Goal: Task Accomplishment & Management: Use online tool/utility

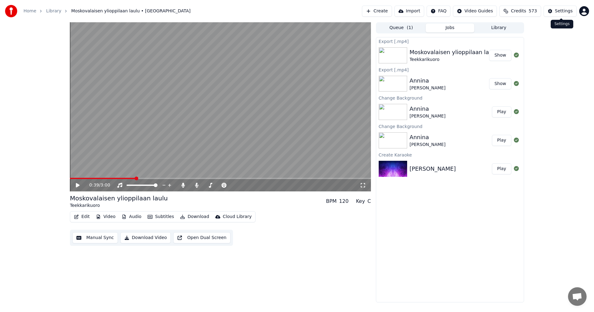
click at [556, 13] on button "Settings" at bounding box center [560, 11] width 33 height 11
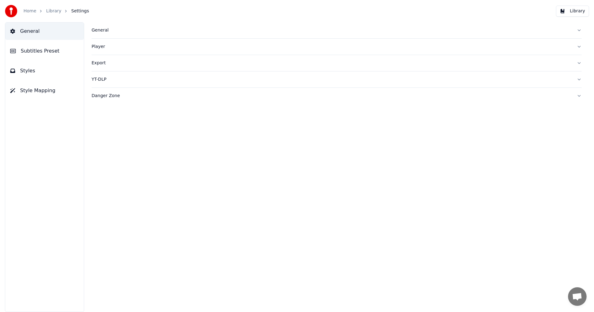
click at [95, 30] on div "General" at bounding box center [332, 30] width 480 height 6
click at [159, 124] on html "Home Library Settings Library General Subtitles Preset Styles Style Mapping Gen…" at bounding box center [297, 156] width 594 height 312
click at [36, 12] on div "Home" at bounding box center [34, 11] width 20 height 6
click at [30, 11] on link "Home" at bounding box center [30, 11] width 13 height 6
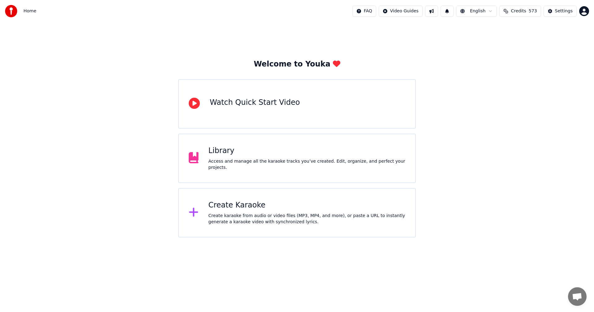
click at [230, 208] on div "Create Karaoke" at bounding box center [307, 206] width 197 height 10
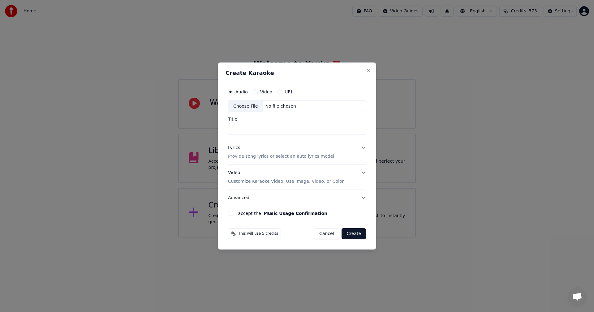
click at [245, 110] on div "Choose File" at bounding box center [245, 106] width 35 height 11
type input "**********"
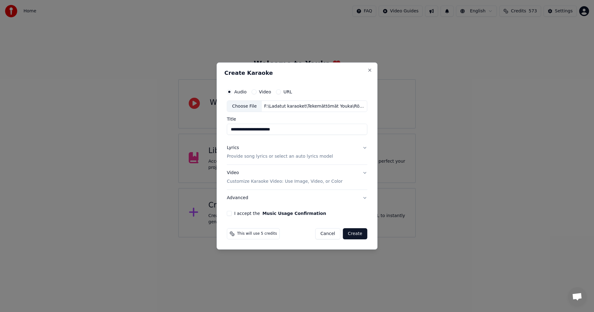
click at [364, 149] on button "Lyrics Provide song lyrics or select an auto lyrics model" at bounding box center [297, 152] width 141 height 25
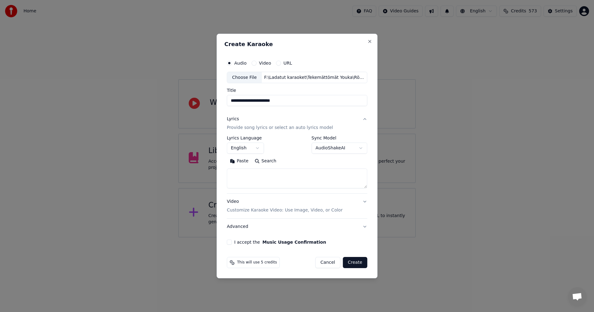
click at [247, 162] on button "Paste" at bounding box center [239, 162] width 25 height 10
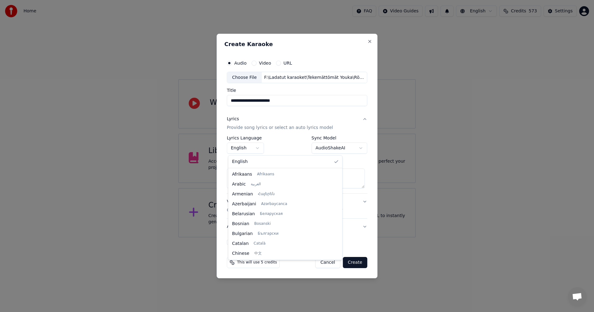
click at [258, 148] on body "**********" at bounding box center [297, 119] width 594 height 238
type textarea "**********"
select select "**"
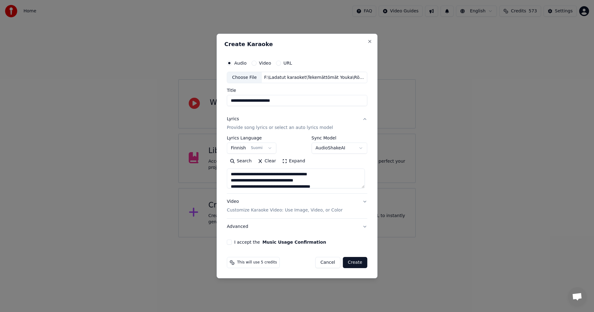
click at [231, 243] on button "I accept the Music Usage Confirmation" at bounding box center [229, 242] width 5 height 5
click at [358, 264] on button "Create" at bounding box center [355, 262] width 24 height 11
type textarea "**********"
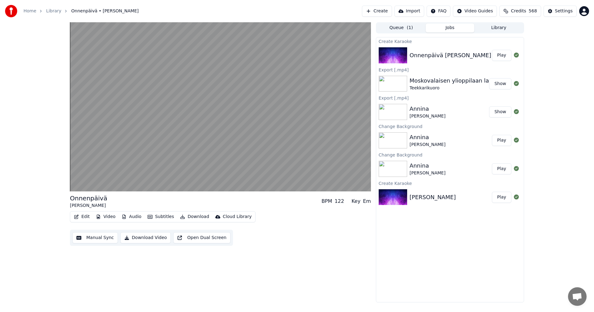
click at [85, 218] on button "Edit" at bounding box center [82, 217] width 21 height 9
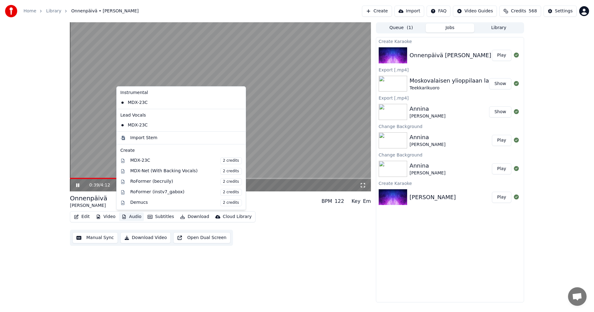
click at [77, 186] on icon at bounding box center [77, 186] width 3 height 4
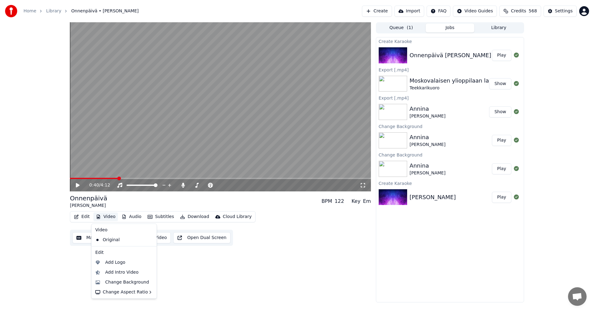
click at [111, 217] on button "Video" at bounding box center [105, 217] width 24 height 9
click at [119, 281] on div "Change Background" at bounding box center [127, 283] width 44 height 6
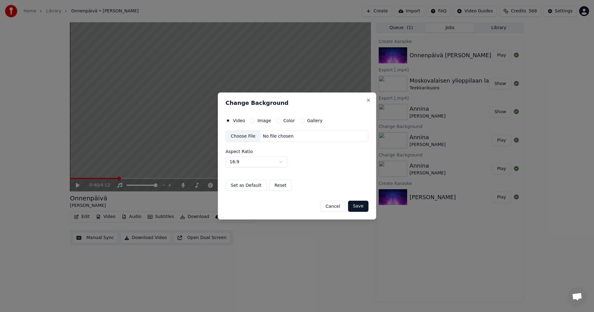
click at [251, 120] on button "Image" at bounding box center [252, 120] width 5 height 5
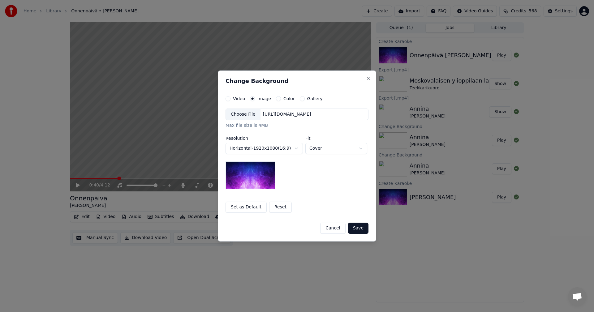
click at [249, 114] on div "Choose File" at bounding box center [243, 114] width 35 height 11
click at [359, 229] on button "Save" at bounding box center [358, 228] width 20 height 11
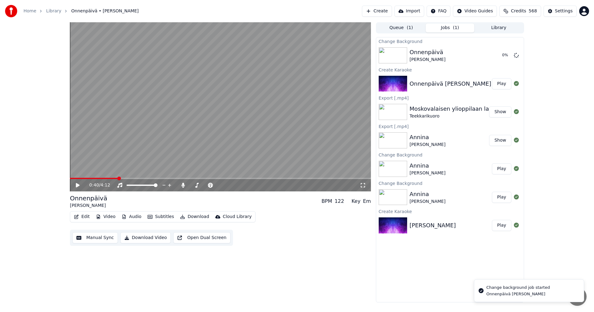
click at [85, 216] on button "Edit" at bounding box center [82, 217] width 21 height 9
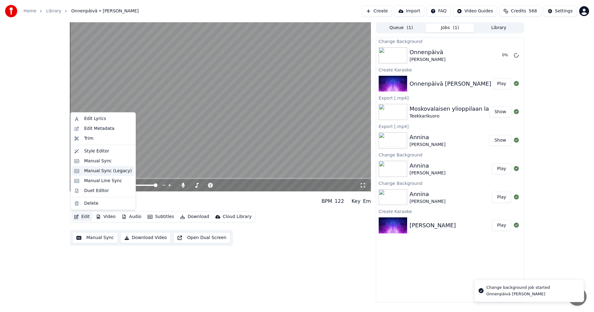
click at [92, 170] on div "Manual Sync (Legacy)" at bounding box center [108, 171] width 48 height 6
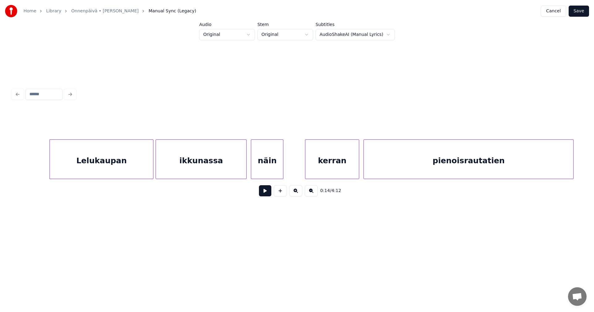
scroll to position [0, 1519]
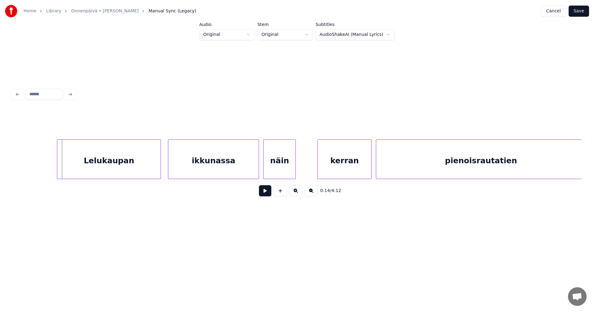
click at [81, 174] on div "Lelukaupan" at bounding box center [108, 161] width 103 height 42
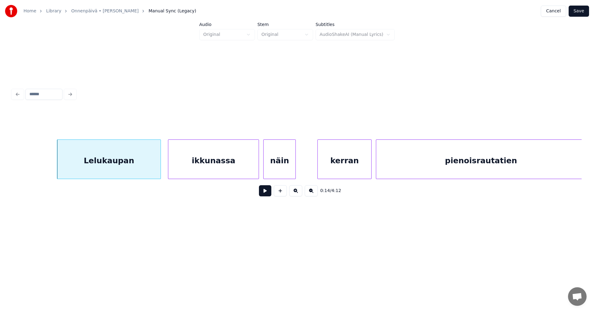
click at [267, 194] on button at bounding box center [265, 190] width 12 height 11
click at [137, 164] on div at bounding box center [136, 159] width 2 height 39
click at [152, 166] on div "ikkunassa" at bounding box center [191, 161] width 90 height 42
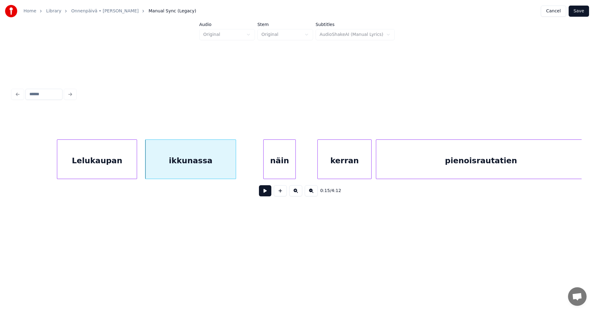
click at [264, 193] on button at bounding box center [265, 190] width 12 height 11
click at [124, 165] on div "Lelukaupan" at bounding box center [97, 161] width 80 height 42
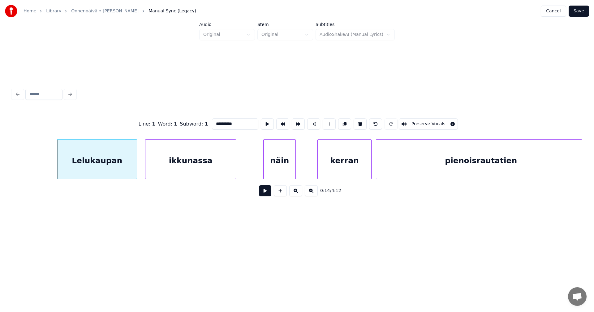
click at [263, 193] on button at bounding box center [265, 190] width 12 height 11
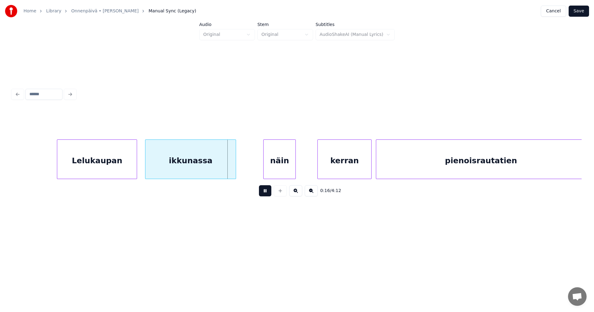
click at [264, 193] on button at bounding box center [265, 190] width 12 height 11
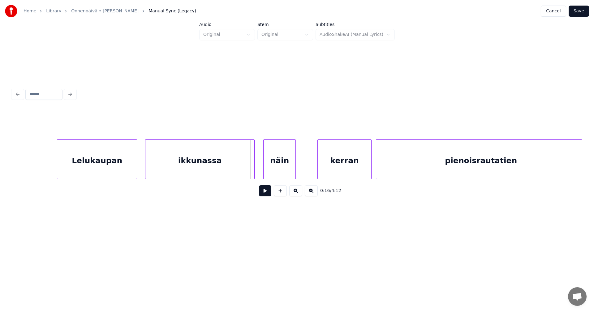
click at [254, 171] on div at bounding box center [254, 159] width 2 height 39
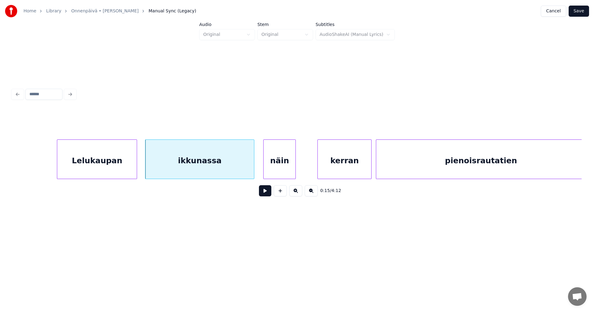
click at [245, 172] on div "ikkunassa" at bounding box center [200, 161] width 109 height 42
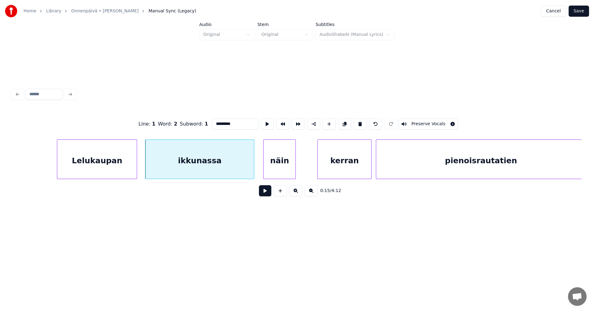
click at [263, 195] on button at bounding box center [265, 190] width 12 height 11
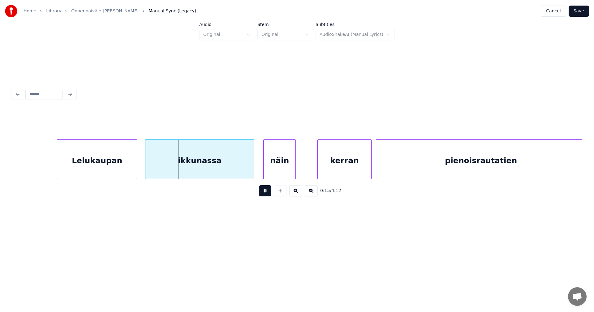
click at [263, 195] on button at bounding box center [265, 190] width 12 height 11
click at [146, 171] on div at bounding box center [147, 159] width 2 height 39
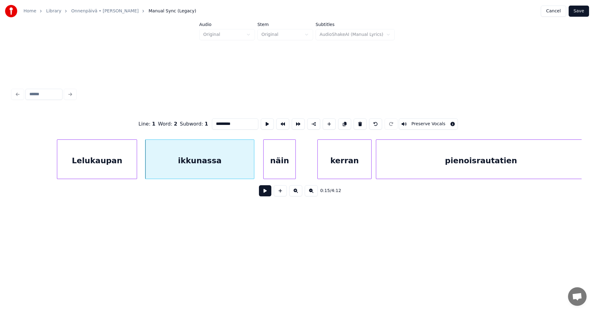
click at [131, 171] on div "Lelukaupan" at bounding box center [97, 161] width 80 height 42
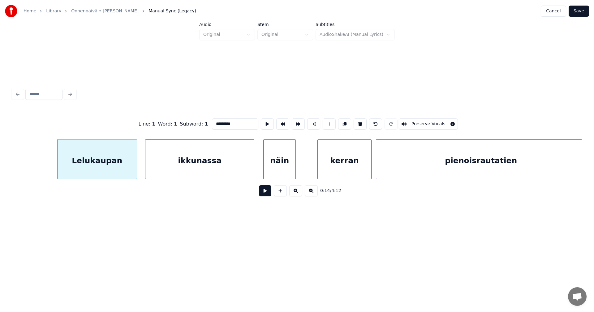
type input "**********"
click at [267, 197] on button at bounding box center [265, 190] width 12 height 11
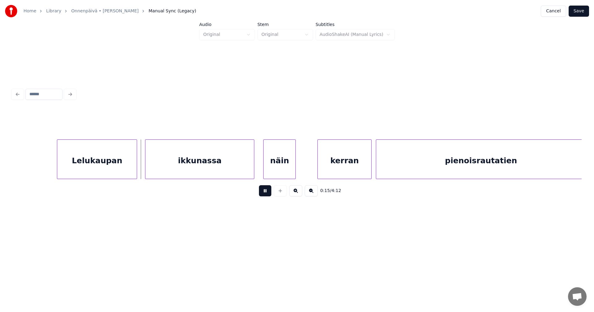
click at [267, 197] on button at bounding box center [265, 190] width 12 height 11
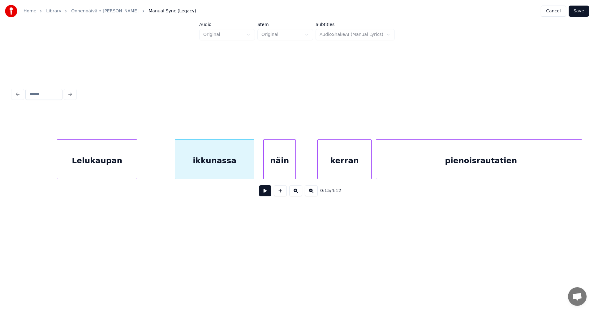
click at [176, 167] on div at bounding box center [176, 159] width 2 height 39
click at [170, 166] on div at bounding box center [170, 159] width 2 height 39
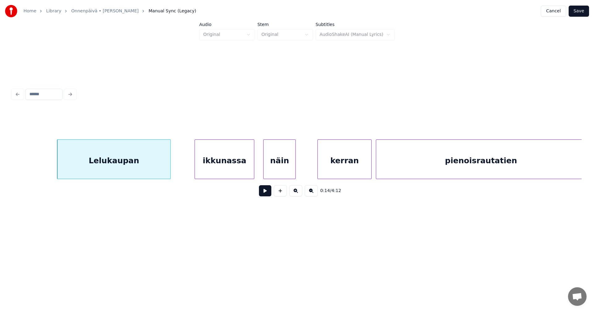
click at [196, 165] on div at bounding box center [196, 159] width 2 height 39
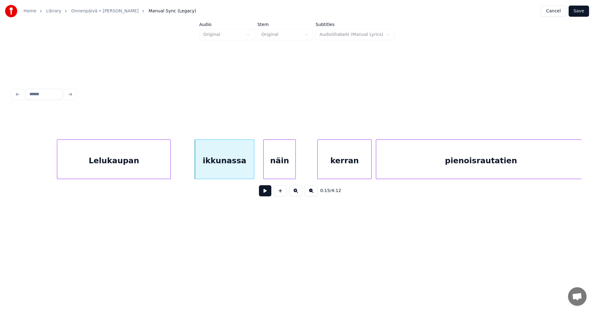
click at [161, 167] on div "Lelukaupan" at bounding box center [113, 161] width 113 height 42
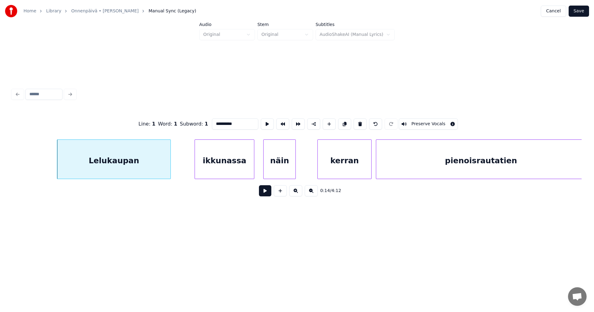
click at [266, 194] on button at bounding box center [265, 190] width 12 height 11
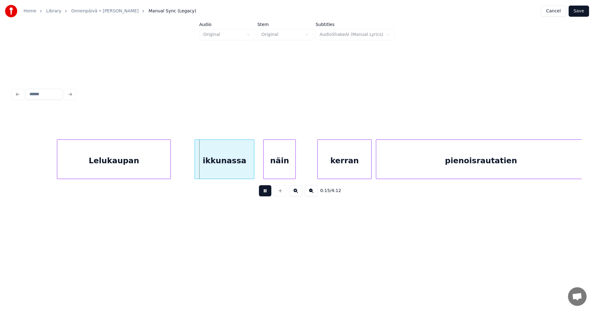
drag, startPoint x: 266, startPoint y: 194, endPoint x: 251, endPoint y: 183, distance: 18.1
click at [266, 193] on button at bounding box center [265, 190] width 12 height 11
click at [170, 171] on div at bounding box center [169, 159] width 2 height 39
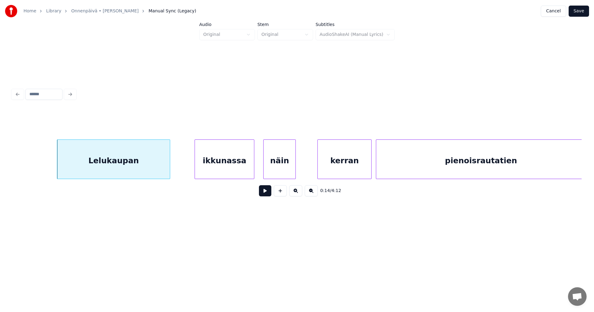
click at [265, 194] on button at bounding box center [265, 190] width 12 height 11
click at [154, 166] on div at bounding box center [155, 159] width 2 height 39
click at [164, 166] on div at bounding box center [164, 159] width 2 height 39
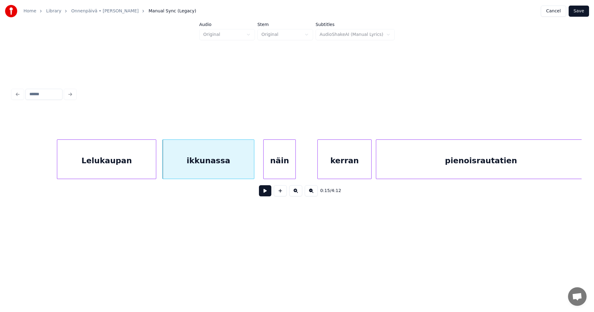
click at [264, 192] on button at bounding box center [265, 190] width 12 height 11
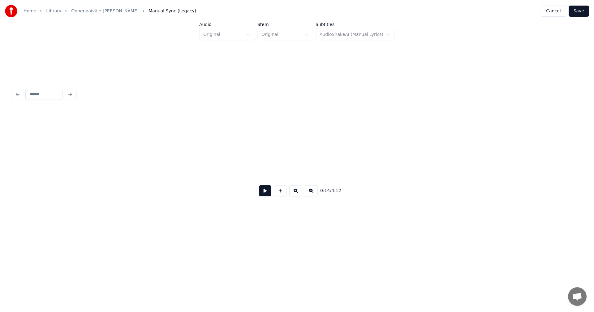
scroll to position [0, 1569]
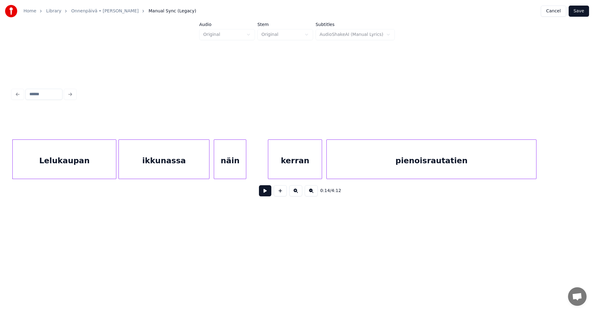
click at [102, 168] on div "Lelukaupan" at bounding box center [64, 161] width 103 height 42
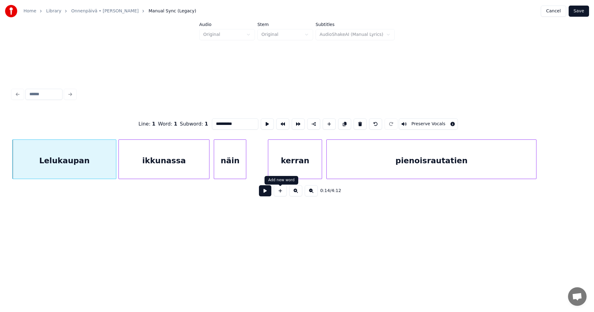
click at [261, 193] on button at bounding box center [265, 190] width 12 height 11
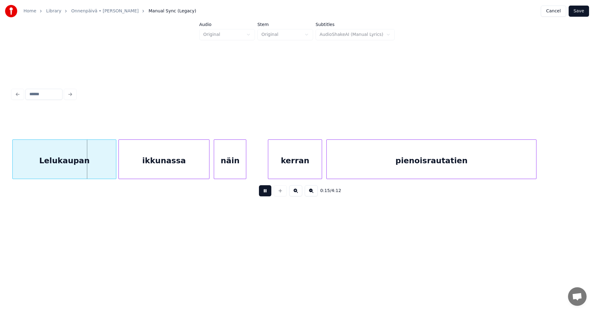
click at [264, 194] on button at bounding box center [265, 190] width 12 height 11
click at [112, 169] on div at bounding box center [112, 159] width 2 height 39
click at [267, 193] on button at bounding box center [265, 190] width 12 height 11
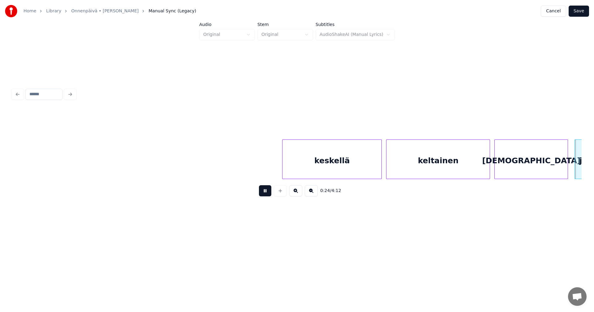
scroll to position [0, 2710]
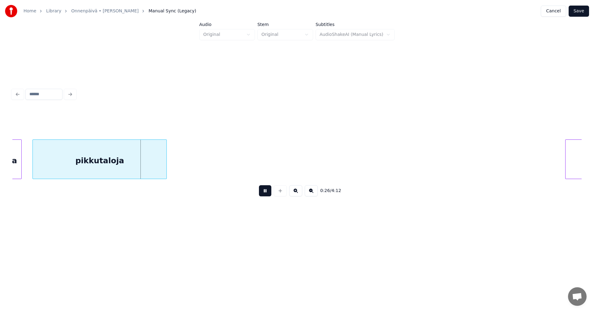
click at [267, 193] on button at bounding box center [265, 190] width 12 height 11
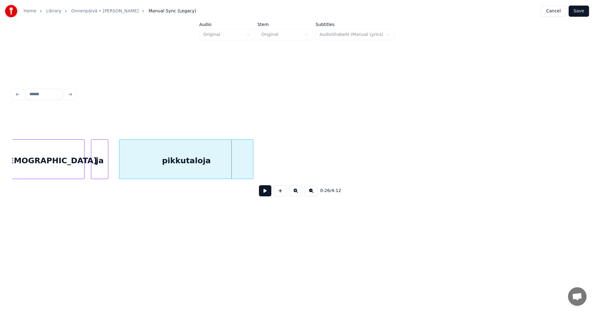
click at [80, 172] on div "[DEMOGRAPHIC_DATA]" at bounding box center [47, 161] width 73 height 42
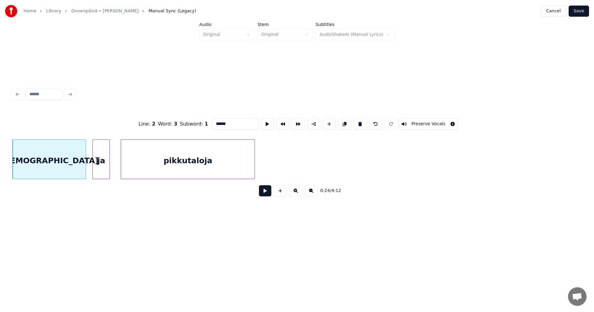
click at [265, 194] on button at bounding box center [265, 190] width 12 height 11
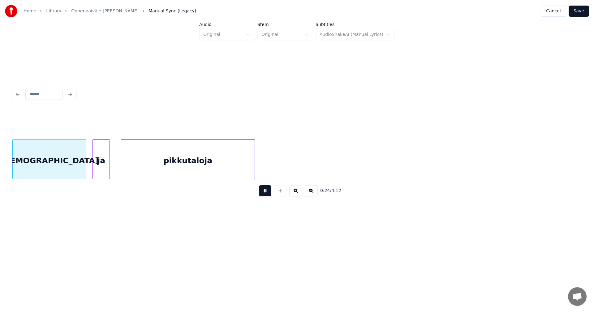
click at [265, 194] on button at bounding box center [265, 190] width 12 height 11
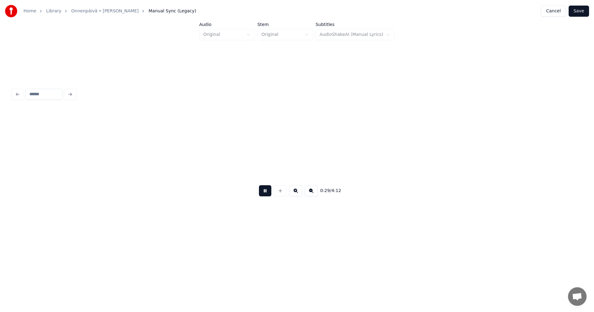
scroll to position [0, 3193]
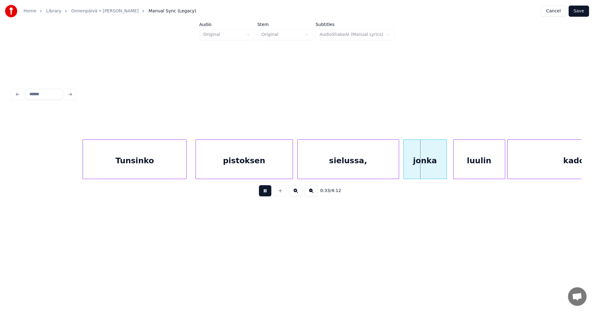
click at [265, 194] on button at bounding box center [265, 190] width 12 height 11
click at [325, 165] on div "sielussa," at bounding box center [348, 161] width 101 height 42
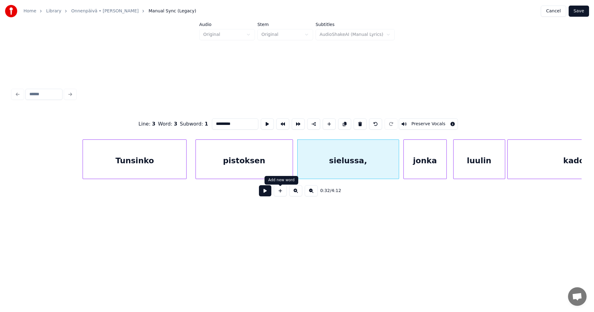
click at [268, 194] on button at bounding box center [265, 190] width 12 height 11
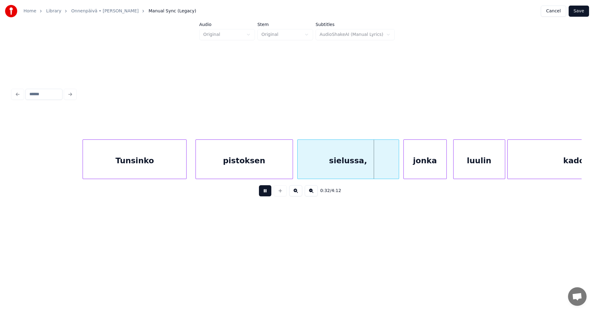
click at [268, 194] on button at bounding box center [265, 190] width 12 height 11
click at [362, 170] on div "sielussa," at bounding box center [348, 161] width 101 height 42
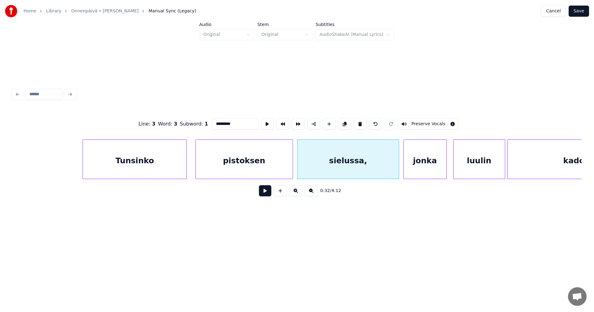
click at [412, 167] on div "jonka" at bounding box center [425, 161] width 43 height 42
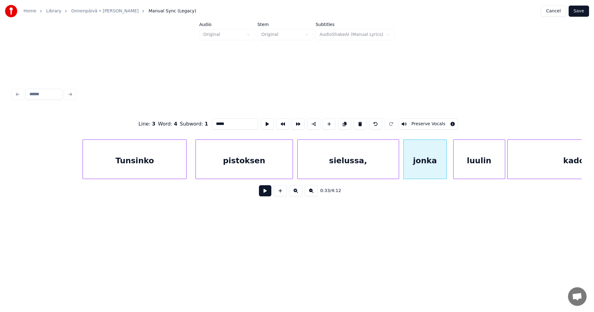
click at [319, 170] on div "sielussa," at bounding box center [348, 161] width 101 height 42
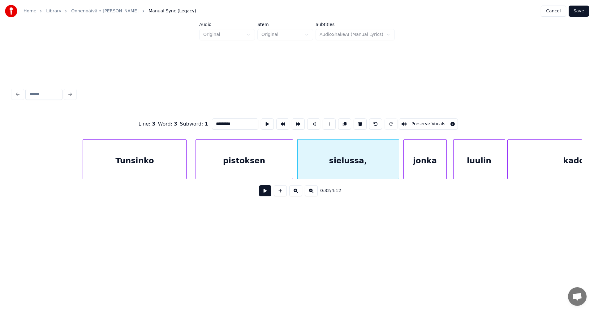
click at [233, 124] on input "*********" at bounding box center [235, 124] width 46 height 11
type input "********"
click at [268, 192] on button at bounding box center [265, 190] width 12 height 11
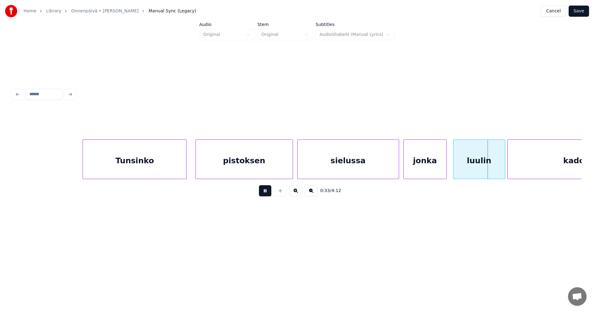
click at [268, 193] on button at bounding box center [265, 190] width 12 height 11
click at [502, 167] on div at bounding box center [502, 159] width 2 height 39
click at [269, 193] on button at bounding box center [265, 190] width 12 height 11
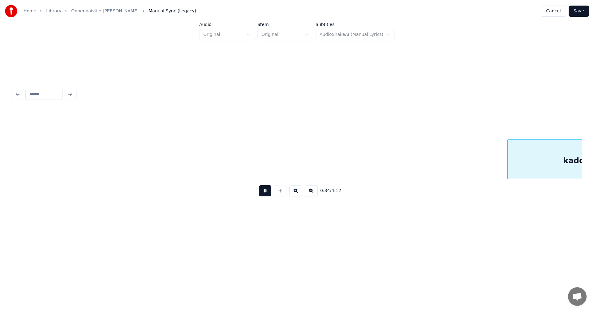
scroll to position [0, 3763]
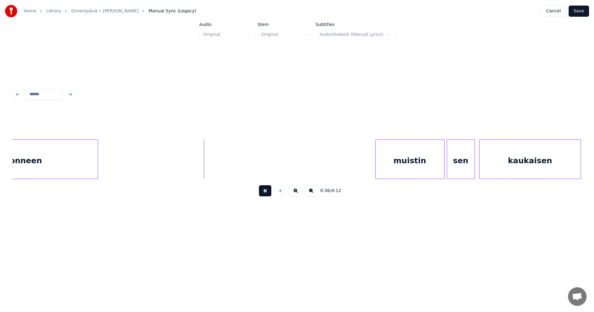
click at [267, 193] on button at bounding box center [265, 190] width 12 height 11
click at [398, 167] on div "muistin" at bounding box center [406, 161] width 69 height 42
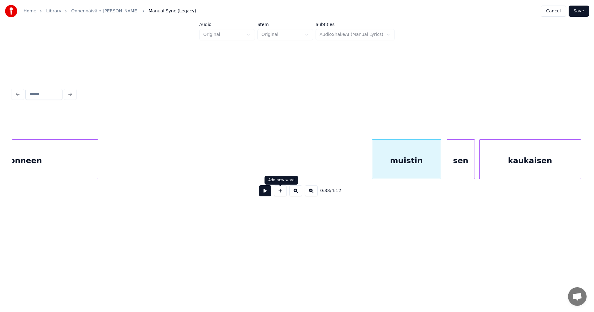
click at [266, 195] on button at bounding box center [265, 190] width 12 height 11
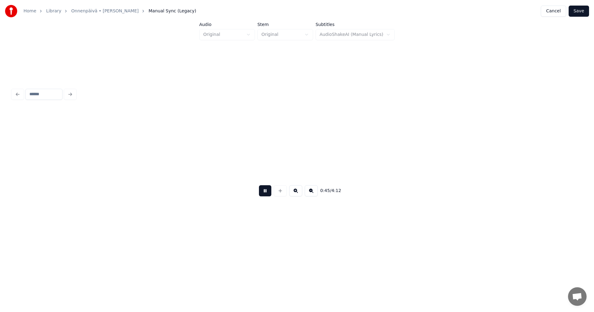
scroll to position [0, 4904]
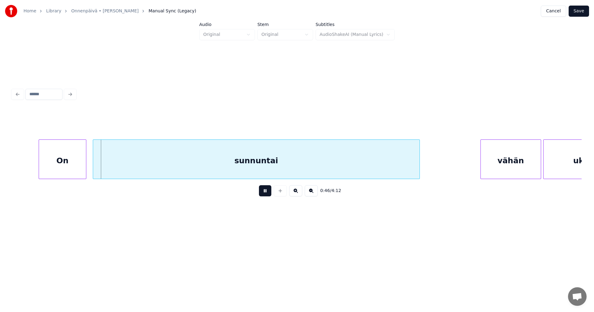
click at [266, 194] on button at bounding box center [265, 190] width 12 height 11
click at [63, 167] on div "On" at bounding box center [58, 161] width 47 height 42
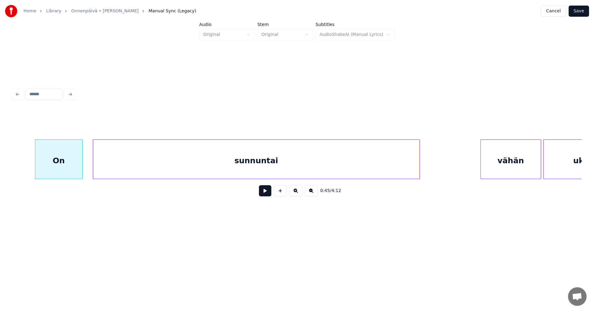
click at [263, 192] on button at bounding box center [265, 190] width 12 height 11
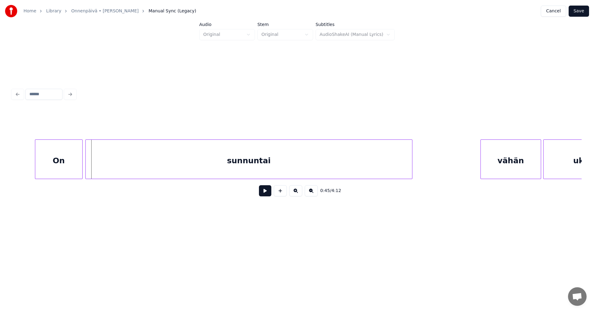
click at [252, 168] on div "sunnuntai" at bounding box center [249, 161] width 327 height 42
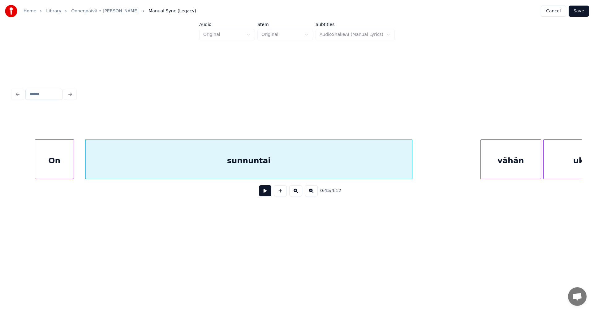
click at [73, 167] on div at bounding box center [73, 159] width 2 height 39
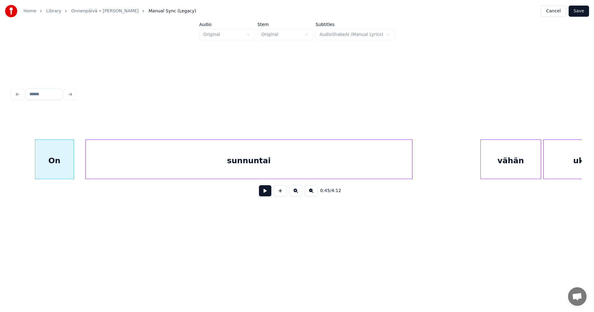
click at [266, 193] on button at bounding box center [265, 190] width 12 height 11
click at [266, 194] on button at bounding box center [265, 190] width 12 height 11
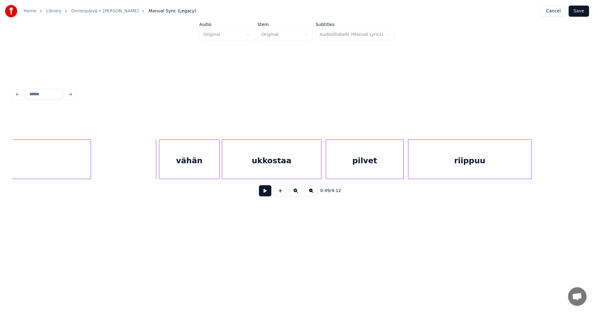
scroll to position [0, 5226]
click at [195, 161] on div "vähän" at bounding box center [184, 161] width 60 height 42
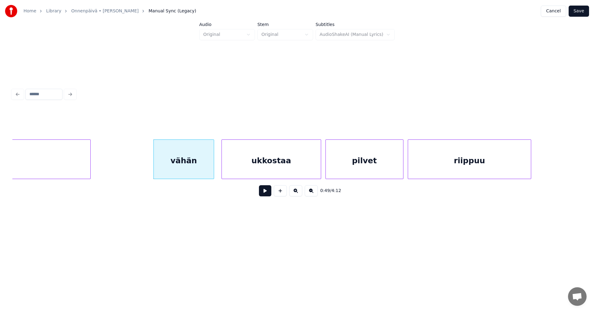
click at [264, 193] on button at bounding box center [265, 190] width 12 height 11
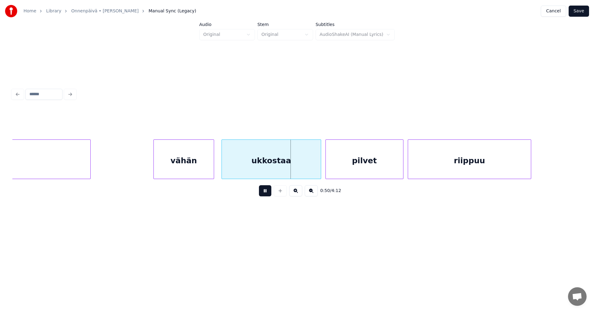
click at [265, 193] on button at bounding box center [265, 190] width 12 height 11
click at [266, 193] on button at bounding box center [265, 190] width 12 height 11
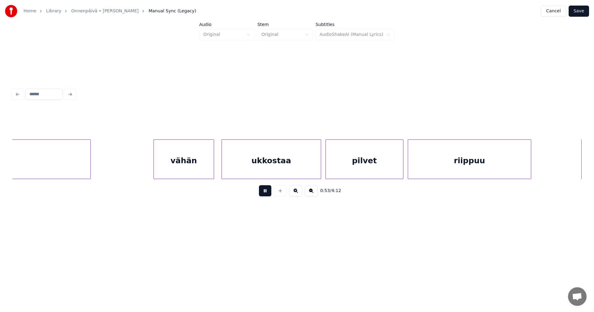
scroll to position [0, 5797]
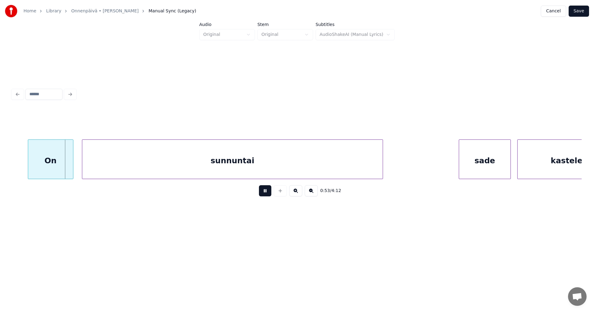
click at [266, 193] on button at bounding box center [265, 190] width 12 height 11
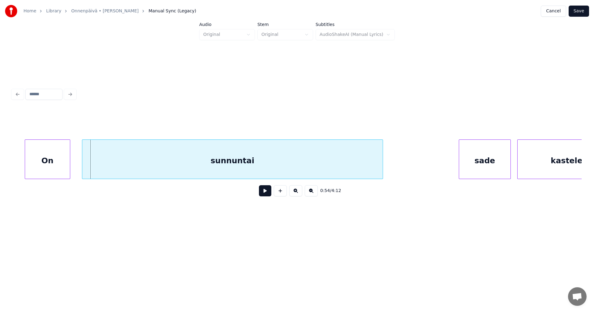
click at [54, 169] on div "On" at bounding box center [47, 161] width 45 height 42
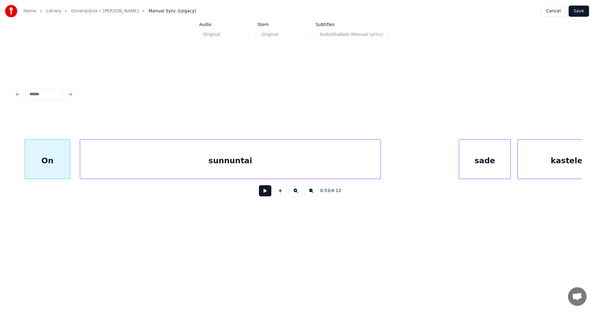
click at [123, 167] on div "sunnuntai" at bounding box center [230, 161] width 301 height 42
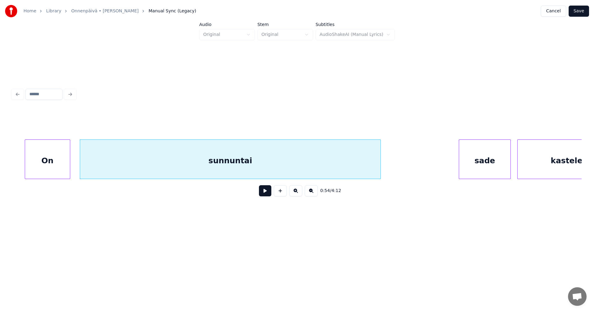
click at [267, 194] on button at bounding box center [265, 190] width 12 height 11
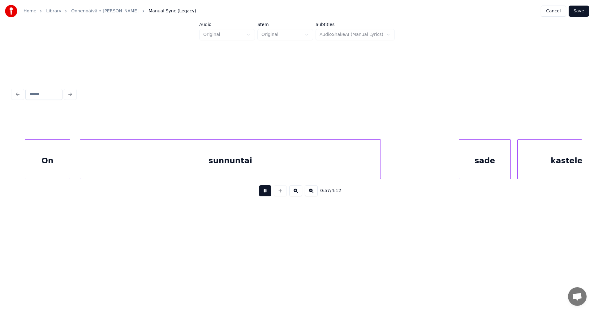
click at [265, 195] on button at bounding box center [265, 190] width 12 height 11
click at [468, 170] on div "sade" at bounding box center [480, 161] width 51 height 42
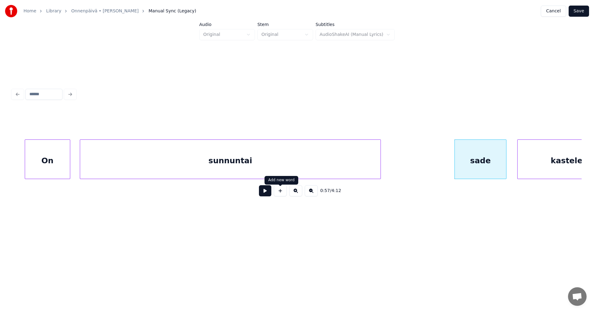
click at [267, 194] on button at bounding box center [265, 190] width 12 height 11
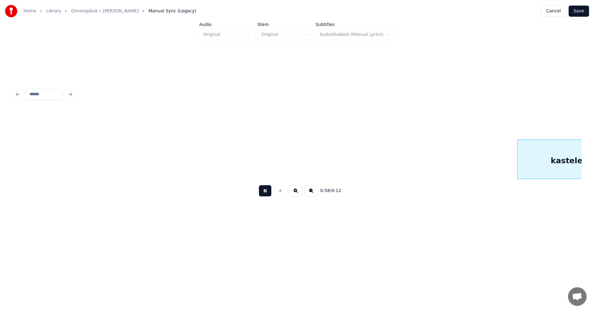
scroll to position [0, 6368]
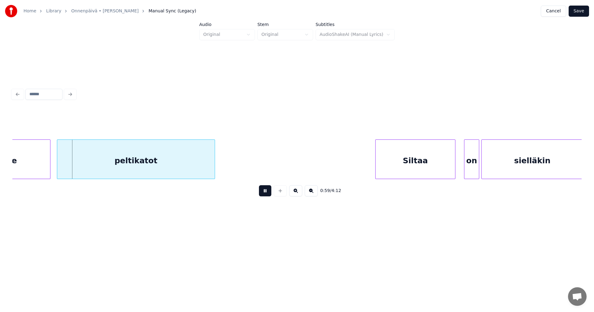
click at [267, 194] on button at bounding box center [265, 190] width 12 height 11
click at [48, 173] on div at bounding box center [48, 159] width 2 height 39
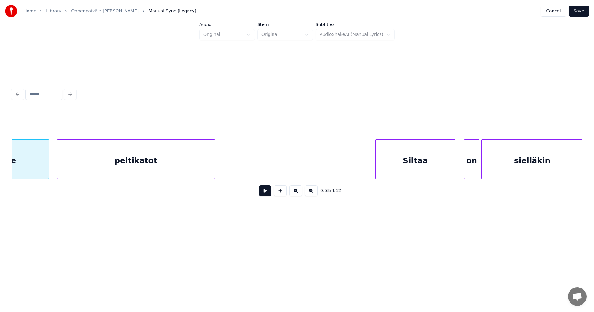
scroll to position [0, 6302]
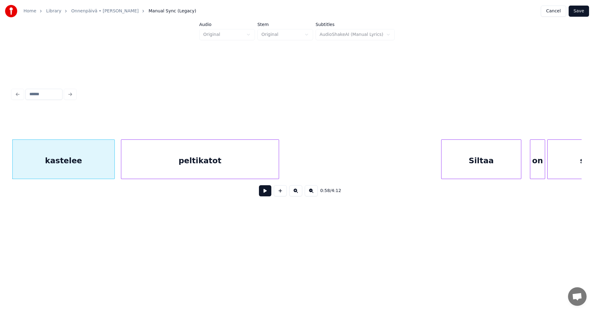
click at [153, 170] on div "peltikatot" at bounding box center [200, 161] width 158 height 42
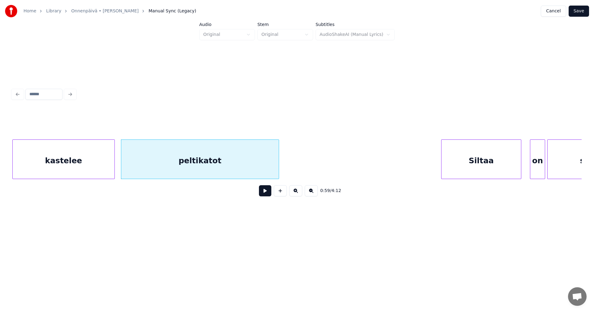
click at [263, 193] on button at bounding box center [265, 190] width 12 height 11
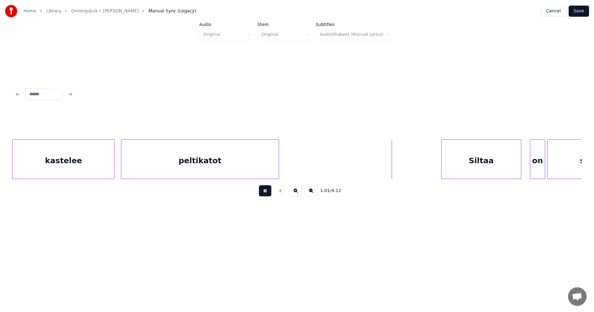
click at [264, 194] on button at bounding box center [265, 190] width 12 height 11
click at [453, 167] on div "Siltaa" at bounding box center [476, 161] width 80 height 42
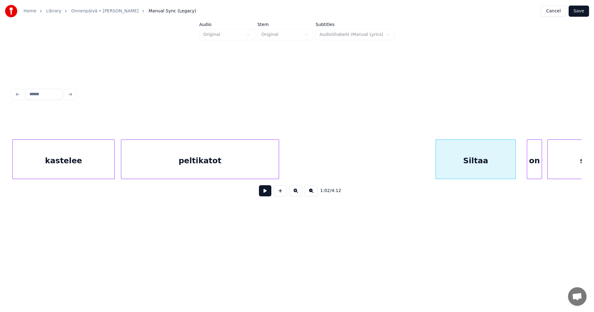
click at [530, 169] on div "on" at bounding box center [535, 161] width 15 height 42
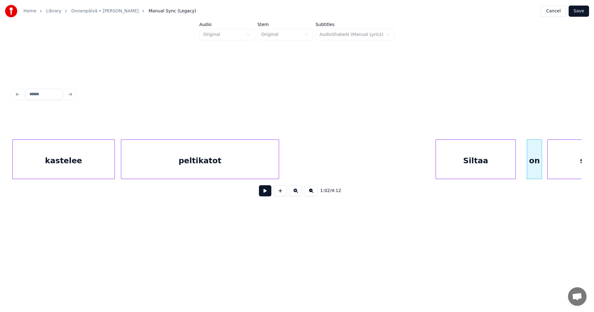
click at [444, 161] on div "Siltaa" at bounding box center [476, 161] width 80 height 42
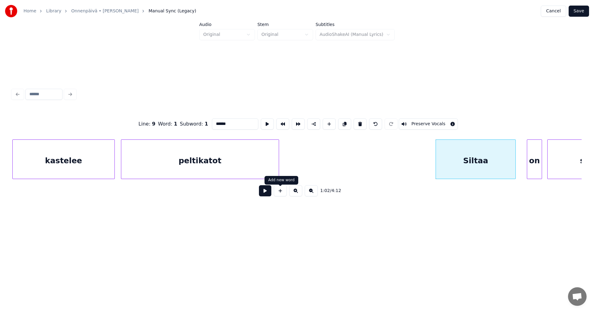
click at [267, 195] on button at bounding box center [265, 190] width 12 height 11
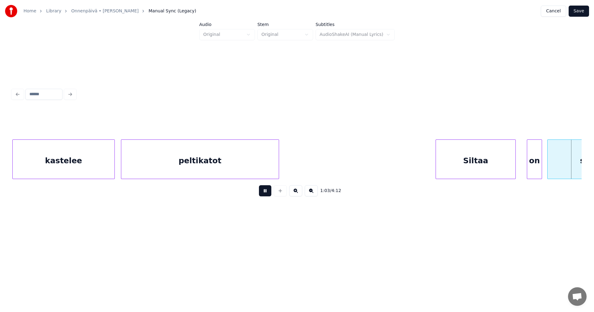
scroll to position [0, 6872]
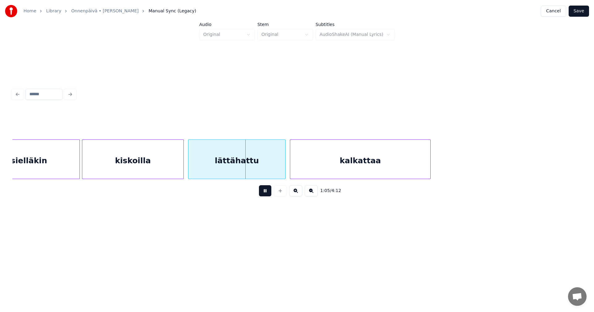
click at [264, 193] on button at bounding box center [265, 190] width 12 height 11
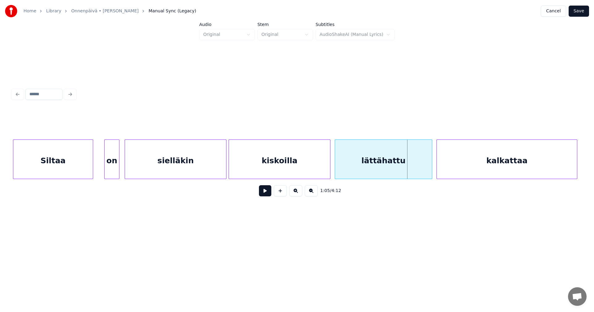
scroll to position [0, 6723]
click at [80, 173] on div "Siltaa" at bounding box center [55, 161] width 80 height 42
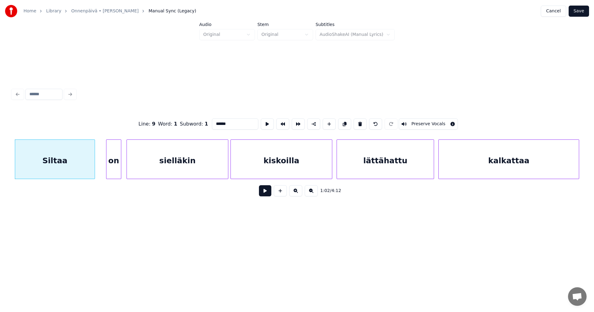
click at [228, 122] on input "******" at bounding box center [235, 124] width 46 height 11
click at [74, 165] on div "Silta" at bounding box center [55, 161] width 80 height 42
type input "*****"
click at [262, 194] on button at bounding box center [265, 190] width 12 height 11
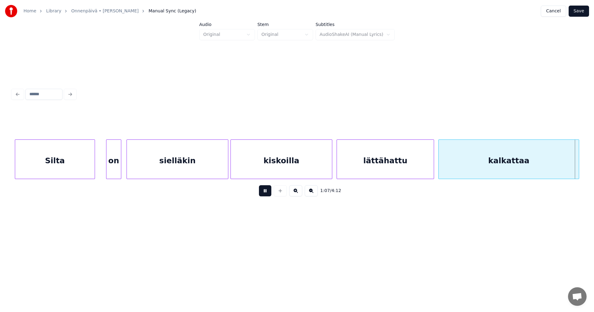
scroll to position [0, 7293]
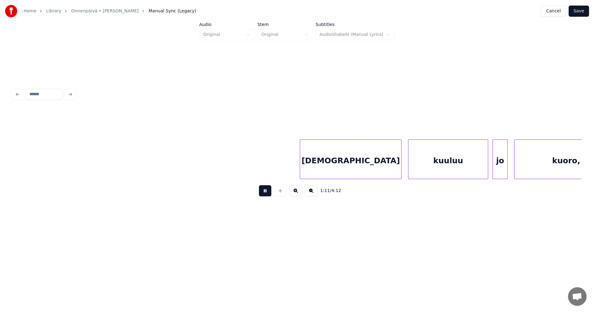
click at [263, 193] on button at bounding box center [265, 190] width 12 height 11
click at [454, 161] on div "kuuluu" at bounding box center [449, 161] width 80 height 42
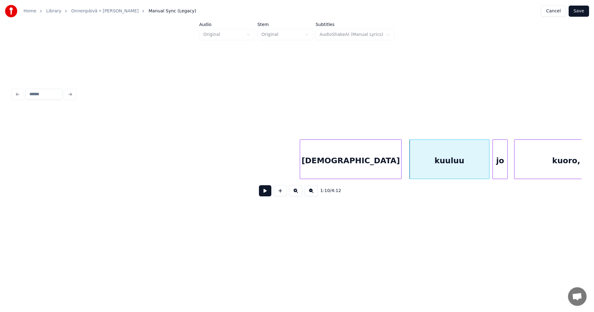
click at [267, 189] on button at bounding box center [265, 190] width 12 height 11
click at [266, 190] on button at bounding box center [265, 190] width 12 height 11
click at [484, 168] on div at bounding box center [485, 159] width 2 height 39
click at [500, 169] on div "jo" at bounding box center [496, 161] width 15 height 42
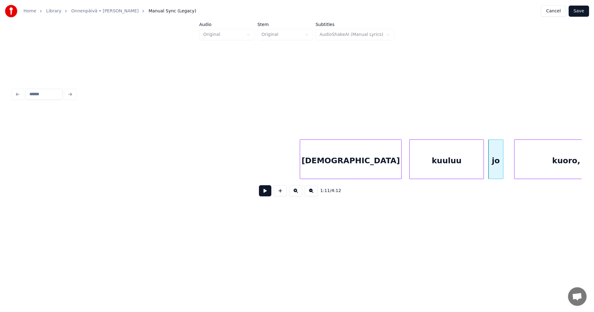
click at [267, 189] on button at bounding box center [265, 190] width 12 height 11
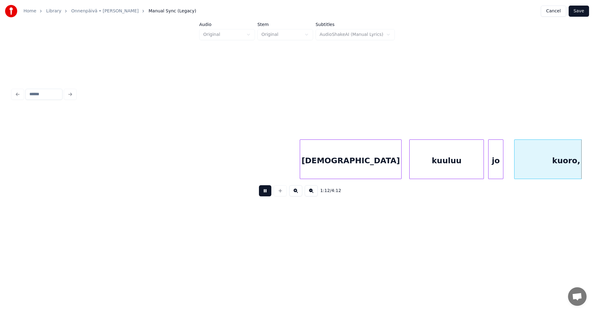
scroll to position [0, 7864]
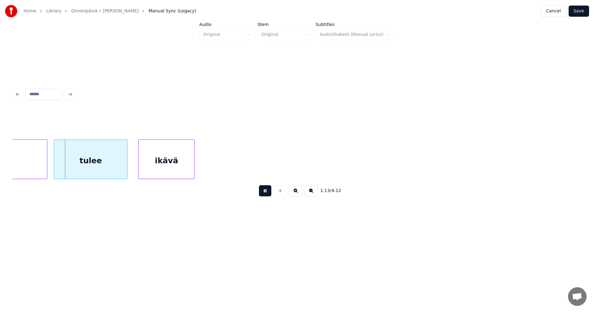
drag, startPoint x: 267, startPoint y: 189, endPoint x: 250, endPoint y: 189, distance: 17.0
click at [267, 189] on button at bounding box center [265, 190] width 12 height 11
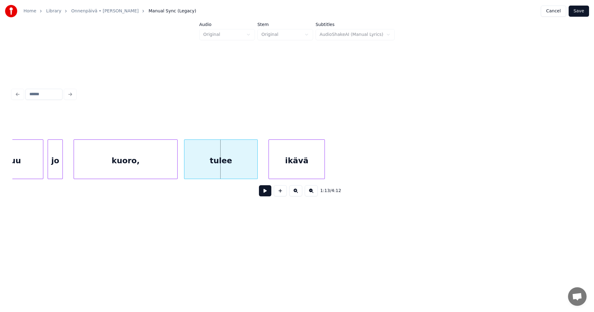
scroll to position [0, 7728]
click at [147, 167] on div "kuoro," at bounding box center [131, 161] width 103 height 42
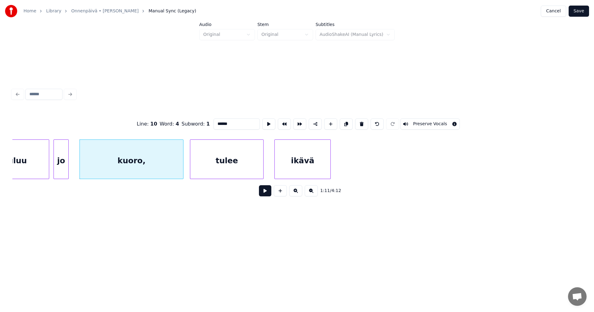
click at [233, 120] on input "******" at bounding box center [237, 124] width 46 height 11
click at [152, 170] on div "kuoro" at bounding box center [131, 161] width 103 height 42
type input "*****"
click at [266, 195] on button at bounding box center [265, 190] width 12 height 11
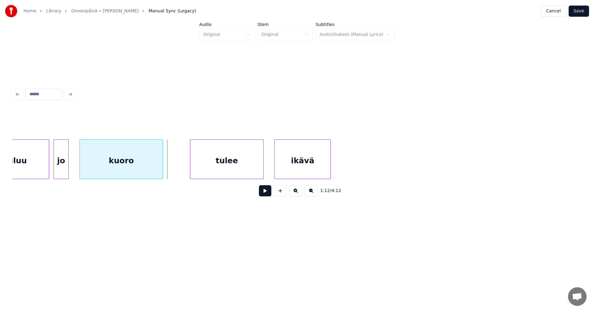
click at [163, 167] on div at bounding box center [162, 159] width 2 height 39
click at [156, 166] on div "kuoro" at bounding box center [122, 161] width 84 height 42
click at [263, 195] on button at bounding box center [265, 190] width 12 height 11
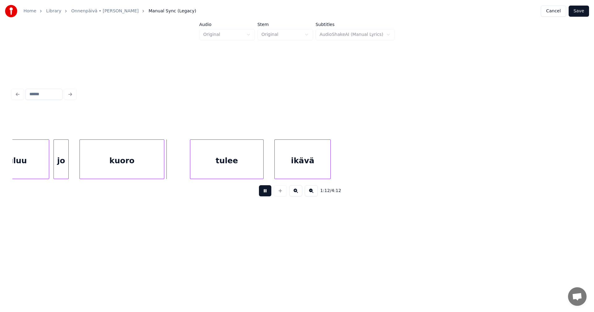
click at [263, 195] on button at bounding box center [265, 190] width 12 height 11
click at [115, 156] on div "kuoro" at bounding box center [122, 161] width 84 height 42
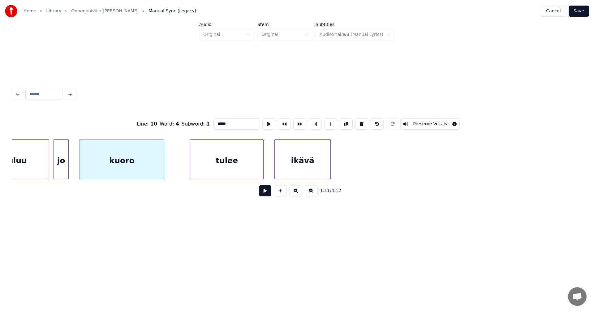
click at [234, 129] on div "Line : 10 Word : 4 Subword : 1 ***** Preserve Vocals" at bounding box center [297, 124] width 570 height 31
click at [232, 125] on input "*****" at bounding box center [237, 124] width 46 height 11
type input "******"
click at [265, 190] on button at bounding box center [265, 190] width 12 height 11
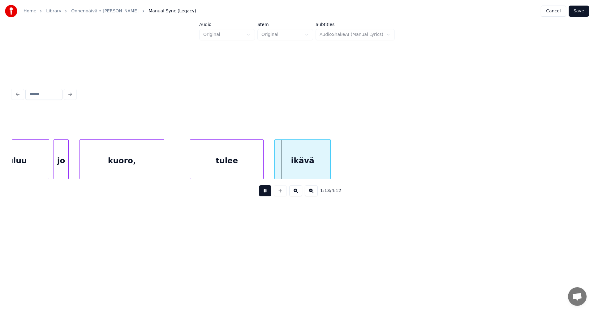
drag, startPoint x: 264, startPoint y: 192, endPoint x: 283, endPoint y: 171, distance: 28.3
click at [264, 191] on button at bounding box center [265, 190] width 12 height 11
click at [280, 167] on div "ikävä" at bounding box center [300, 161] width 56 height 42
click at [278, 168] on div "ikävä" at bounding box center [299, 161] width 56 height 42
click at [262, 194] on button at bounding box center [265, 190] width 12 height 11
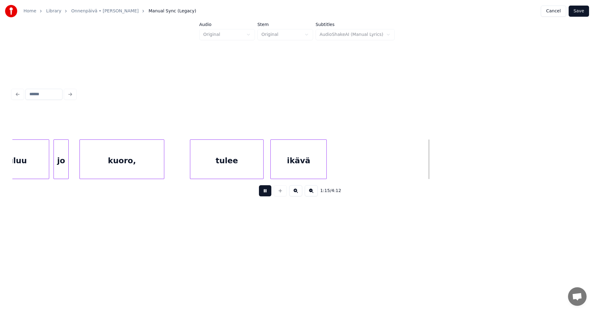
click at [262, 194] on button at bounding box center [265, 190] width 12 height 11
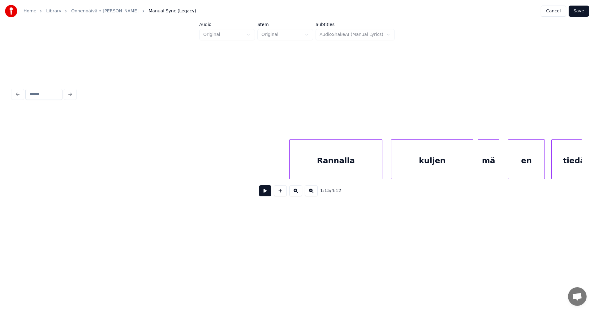
scroll to position [0, 8242]
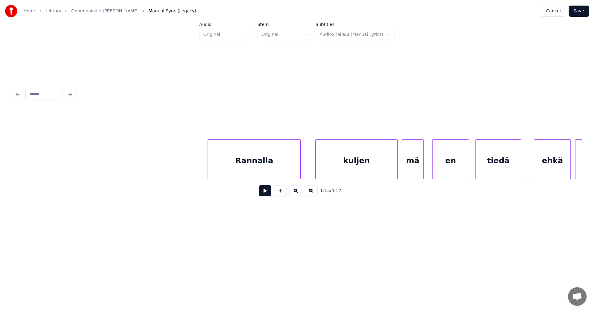
click at [225, 173] on div "Rannalla" at bounding box center [254, 161] width 93 height 42
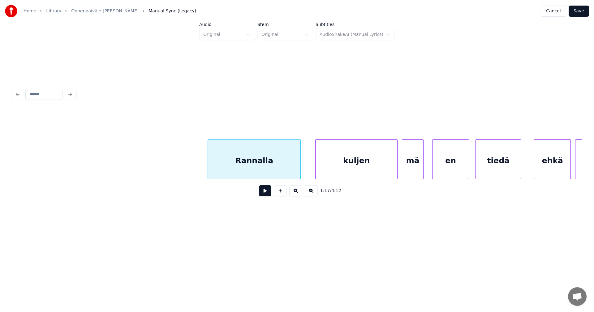
click at [262, 192] on button at bounding box center [265, 190] width 12 height 11
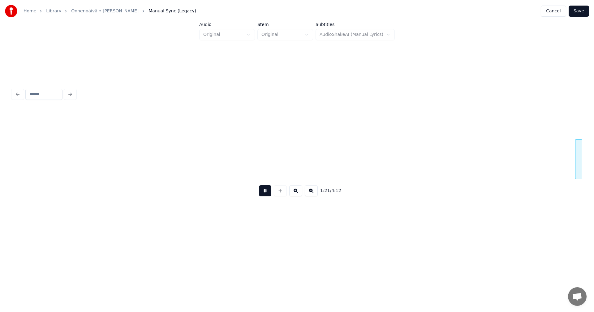
scroll to position [0, 8812]
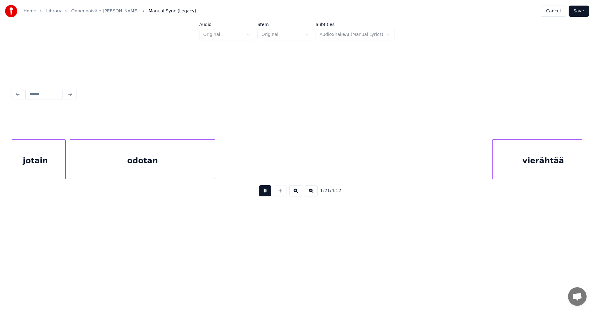
click at [262, 192] on button at bounding box center [265, 190] width 12 height 11
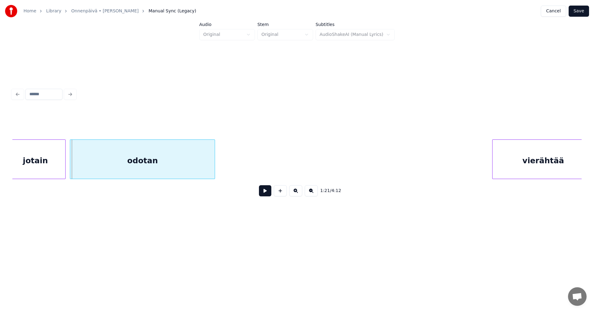
scroll to position [0, 8314]
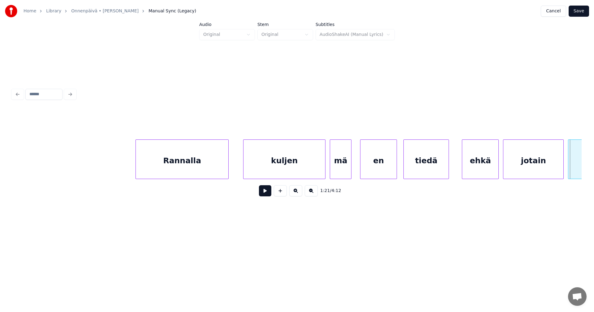
click at [418, 169] on div "tiedä" at bounding box center [426, 161] width 45 height 42
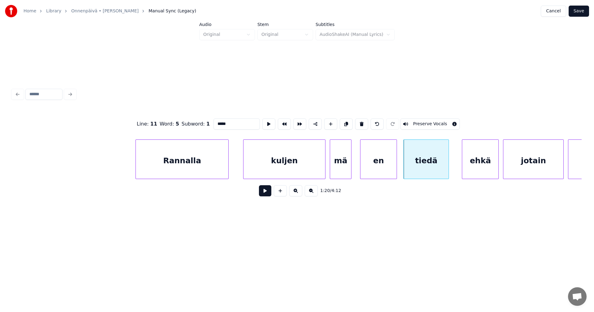
click at [265, 194] on button at bounding box center [265, 190] width 12 height 11
click at [268, 192] on button at bounding box center [265, 190] width 12 height 11
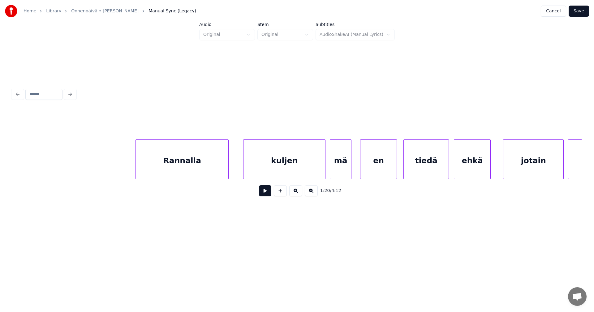
click at [463, 171] on div "ehkä" at bounding box center [472, 161] width 36 height 42
click at [269, 194] on button at bounding box center [265, 190] width 12 height 11
drag, startPoint x: 269, startPoint y: 194, endPoint x: 413, endPoint y: 177, distance: 144.6
click at [271, 194] on button at bounding box center [265, 190] width 12 height 11
click at [515, 167] on div "jotain" at bounding box center [534, 161] width 60 height 42
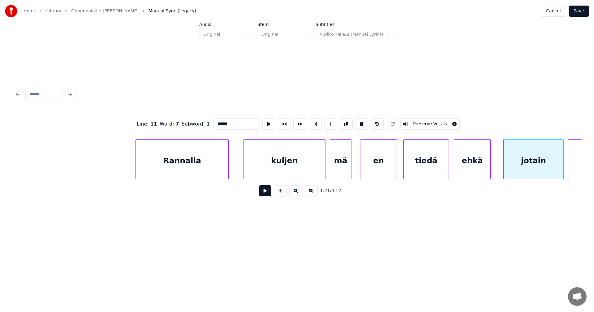
click at [268, 196] on button at bounding box center [265, 190] width 12 height 11
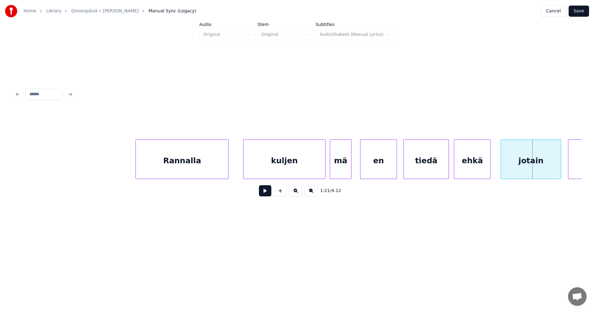
click at [529, 168] on div "jotain" at bounding box center [531, 161] width 60 height 42
click at [525, 163] on div "jotain" at bounding box center [529, 161] width 60 height 42
click at [271, 195] on button at bounding box center [265, 190] width 12 height 11
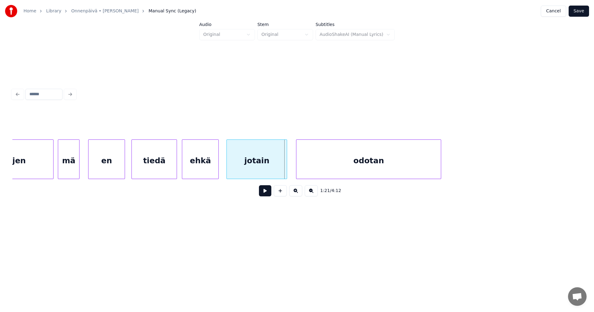
scroll to position [0, 8586]
click at [377, 170] on div "odotan" at bounding box center [365, 161] width 145 height 42
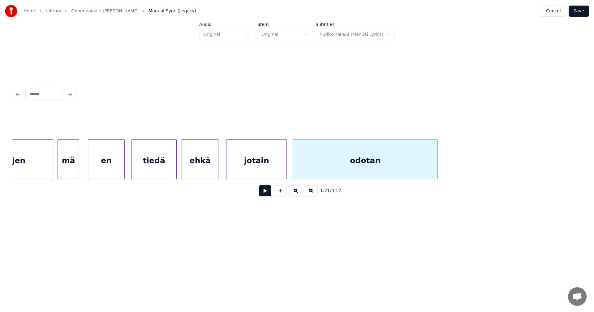
click at [267, 197] on button at bounding box center [265, 190] width 12 height 11
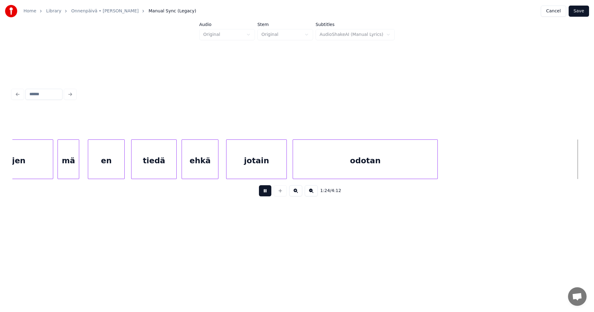
scroll to position [0, 9157]
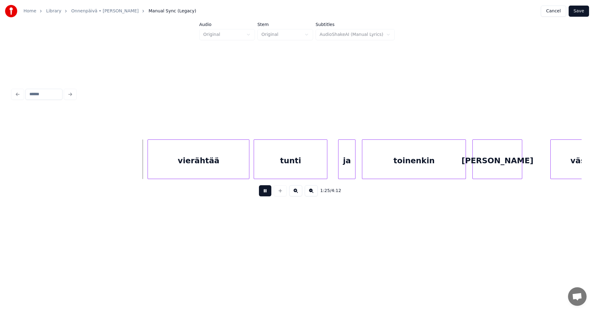
click at [267, 197] on button at bounding box center [265, 190] width 12 height 11
click at [219, 169] on div "vierähtää" at bounding box center [193, 161] width 101 height 42
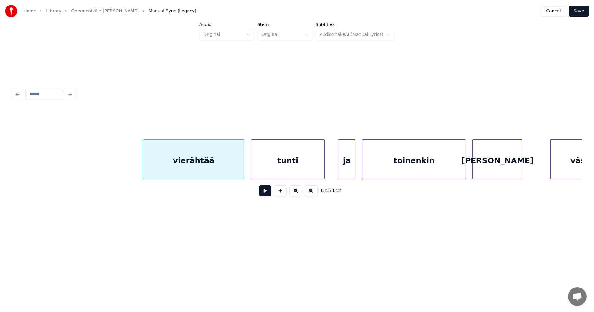
click at [288, 167] on div "tunti" at bounding box center [287, 161] width 73 height 42
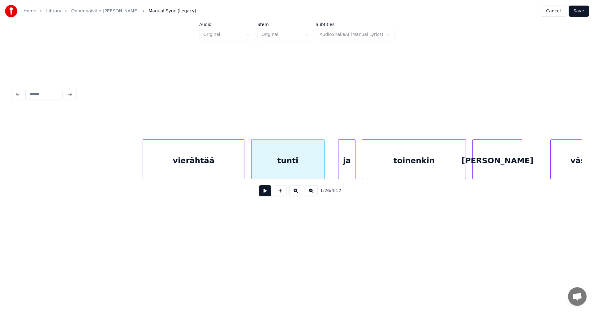
click at [268, 197] on button at bounding box center [265, 190] width 12 height 11
drag, startPoint x: 268, startPoint y: 197, endPoint x: 323, endPoint y: 175, distance: 58.6
click at [268, 196] on button at bounding box center [265, 190] width 12 height 11
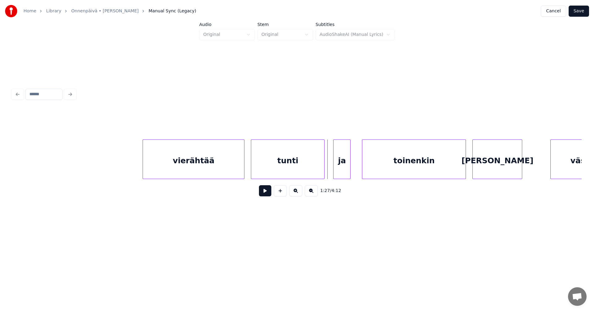
click at [341, 169] on div "ja" at bounding box center [342, 161] width 17 height 42
click at [264, 195] on button at bounding box center [265, 190] width 12 height 11
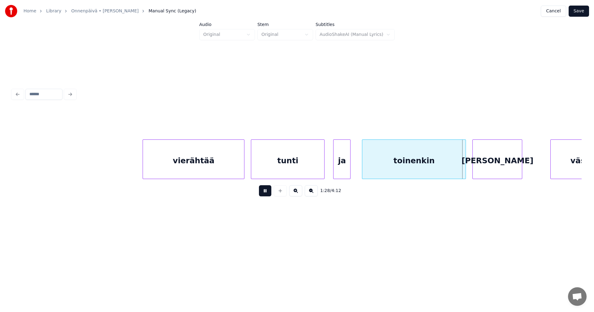
click at [268, 194] on button at bounding box center [265, 190] width 12 height 11
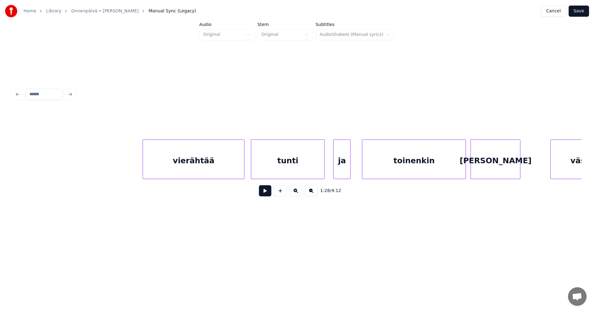
click at [484, 168] on div "[PERSON_NAME]" at bounding box center [495, 161] width 49 height 42
click at [448, 171] on div "toinenkin" at bounding box center [414, 161] width 103 height 42
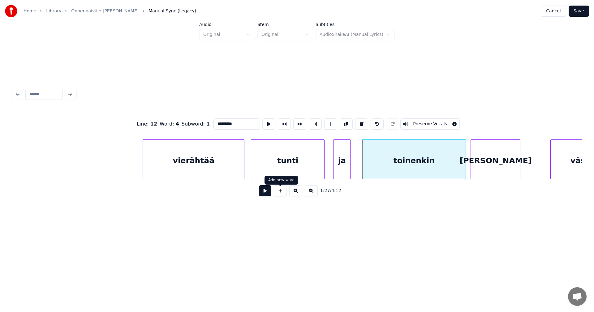
click at [271, 193] on button at bounding box center [265, 190] width 12 height 11
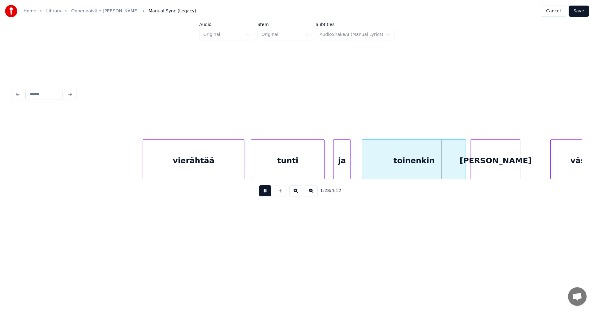
click at [271, 193] on button at bounding box center [265, 190] width 12 height 11
click at [460, 169] on div at bounding box center [459, 159] width 2 height 39
click at [470, 171] on div "[PERSON_NAME]" at bounding box center [489, 161] width 49 height 42
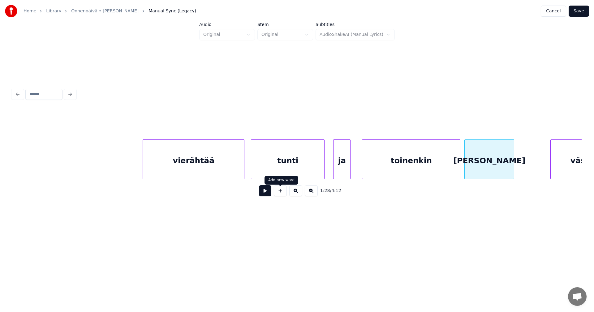
click at [272, 194] on div "1:28 / 4:12" at bounding box center [297, 191] width 560 height 14
click at [270, 194] on button at bounding box center [265, 190] width 12 height 11
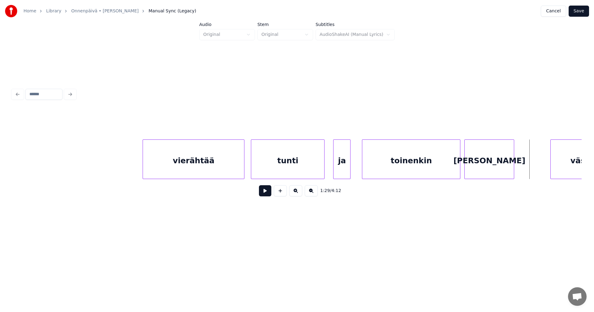
click at [489, 154] on div "[PERSON_NAME]" at bounding box center [489, 161] width 49 height 42
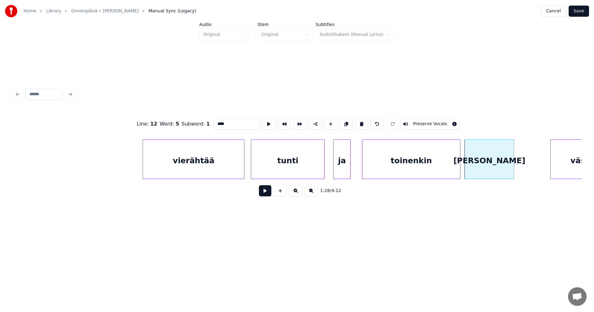
click at [561, 160] on div "väsyä" at bounding box center [583, 161] width 64 height 42
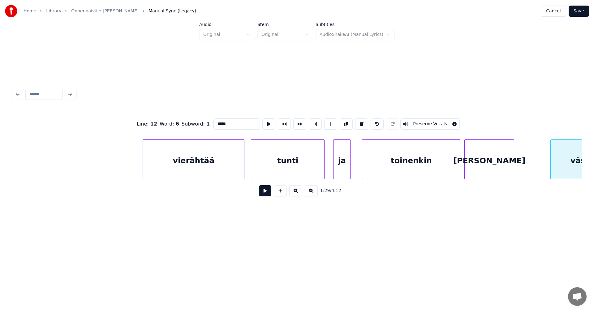
click at [494, 163] on div "[PERSON_NAME]" at bounding box center [489, 161] width 49 height 42
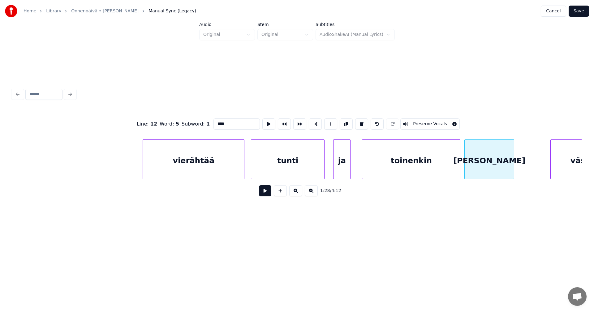
click at [413, 170] on div "toinenkin" at bounding box center [412, 161] width 98 height 42
type input "*********"
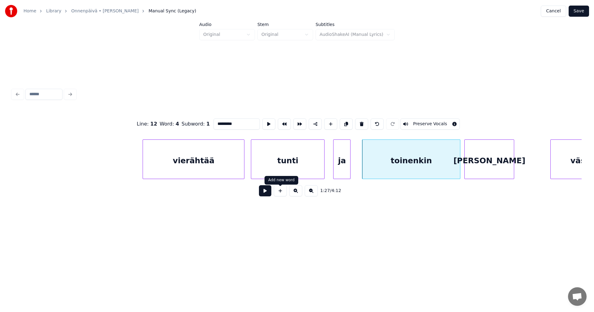
click at [268, 193] on button at bounding box center [265, 190] width 12 height 11
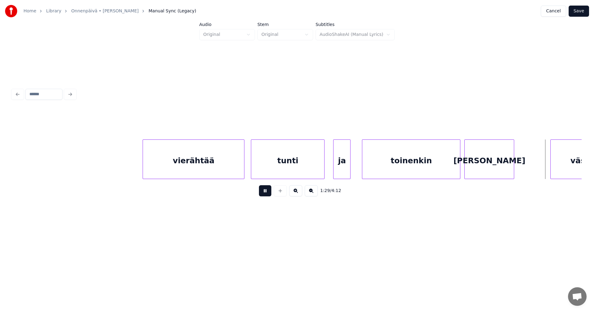
click at [269, 193] on button at bounding box center [265, 190] width 12 height 11
click at [504, 167] on div "[PERSON_NAME]" at bounding box center [489, 161] width 49 height 42
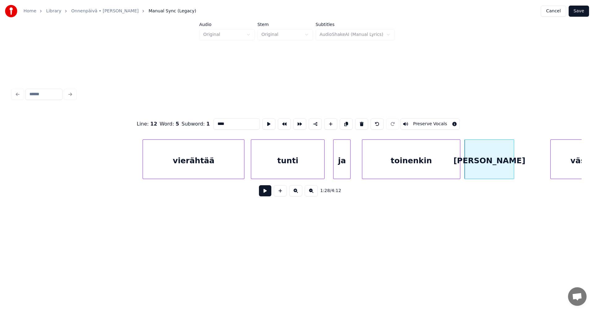
click at [231, 124] on input "****" at bounding box center [237, 124] width 46 height 11
click at [218, 174] on div "vierähtää" at bounding box center [193, 161] width 101 height 42
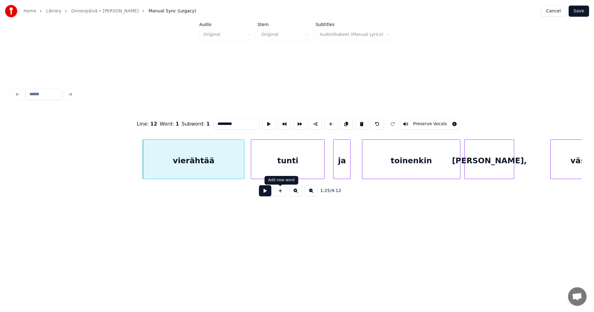
type input "*********"
click at [271, 194] on button at bounding box center [265, 190] width 12 height 11
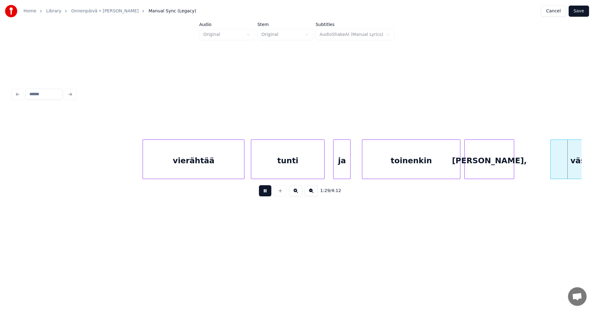
scroll to position [0, 9727]
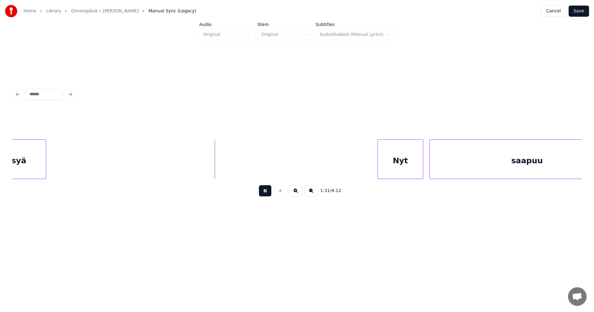
click at [267, 194] on button at bounding box center [265, 190] width 12 height 11
click at [387, 169] on div "Nyt" at bounding box center [394, 161] width 45 height 42
click at [408, 171] on div at bounding box center [409, 159] width 2 height 39
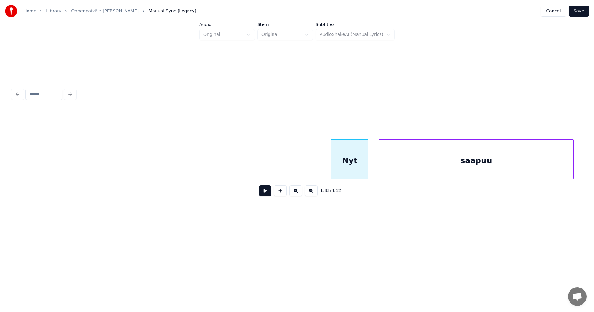
click at [436, 170] on div "saapuu" at bounding box center [476, 161] width 194 height 42
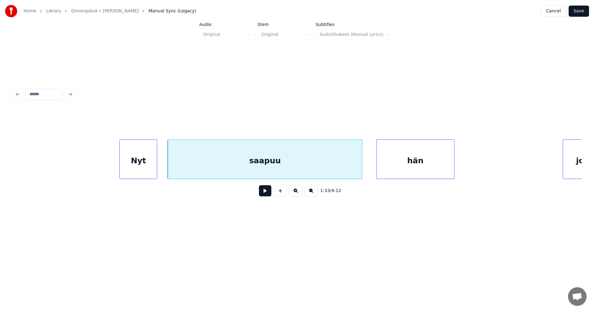
scroll to position [0, 10016]
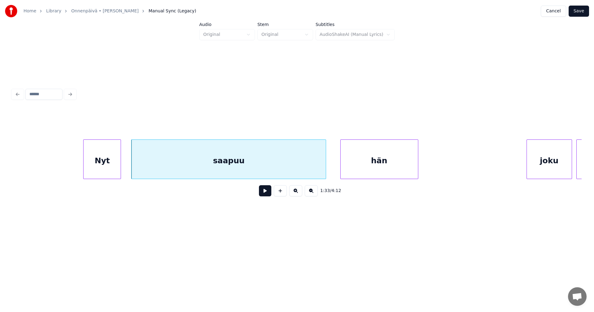
click at [112, 171] on div "Nyt" at bounding box center [102, 161] width 37 height 42
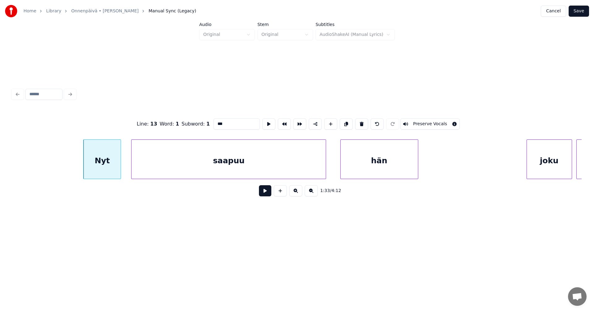
click at [262, 194] on button at bounding box center [265, 190] width 12 height 11
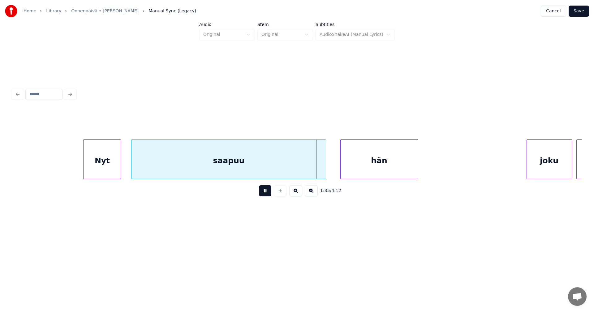
click at [264, 193] on button at bounding box center [265, 190] width 12 height 11
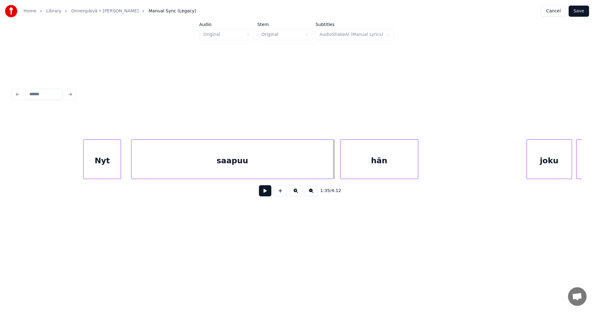
click at [332, 167] on div at bounding box center [333, 159] width 2 height 39
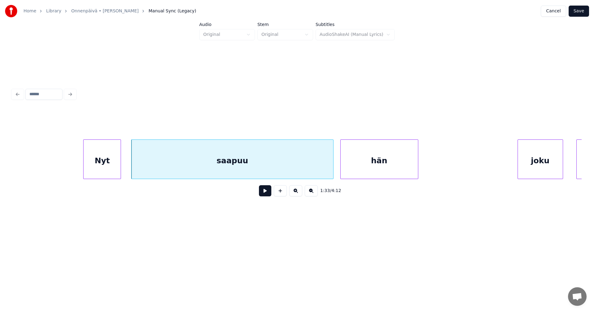
click at [529, 170] on div "joku" at bounding box center [540, 161] width 45 height 42
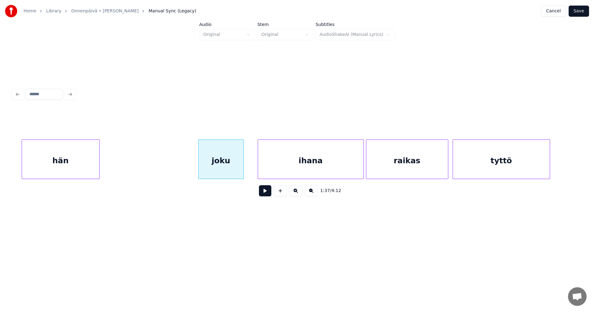
scroll to position [0, 10338]
click at [232, 165] on div "joku" at bounding box center [216, 161] width 45 height 42
click at [224, 164] on div at bounding box center [224, 159] width 2 height 39
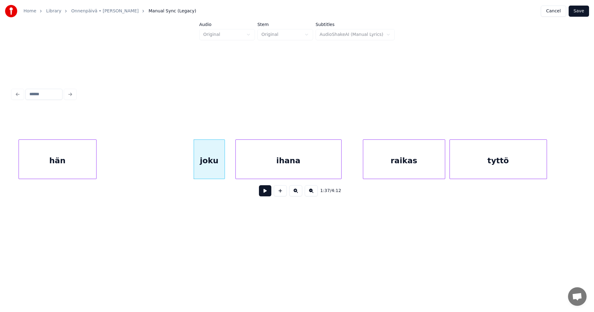
click at [250, 166] on div "ihana" at bounding box center [289, 161] width 106 height 42
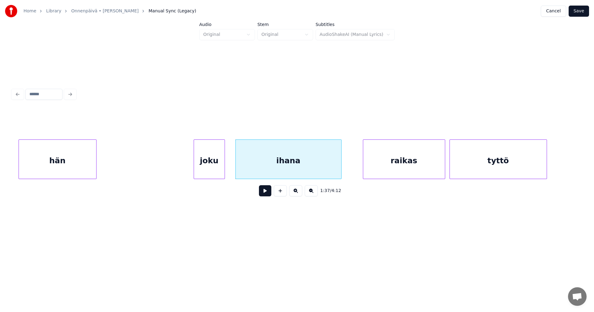
click at [215, 167] on div "joku" at bounding box center [209, 161] width 31 height 42
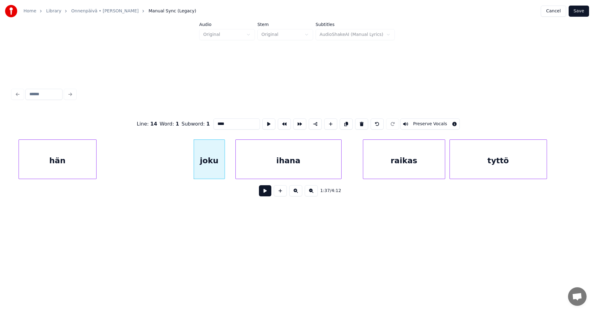
click at [264, 193] on button at bounding box center [265, 190] width 12 height 11
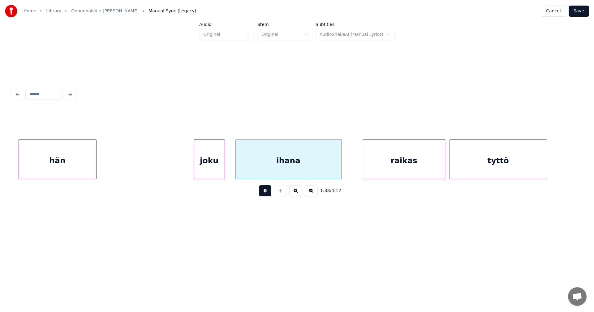
click at [265, 193] on button at bounding box center [265, 190] width 12 height 11
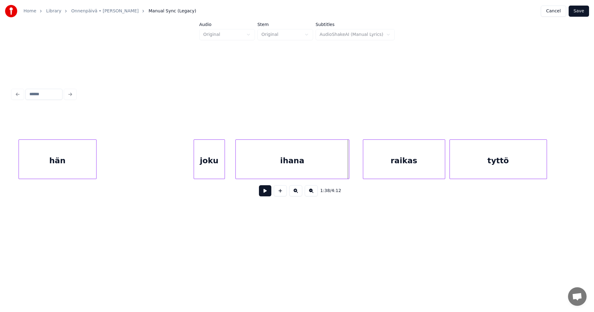
click at [347, 170] on div at bounding box center [348, 159] width 2 height 39
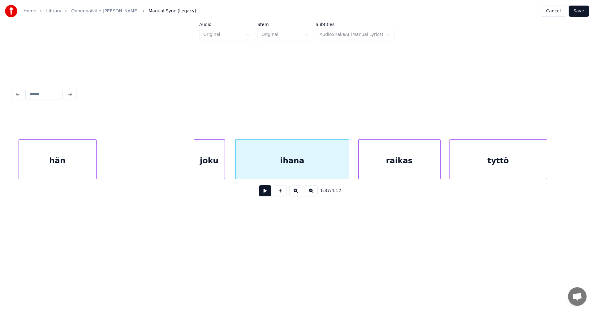
click at [377, 170] on div "raikas" at bounding box center [400, 161] width 82 height 42
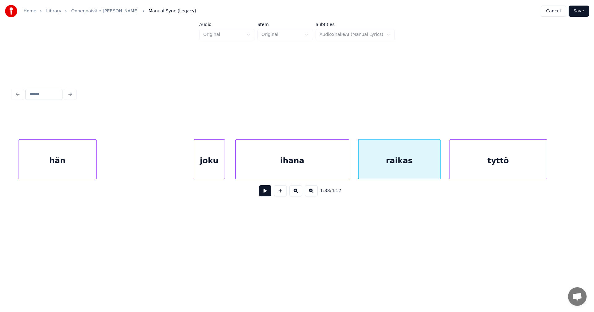
click at [268, 192] on button at bounding box center [265, 190] width 12 height 11
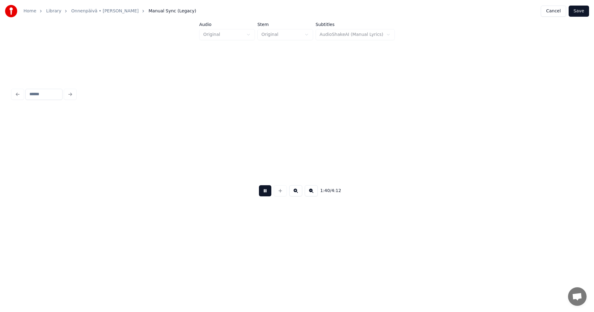
scroll to position [0, 10908]
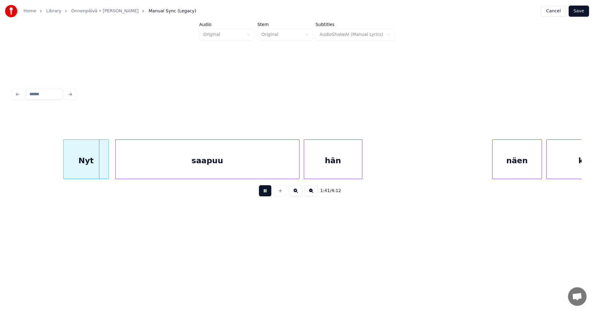
drag, startPoint x: 268, startPoint y: 192, endPoint x: 142, endPoint y: 185, distance: 126.5
click at [267, 192] on button at bounding box center [265, 190] width 12 height 11
click at [95, 167] on div "Nyt" at bounding box center [81, 161] width 45 height 42
click at [93, 168] on div at bounding box center [92, 159] width 2 height 39
click at [124, 167] on div "saapuu" at bounding box center [201, 161] width 184 height 42
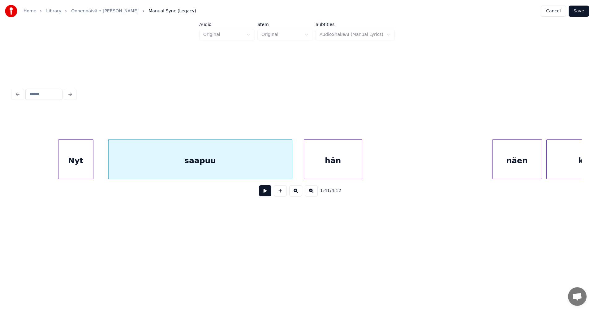
click at [89, 168] on div "Nyt" at bounding box center [76, 161] width 35 height 42
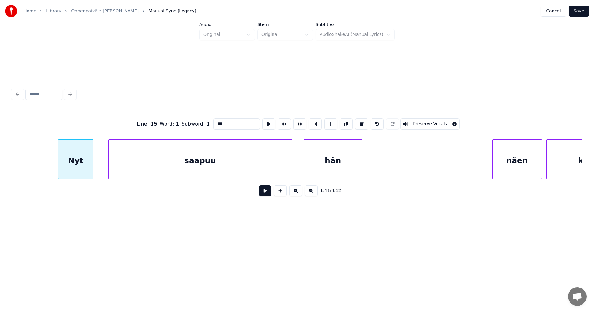
click at [264, 193] on button at bounding box center [265, 190] width 12 height 11
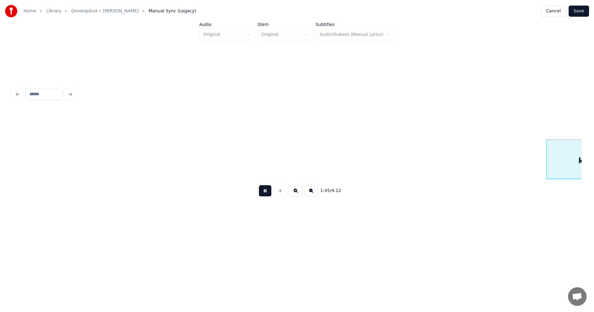
scroll to position [0, 11479]
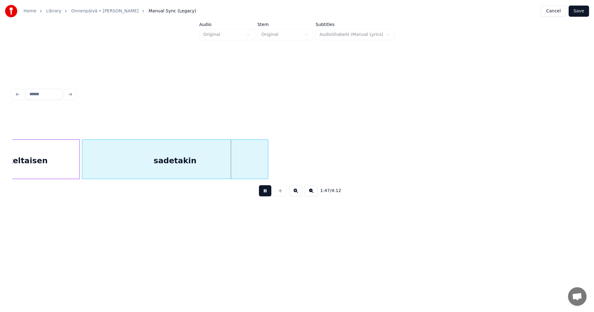
click at [264, 193] on button at bounding box center [265, 190] width 12 height 11
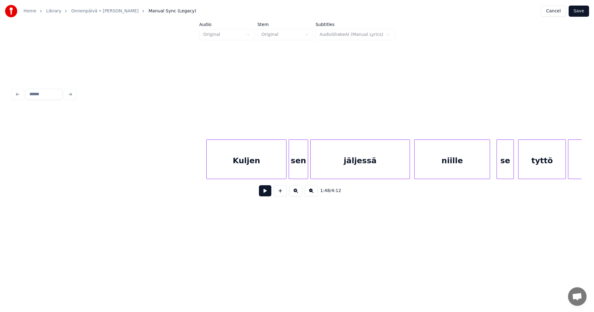
scroll to position [0, 14064]
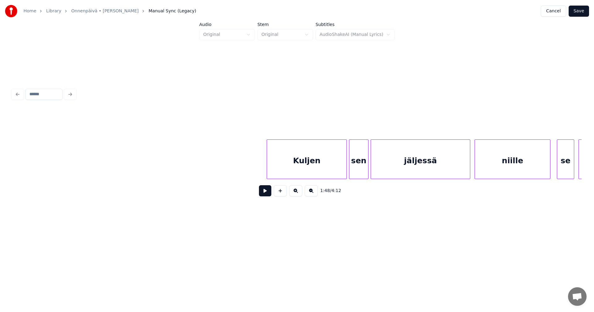
click at [313, 172] on div "Kuljen" at bounding box center [307, 161] width 80 height 42
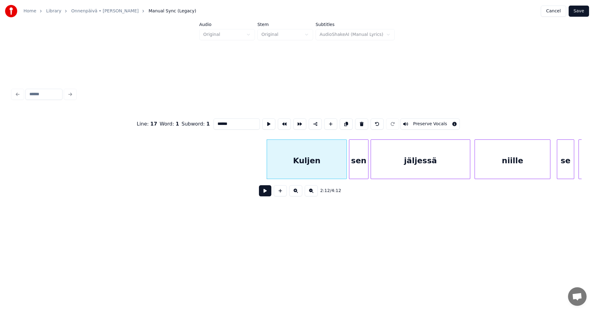
click at [267, 194] on button at bounding box center [265, 190] width 12 height 11
click at [268, 194] on button at bounding box center [265, 190] width 12 height 11
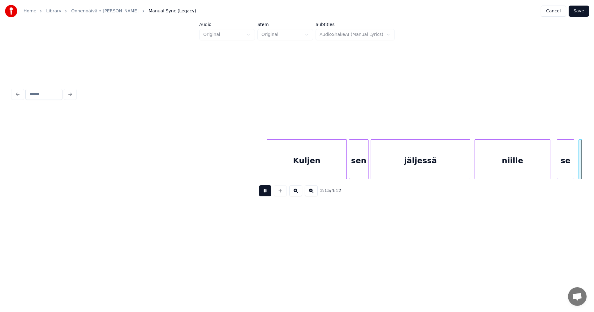
scroll to position [0, 14635]
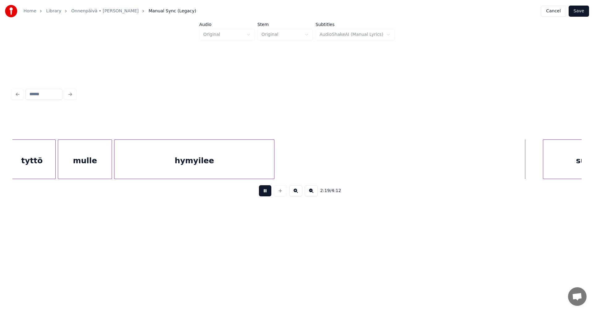
click at [267, 194] on button at bounding box center [265, 190] width 12 height 11
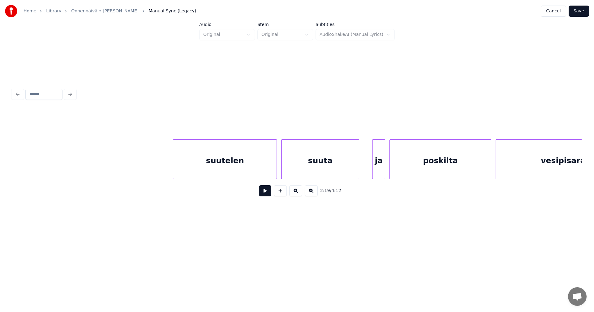
scroll to position [0, 15006]
click at [218, 160] on div "suutelen" at bounding box center [219, 161] width 103 height 42
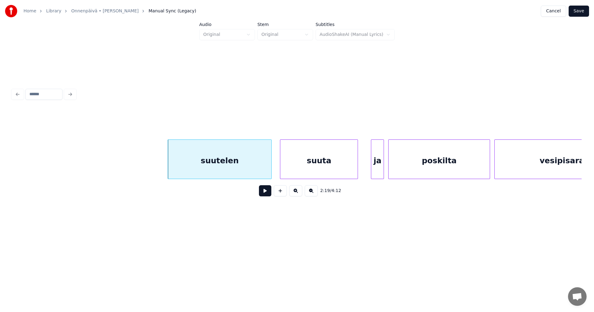
click at [265, 194] on button at bounding box center [265, 190] width 12 height 11
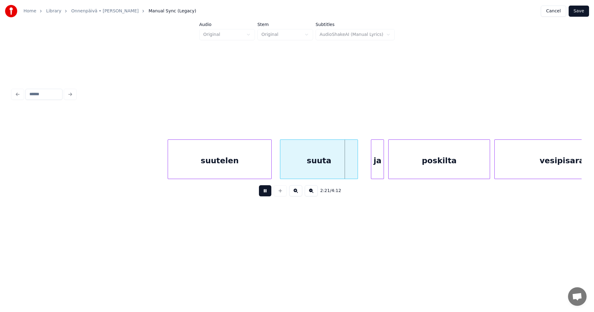
click at [265, 194] on button at bounding box center [265, 190] width 12 height 11
click at [370, 168] on div "ja" at bounding box center [373, 161] width 12 height 42
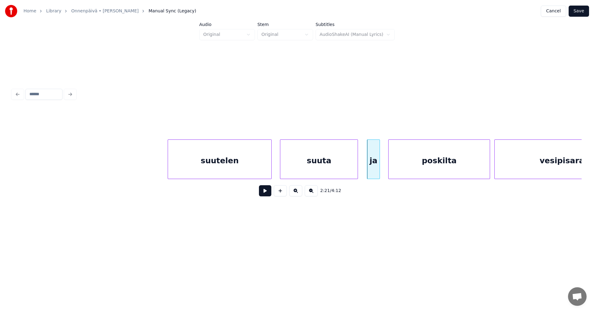
click at [267, 191] on button at bounding box center [265, 190] width 12 height 11
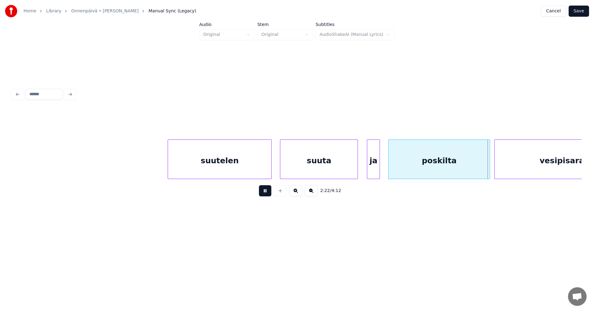
click at [267, 191] on button at bounding box center [265, 190] width 12 height 11
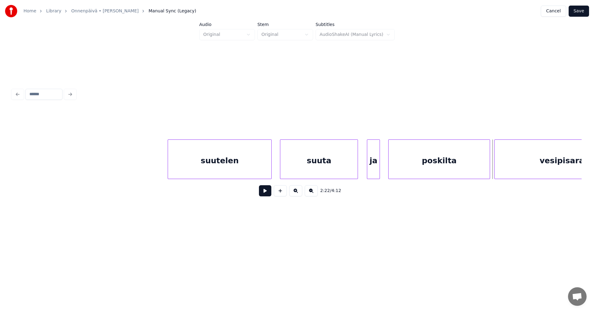
click at [271, 192] on button at bounding box center [265, 190] width 12 height 11
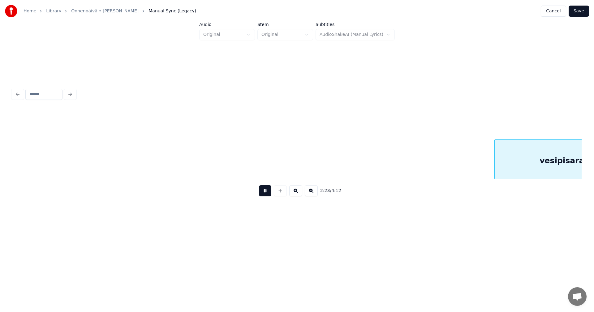
scroll to position [0, 15577]
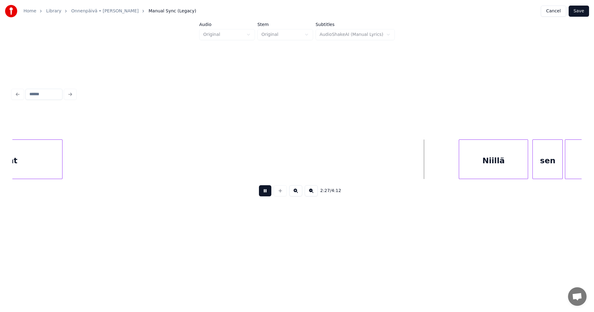
click at [267, 194] on button at bounding box center [265, 190] width 12 height 11
click at [479, 168] on div "Niillä" at bounding box center [490, 161] width 69 height 42
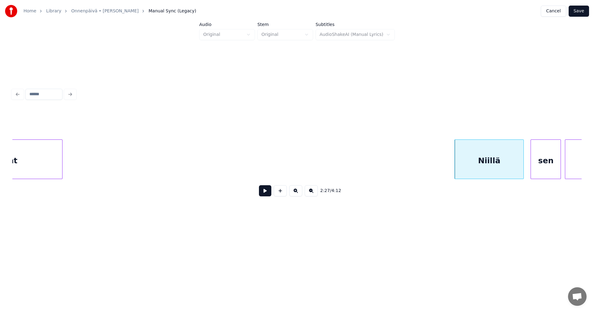
click at [540, 167] on div "sen" at bounding box center [546, 161] width 30 height 42
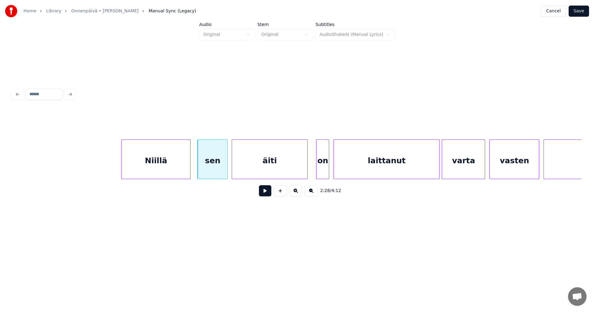
scroll to position [0, 15911]
click at [176, 164] on div "Niillä" at bounding box center [155, 161] width 69 height 42
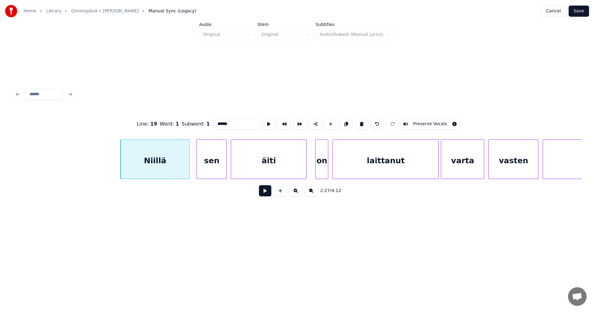
click at [266, 193] on button at bounding box center [265, 190] width 12 height 11
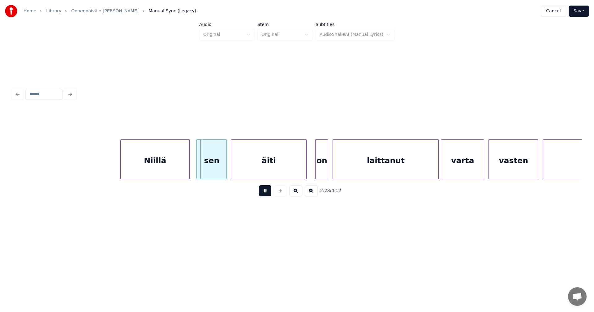
click at [264, 193] on button at bounding box center [265, 190] width 12 height 11
click at [219, 173] on div "sen" at bounding box center [204, 160] width 30 height 40
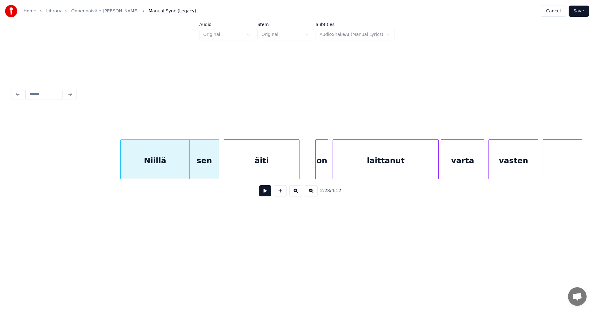
click at [243, 172] on div "äiti" at bounding box center [261, 161] width 75 height 42
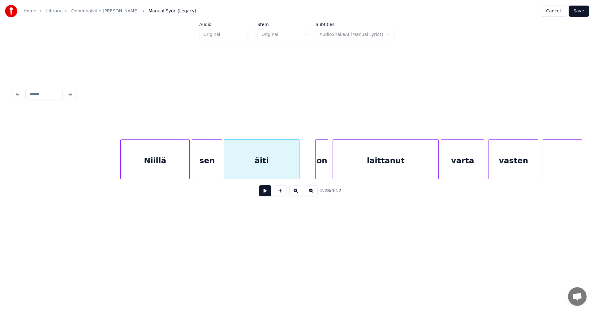
click at [202, 172] on div "sen" at bounding box center [207, 161] width 30 height 42
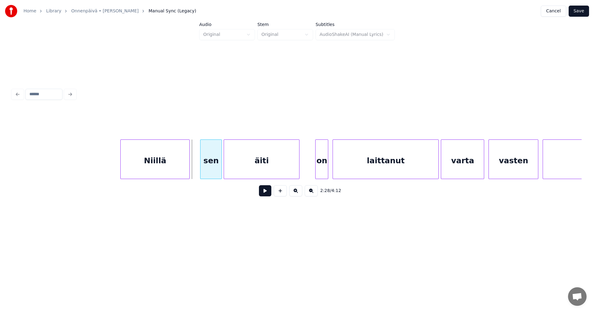
click at [202, 169] on div at bounding box center [202, 159] width 2 height 39
click at [177, 170] on div "Niillä" at bounding box center [155, 161] width 69 height 42
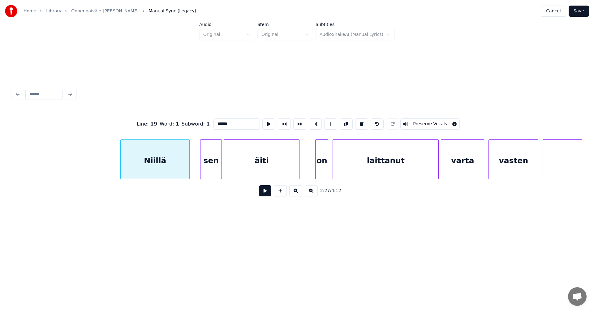
click at [264, 194] on button at bounding box center [265, 190] width 12 height 11
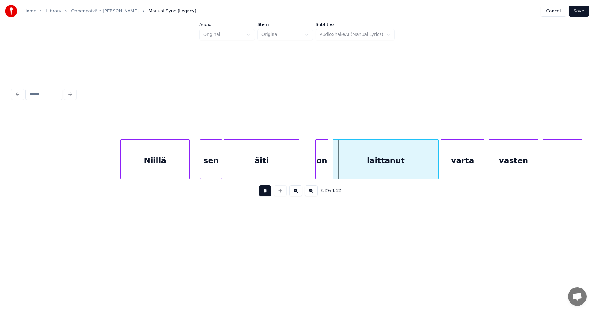
click at [264, 194] on button at bounding box center [265, 190] width 12 height 11
click at [314, 171] on div at bounding box center [314, 159] width 2 height 39
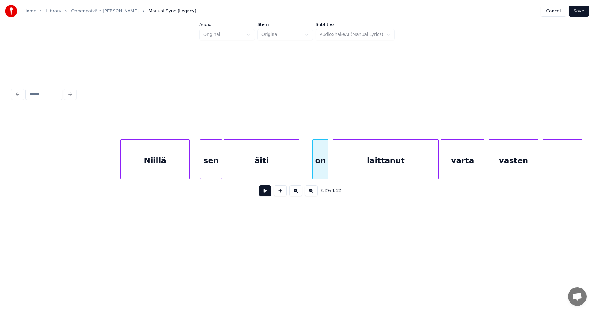
click at [265, 197] on button at bounding box center [265, 190] width 12 height 11
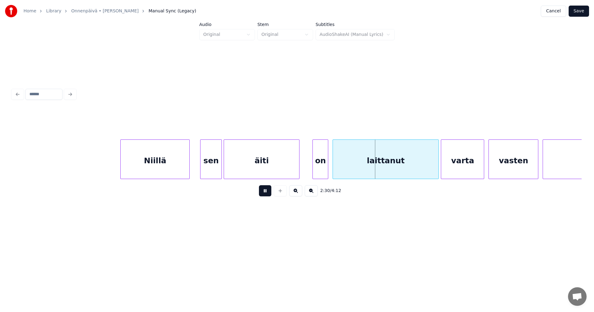
click at [265, 197] on button at bounding box center [265, 190] width 12 height 11
click at [273, 175] on div "äiti" at bounding box center [261, 161] width 75 height 42
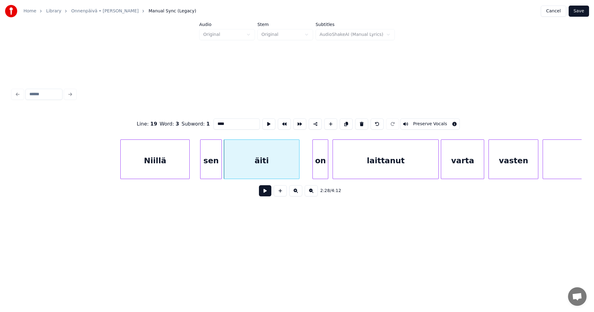
click at [265, 197] on button at bounding box center [265, 190] width 12 height 11
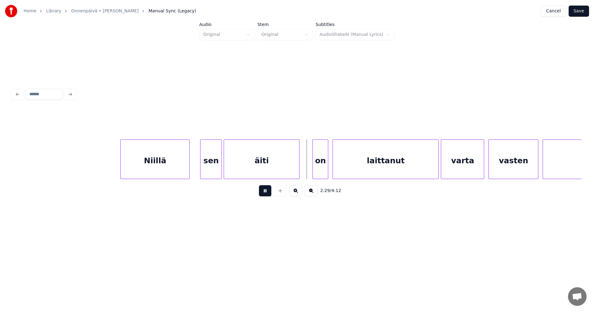
click at [268, 193] on button at bounding box center [265, 190] width 12 height 11
click at [311, 173] on div at bounding box center [311, 159] width 2 height 39
click at [268, 196] on button at bounding box center [265, 190] width 12 height 11
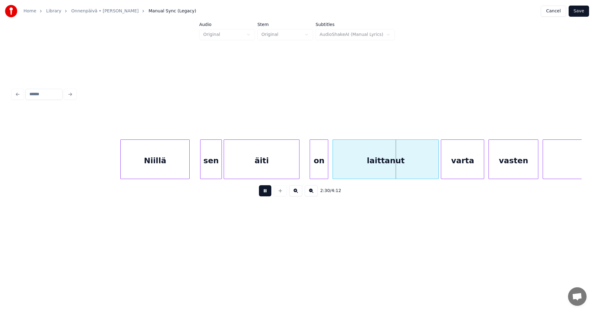
drag, startPoint x: 268, startPoint y: 196, endPoint x: 310, endPoint y: 177, distance: 46.3
click at [270, 195] on button at bounding box center [265, 190] width 12 height 11
click at [294, 170] on div "äiti" at bounding box center [261, 161] width 75 height 42
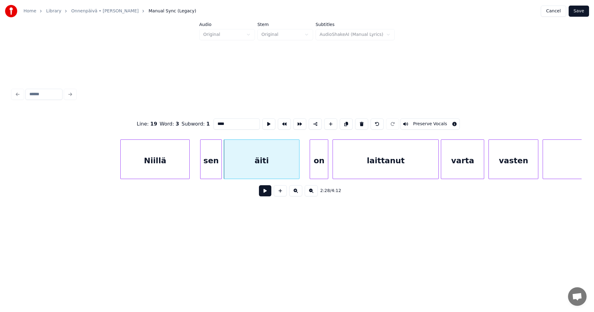
click at [265, 190] on button at bounding box center [265, 190] width 12 height 11
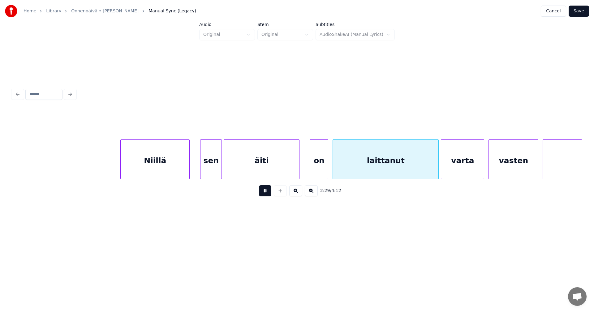
click at [264, 190] on button at bounding box center [265, 190] width 12 height 11
click at [313, 173] on div "on" at bounding box center [319, 161] width 18 height 42
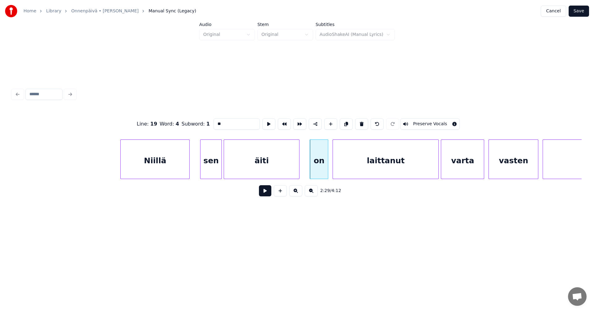
click at [267, 196] on button at bounding box center [265, 190] width 12 height 11
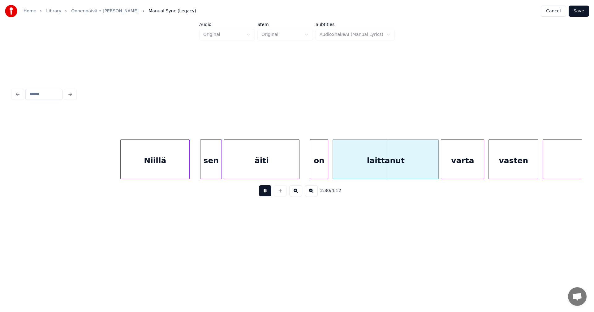
click at [267, 196] on button at bounding box center [265, 190] width 12 height 11
click at [326, 168] on div at bounding box center [327, 159] width 2 height 39
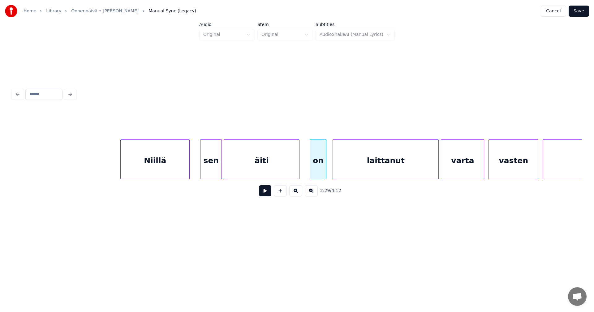
click at [268, 196] on button at bounding box center [265, 190] width 12 height 11
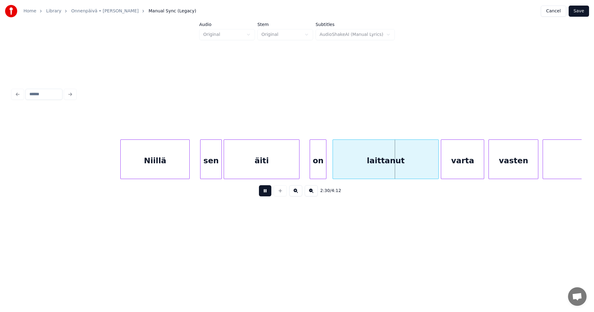
click at [268, 196] on button at bounding box center [265, 190] width 12 height 11
click at [355, 164] on div at bounding box center [354, 159] width 2 height 39
click at [264, 195] on button at bounding box center [265, 190] width 12 height 11
click at [335, 170] on div at bounding box center [334, 159] width 2 height 39
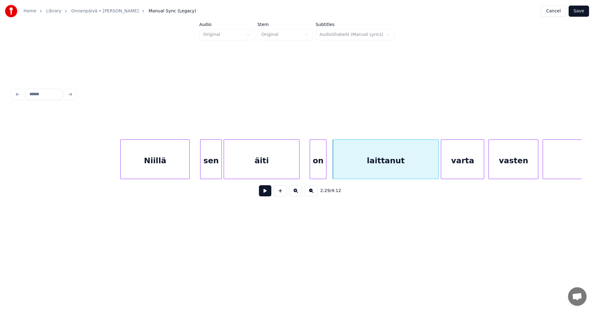
click at [268, 197] on button at bounding box center [265, 190] width 12 height 11
drag, startPoint x: 268, startPoint y: 197, endPoint x: 284, endPoint y: 188, distance: 18.4
click at [273, 193] on div "2:30 / 4:12" at bounding box center [297, 191] width 560 height 14
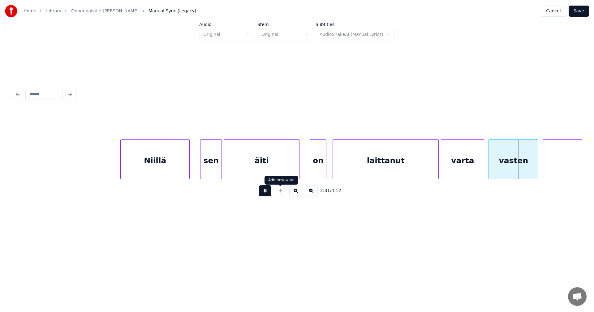
drag, startPoint x: 265, startPoint y: 197, endPoint x: 271, endPoint y: 182, distance: 15.7
click at [265, 196] on button at bounding box center [265, 190] width 12 height 11
click at [314, 169] on div "on" at bounding box center [318, 161] width 16 height 42
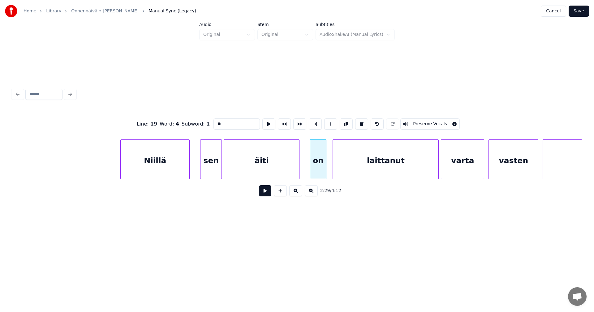
click at [270, 197] on button at bounding box center [265, 190] width 12 height 11
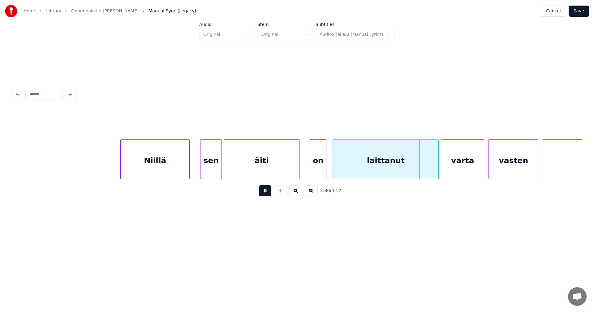
click at [270, 197] on button at bounding box center [265, 190] width 12 height 11
click at [281, 172] on div "äiti" at bounding box center [261, 161] width 75 height 42
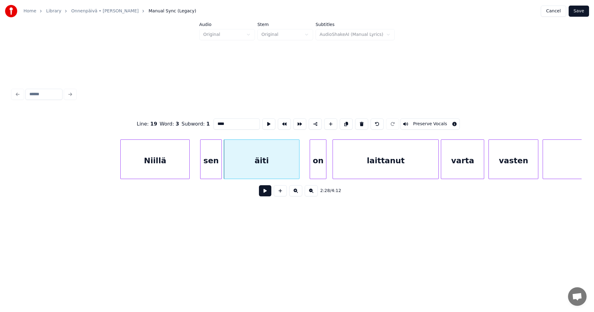
click at [266, 197] on button at bounding box center [265, 190] width 12 height 11
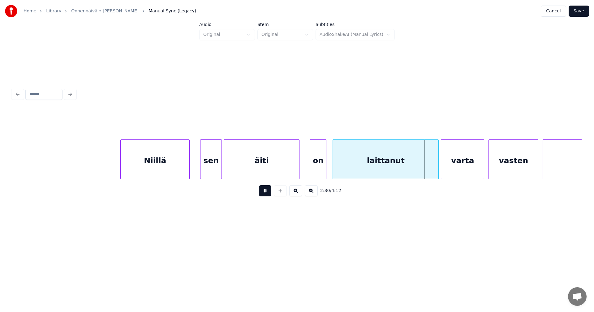
click at [267, 195] on button at bounding box center [265, 190] width 12 height 11
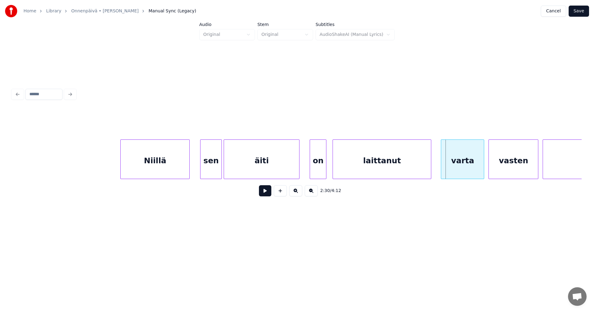
click at [431, 172] on div at bounding box center [430, 159] width 2 height 39
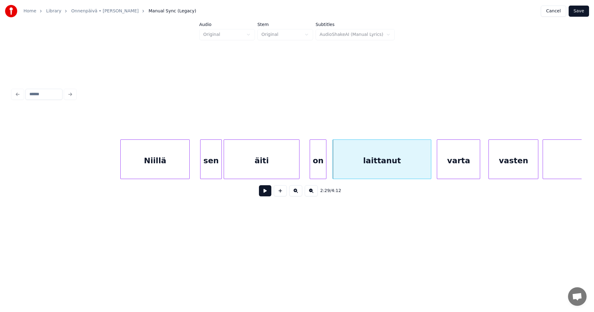
click at [447, 170] on div "varta" at bounding box center [458, 161] width 43 height 42
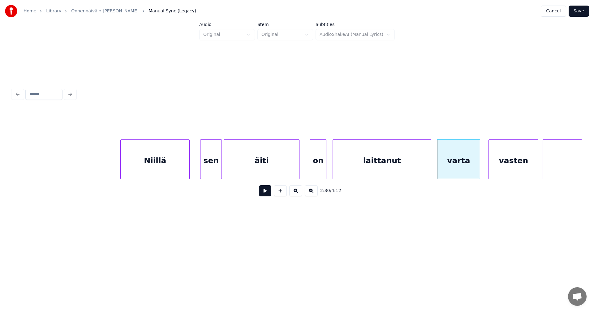
click at [269, 195] on button at bounding box center [265, 190] width 12 height 11
click at [481, 166] on div at bounding box center [481, 159] width 2 height 39
click at [268, 194] on button at bounding box center [265, 190] width 12 height 11
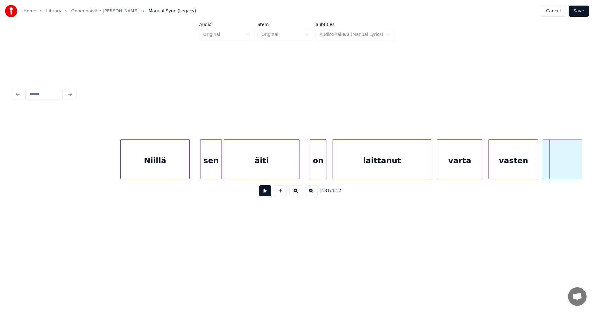
click at [268, 194] on button at bounding box center [265, 190] width 12 height 11
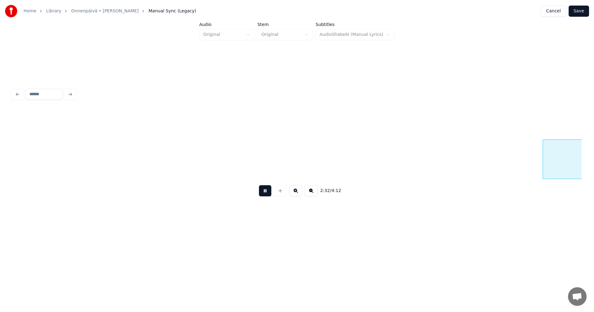
scroll to position [0, 16482]
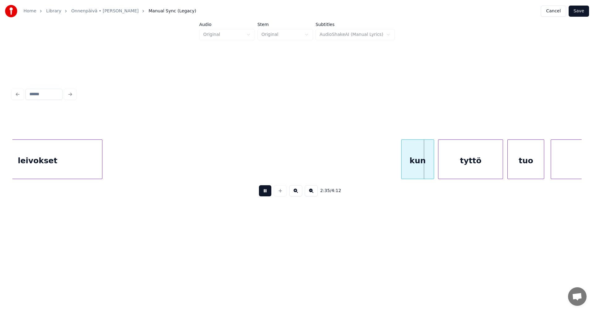
click at [269, 194] on button at bounding box center [265, 190] width 12 height 11
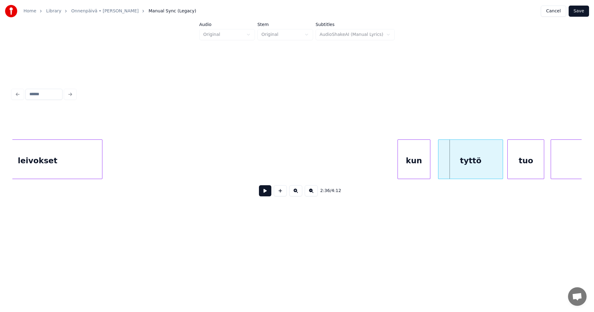
click at [410, 163] on div "kun" at bounding box center [414, 161] width 32 height 42
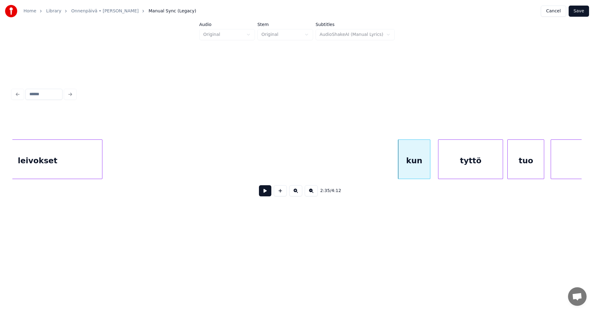
click at [411, 163] on div "kun" at bounding box center [414, 161] width 32 height 42
click at [269, 196] on button at bounding box center [265, 190] width 12 height 11
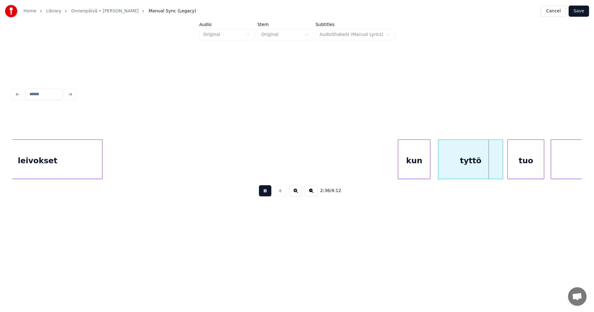
drag, startPoint x: 269, startPoint y: 195, endPoint x: 301, endPoint y: 191, distance: 32.1
click at [269, 195] on button at bounding box center [265, 190] width 12 height 11
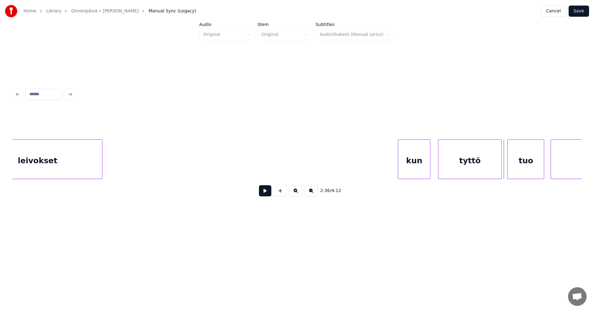
click at [501, 167] on div at bounding box center [501, 159] width 2 height 39
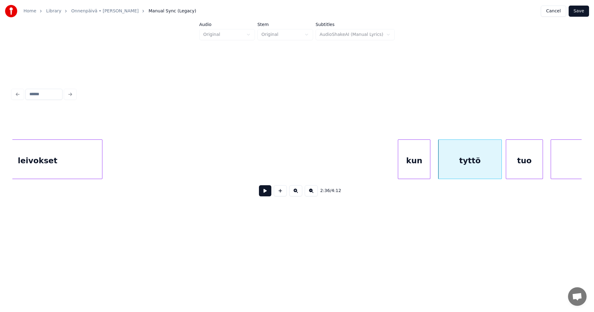
click at [515, 168] on div "tuo" at bounding box center [524, 161] width 36 height 42
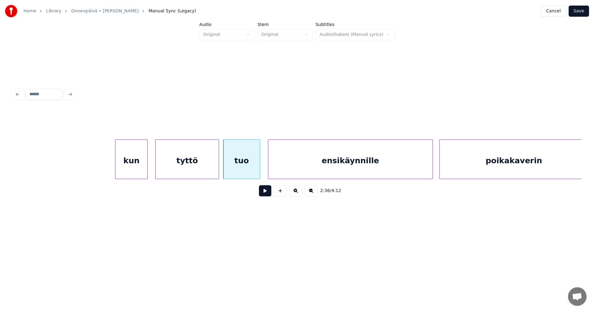
scroll to position [0, 16767]
click at [267, 191] on button at bounding box center [265, 190] width 12 height 11
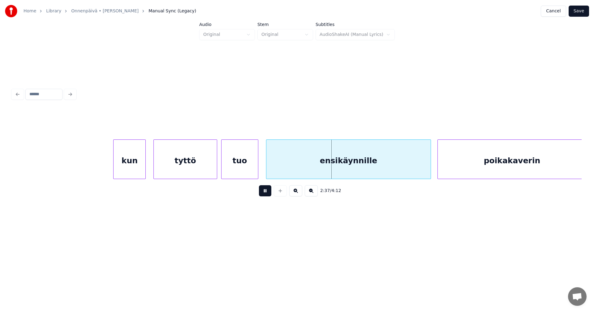
click at [267, 191] on button at bounding box center [265, 190] width 12 height 11
click at [282, 169] on div "ensikäynnille" at bounding box center [349, 161] width 164 height 42
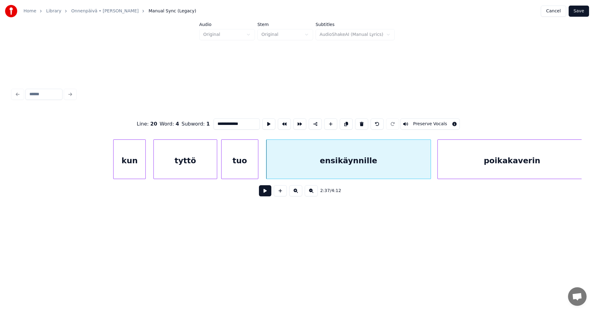
click at [264, 191] on button at bounding box center [265, 190] width 12 height 11
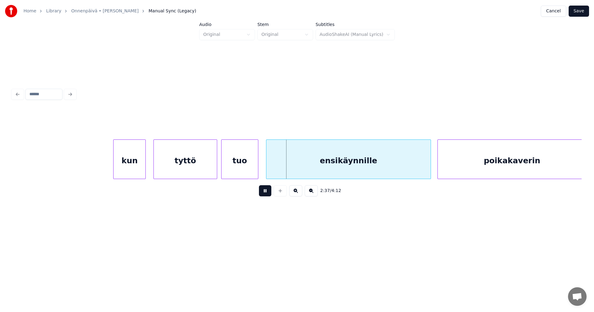
click at [264, 191] on button at bounding box center [265, 190] width 12 height 11
click at [287, 173] on div "ensikäynnille" at bounding box center [347, 161] width 164 height 42
click at [265, 194] on button at bounding box center [265, 190] width 12 height 11
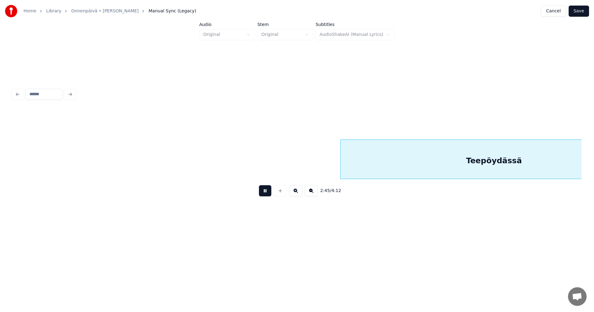
scroll to position [0, 17907]
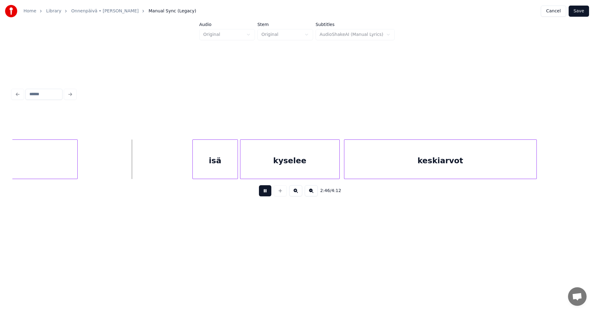
click at [267, 194] on button at bounding box center [265, 190] width 12 height 11
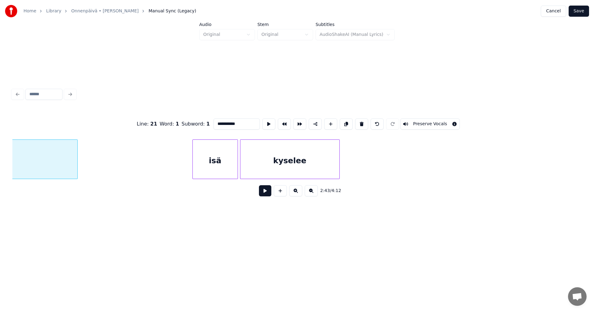
scroll to position [0, 17664]
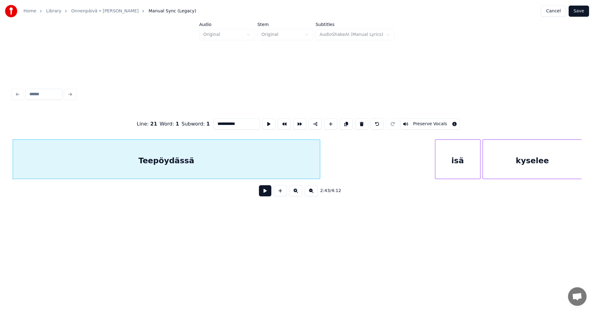
click at [266, 193] on button at bounding box center [265, 190] width 12 height 11
click at [269, 193] on button at bounding box center [265, 190] width 12 height 11
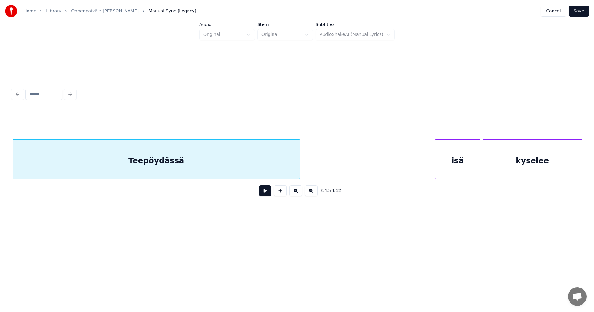
click at [300, 172] on div at bounding box center [299, 159] width 2 height 39
click at [436, 165] on div "isä" at bounding box center [452, 161] width 45 height 42
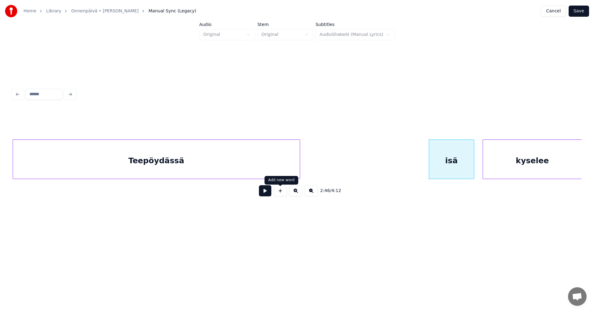
click at [271, 194] on button at bounding box center [265, 190] width 12 height 11
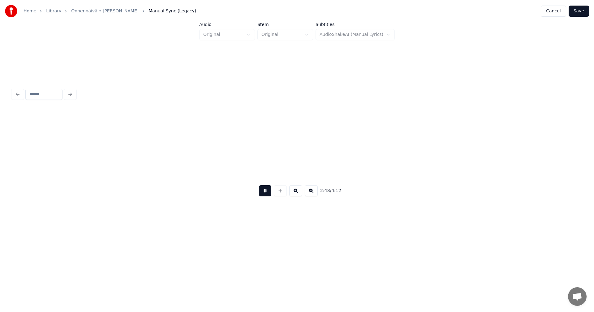
scroll to position [0, 18235]
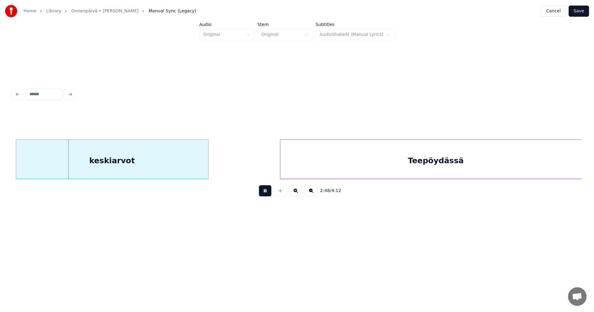
click at [271, 194] on button at bounding box center [265, 190] width 12 height 11
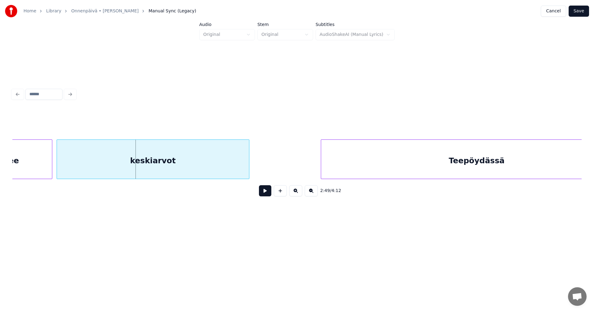
scroll to position [0, 18149]
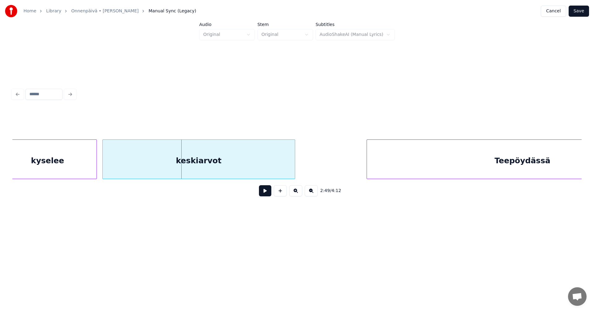
click at [95, 167] on div at bounding box center [96, 159] width 2 height 39
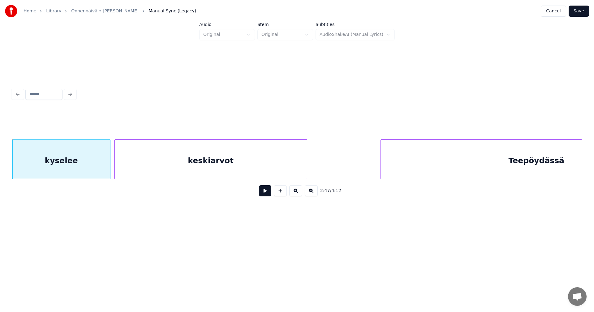
click at [134, 168] on div "keskiarvot" at bounding box center [211, 161] width 192 height 42
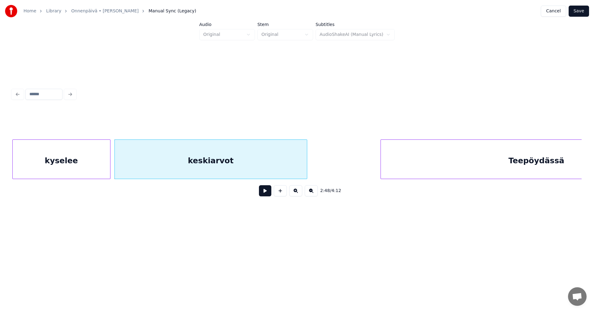
click at [269, 190] on button at bounding box center [265, 190] width 12 height 11
click at [266, 193] on button at bounding box center [265, 190] width 12 height 11
click at [297, 171] on div at bounding box center [298, 159] width 2 height 39
click at [403, 167] on div "Teepöydässä" at bounding box center [536, 161] width 311 height 42
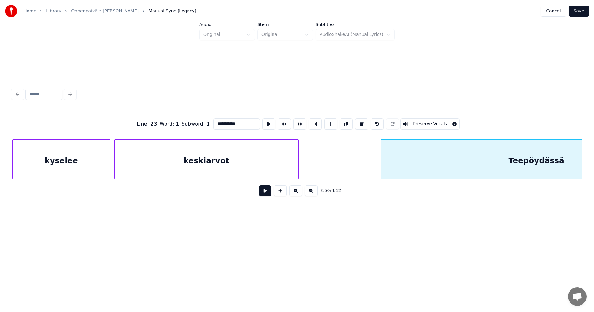
click at [269, 193] on button at bounding box center [265, 190] width 12 height 11
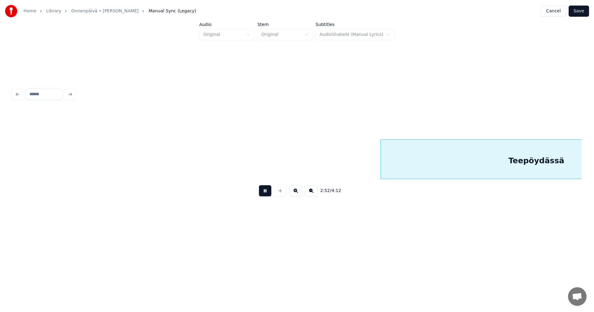
scroll to position [0, 18705]
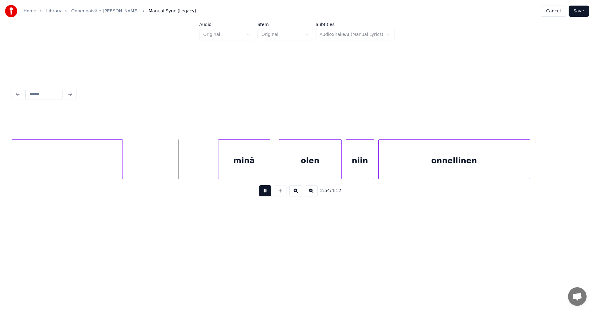
drag, startPoint x: 267, startPoint y: 193, endPoint x: 260, endPoint y: 180, distance: 15.8
click at [267, 193] on button at bounding box center [265, 190] width 12 height 11
click at [249, 168] on div "minä" at bounding box center [239, 161] width 51 height 42
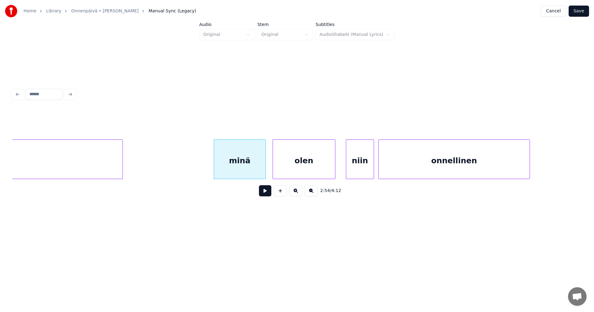
click at [298, 166] on div "olen" at bounding box center [304, 161] width 62 height 42
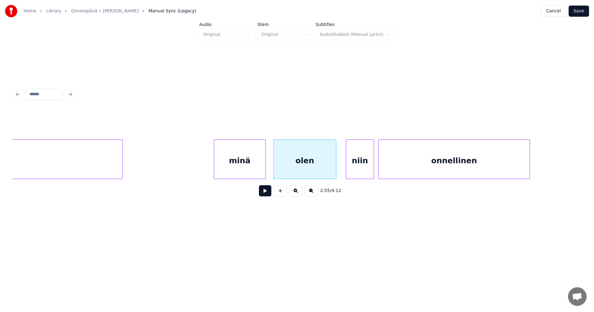
click at [266, 193] on button at bounding box center [265, 190] width 12 height 11
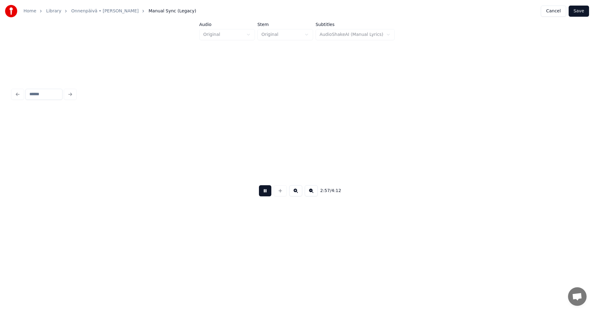
scroll to position [0, 19274]
click at [266, 193] on button at bounding box center [265, 190] width 12 height 11
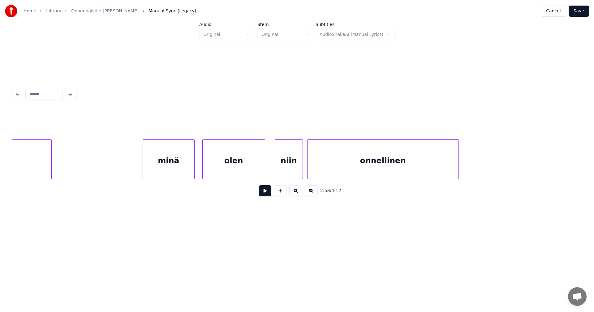
click at [334, 169] on div "onnellinen" at bounding box center [383, 161] width 151 height 42
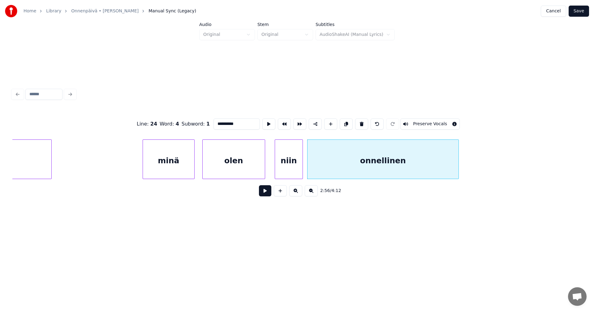
click at [267, 194] on button at bounding box center [265, 190] width 12 height 11
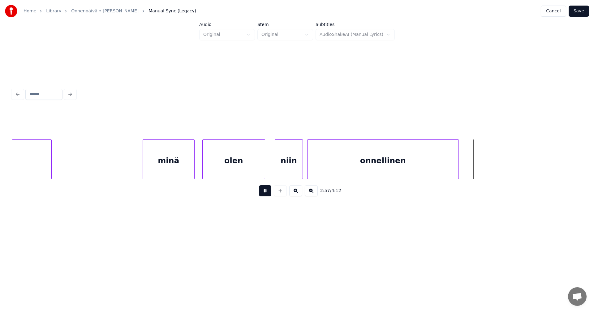
click at [268, 193] on button at bounding box center [265, 190] width 12 height 11
click at [476, 172] on div at bounding box center [475, 159] width 2 height 39
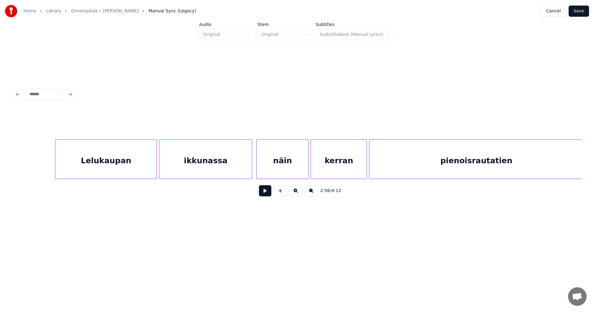
scroll to position [0, 22577]
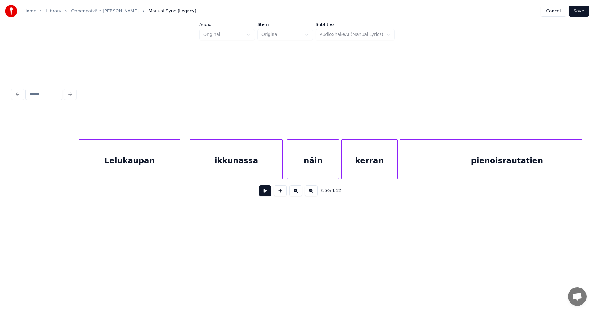
click at [164, 168] on div "Lelukaupan" at bounding box center [129, 161] width 101 height 42
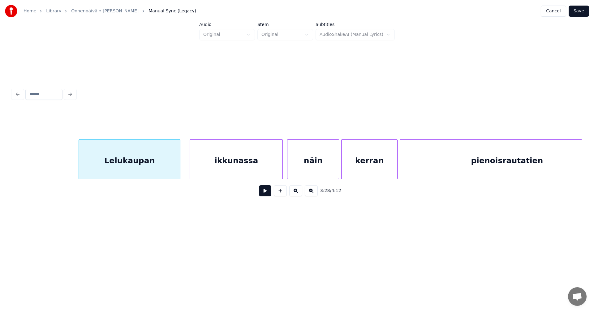
click at [266, 191] on button at bounding box center [265, 190] width 12 height 11
click at [267, 192] on button at bounding box center [265, 190] width 12 height 11
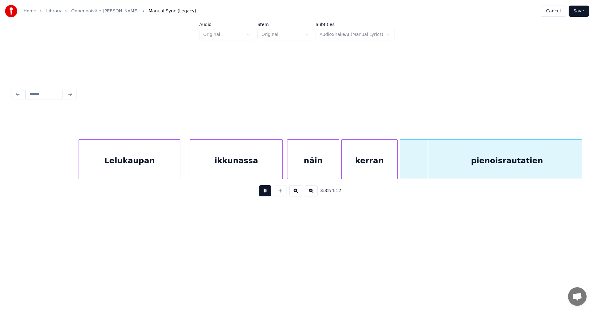
drag, startPoint x: 266, startPoint y: 192, endPoint x: 285, endPoint y: 174, distance: 26.1
click at [267, 191] on button at bounding box center [265, 190] width 12 height 11
click at [297, 171] on div "näin" at bounding box center [313, 161] width 51 height 42
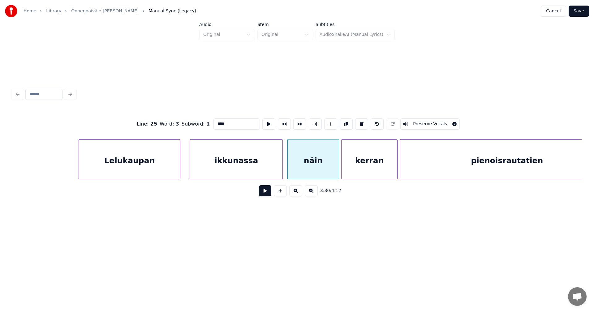
click at [266, 192] on button at bounding box center [265, 190] width 12 height 11
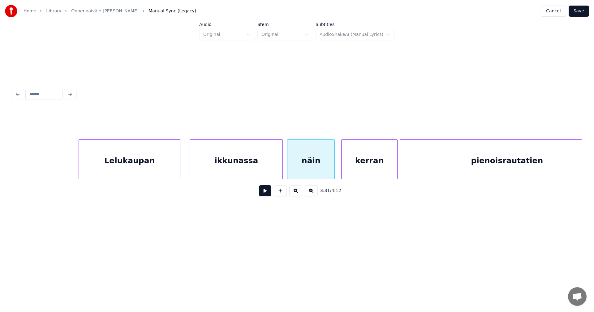
click at [333, 169] on div at bounding box center [334, 159] width 2 height 39
click at [352, 171] on div "kerran" at bounding box center [368, 161] width 56 height 42
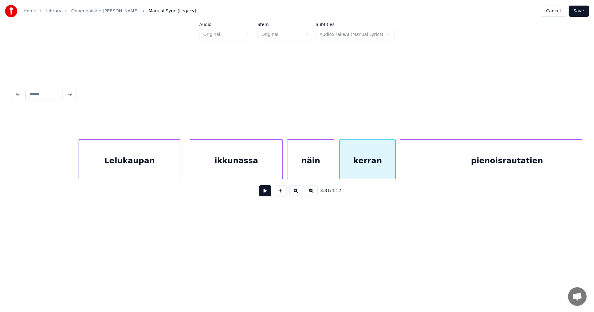
click at [264, 196] on button at bounding box center [265, 190] width 12 height 11
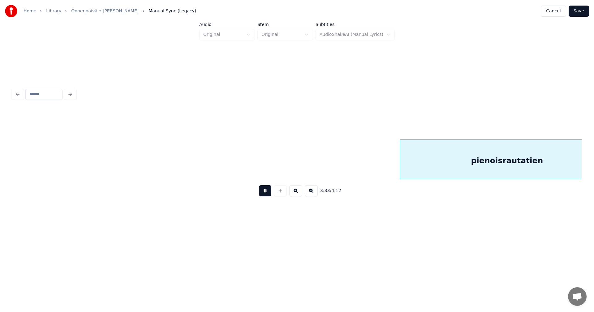
scroll to position [0, 23147]
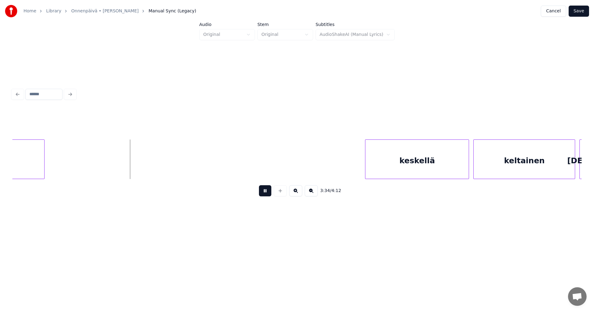
click at [264, 196] on button at bounding box center [265, 190] width 12 height 11
click at [385, 168] on div "keskellä" at bounding box center [415, 161] width 103 height 42
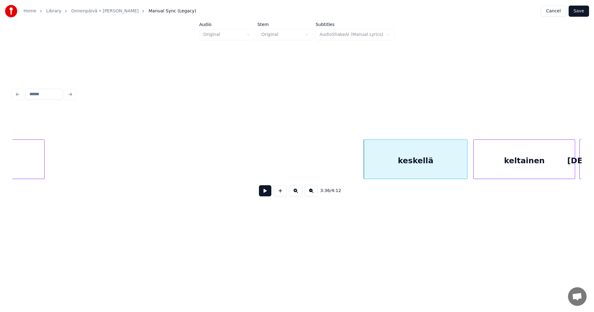
click at [268, 192] on button at bounding box center [265, 190] width 12 height 11
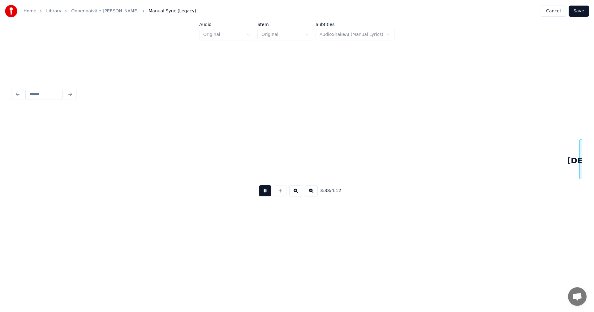
scroll to position [0, 23718]
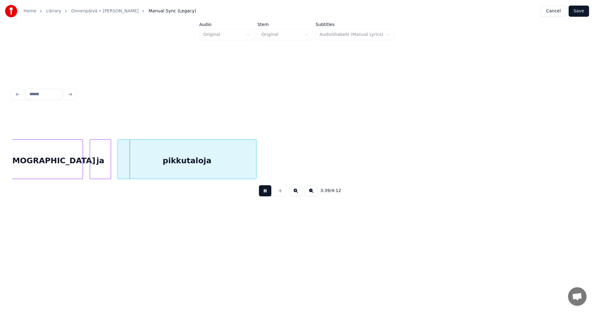
click at [267, 193] on button at bounding box center [265, 190] width 12 height 11
click at [80, 169] on div at bounding box center [80, 159] width 2 height 39
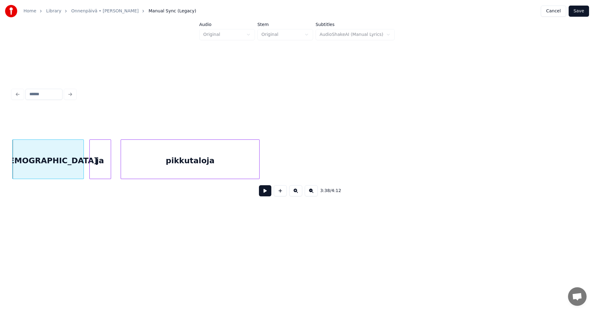
click at [102, 167] on div "ja" at bounding box center [100, 161] width 21 height 42
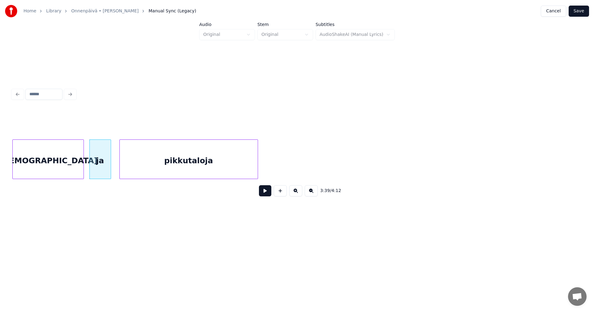
click at [137, 168] on div "pikkutaloja" at bounding box center [189, 161] width 138 height 42
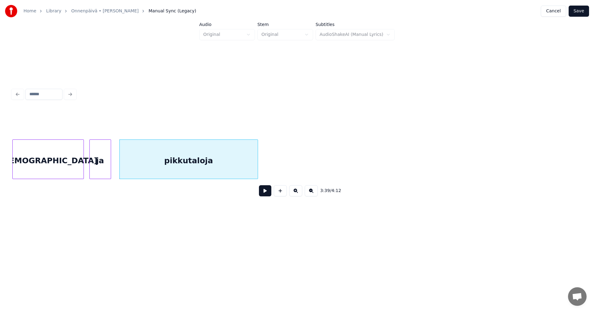
click at [109, 171] on div at bounding box center [110, 159] width 2 height 39
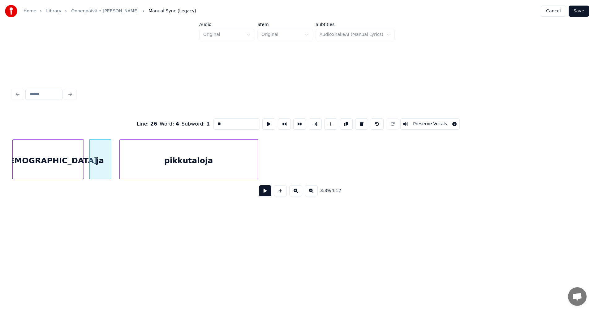
click at [266, 193] on button at bounding box center [265, 190] width 12 height 11
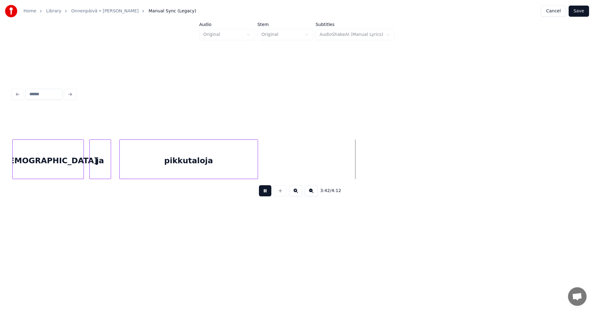
click at [266, 193] on button at bounding box center [265, 190] width 12 height 11
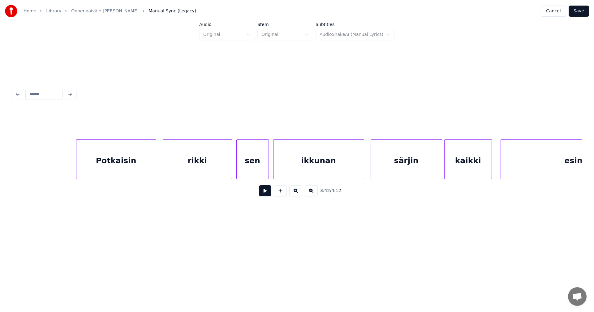
scroll to position [0, 24256]
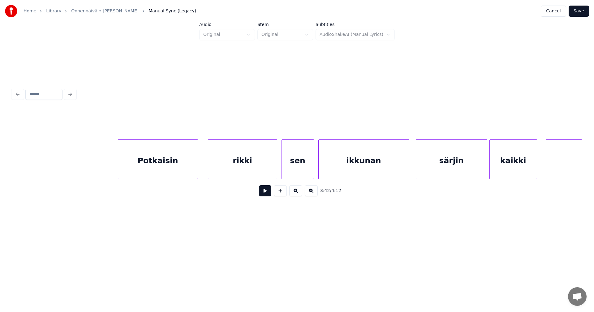
click at [181, 169] on div "Potkaisin" at bounding box center [158, 161] width 80 height 42
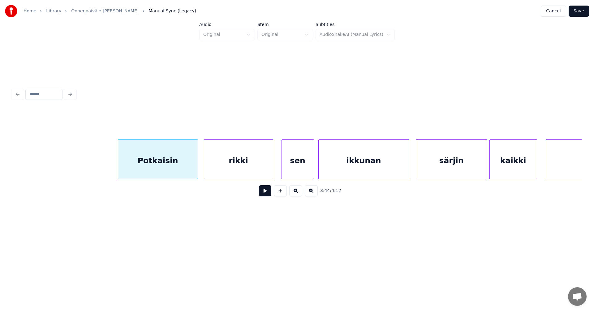
click at [232, 167] on div "rikki" at bounding box center [238, 161] width 69 height 42
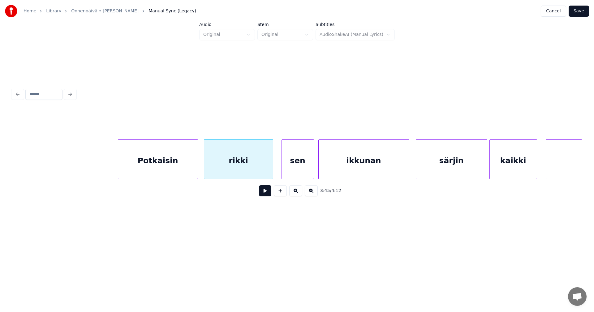
click at [300, 165] on div "sen" at bounding box center [298, 161] width 32 height 42
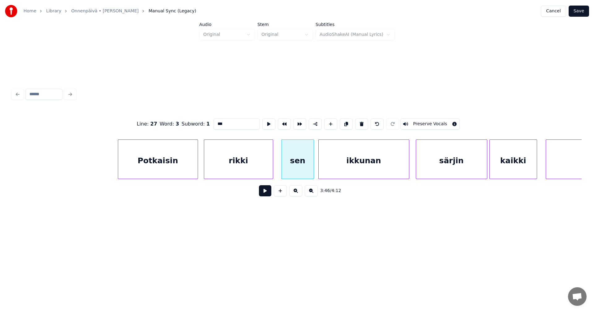
click at [189, 169] on div "Potkaisin" at bounding box center [158, 161] width 80 height 42
type input "*********"
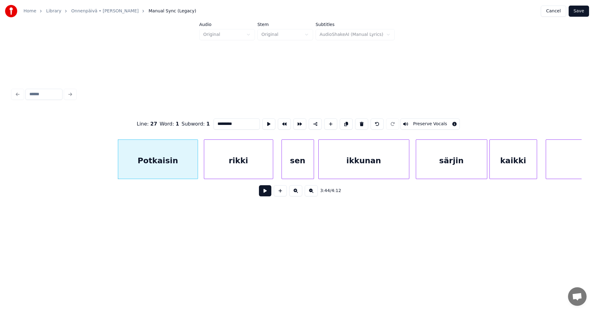
click at [263, 192] on button at bounding box center [265, 190] width 12 height 11
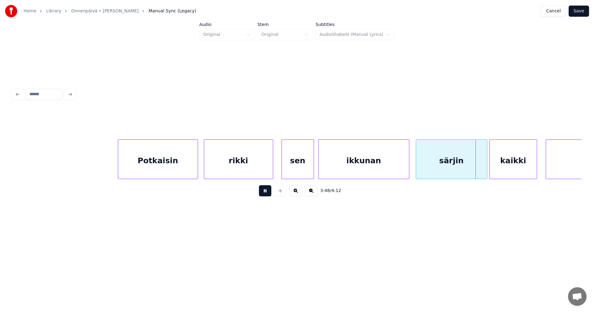
click at [263, 192] on button at bounding box center [265, 190] width 12 height 11
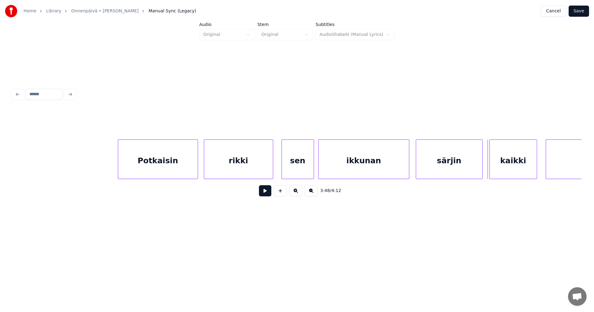
click at [482, 170] on div at bounding box center [482, 159] width 2 height 39
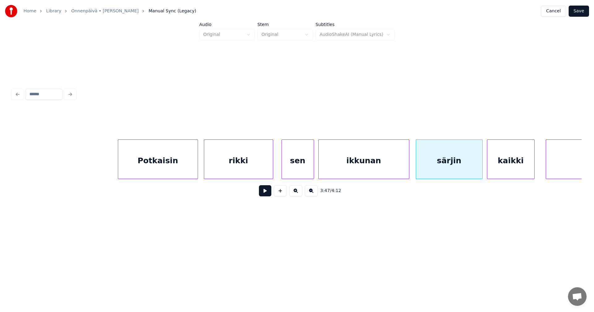
click at [496, 170] on div "kaikki" at bounding box center [511, 161] width 47 height 42
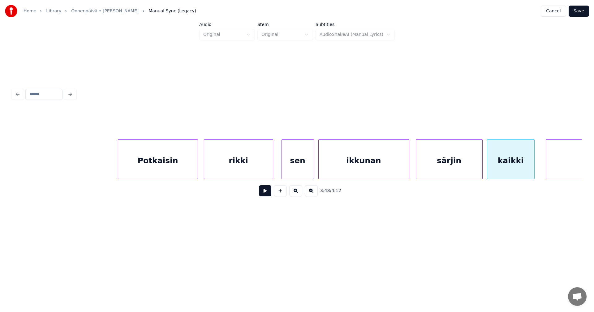
click at [267, 194] on button at bounding box center [265, 190] width 12 height 11
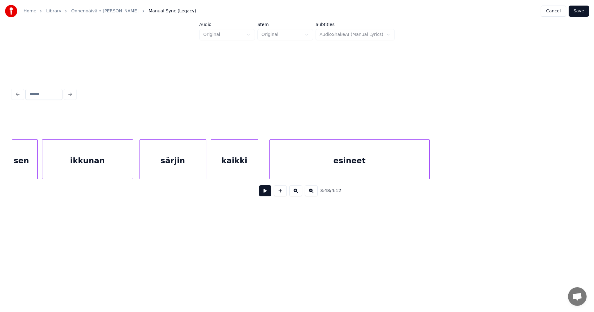
scroll to position [0, 24541]
click at [328, 166] on div "esineet" at bounding box center [342, 161] width 160 height 42
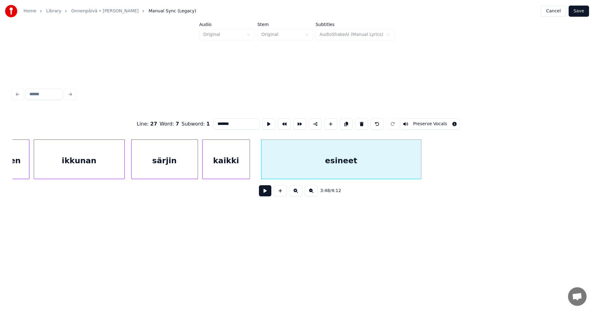
click at [265, 196] on button at bounding box center [265, 190] width 12 height 11
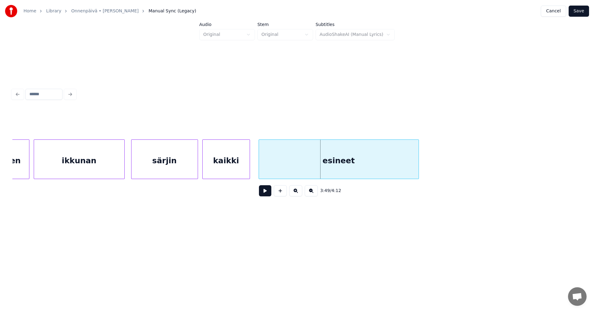
click at [292, 167] on div "esineet" at bounding box center [339, 161] width 160 height 42
click at [267, 191] on button at bounding box center [265, 190] width 12 height 11
click at [267, 193] on button at bounding box center [265, 190] width 12 height 11
click at [245, 170] on div "kaikki" at bounding box center [226, 161] width 47 height 42
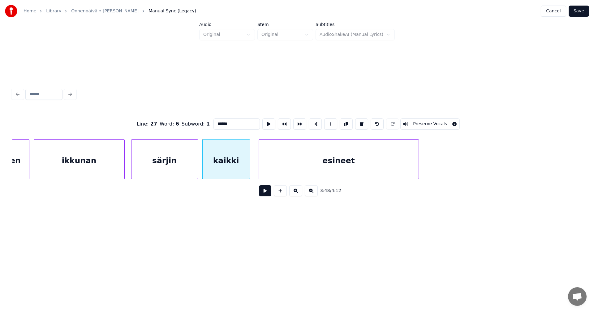
click at [265, 189] on button at bounding box center [265, 190] width 12 height 11
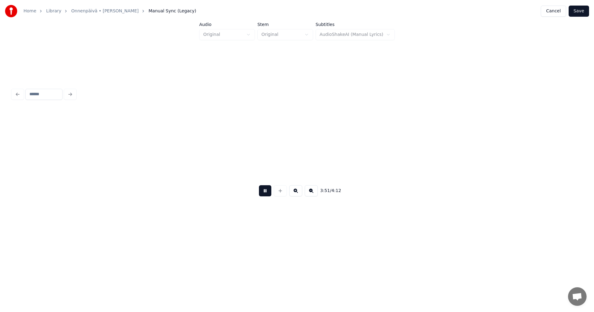
scroll to position [0, 25112]
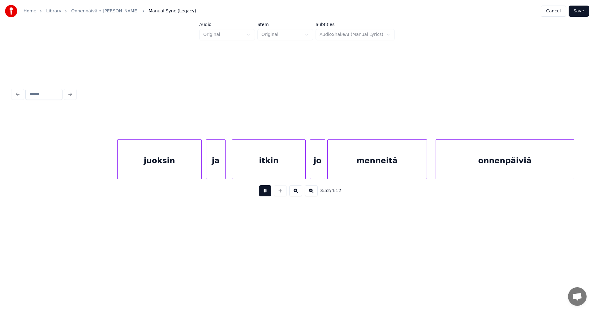
click at [264, 192] on button at bounding box center [265, 190] width 12 height 11
click at [177, 167] on div "juoksin" at bounding box center [157, 161] width 84 height 42
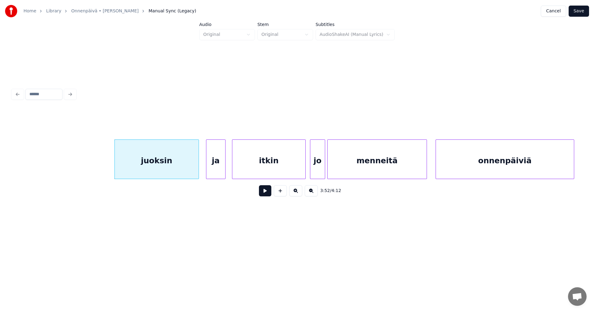
click at [267, 192] on button at bounding box center [265, 190] width 12 height 11
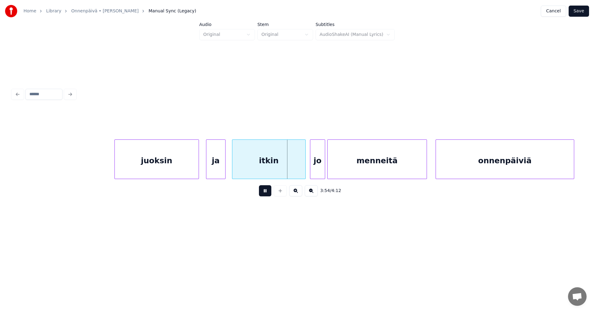
click at [266, 193] on button at bounding box center [265, 190] width 12 height 11
click at [298, 169] on div at bounding box center [299, 159] width 2 height 39
click at [311, 167] on div "jo" at bounding box center [313, 161] width 15 height 42
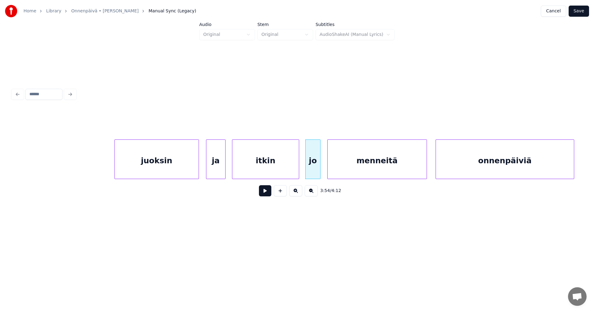
click at [267, 193] on button at bounding box center [265, 190] width 12 height 11
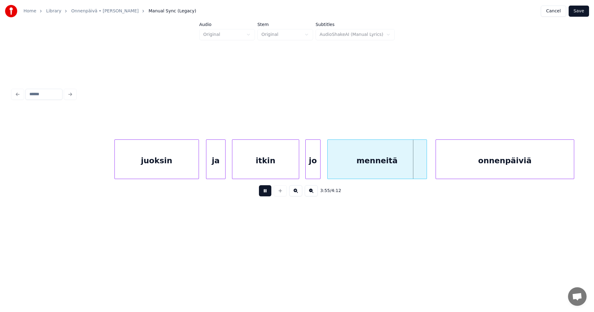
click at [267, 193] on button at bounding box center [265, 190] width 12 height 11
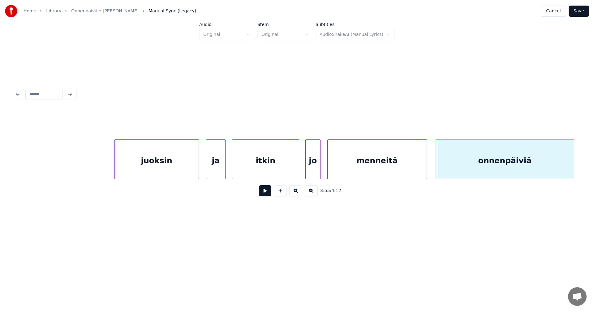
click at [346, 168] on div "menneitä" at bounding box center [377, 161] width 99 height 42
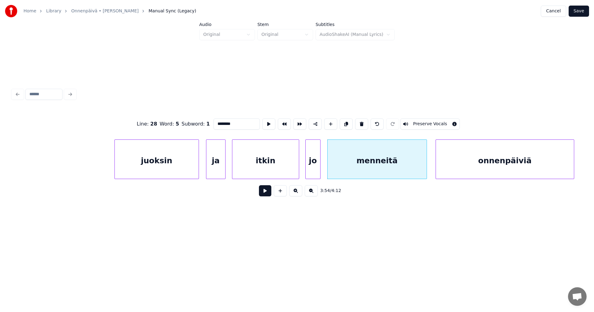
click at [265, 194] on button at bounding box center [265, 190] width 12 height 11
click at [269, 193] on button at bounding box center [265, 190] width 12 height 11
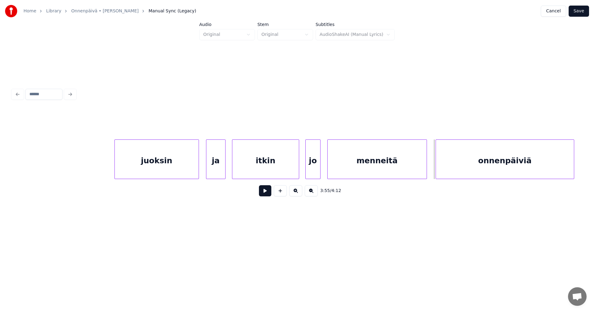
click at [269, 193] on button at bounding box center [265, 190] width 12 height 11
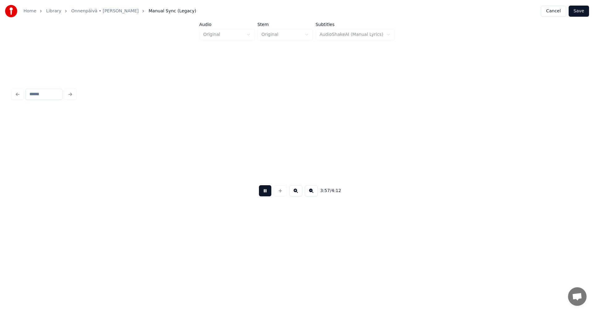
scroll to position [0, 25682]
click at [269, 193] on button at bounding box center [265, 190] width 12 height 11
click at [580, 13] on button "Save" at bounding box center [579, 11] width 20 height 11
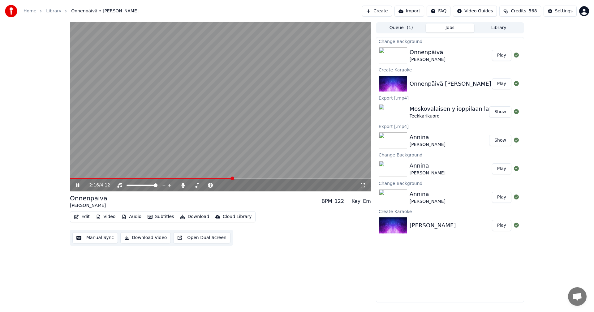
click at [233, 179] on span at bounding box center [220, 178] width 301 height 1
click at [221, 178] on video at bounding box center [220, 106] width 301 height 169
click at [223, 178] on span at bounding box center [151, 178] width 163 height 1
click at [74, 185] on div "2:08 / 4:12" at bounding box center [220, 185] width 296 height 6
click at [562, 12] on div "Settings" at bounding box center [564, 11] width 18 height 6
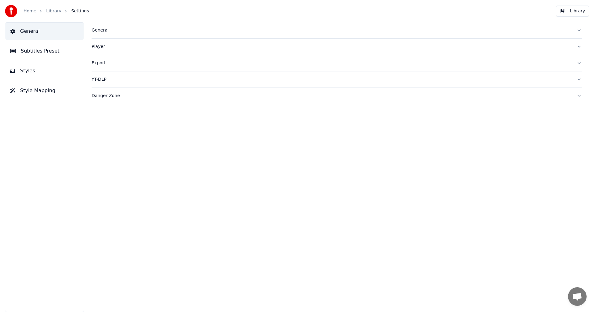
click at [37, 50] on span "Subtitles Preset" at bounding box center [40, 50] width 39 height 7
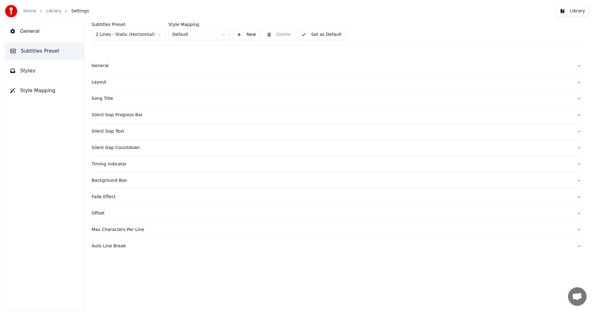
click at [138, 33] on html "Home Library Settings Library General Subtitles Preset Styles Style Mapping Sub…" at bounding box center [297, 156] width 594 height 312
click at [24, 69] on span "Styles" at bounding box center [27, 70] width 15 height 7
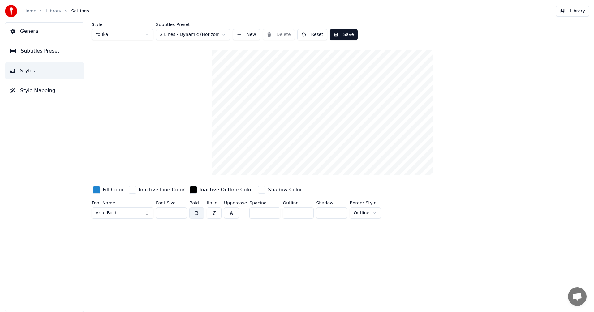
click at [180, 215] on input "**" at bounding box center [171, 213] width 31 height 11
type input "**"
click at [180, 215] on input "**" at bounding box center [171, 213] width 31 height 11
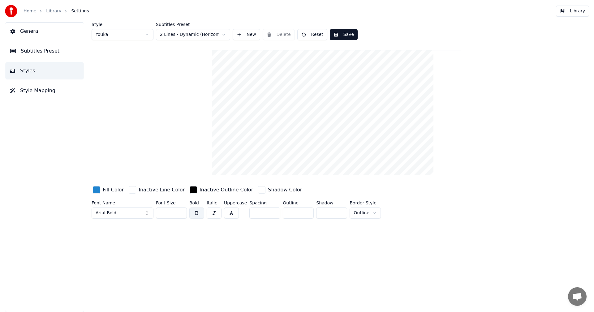
click at [341, 36] on button "Save" at bounding box center [344, 34] width 28 height 11
click at [580, 11] on button "Library" at bounding box center [572, 11] width 33 height 11
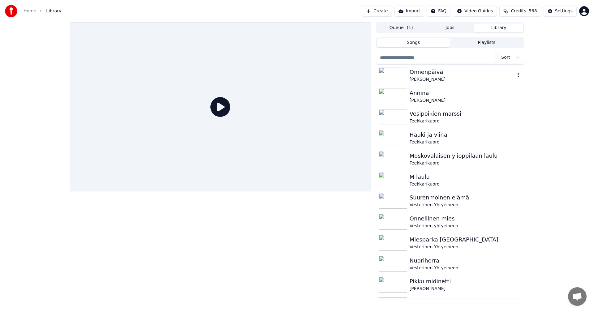
click at [405, 72] on img at bounding box center [393, 75] width 28 height 16
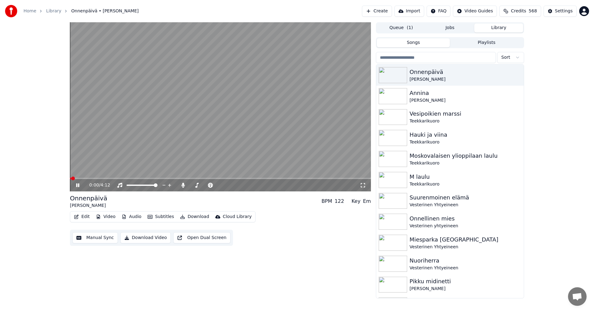
click at [180, 178] on span at bounding box center [220, 178] width 301 height 1
click at [147, 178] on span at bounding box center [126, 178] width 112 height 1
click at [135, 179] on span at bounding box center [113, 178] width 86 height 1
click at [210, 178] on video at bounding box center [220, 106] width 301 height 169
click at [211, 179] on span at bounding box center [220, 178] width 301 height 1
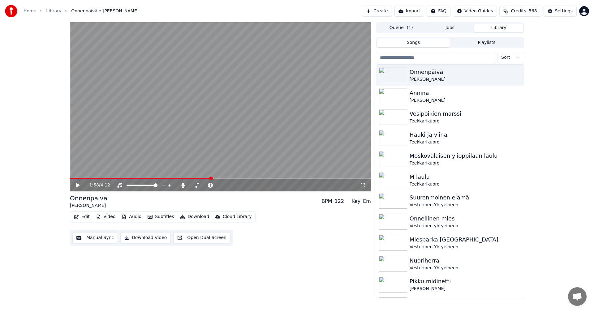
click at [78, 188] on div "1:58 / 4:12" at bounding box center [220, 185] width 296 height 6
click at [76, 187] on icon at bounding box center [82, 185] width 15 height 5
click at [227, 179] on span at bounding box center [220, 178] width 301 height 1
click at [214, 178] on video at bounding box center [220, 106] width 301 height 169
click at [218, 179] on span at bounding box center [150, 178] width 161 height 1
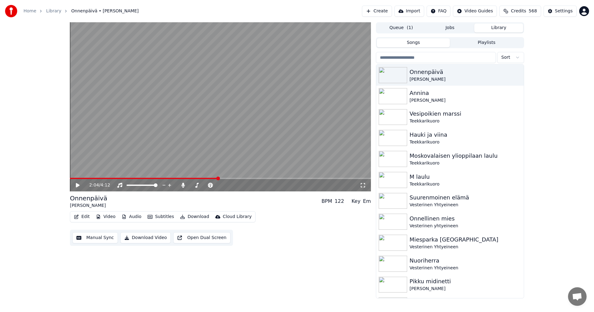
click at [77, 185] on icon at bounding box center [78, 185] width 4 height 4
click at [300, 178] on span at bounding box center [220, 178] width 301 height 1
click at [76, 186] on icon at bounding box center [77, 186] width 3 height 4
click at [184, 186] on icon at bounding box center [183, 185] width 6 height 5
click at [193, 217] on button "Download" at bounding box center [195, 217] width 34 height 9
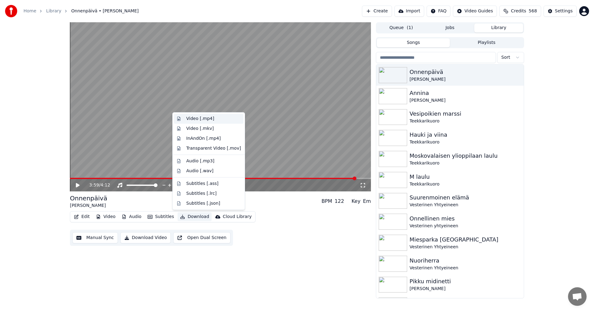
click at [212, 117] on div "Video [.mp4]" at bounding box center [213, 119] width 55 height 6
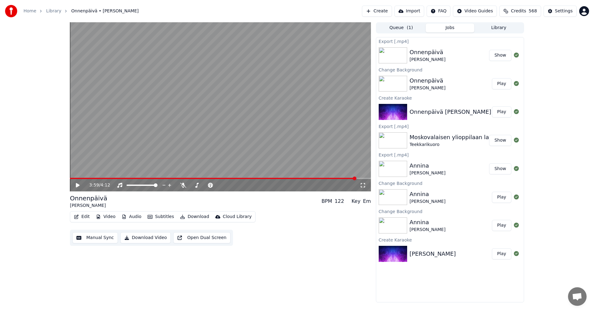
click at [502, 32] on button "Library" at bounding box center [499, 28] width 49 height 9
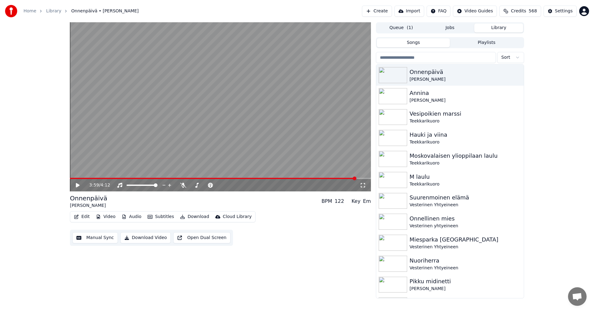
click at [409, 59] on input "search" at bounding box center [436, 57] width 120 height 11
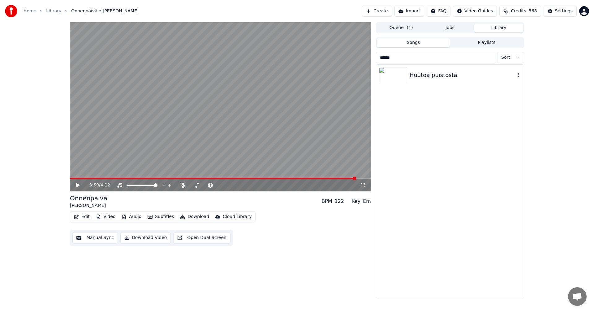
type input "******"
click at [399, 75] on img at bounding box center [393, 75] width 28 height 16
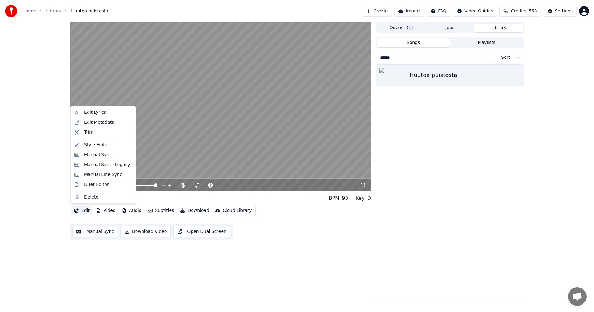
click at [87, 210] on button "Edit" at bounding box center [82, 210] width 21 height 9
click at [105, 167] on div "Manual Sync (Legacy)" at bounding box center [108, 165] width 48 height 6
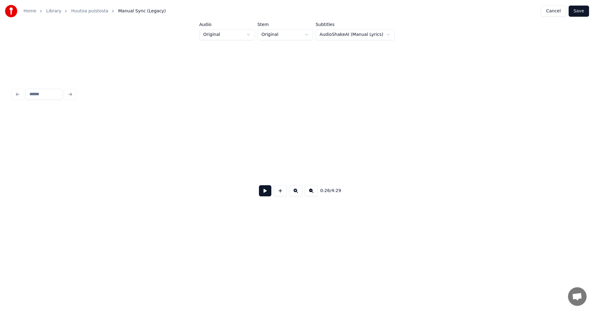
scroll to position [0, 2854]
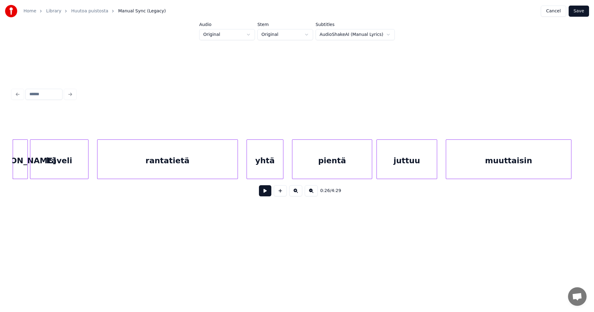
click at [263, 193] on button at bounding box center [265, 190] width 12 height 11
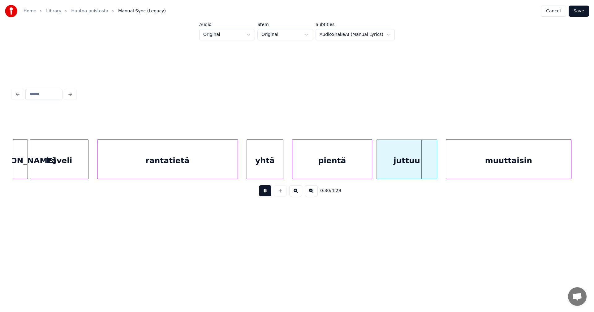
click at [263, 193] on button at bounding box center [265, 190] width 12 height 11
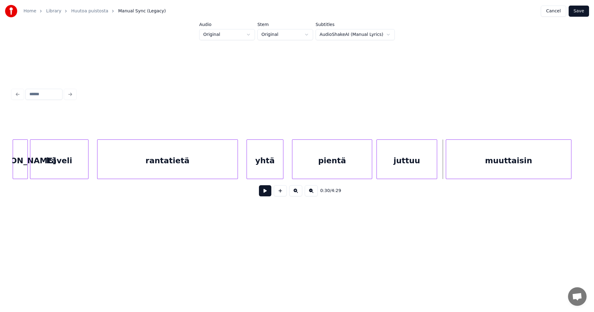
click at [206, 160] on div "rantatietä" at bounding box center [168, 161] width 140 height 42
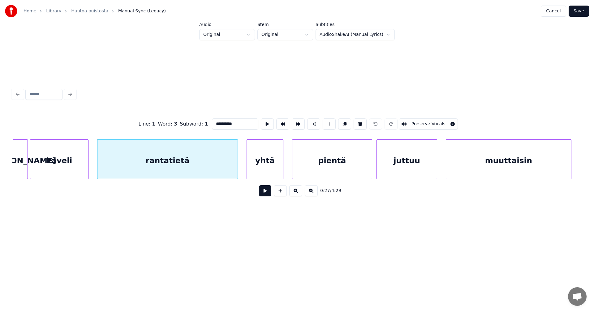
click at [263, 191] on button at bounding box center [265, 190] width 12 height 11
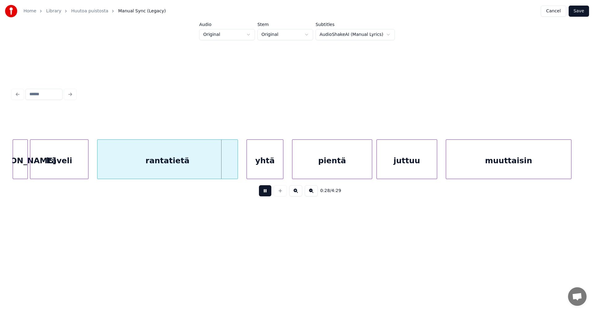
click at [263, 192] on button at bounding box center [265, 190] width 12 height 11
click at [260, 172] on div "yhtä" at bounding box center [262, 161] width 36 height 42
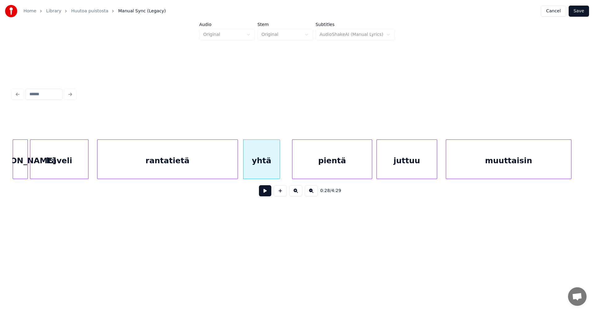
click at [264, 194] on button at bounding box center [265, 190] width 12 height 11
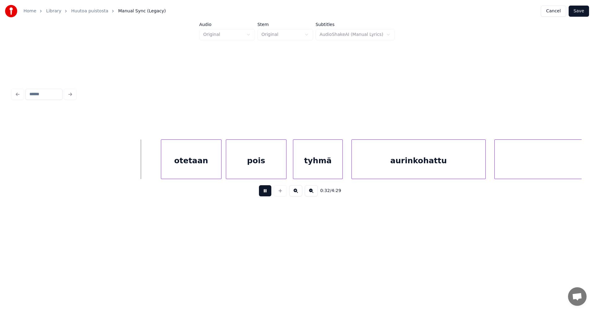
click at [265, 193] on button at bounding box center [265, 190] width 12 height 11
click at [206, 169] on div "otetaan" at bounding box center [188, 161] width 60 height 42
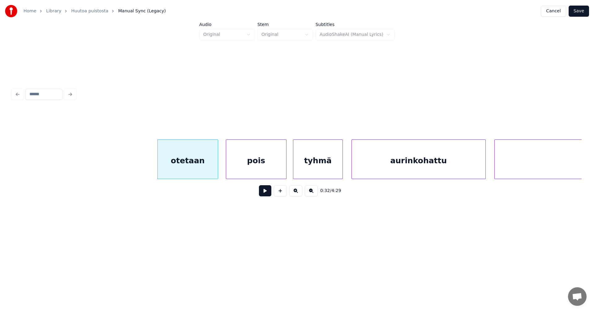
click at [267, 193] on button at bounding box center [265, 190] width 12 height 11
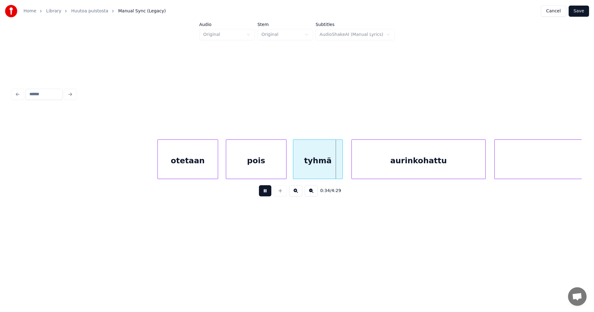
click at [267, 193] on button at bounding box center [265, 190] width 12 height 11
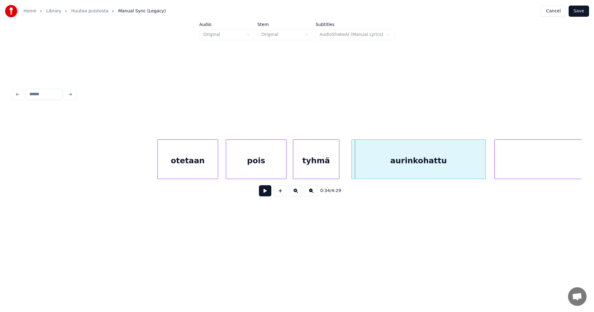
click at [338, 167] on div at bounding box center [338, 159] width 2 height 39
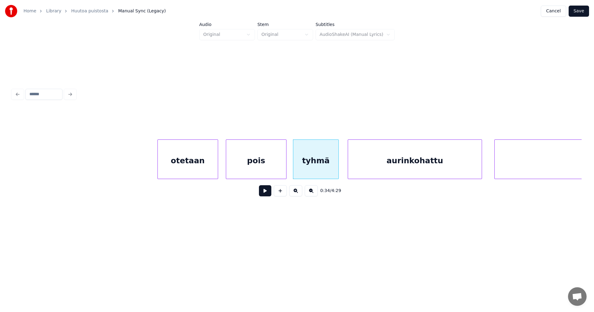
click at [359, 167] on div "aurinkohattu" at bounding box center [415, 161] width 134 height 42
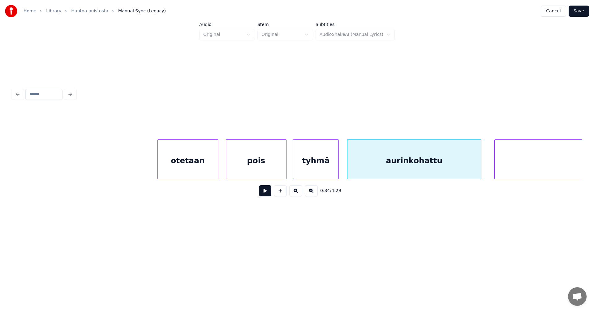
click at [270, 193] on button at bounding box center [265, 190] width 12 height 11
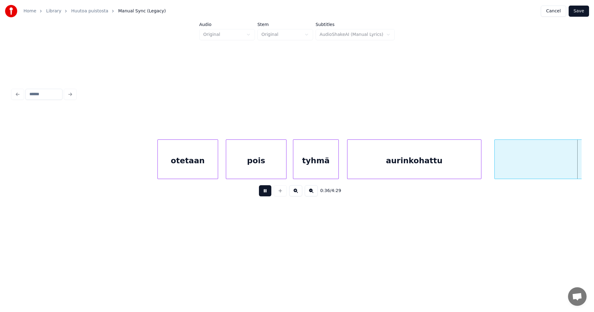
scroll to position [0, 3995]
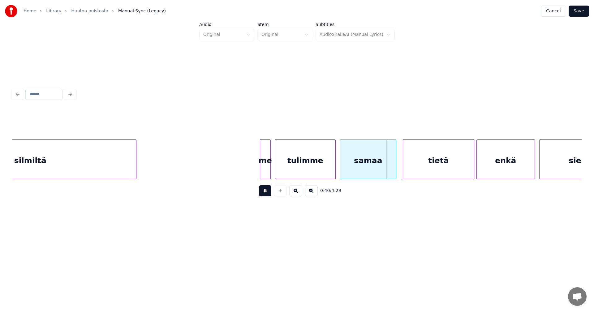
drag, startPoint x: 270, startPoint y: 193, endPoint x: 295, endPoint y: 171, distance: 34.0
click at [271, 192] on button at bounding box center [265, 190] width 12 height 11
click at [297, 168] on div "tulimme" at bounding box center [306, 161] width 60 height 42
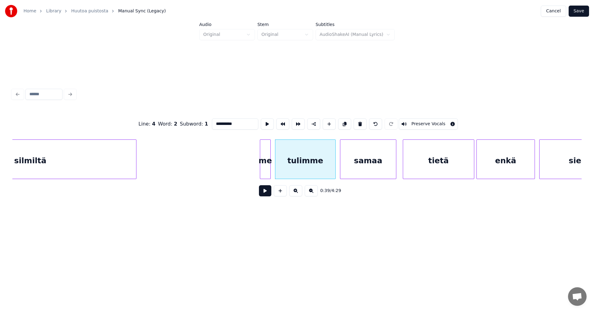
type input "*******"
click at [270, 192] on button at bounding box center [265, 190] width 12 height 11
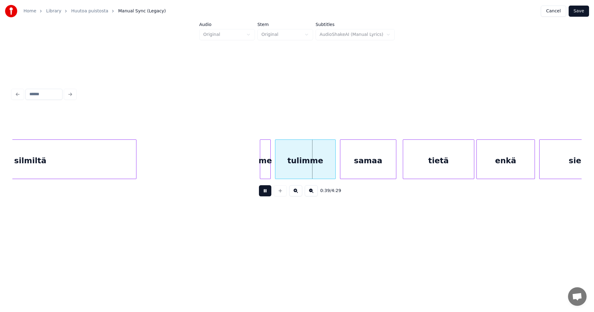
click at [270, 192] on button at bounding box center [265, 190] width 12 height 11
click at [347, 166] on div "samaa" at bounding box center [369, 161] width 56 height 42
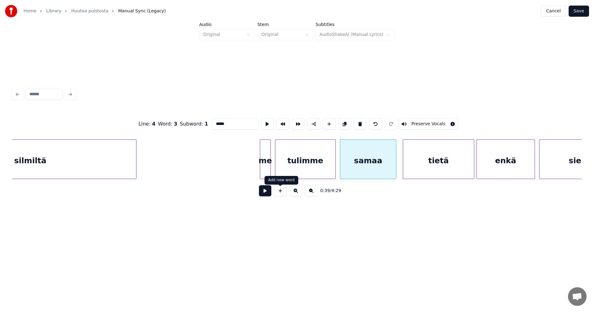
click at [268, 196] on button at bounding box center [265, 190] width 12 height 11
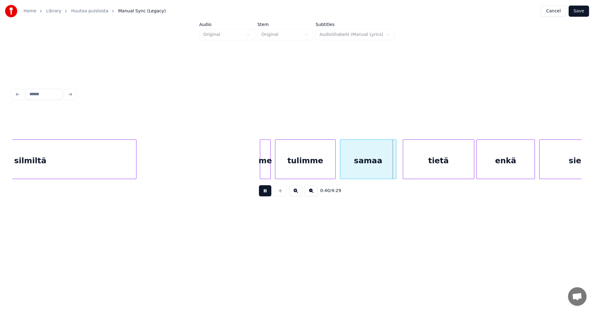
drag, startPoint x: 268, startPoint y: 196, endPoint x: 305, endPoint y: 167, distance: 46.8
click at [271, 193] on button at bounding box center [265, 190] width 12 height 11
click at [305, 167] on div "tulimme" at bounding box center [306, 161] width 60 height 42
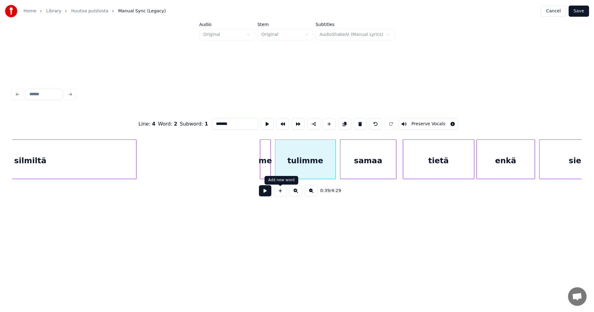
click at [271, 192] on button at bounding box center [265, 190] width 12 height 11
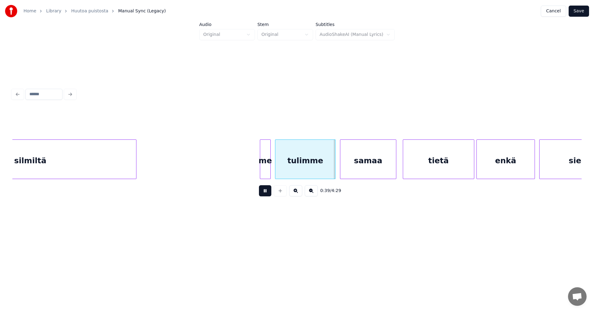
click at [271, 192] on button at bounding box center [265, 190] width 12 height 11
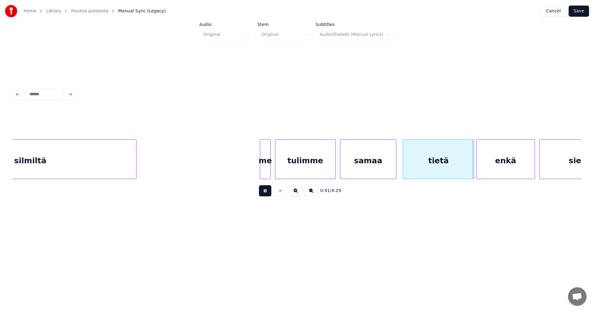
click at [271, 192] on button at bounding box center [265, 190] width 12 height 11
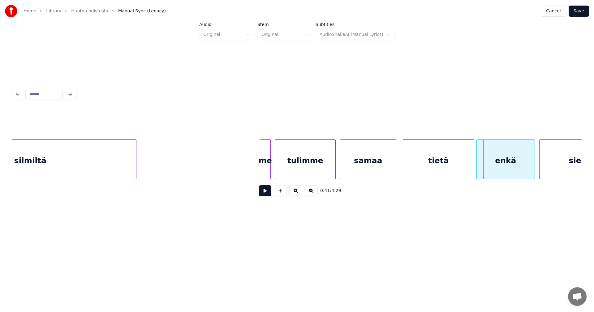
click at [467, 151] on div "tietä" at bounding box center [438, 161] width 71 height 42
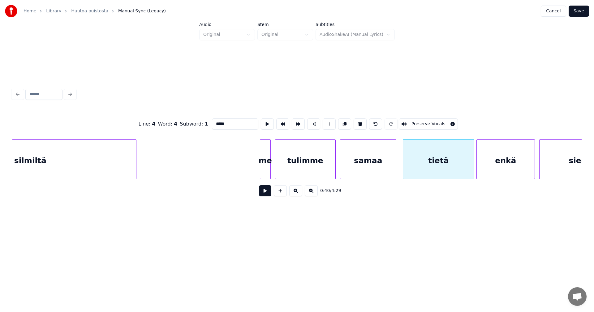
click at [269, 191] on button at bounding box center [265, 190] width 12 height 11
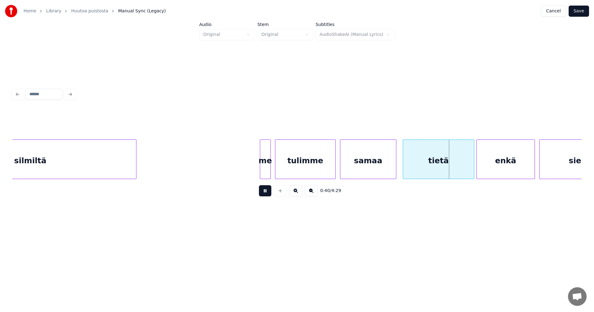
click at [269, 191] on button at bounding box center [265, 190] width 12 height 11
click at [267, 195] on button at bounding box center [265, 190] width 12 height 11
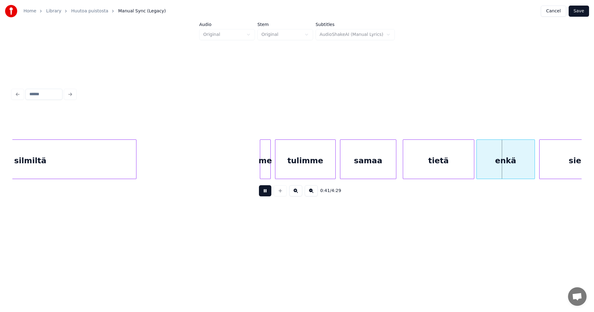
click at [267, 195] on button at bounding box center [265, 190] width 12 height 11
click at [493, 158] on div "enkä" at bounding box center [506, 161] width 58 height 42
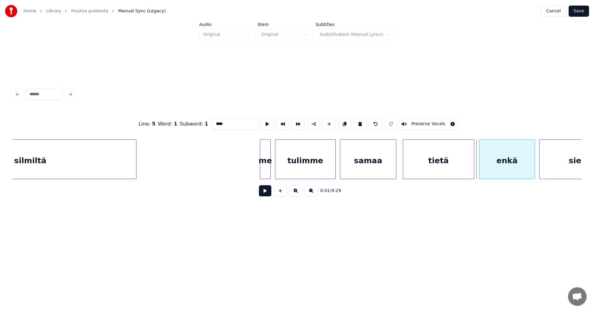
click at [481, 163] on div at bounding box center [481, 159] width 2 height 39
click at [270, 195] on button at bounding box center [265, 190] width 12 height 11
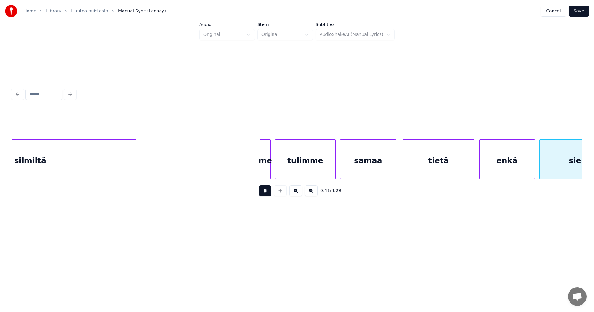
click at [270, 195] on button at bounding box center [265, 190] width 12 height 11
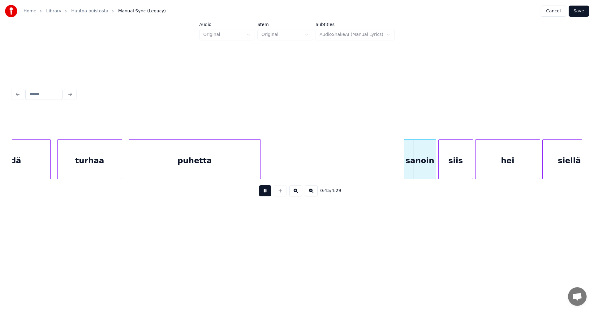
click at [269, 195] on button at bounding box center [265, 190] width 12 height 11
click at [410, 163] on div "sanoin" at bounding box center [415, 161] width 32 height 42
click at [266, 196] on button at bounding box center [265, 190] width 12 height 11
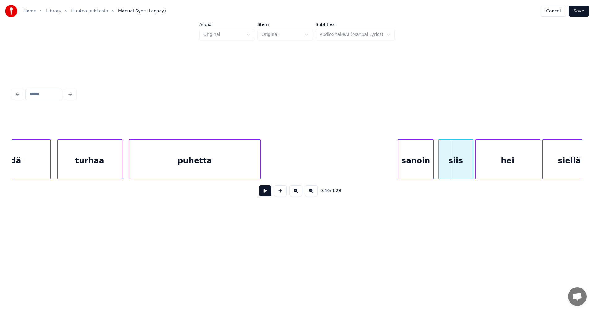
click at [432, 165] on div at bounding box center [433, 159] width 2 height 39
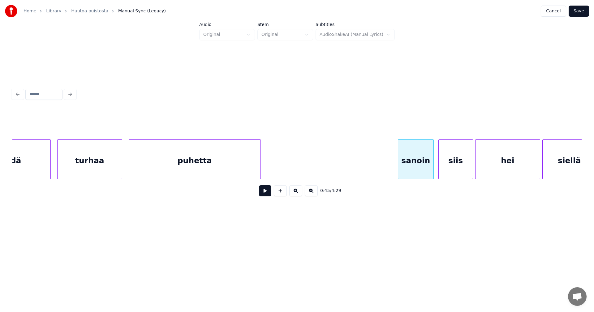
click at [268, 194] on button at bounding box center [265, 190] width 12 height 11
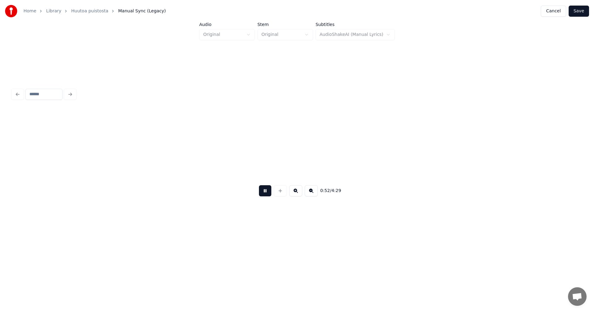
scroll to position [0, 5708]
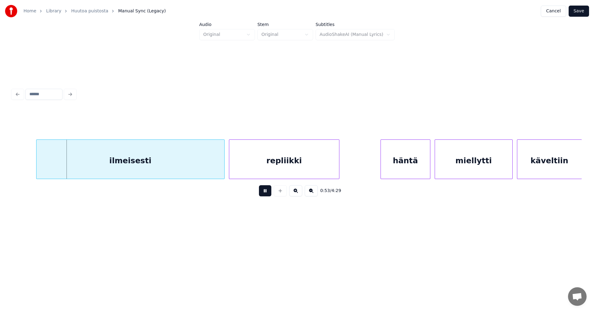
click at [268, 194] on button at bounding box center [265, 190] width 12 height 11
click at [176, 163] on div "ilmeisesti" at bounding box center [122, 161] width 188 height 42
click at [268, 195] on button at bounding box center [265, 190] width 12 height 11
click at [267, 193] on button at bounding box center [265, 190] width 12 height 11
click at [267, 194] on button at bounding box center [265, 190] width 12 height 11
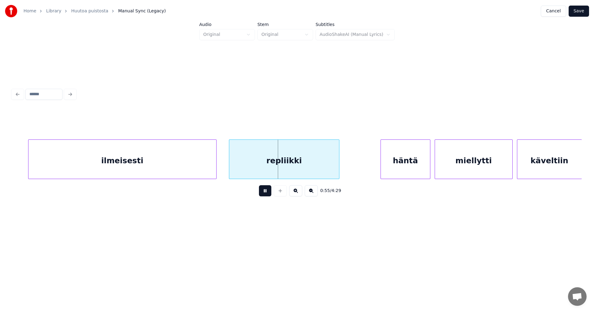
drag, startPoint x: 267, startPoint y: 194, endPoint x: 213, endPoint y: 172, distance: 58.4
click at [265, 194] on button at bounding box center [265, 190] width 12 height 11
click at [209, 169] on div "ilmeisesti" at bounding box center [122, 161] width 188 height 42
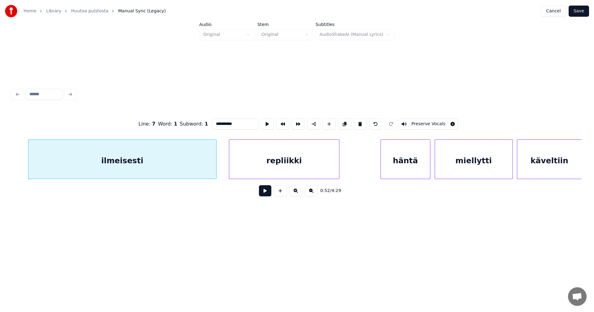
click at [261, 192] on button at bounding box center [265, 190] width 12 height 11
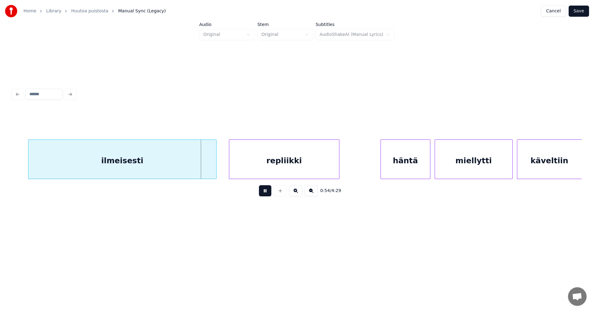
click at [262, 193] on button at bounding box center [265, 190] width 12 height 11
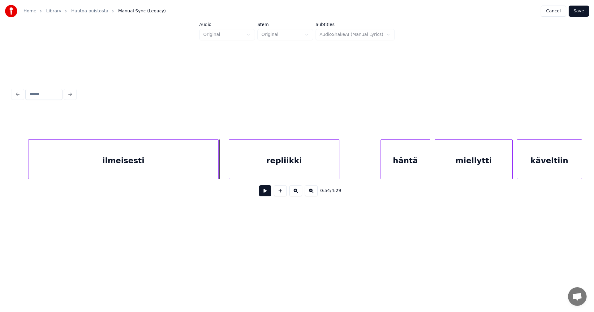
click at [218, 173] on div at bounding box center [218, 159] width 2 height 39
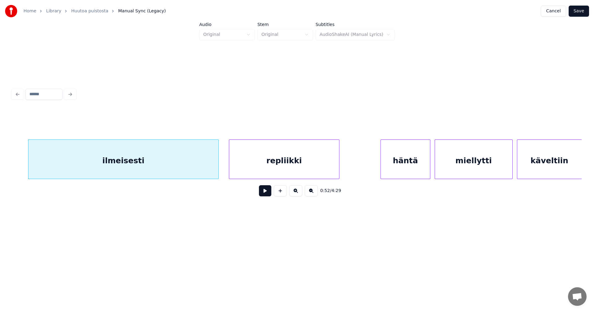
click at [266, 195] on button at bounding box center [265, 190] width 12 height 11
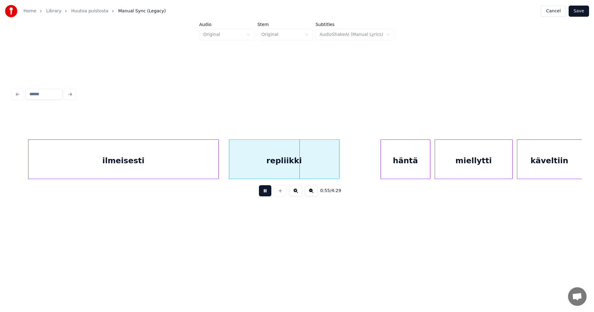
click at [266, 195] on button at bounding box center [265, 190] width 12 height 11
click at [266, 169] on div "repliikki" at bounding box center [284, 161] width 110 height 42
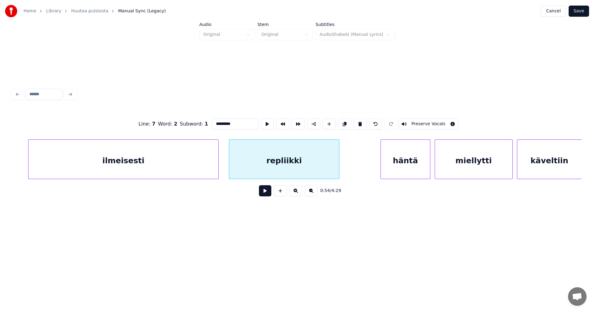
click at [268, 194] on button at bounding box center [265, 190] width 12 height 11
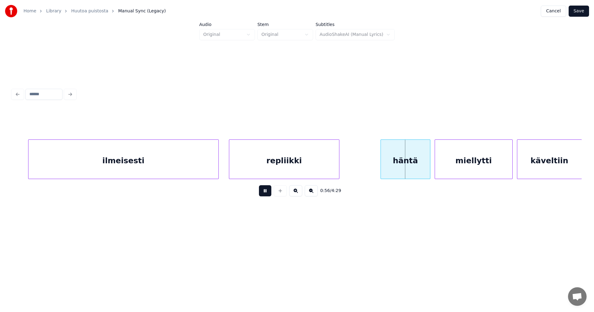
click at [268, 194] on button at bounding box center [265, 190] width 12 height 11
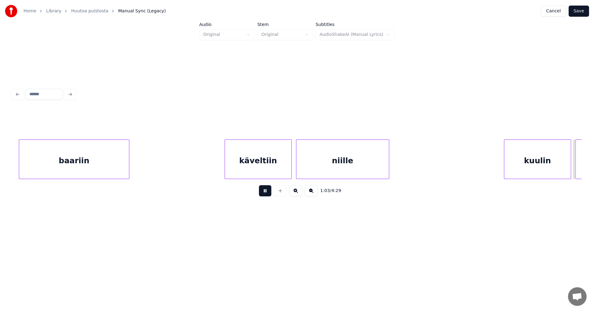
scroll to position [0, 6848]
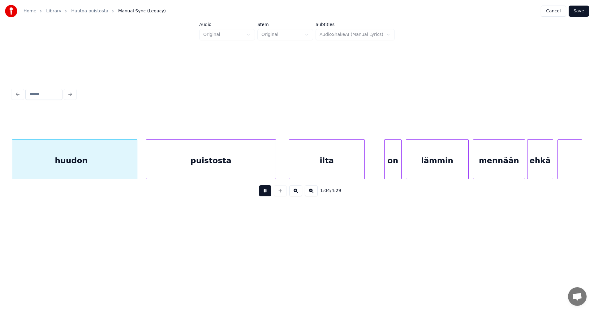
click at [267, 195] on button at bounding box center [265, 190] width 12 height 11
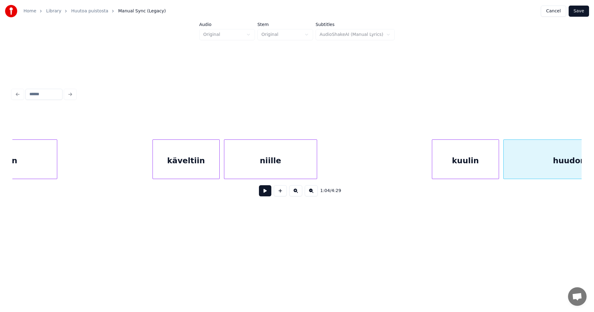
click at [435, 166] on div "kuulin" at bounding box center [465, 161] width 67 height 42
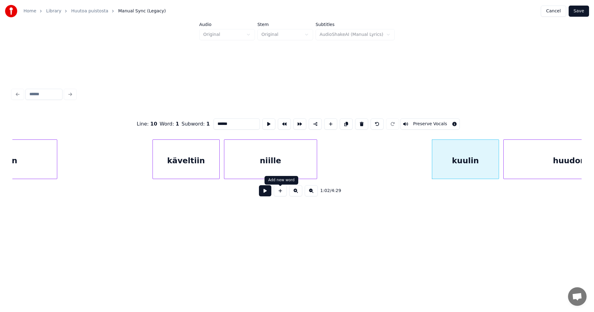
click at [268, 194] on button at bounding box center [265, 190] width 12 height 11
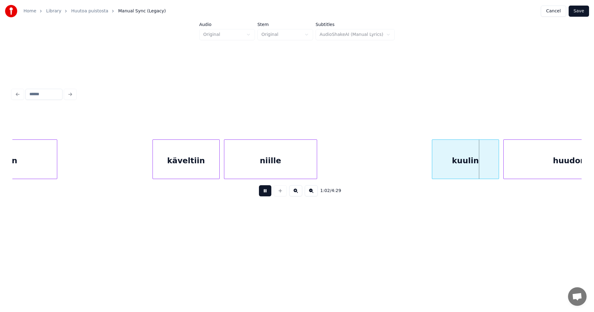
click at [268, 194] on button at bounding box center [265, 190] width 12 height 11
click at [451, 161] on div "kuulin" at bounding box center [465, 161] width 67 height 42
drag, startPoint x: 231, startPoint y: 123, endPoint x: 223, endPoint y: 126, distance: 8.3
click at [223, 126] on input "******" at bounding box center [237, 124] width 46 height 11
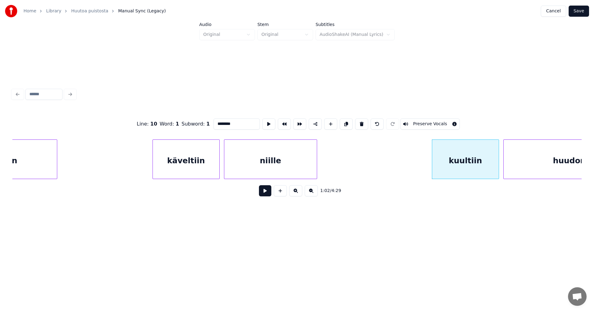
click at [442, 149] on div "kuultiin" at bounding box center [465, 161] width 67 height 42
type input "********"
click at [269, 196] on button at bounding box center [265, 190] width 12 height 11
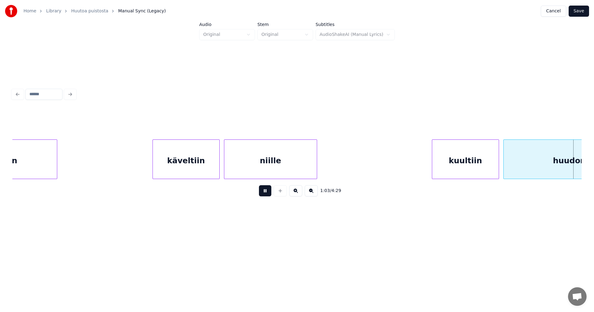
scroll to position [0, 6920]
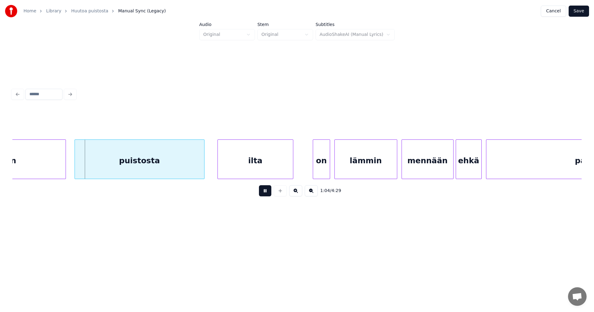
click at [269, 196] on button at bounding box center [265, 190] width 12 height 11
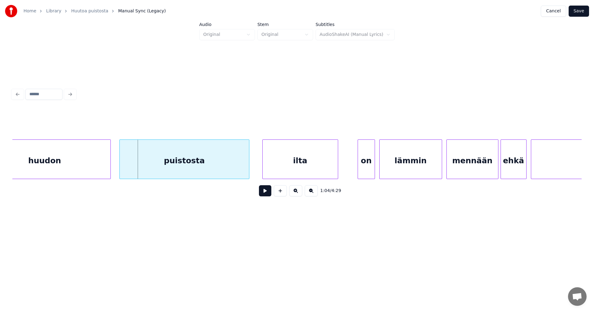
scroll to position [0, 6833]
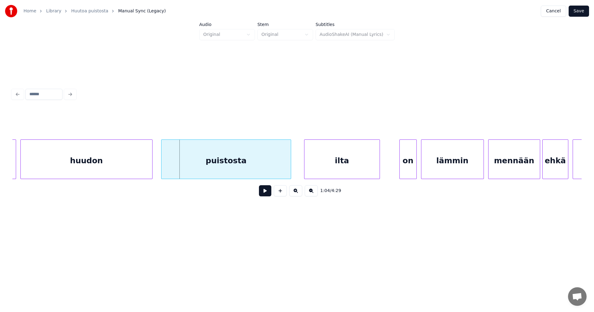
click at [107, 160] on div "huudon" at bounding box center [87, 161] width 132 height 42
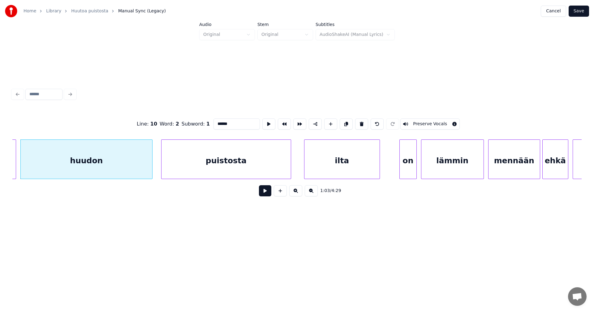
click at [234, 122] on input "******" at bounding box center [237, 124] width 46 height 11
click at [224, 121] on input "*******" at bounding box center [237, 124] width 46 height 11
click at [256, 171] on div "puistosta" at bounding box center [226, 161] width 129 height 42
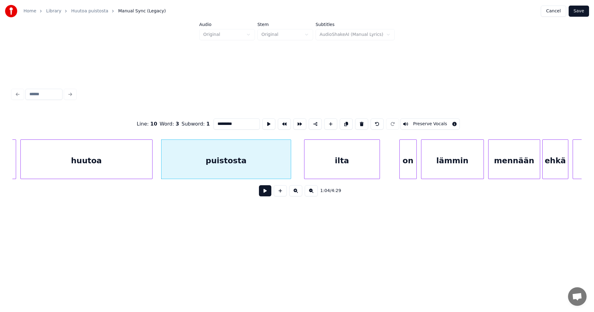
type input "*********"
click at [267, 196] on button at bounding box center [265, 190] width 12 height 11
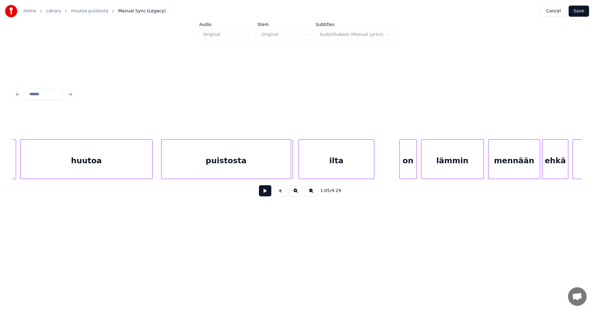
click at [324, 170] on div "ilta" at bounding box center [336, 161] width 75 height 42
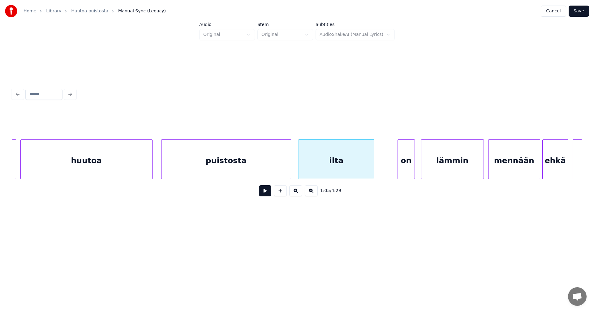
click at [403, 168] on div "on" at bounding box center [406, 161] width 17 height 42
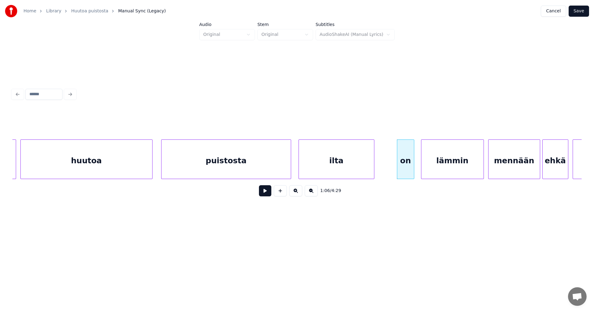
click at [271, 194] on button at bounding box center [265, 190] width 12 height 11
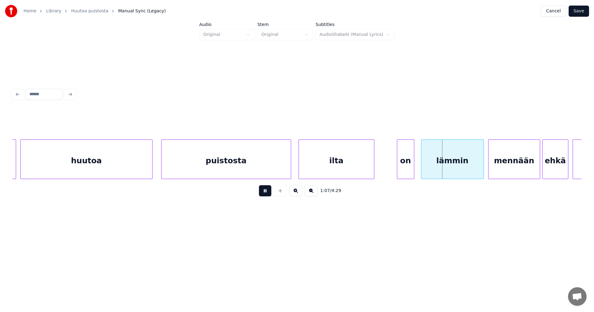
click at [271, 194] on button at bounding box center [265, 190] width 12 height 11
click at [319, 167] on div "ilta" at bounding box center [336, 161] width 75 height 42
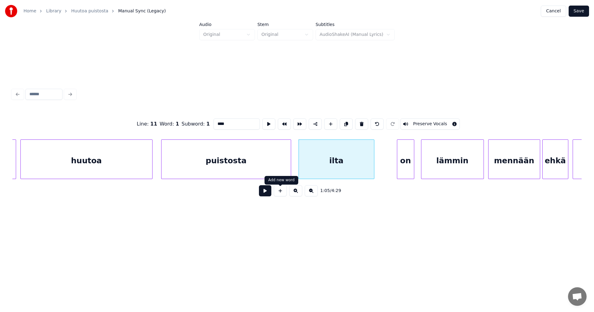
click at [269, 194] on button at bounding box center [265, 190] width 12 height 11
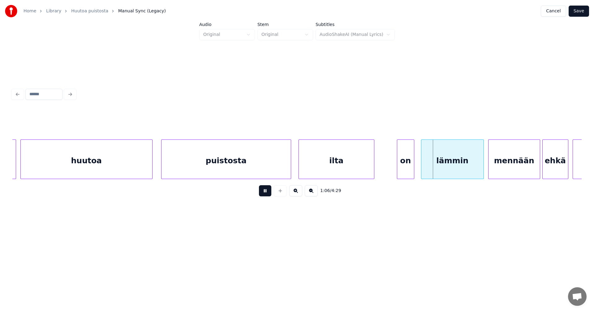
click at [269, 194] on button at bounding box center [265, 190] width 12 height 11
click at [323, 166] on div "ilta" at bounding box center [336, 161] width 75 height 42
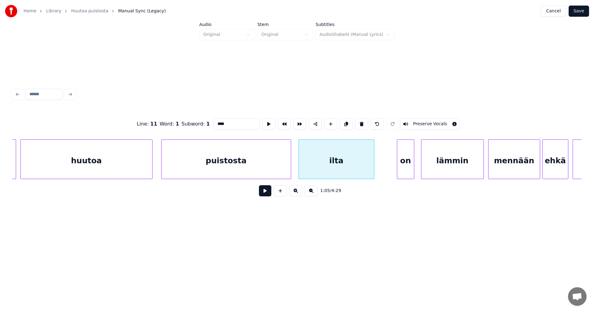
click at [410, 167] on div "on" at bounding box center [405, 161] width 17 height 42
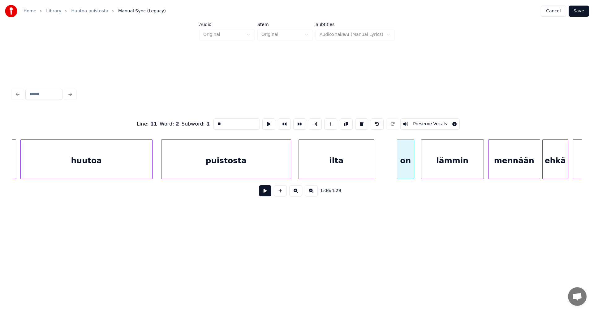
click at [338, 167] on div "ilta" at bounding box center [336, 161] width 75 height 42
type input "****"
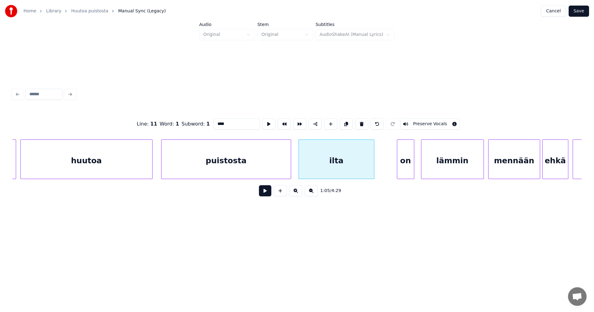
click at [270, 196] on button at bounding box center [265, 190] width 12 height 11
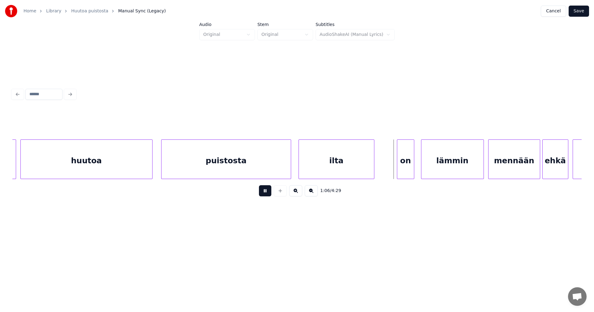
drag, startPoint x: 270, startPoint y: 196, endPoint x: 350, endPoint y: 161, distance: 87.1
click at [270, 195] on button at bounding box center [265, 190] width 12 height 11
click at [351, 159] on div "ilta" at bounding box center [336, 161] width 75 height 42
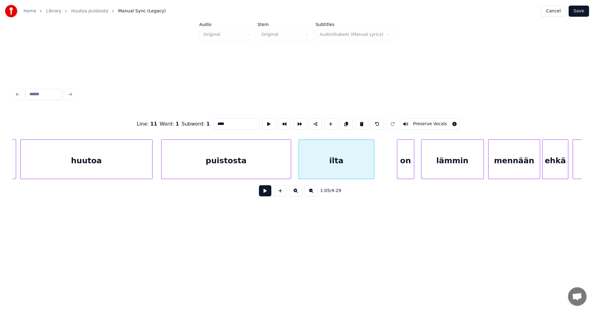
click at [231, 126] on input "****" at bounding box center [237, 124] width 46 height 11
click at [134, 159] on div "huutoa" at bounding box center [87, 161] width 132 height 42
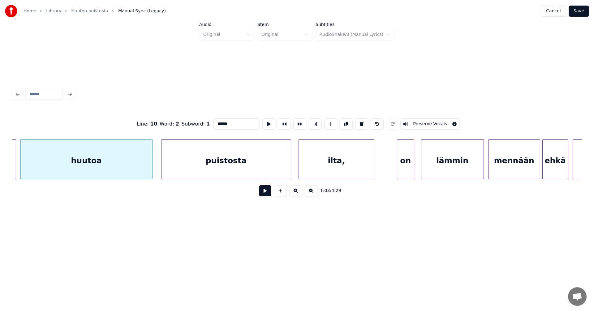
type input "******"
click at [265, 193] on button at bounding box center [265, 190] width 12 height 11
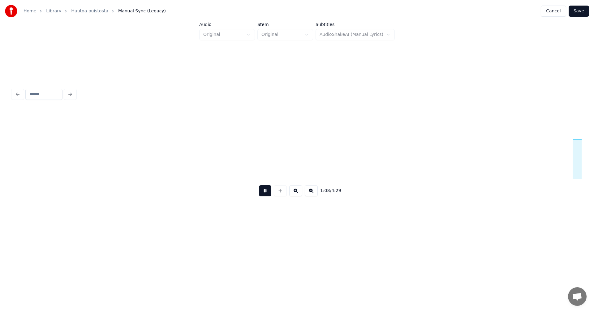
scroll to position [0, 7403]
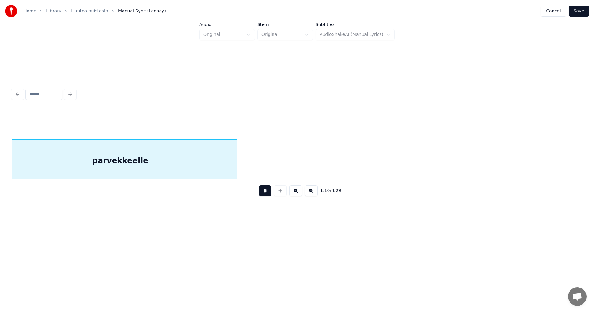
click at [266, 193] on button at bounding box center [265, 190] width 12 height 11
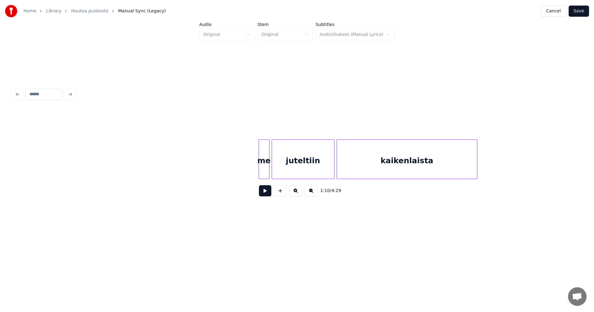
scroll to position [0, 8451]
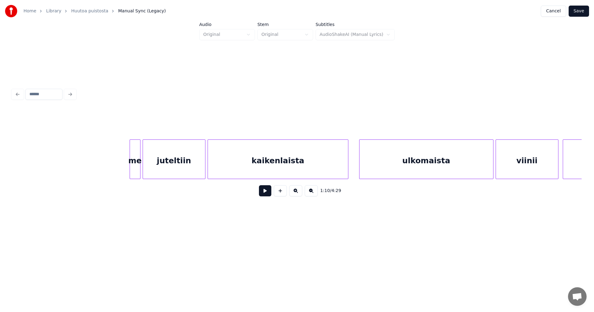
click at [138, 167] on div at bounding box center [139, 159] width 2 height 39
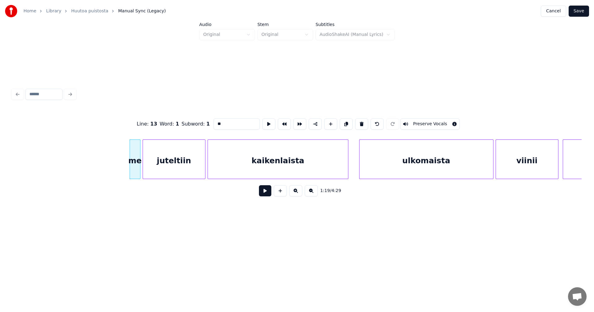
click at [264, 193] on button at bounding box center [265, 190] width 12 height 11
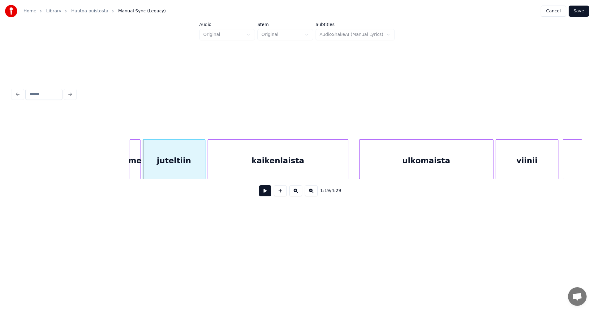
click at [264, 193] on button at bounding box center [265, 190] width 12 height 11
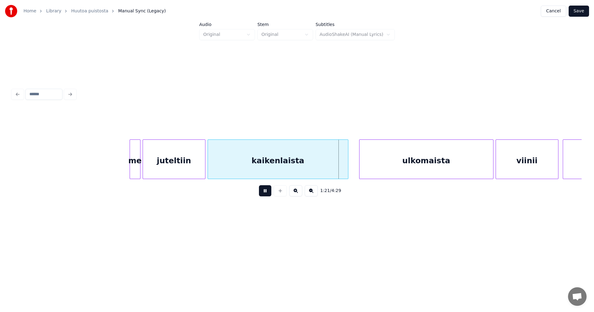
click at [264, 193] on button at bounding box center [265, 190] width 12 height 11
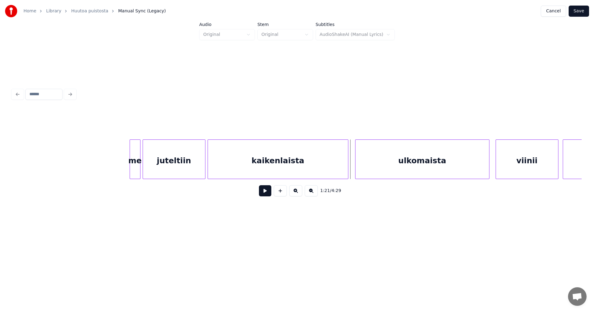
click at [390, 173] on div "ulkomaista" at bounding box center [423, 161] width 134 height 42
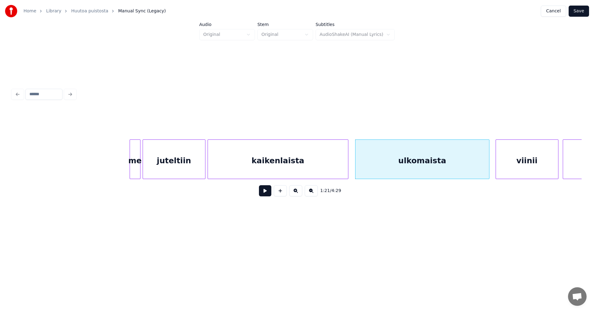
click at [265, 193] on button at bounding box center [265, 190] width 12 height 11
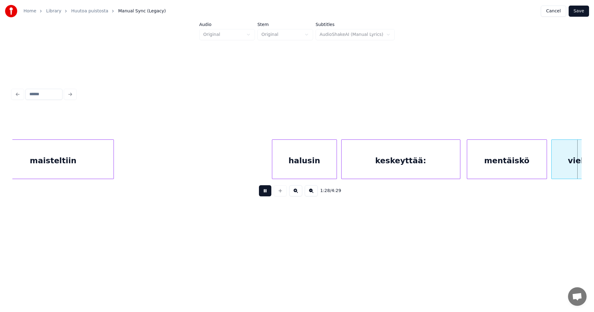
scroll to position [0, 9592]
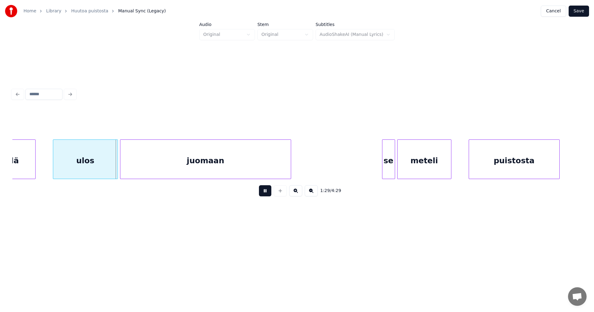
drag, startPoint x: 266, startPoint y: 193, endPoint x: 221, endPoint y: 190, distance: 45.0
click at [264, 193] on button at bounding box center [265, 190] width 12 height 11
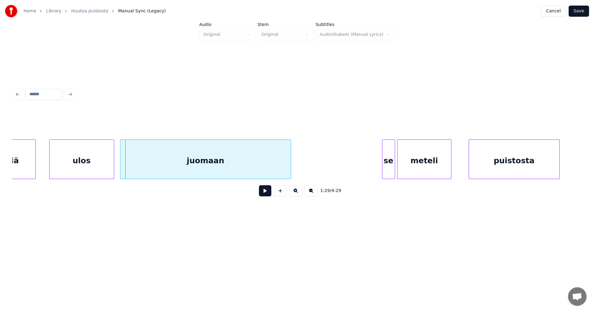
click at [105, 164] on div "ulos" at bounding box center [82, 161] width 64 height 42
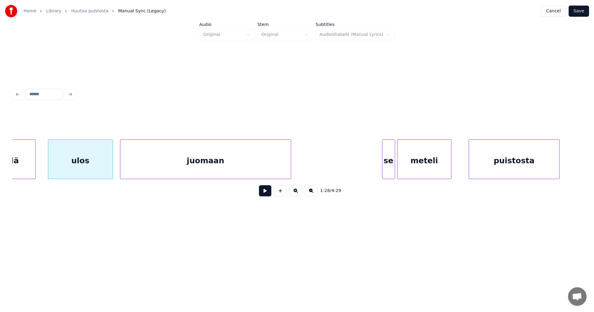
click at [266, 196] on button at bounding box center [265, 190] width 12 height 11
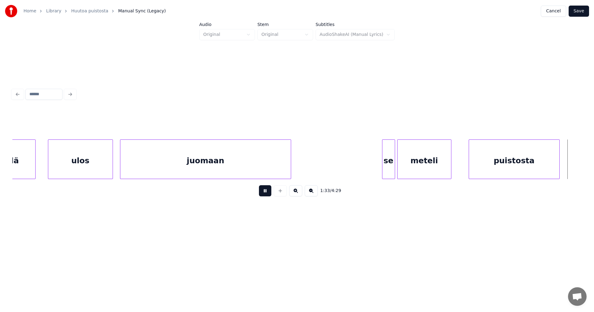
scroll to position [0, 10161]
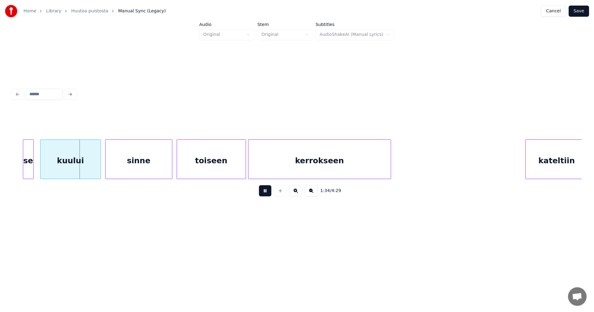
click at [266, 196] on button at bounding box center [265, 190] width 12 height 11
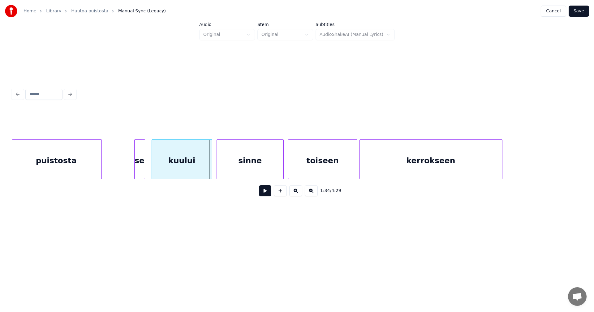
click at [72, 167] on div "puistosta" at bounding box center [56, 161] width 90 height 42
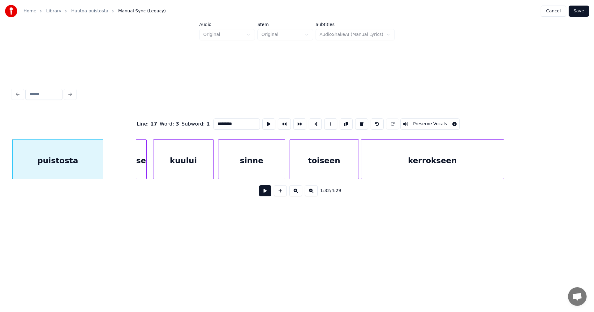
click at [141, 166] on div "se" at bounding box center [141, 161] width 10 height 42
type input "**"
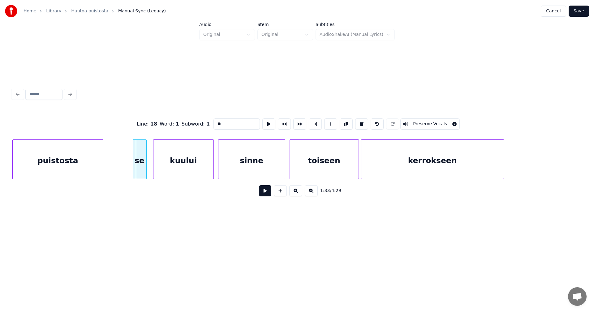
click at [134, 166] on div at bounding box center [134, 159] width 2 height 39
click at [163, 166] on div "kuului" at bounding box center [182, 161] width 60 height 42
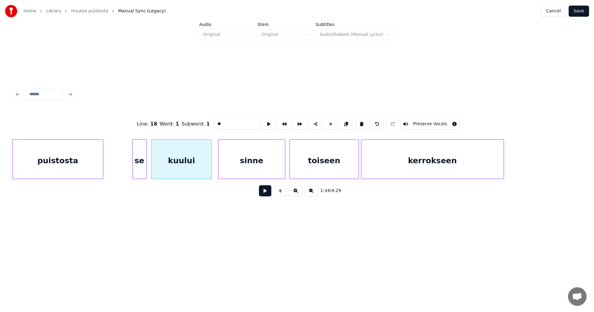
click at [265, 192] on button at bounding box center [265, 190] width 12 height 11
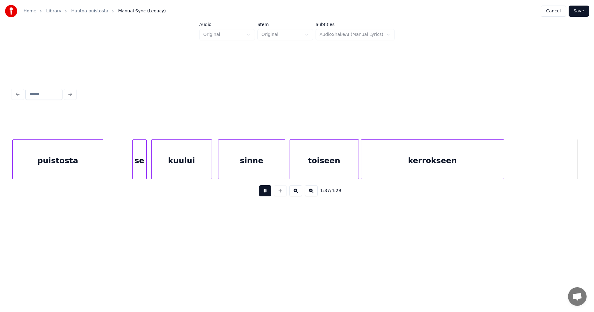
scroll to position [0, 10619]
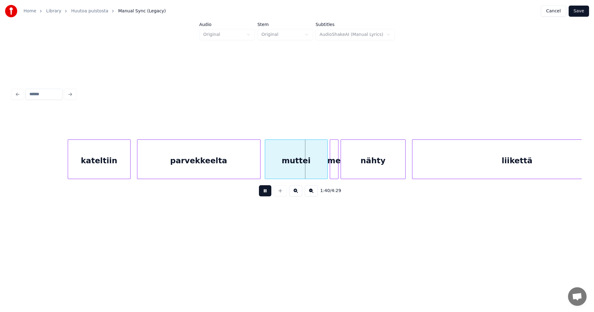
click at [266, 192] on button at bounding box center [265, 190] width 12 height 11
click at [324, 165] on div at bounding box center [324, 159] width 2 height 39
click at [329, 166] on div at bounding box center [330, 159] width 2 height 39
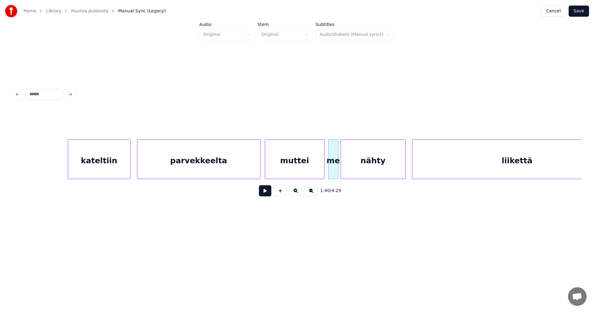
click at [270, 195] on button at bounding box center [265, 190] width 12 height 11
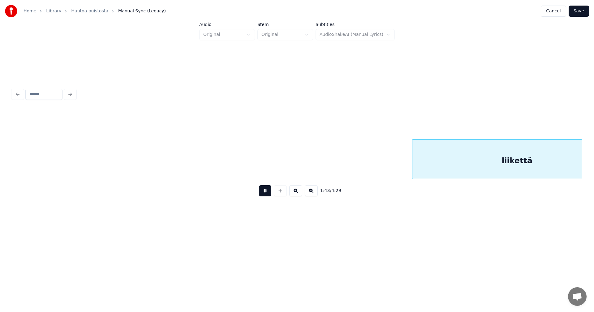
scroll to position [0, 11189]
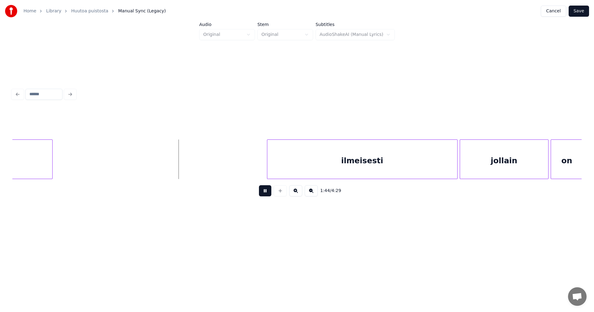
drag, startPoint x: 270, startPoint y: 195, endPoint x: 337, endPoint y: 166, distance: 72.7
click at [271, 194] on button at bounding box center [265, 190] width 12 height 11
click at [337, 163] on div "ilmeisesti" at bounding box center [357, 161] width 190 height 42
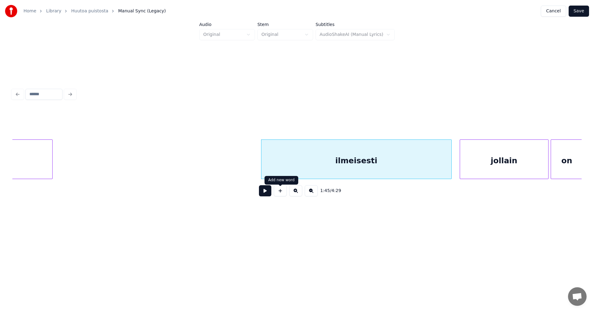
click at [268, 194] on button at bounding box center [265, 190] width 12 height 11
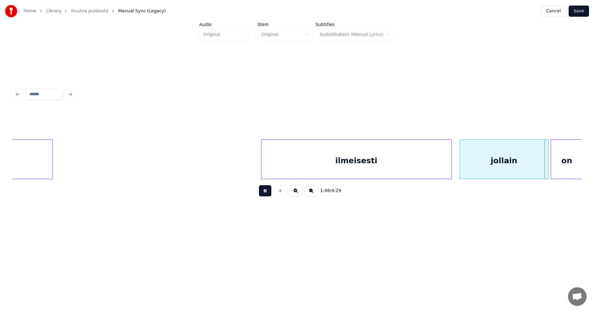
click at [268, 194] on button at bounding box center [265, 190] width 12 height 11
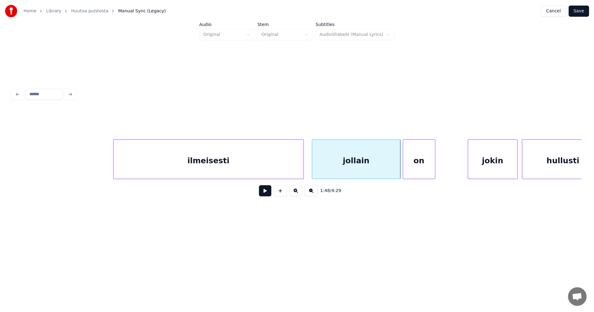
scroll to position [0, 11338]
click at [393, 168] on div at bounding box center [392, 159] width 2 height 39
click at [405, 169] on div "on" at bounding box center [413, 161] width 32 height 42
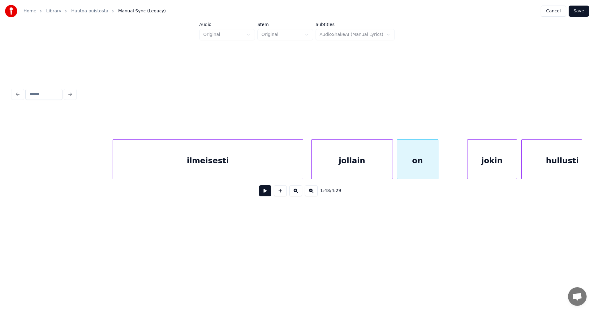
click at [438, 167] on div at bounding box center [438, 159] width 2 height 39
click at [378, 167] on div "jollain" at bounding box center [352, 161] width 81 height 42
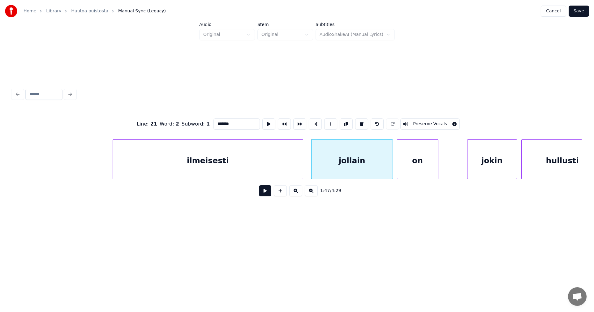
click at [263, 193] on button at bounding box center [265, 190] width 12 height 11
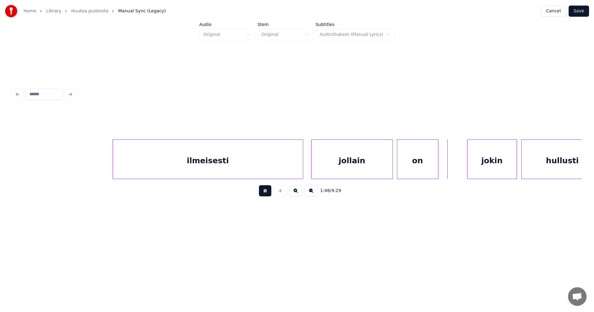
drag, startPoint x: 263, startPoint y: 193, endPoint x: 388, endPoint y: 190, distance: 124.8
click at [264, 193] on button at bounding box center [265, 190] width 12 height 11
click at [478, 165] on div "jokin" at bounding box center [485, 161] width 49 height 42
click at [513, 168] on div at bounding box center [513, 159] width 2 height 39
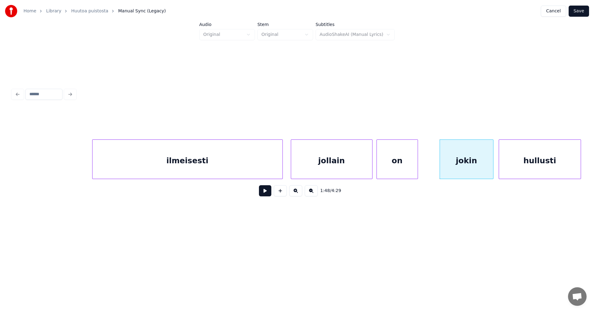
click at [527, 167] on div "hullusti" at bounding box center [540, 161] width 82 height 42
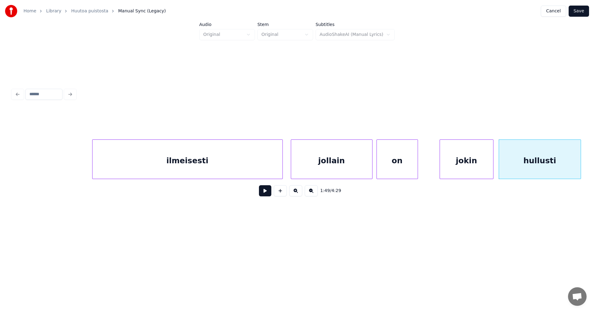
click at [457, 163] on div "jokin" at bounding box center [466, 161] width 53 height 42
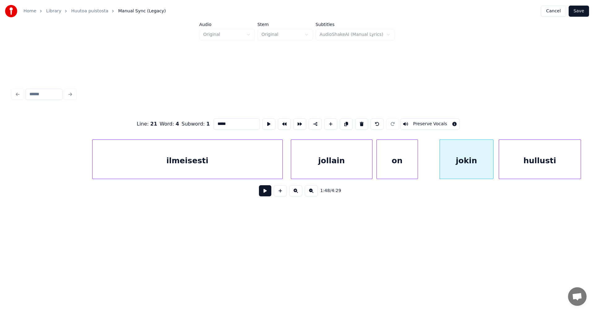
click at [267, 193] on button at bounding box center [265, 190] width 12 height 11
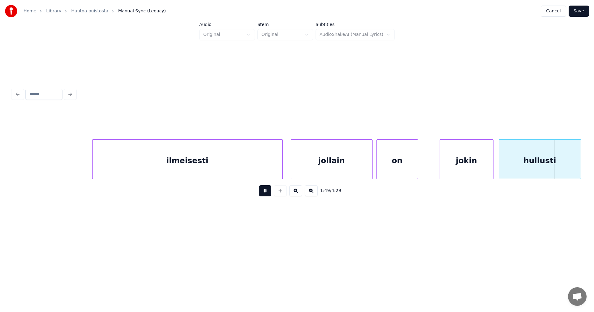
click at [267, 193] on button at bounding box center [265, 190] width 12 height 11
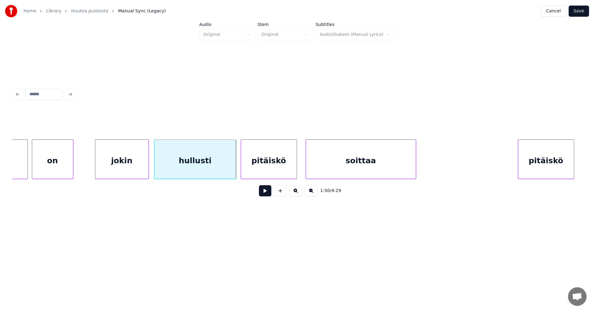
scroll to position [0, 11705]
click at [267, 194] on button at bounding box center [265, 190] width 12 height 11
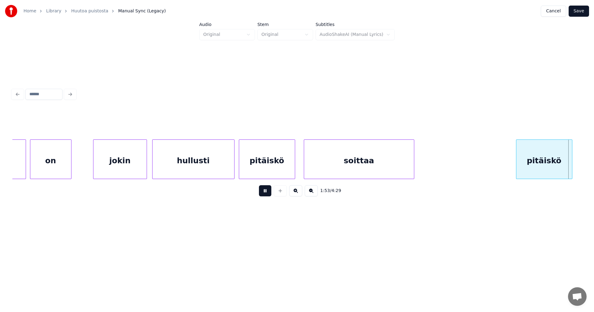
scroll to position [0, 12276]
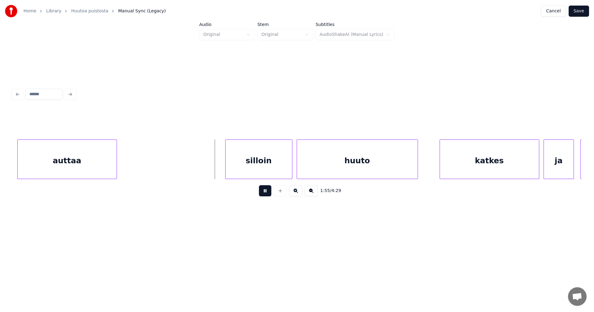
click at [267, 194] on button at bounding box center [265, 190] width 12 height 11
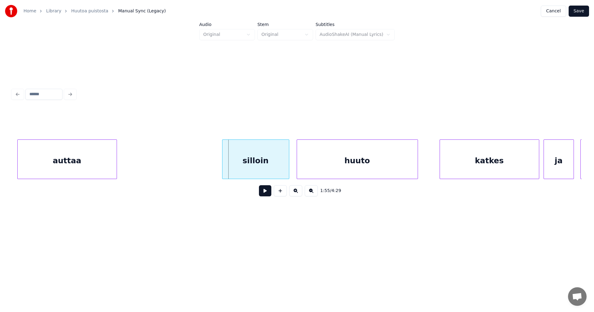
click at [268, 166] on div "silloin" at bounding box center [256, 161] width 67 height 42
click at [264, 192] on button at bounding box center [265, 190] width 12 height 11
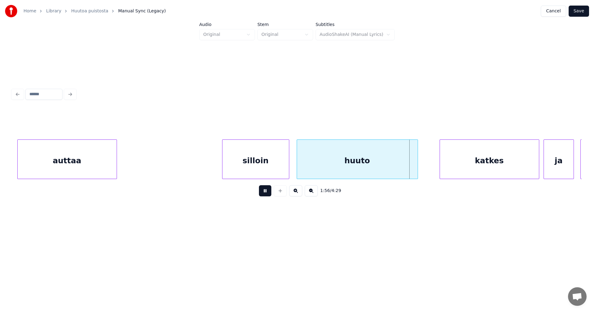
click at [265, 192] on button at bounding box center [265, 190] width 12 height 11
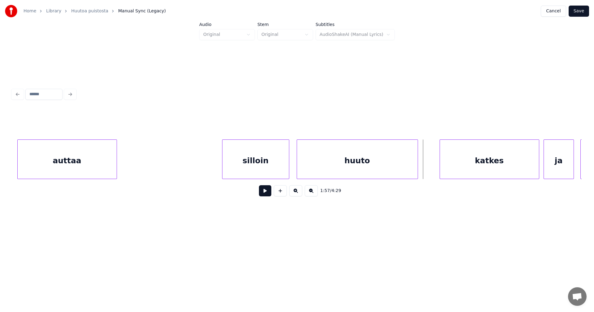
click at [345, 169] on div "huuto" at bounding box center [357, 161] width 121 height 42
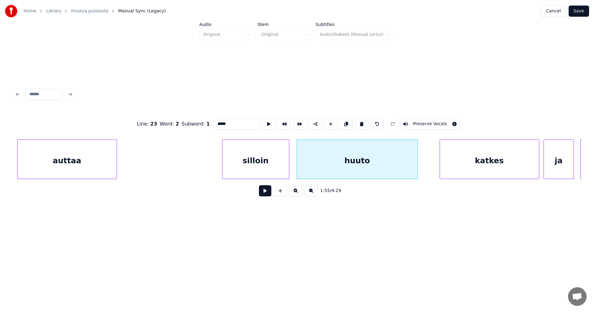
click at [265, 196] on button at bounding box center [265, 190] width 12 height 11
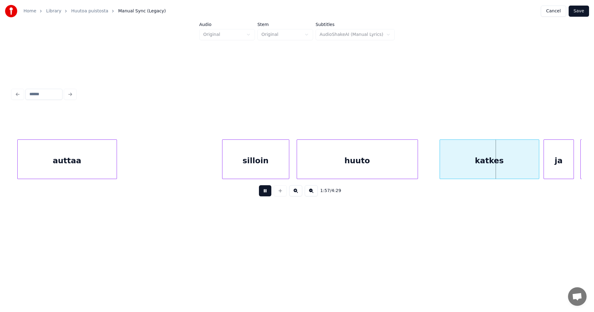
click at [268, 194] on button at bounding box center [265, 190] width 12 height 11
click at [354, 163] on div "huuto" at bounding box center [357, 161] width 121 height 42
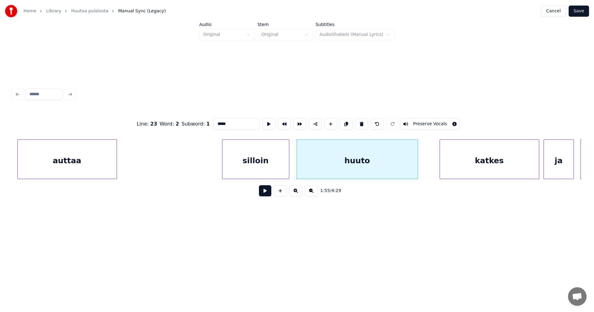
click at [266, 194] on button at bounding box center [265, 190] width 12 height 11
click at [265, 194] on button at bounding box center [265, 190] width 12 height 11
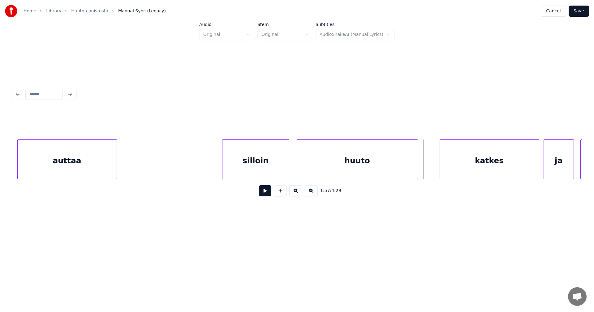
click at [267, 194] on button at bounding box center [265, 190] width 12 height 11
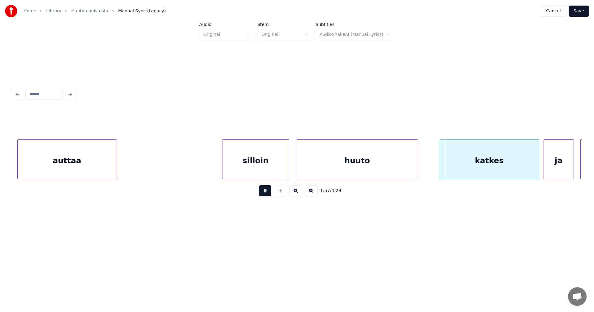
click at [267, 194] on button at bounding box center [265, 190] width 12 height 11
click at [330, 169] on div "huuto" at bounding box center [357, 161] width 121 height 42
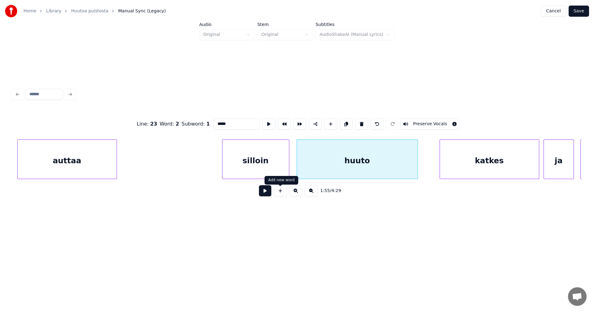
click at [271, 192] on div "1:55 / 4:29" at bounding box center [297, 191] width 560 height 14
click at [270, 192] on button at bounding box center [265, 190] width 12 height 11
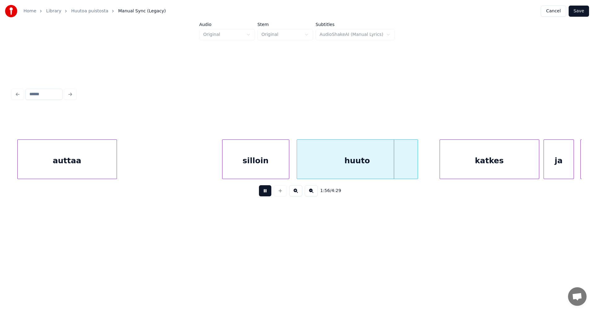
click at [270, 192] on button at bounding box center [265, 190] width 12 height 11
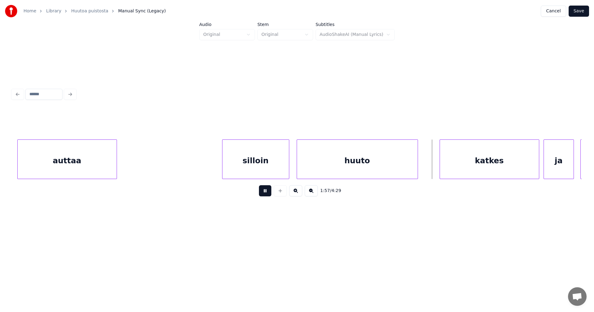
click at [270, 192] on button at bounding box center [265, 190] width 12 height 11
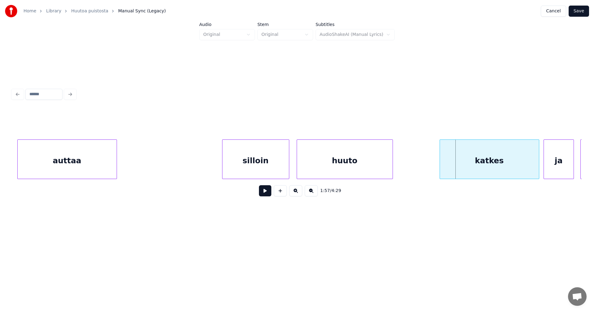
click at [393, 172] on div at bounding box center [392, 159] width 2 height 39
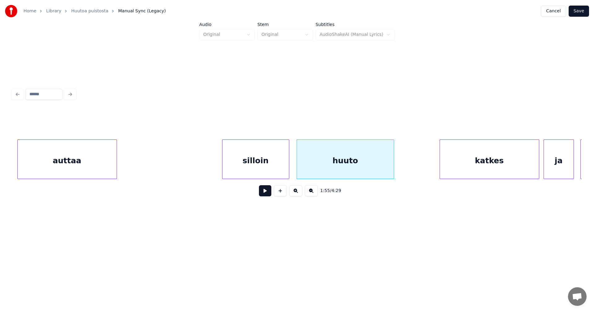
click at [268, 196] on button at bounding box center [265, 190] width 12 height 11
click at [269, 194] on button at bounding box center [265, 190] width 12 height 11
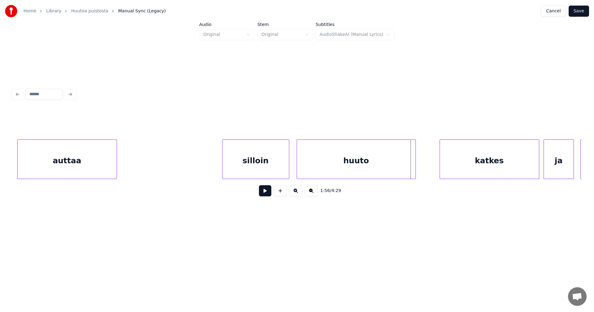
click at [415, 162] on div at bounding box center [415, 159] width 2 height 39
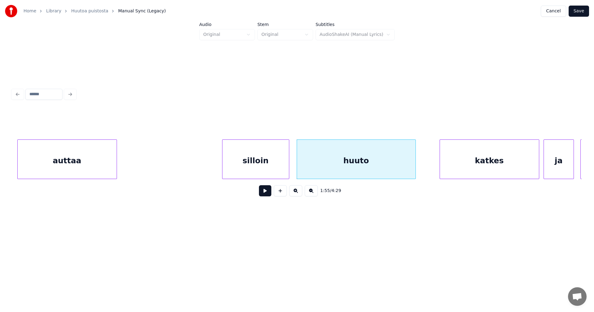
click at [269, 195] on button at bounding box center [265, 190] width 12 height 11
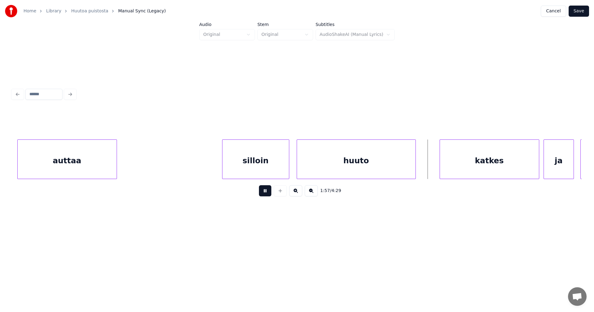
drag, startPoint x: 269, startPoint y: 195, endPoint x: 336, endPoint y: 186, distance: 67.1
click at [269, 195] on button at bounding box center [265, 190] width 12 height 11
click at [283, 194] on button at bounding box center [280, 190] width 13 height 11
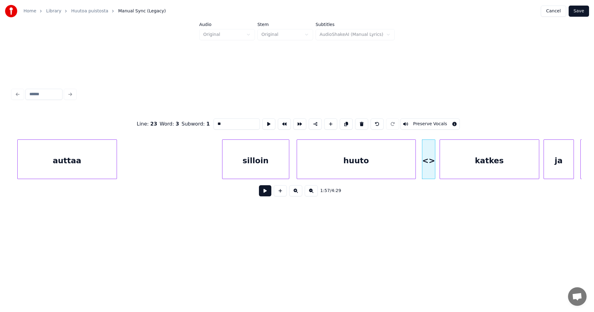
click at [434, 165] on div at bounding box center [434, 159] width 2 height 39
click at [421, 165] on div at bounding box center [421, 159] width 2 height 39
drag, startPoint x: 226, startPoint y: 123, endPoint x: 208, endPoint y: 125, distance: 17.7
click at [208, 125] on div "Line : 23 Word : 3 Subword : 1 ** Preserve Vocals" at bounding box center [297, 124] width 570 height 31
click at [260, 170] on div "silloin" at bounding box center [256, 161] width 67 height 42
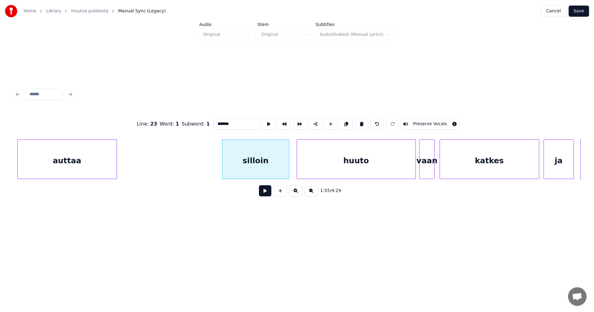
type input "*******"
click at [266, 195] on button at bounding box center [265, 190] width 12 height 11
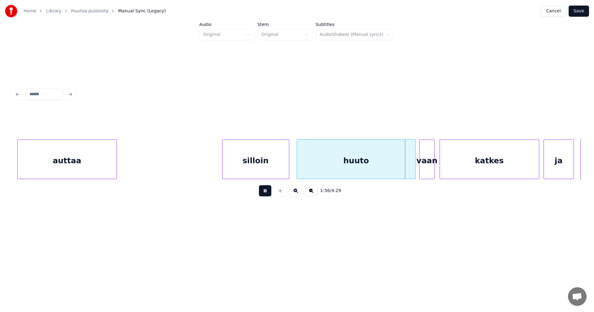
click at [268, 192] on button at bounding box center [265, 190] width 12 height 11
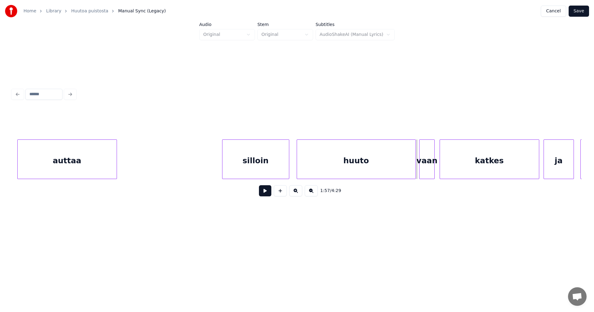
click at [268, 192] on button at bounding box center [265, 190] width 12 height 11
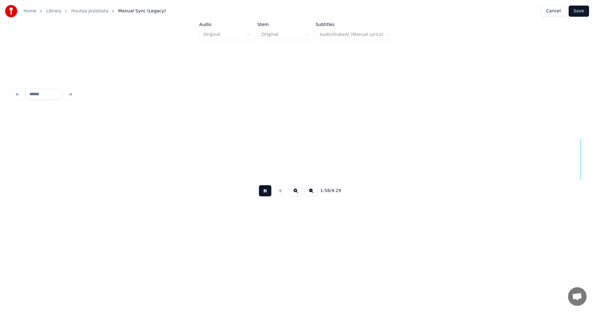
scroll to position [0, 12845]
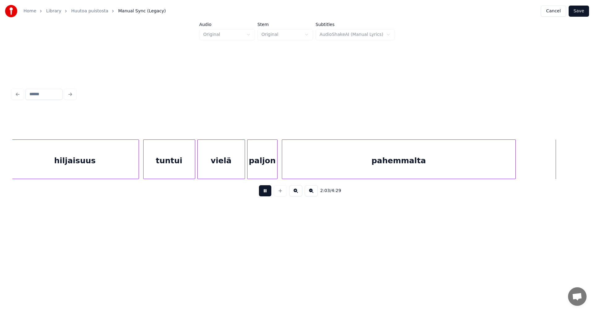
click at [268, 192] on button at bounding box center [265, 190] width 12 height 11
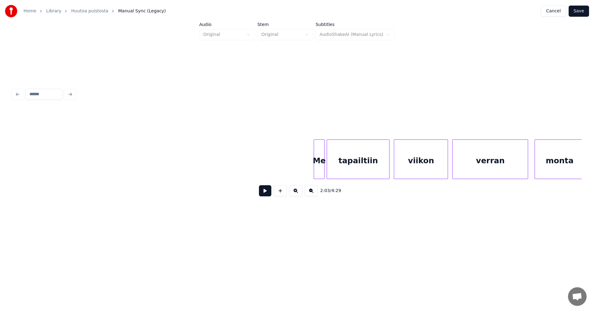
scroll to position [0, 17872]
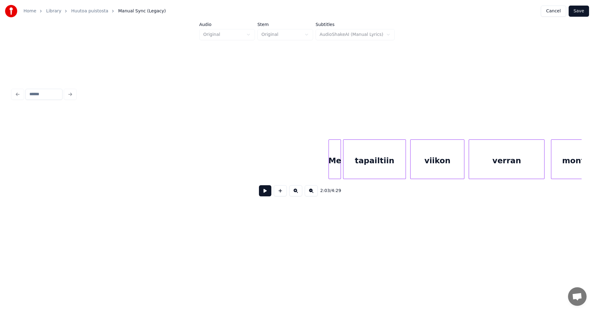
click at [330, 172] on div at bounding box center [330, 159] width 2 height 39
click at [268, 192] on button at bounding box center [265, 190] width 12 height 11
click at [423, 172] on div "viikon" at bounding box center [438, 161] width 54 height 42
click at [461, 172] on div at bounding box center [460, 159] width 2 height 39
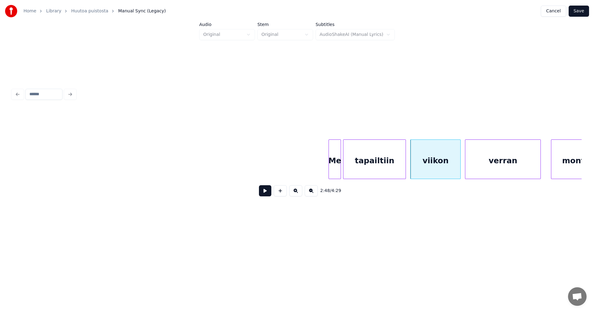
click at [476, 172] on div "verran" at bounding box center [503, 161] width 75 height 42
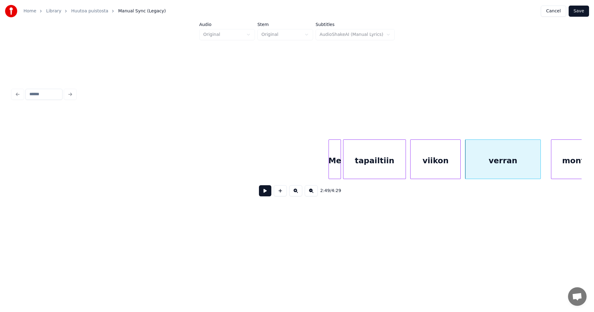
click at [431, 172] on div "viikon" at bounding box center [436, 161] width 50 height 42
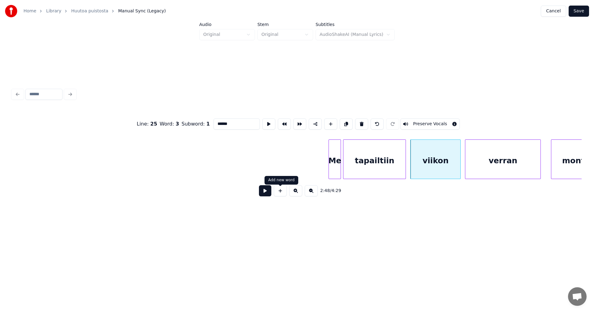
click at [272, 190] on div "2:48 / 4:29" at bounding box center [297, 191] width 560 height 14
click at [271, 191] on button at bounding box center [265, 190] width 12 height 11
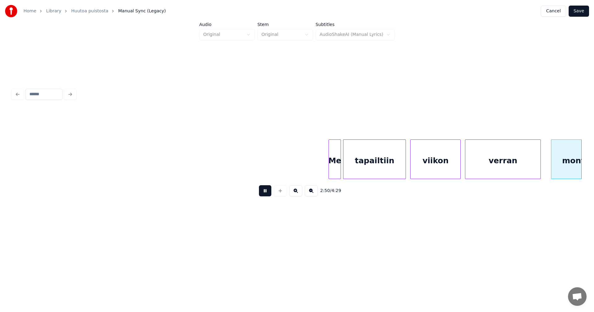
scroll to position [0, 18443]
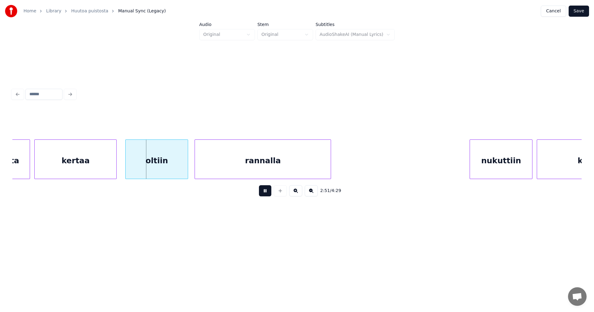
click at [271, 191] on button at bounding box center [265, 190] width 12 height 11
click at [172, 166] on div "oltiin" at bounding box center [154, 161] width 62 height 42
click at [115, 165] on div at bounding box center [115, 159] width 2 height 39
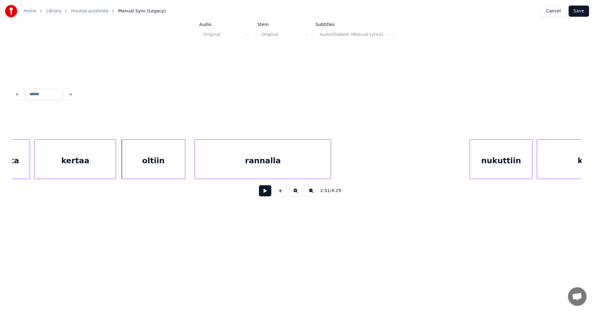
click at [122, 165] on div at bounding box center [123, 159] width 2 height 39
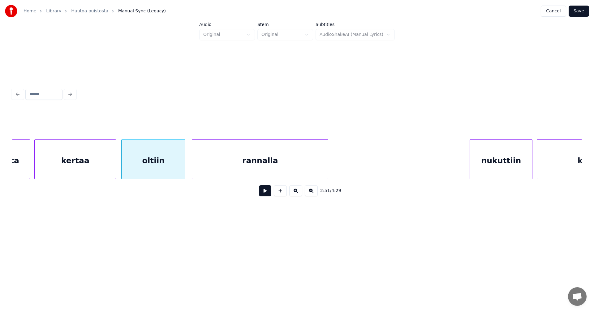
click at [220, 169] on div "rannalla" at bounding box center [260, 161] width 136 height 42
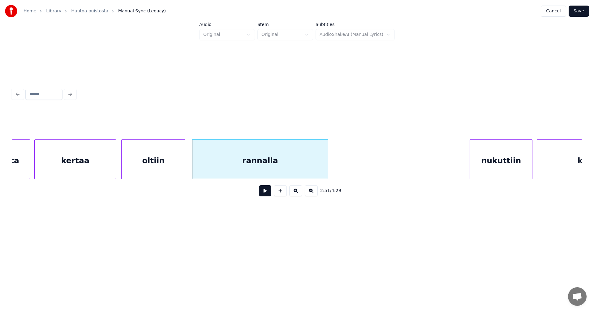
click at [178, 168] on div "oltiin" at bounding box center [153, 161] width 63 height 42
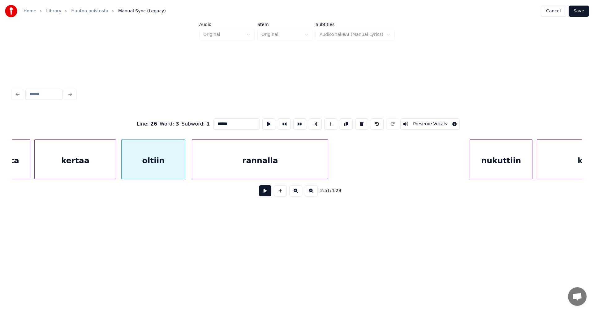
click at [268, 195] on button at bounding box center [265, 190] width 12 height 11
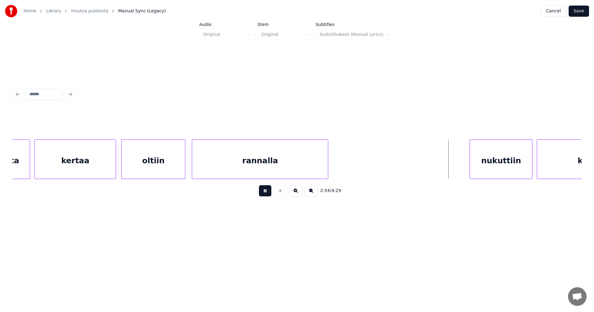
click at [268, 194] on button at bounding box center [265, 190] width 12 height 11
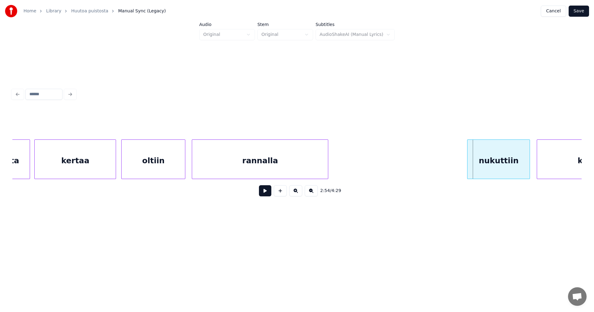
click at [482, 172] on div "nukuttiin" at bounding box center [499, 161] width 62 height 42
click at [268, 193] on button at bounding box center [265, 190] width 12 height 11
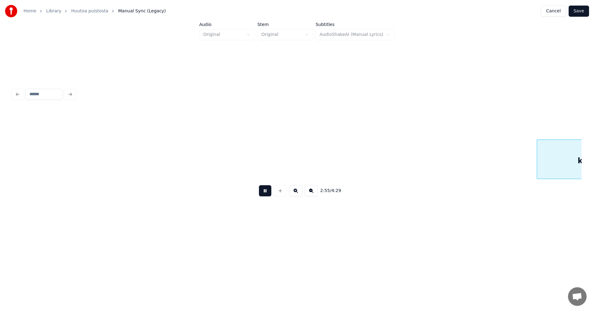
scroll to position [0, 19013]
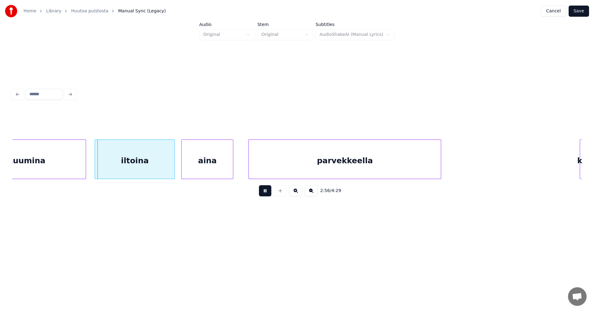
click at [268, 193] on button at bounding box center [265, 190] width 12 height 11
click at [82, 165] on div at bounding box center [83, 159] width 2 height 39
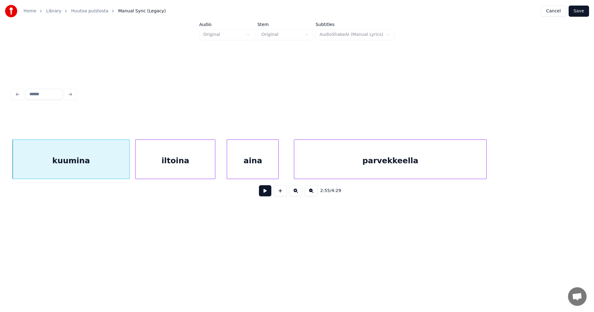
click at [173, 168] on div "iltoina" at bounding box center [176, 161] width 80 height 42
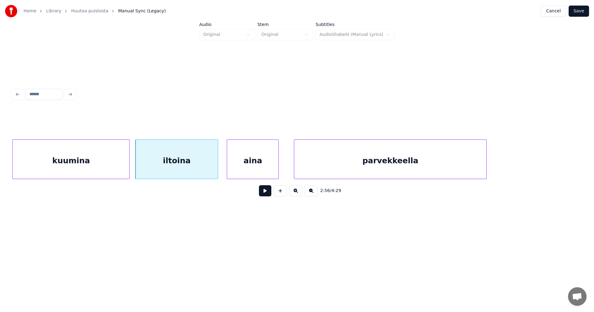
click at [216, 170] on div at bounding box center [217, 159] width 2 height 39
click at [234, 170] on div "aina" at bounding box center [250, 161] width 51 height 42
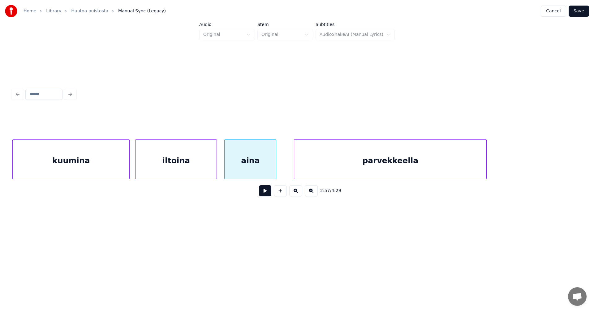
click at [203, 169] on div "iltoina" at bounding box center [176, 161] width 81 height 42
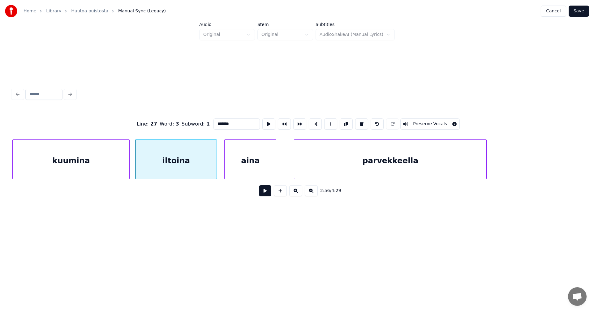
click at [263, 193] on button at bounding box center [265, 190] width 12 height 11
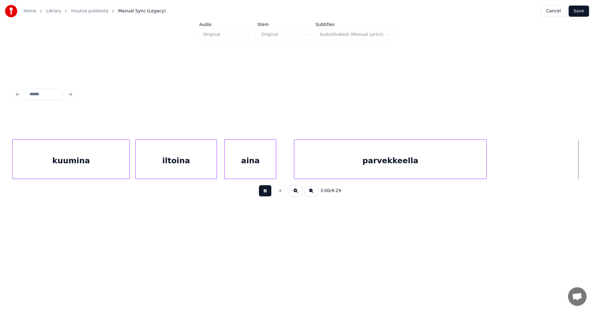
scroll to position [0, 19537]
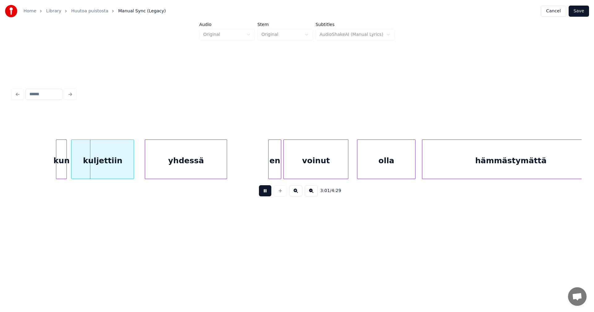
click at [267, 193] on button at bounding box center [265, 190] width 12 height 11
click at [61, 161] on div "kun" at bounding box center [59, 161] width 10 height 42
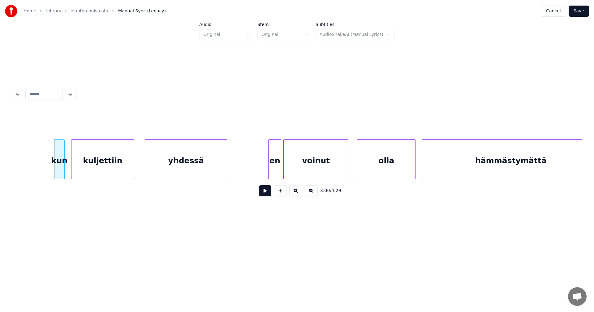
click at [64, 163] on div "kun" at bounding box center [59, 161] width 10 height 42
click at [66, 166] on div at bounding box center [65, 159] width 2 height 39
click at [268, 196] on button at bounding box center [265, 190] width 12 height 11
drag, startPoint x: 268, startPoint y: 196, endPoint x: 210, endPoint y: 172, distance: 63.5
click at [266, 195] on button at bounding box center [265, 190] width 12 height 11
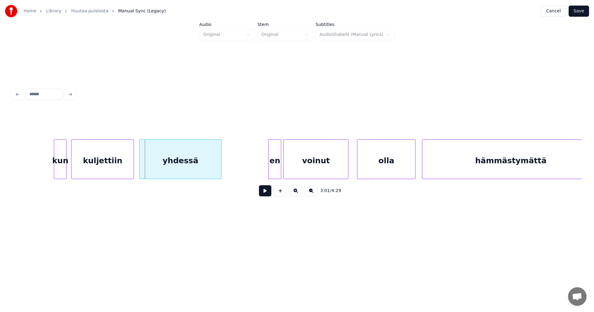
click at [199, 168] on div "yhdessä" at bounding box center [181, 161] width 82 height 42
click at [132, 168] on div at bounding box center [133, 159] width 2 height 39
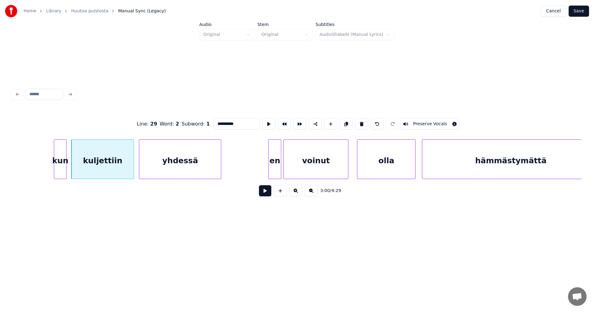
click at [264, 196] on button at bounding box center [265, 190] width 12 height 11
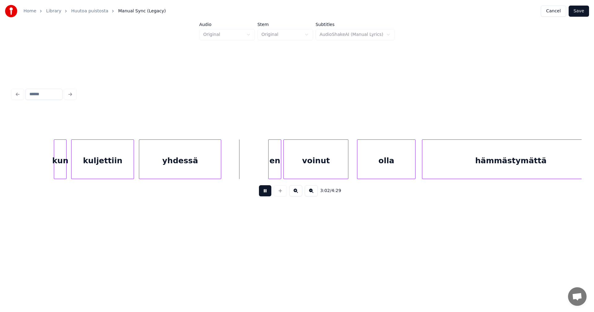
drag, startPoint x: 266, startPoint y: 195, endPoint x: 276, endPoint y: 180, distance: 18.2
click at [266, 195] on button at bounding box center [265, 190] width 12 height 11
click at [271, 174] on div "en" at bounding box center [273, 161] width 12 height 42
click at [263, 195] on button at bounding box center [265, 190] width 12 height 11
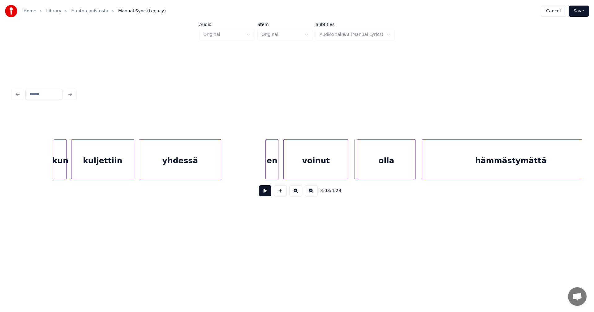
click at [330, 174] on div "voinut" at bounding box center [316, 161] width 64 height 42
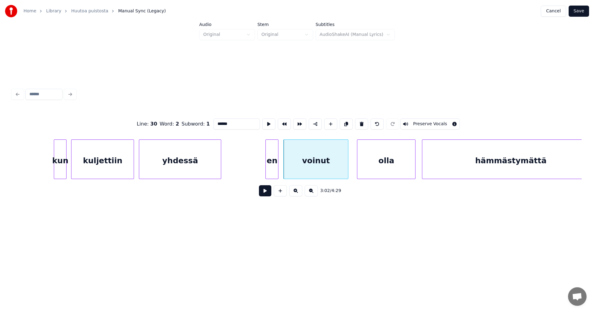
click at [269, 193] on button at bounding box center [265, 190] width 12 height 11
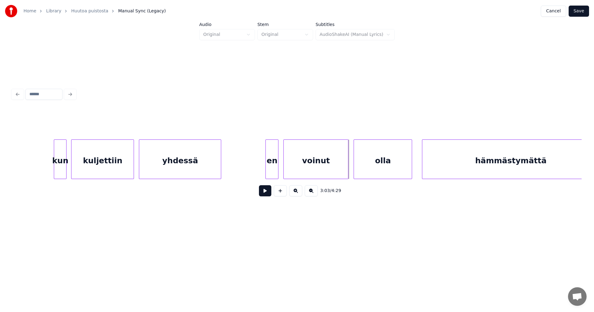
click at [383, 165] on div "olla" at bounding box center [383, 161] width 58 height 42
click at [268, 194] on button at bounding box center [265, 190] width 12 height 11
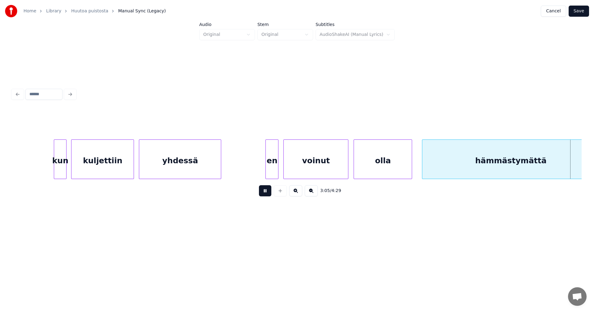
scroll to position [0, 20108]
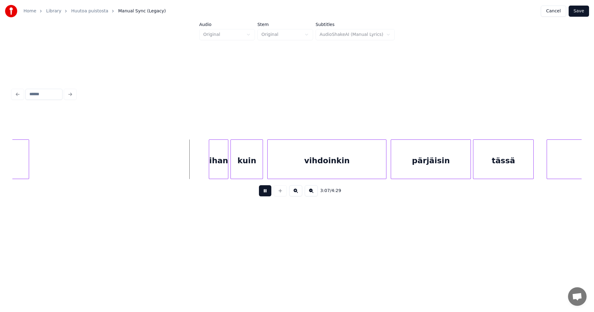
click at [267, 194] on button at bounding box center [265, 190] width 12 height 11
click at [211, 168] on div "ihan" at bounding box center [212, 161] width 19 height 42
click at [201, 168] on div at bounding box center [201, 159] width 2 height 39
click at [239, 166] on div "kuin" at bounding box center [246, 161] width 32 height 42
click at [198, 167] on div at bounding box center [199, 159] width 2 height 39
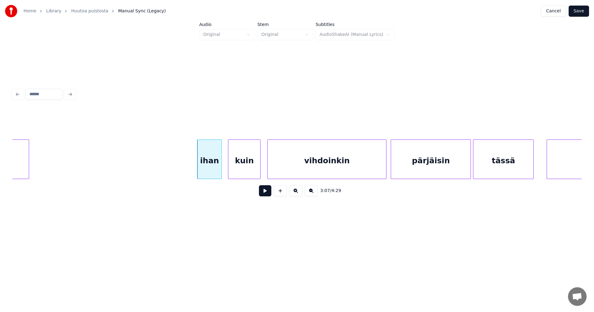
click at [265, 194] on button at bounding box center [265, 190] width 12 height 11
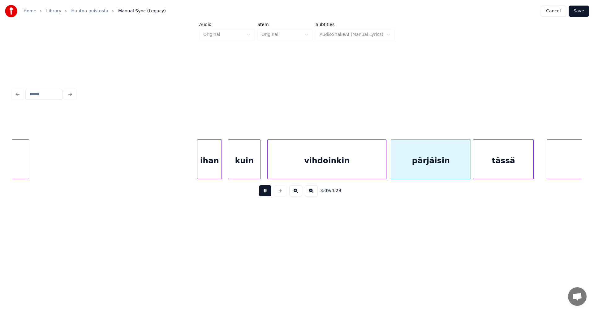
click at [265, 194] on button at bounding box center [265, 190] width 12 height 11
click at [264, 195] on button at bounding box center [265, 190] width 12 height 11
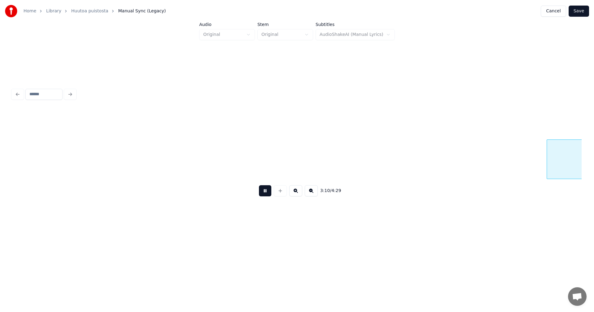
scroll to position [0, 20678]
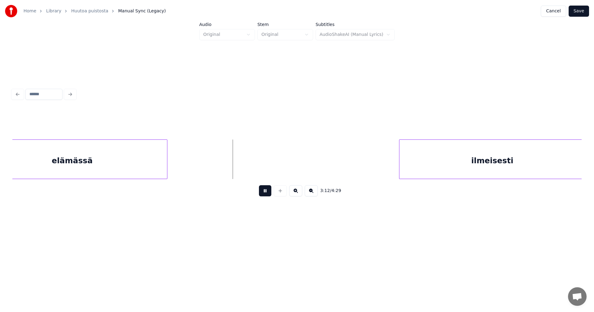
click at [269, 194] on button at bounding box center [265, 190] width 12 height 11
click at [413, 172] on div "ilmeisesti" at bounding box center [484, 161] width 186 height 42
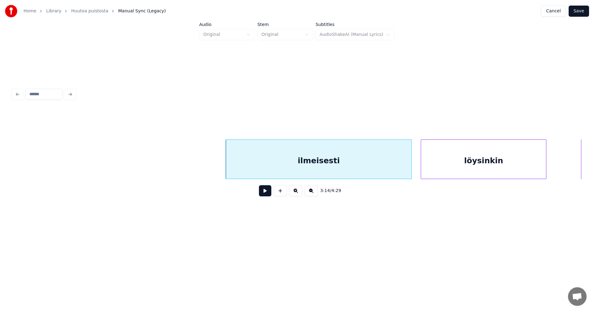
scroll to position [0, 20926]
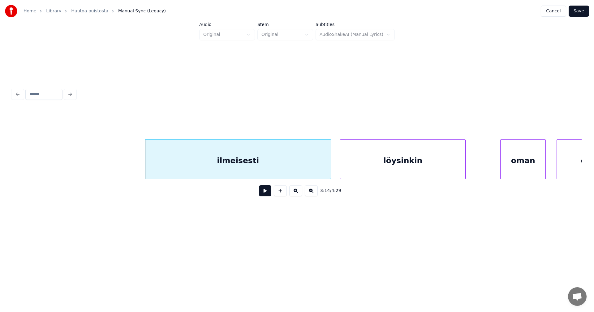
click at [308, 169] on div "ilmeisesti" at bounding box center [238, 161] width 186 height 42
click at [267, 194] on button at bounding box center [265, 190] width 12 height 11
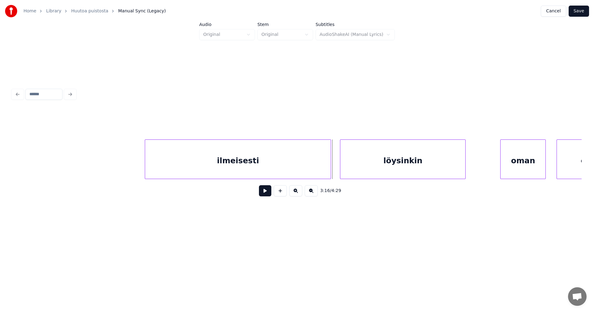
click at [267, 194] on button at bounding box center [265, 190] width 12 height 11
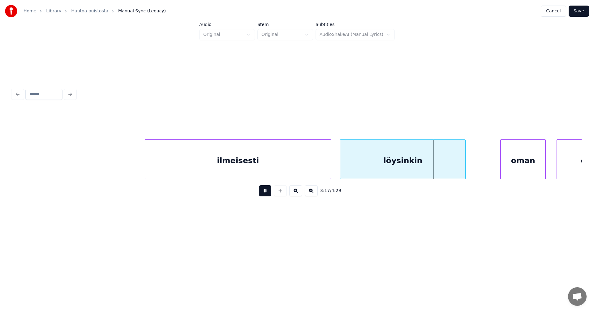
click at [268, 194] on button at bounding box center [265, 190] width 12 height 11
click at [513, 172] on div "oman" at bounding box center [519, 161] width 45 height 42
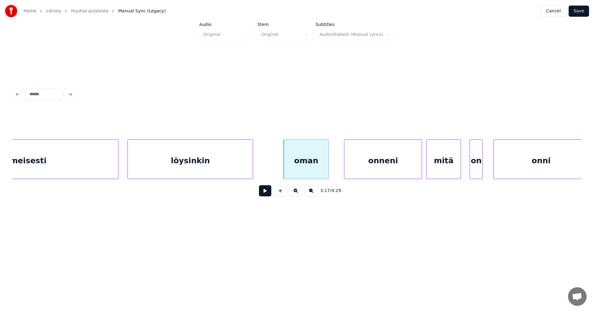
scroll to position [0, 21149]
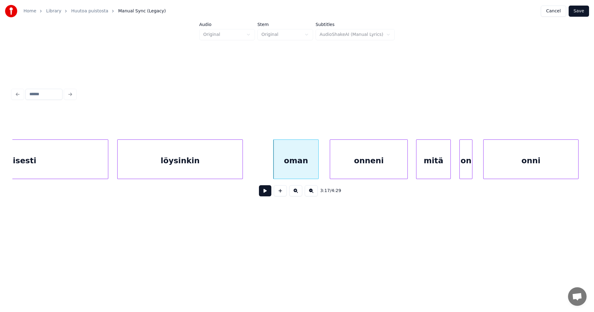
click at [367, 169] on div "onneni" at bounding box center [368, 161] width 77 height 42
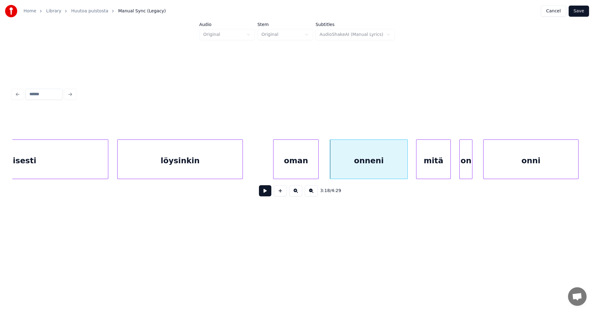
click at [306, 171] on div "oman" at bounding box center [296, 161] width 45 height 42
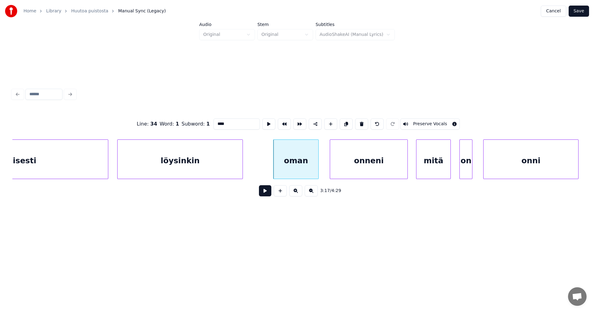
click at [265, 193] on button at bounding box center [265, 190] width 12 height 11
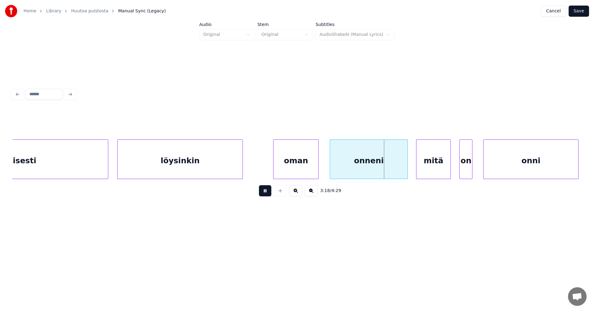
click at [267, 193] on button at bounding box center [265, 190] width 12 height 11
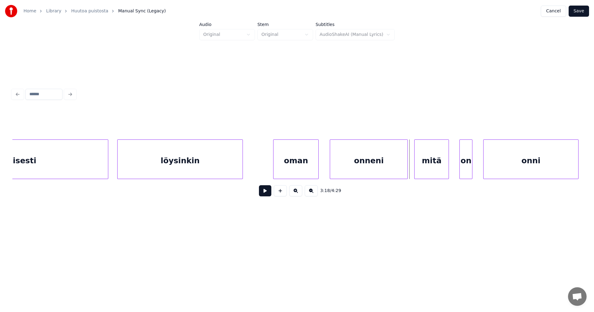
click at [430, 171] on div "mitä" at bounding box center [432, 161] width 34 height 42
click at [270, 195] on button at bounding box center [265, 190] width 12 height 11
click at [454, 172] on div at bounding box center [455, 159] width 2 height 39
click at [504, 164] on div "onni" at bounding box center [529, 161] width 95 height 42
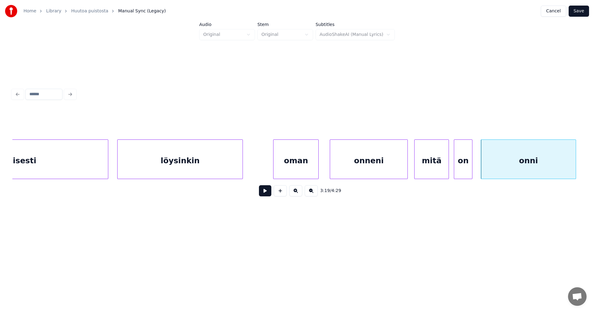
click at [441, 169] on div "mitä" at bounding box center [432, 161] width 34 height 42
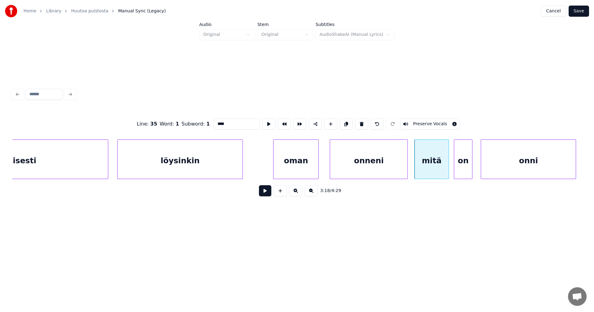
click at [270, 192] on button at bounding box center [265, 190] width 12 height 11
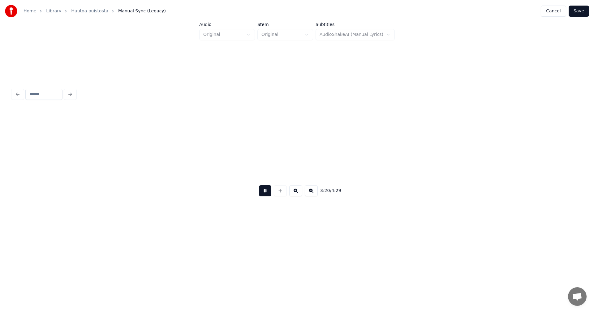
scroll to position [0, 21719]
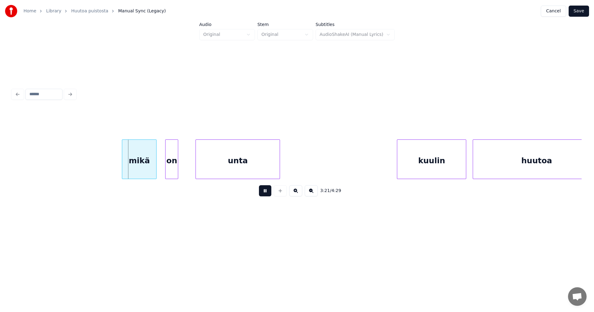
click at [269, 196] on button at bounding box center [265, 190] width 12 height 11
click at [142, 170] on div "mikä" at bounding box center [134, 161] width 34 height 42
click at [265, 193] on button at bounding box center [265, 190] width 12 height 11
click at [159, 169] on div at bounding box center [158, 159] width 2 height 39
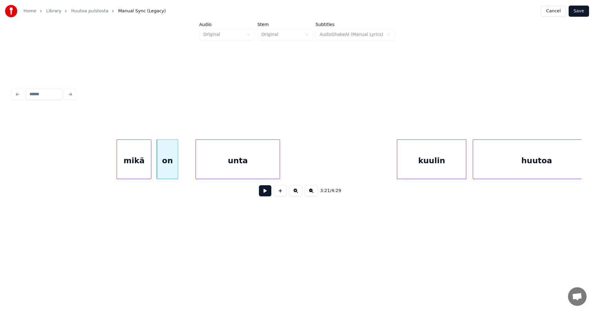
click at [147, 172] on div "mikä" at bounding box center [134, 161] width 34 height 42
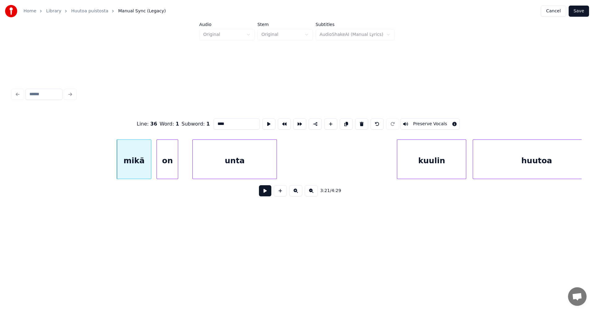
click at [215, 171] on div "unta" at bounding box center [235, 161] width 84 height 42
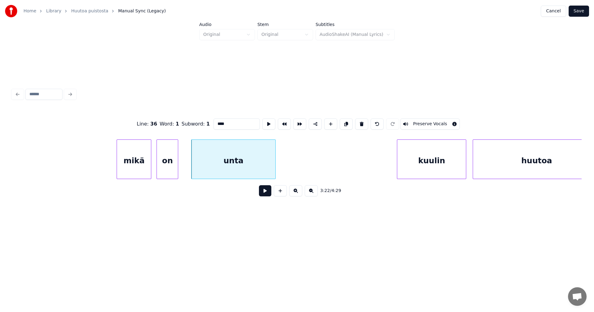
click at [142, 172] on div "mikä" at bounding box center [134, 161] width 34 height 42
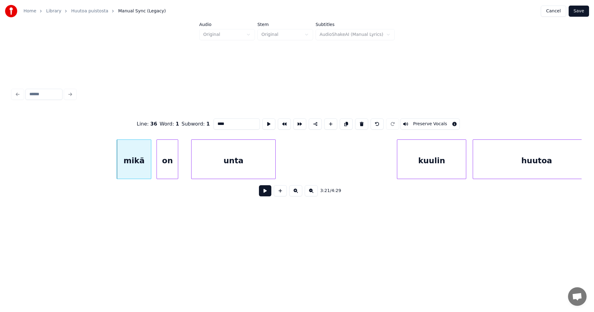
click at [267, 195] on button at bounding box center [265, 190] width 12 height 11
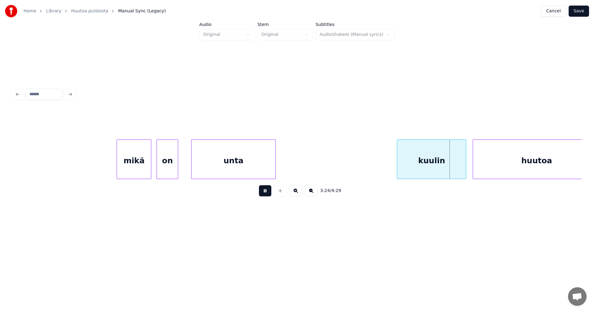
click at [269, 195] on button at bounding box center [265, 190] width 12 height 11
click at [267, 196] on button at bounding box center [265, 190] width 12 height 11
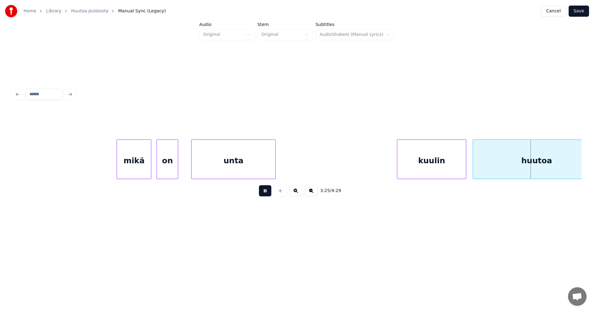
click at [267, 196] on button at bounding box center [265, 190] width 12 height 11
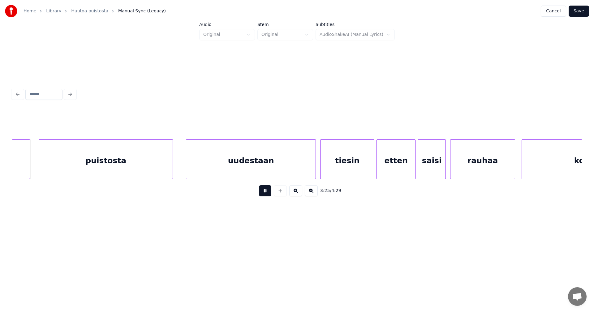
click at [267, 196] on button at bounding box center [265, 190] width 12 height 11
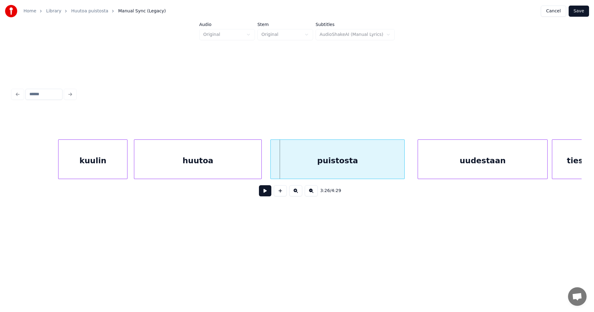
scroll to position [0, 22054]
click at [127, 169] on div at bounding box center [128, 159] width 2 height 39
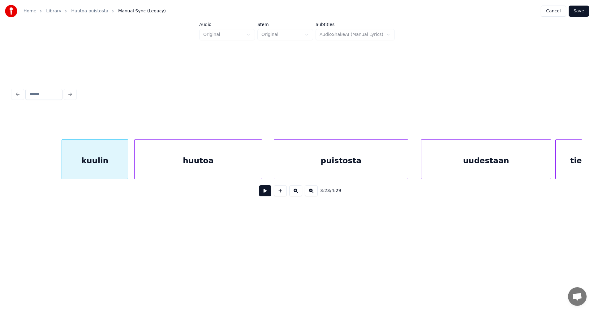
click at [159, 172] on div "huutoa" at bounding box center [198, 161] width 127 height 42
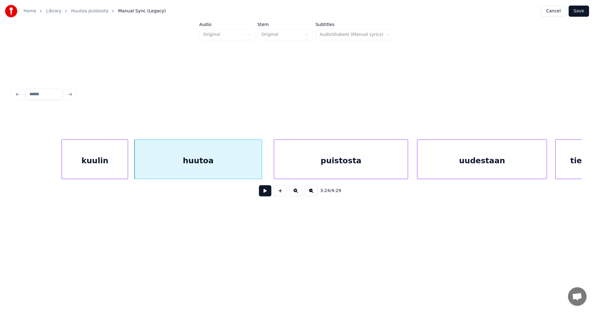
click at [450, 164] on div "uudestaan" at bounding box center [482, 161] width 129 height 42
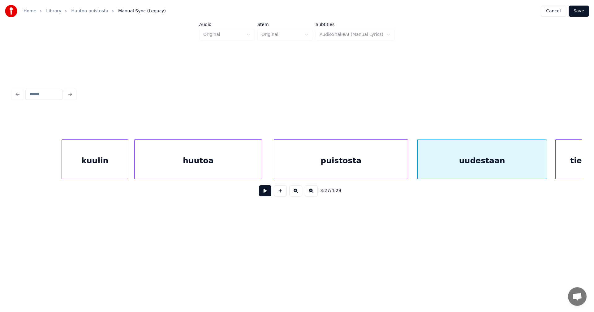
click at [267, 196] on button at bounding box center [265, 190] width 12 height 11
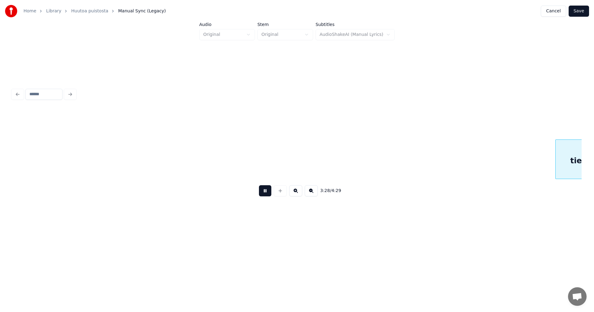
scroll to position [0, 22624]
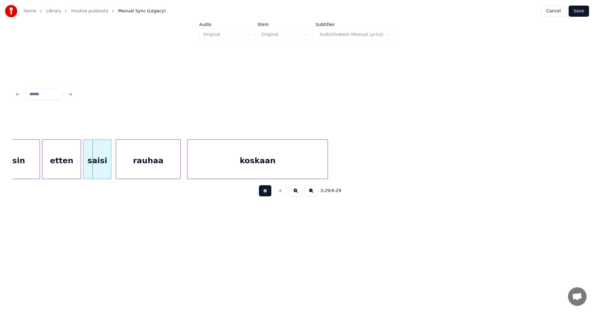
drag, startPoint x: 267, startPoint y: 196, endPoint x: 117, endPoint y: 204, distance: 150.4
click at [266, 196] on button at bounding box center [265, 190] width 12 height 11
click at [13, 179] on div "3:29 / 4:29" at bounding box center [297, 144] width 575 height 123
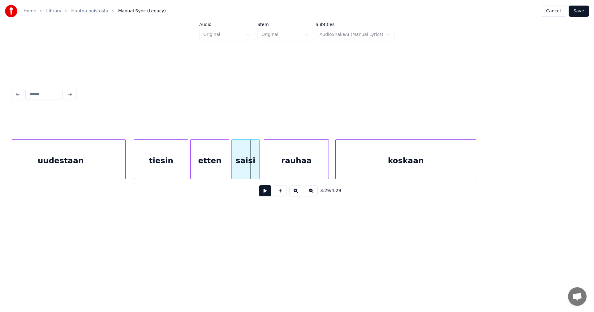
scroll to position [0, 22475]
click at [165, 169] on div "tiesin" at bounding box center [162, 161] width 54 height 42
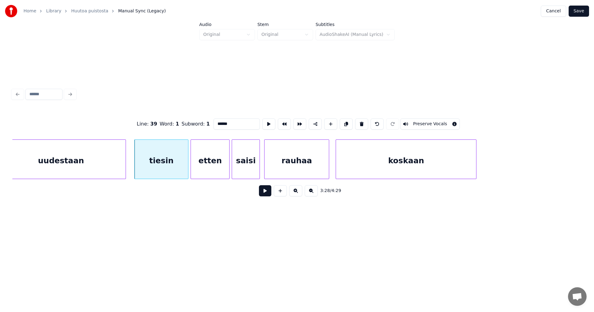
drag, startPoint x: 269, startPoint y: 194, endPoint x: 266, endPoint y: 194, distance: 3.4
click at [269, 194] on button at bounding box center [265, 190] width 12 height 11
click at [266, 194] on button at bounding box center [265, 190] width 12 height 11
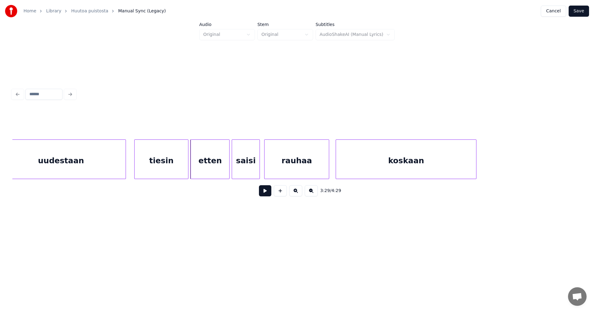
click at [266, 194] on button at bounding box center [265, 190] width 12 height 11
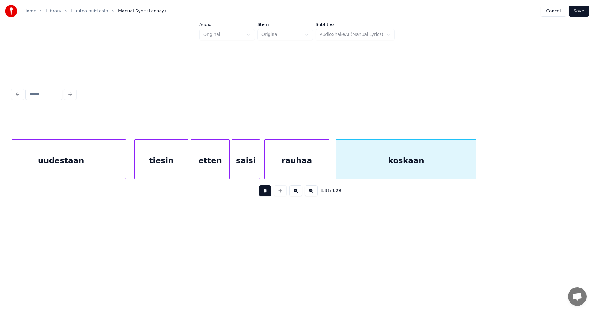
click at [266, 194] on button at bounding box center [265, 190] width 12 height 11
click at [383, 162] on div "koskaan" at bounding box center [405, 161] width 140 height 42
click at [269, 194] on button at bounding box center [265, 190] width 12 height 11
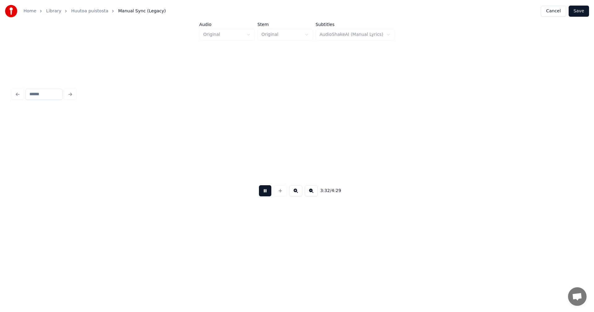
scroll to position [0, 23045]
click at [270, 194] on button at bounding box center [265, 190] width 12 height 11
click at [578, 13] on button "Save" at bounding box center [579, 11] width 20 height 11
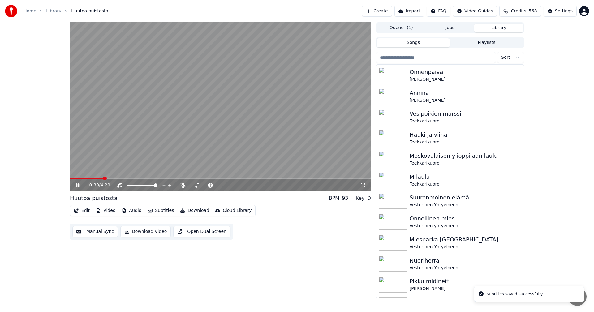
click at [103, 179] on span at bounding box center [220, 178] width 301 height 1
click at [78, 187] on icon at bounding box center [82, 185] width 15 height 5
click at [72, 178] on span at bounding box center [89, 178] width 38 height 1
click at [76, 187] on icon at bounding box center [78, 185] width 4 height 4
click at [84, 211] on button "Edit" at bounding box center [82, 210] width 21 height 9
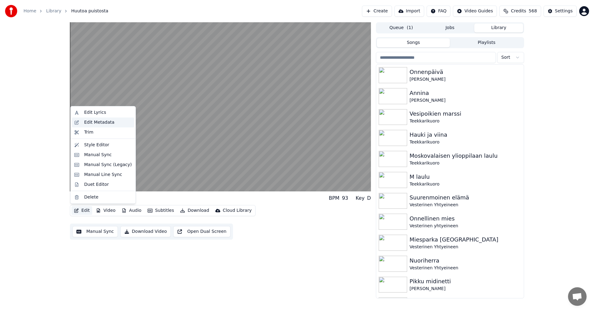
click at [98, 123] on div "Edit Metadata" at bounding box center [99, 122] width 30 height 6
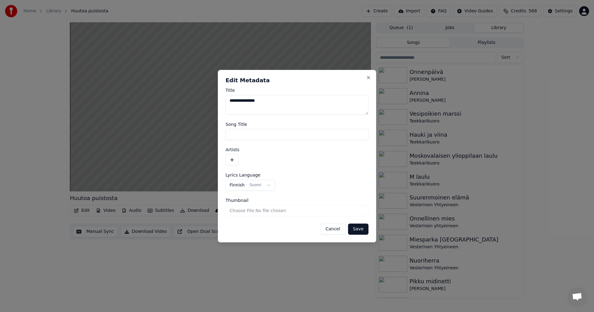
click at [234, 135] on input "Song Title" at bounding box center [297, 134] width 143 height 11
type input "**********"
click at [234, 159] on button "button" at bounding box center [232, 159] width 13 height 11
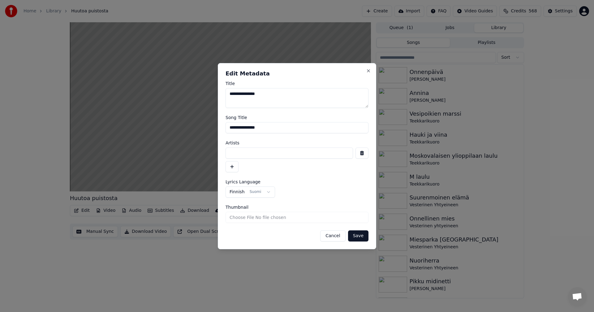
click at [239, 156] on input at bounding box center [290, 153] width 128 height 11
type input "**********"
click at [358, 239] on button "Save" at bounding box center [358, 236] width 20 height 11
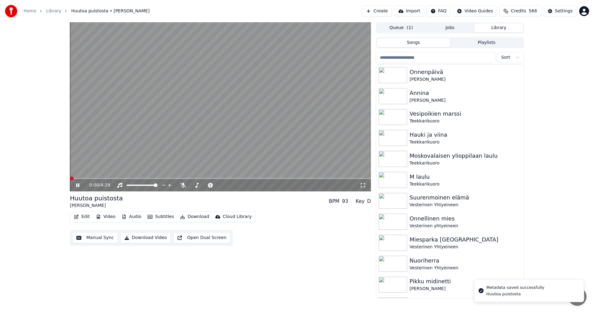
click at [70, 180] on span at bounding box center [72, 179] width 4 height 4
click at [92, 179] on span at bounding box center [220, 178] width 301 height 1
click at [107, 179] on span at bounding box center [220, 178] width 301 height 1
click at [79, 184] on icon at bounding box center [77, 186] width 3 height 4
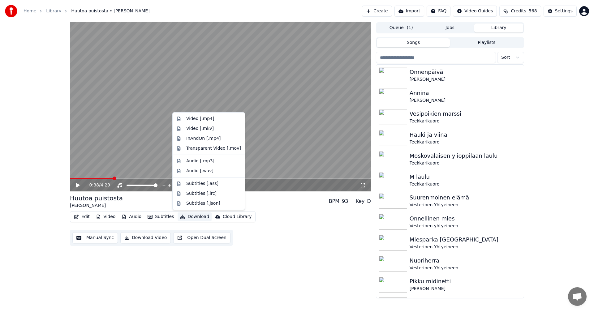
click at [199, 217] on button "Download" at bounding box center [195, 217] width 34 height 9
click at [209, 119] on div "Video [.mp4]" at bounding box center [200, 119] width 28 height 6
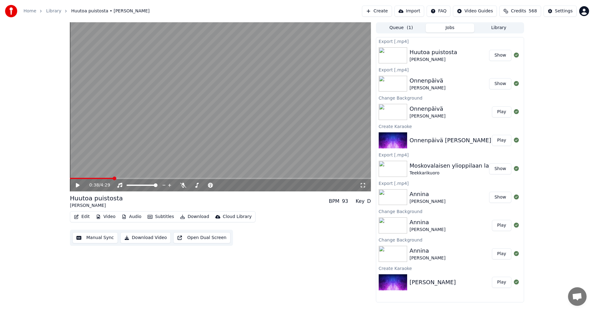
drag, startPoint x: 496, startPoint y: 26, endPoint x: 487, endPoint y: 36, distance: 12.9
click at [496, 26] on button "Library" at bounding box center [499, 28] width 49 height 9
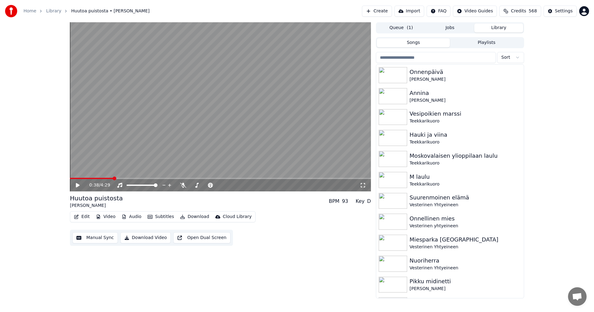
click at [404, 57] on input "search" at bounding box center [436, 57] width 120 height 11
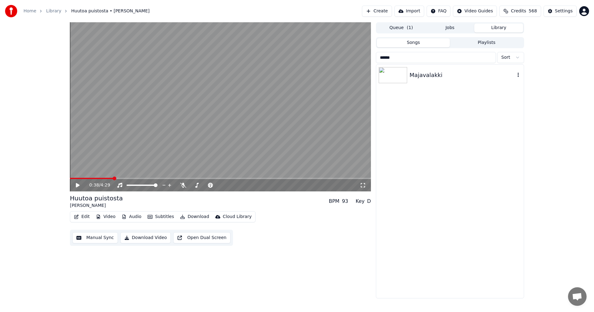
type input "******"
click at [389, 77] on img at bounding box center [393, 75] width 28 height 16
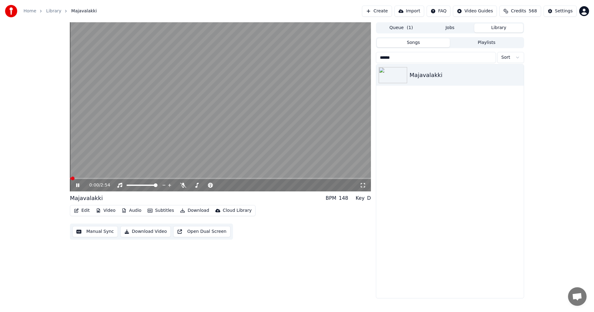
click at [85, 211] on button "Edit" at bounding box center [82, 210] width 21 height 9
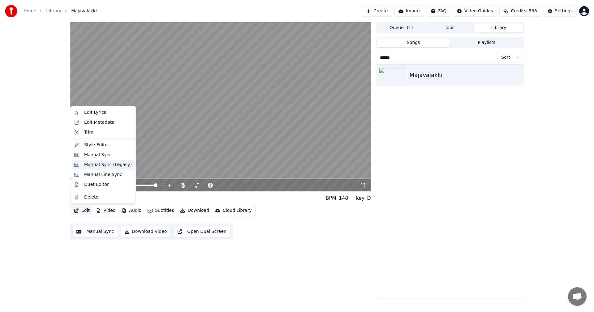
click at [112, 165] on div "Manual Sync (Legacy)" at bounding box center [108, 165] width 48 height 6
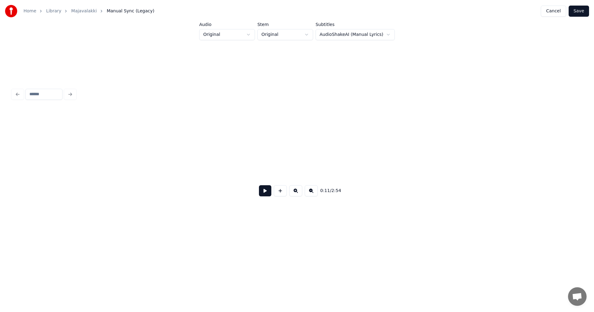
scroll to position [0, 1280]
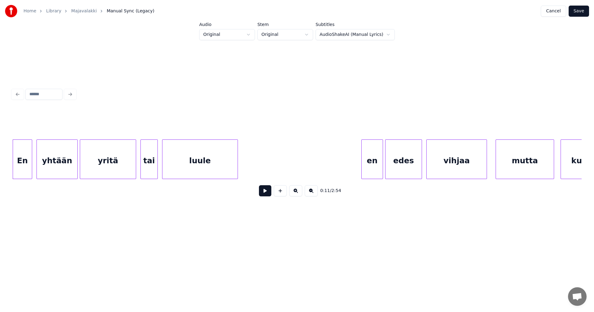
click at [22, 169] on div "En" at bounding box center [22, 161] width 19 height 42
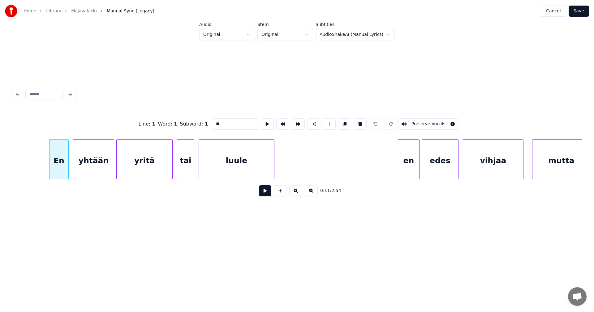
scroll to position [0, 1243]
click at [54, 165] on div "En" at bounding box center [54, 161] width 19 height 42
click at [85, 164] on div "yhtään" at bounding box center [90, 161] width 41 height 42
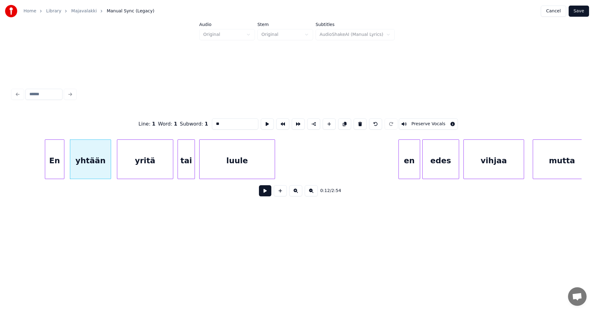
click at [85, 164] on div "yhtään" at bounding box center [90, 161] width 41 height 42
type input "******"
click at [265, 194] on button at bounding box center [265, 190] width 12 height 11
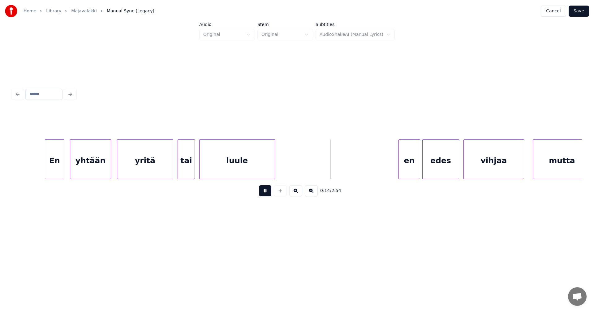
click at [266, 194] on button at bounding box center [265, 190] width 12 height 11
click at [404, 166] on div "en" at bounding box center [406, 161] width 21 height 42
click at [434, 167] on div "edes" at bounding box center [441, 161] width 36 height 42
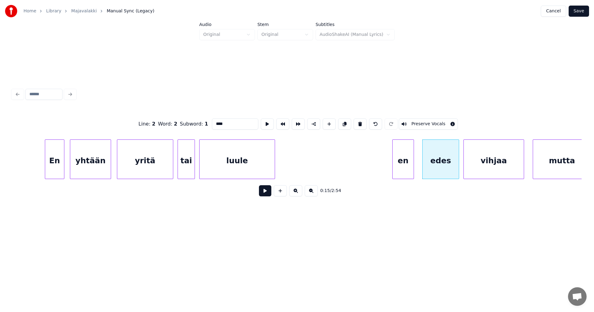
click at [396, 163] on div "en" at bounding box center [403, 161] width 21 height 42
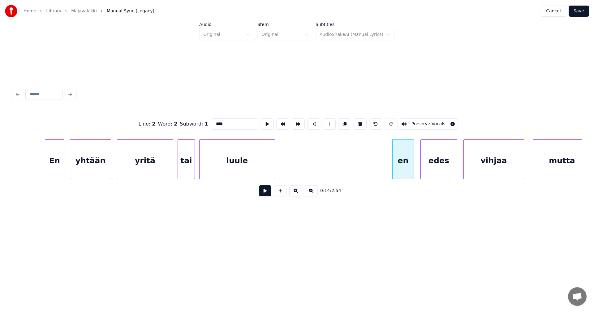
click at [425, 163] on div "edes" at bounding box center [439, 161] width 36 height 42
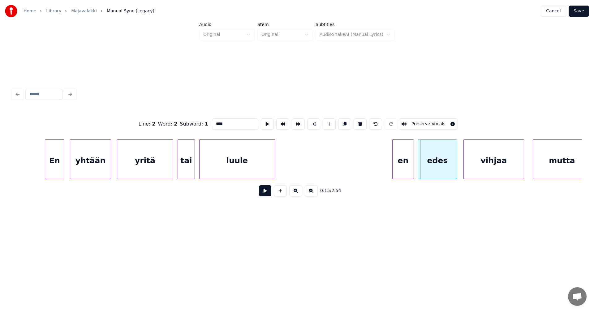
click at [419, 163] on div at bounding box center [420, 159] width 2 height 39
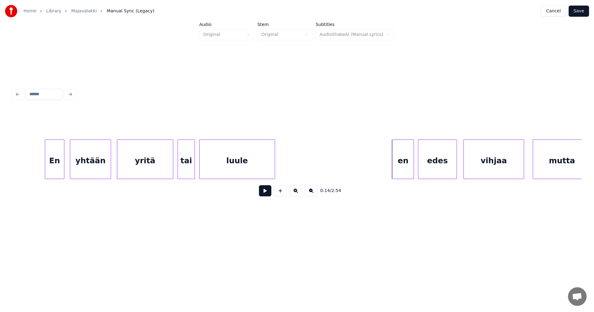
click at [398, 169] on div "en" at bounding box center [403, 161] width 21 height 42
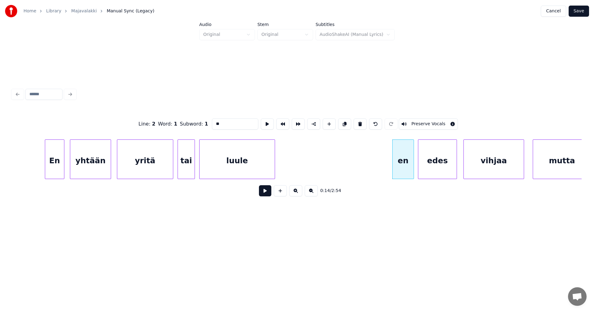
click at [264, 196] on button at bounding box center [265, 190] width 12 height 11
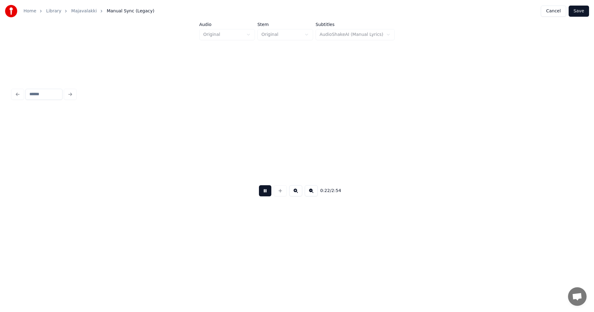
scroll to position [0, 2385]
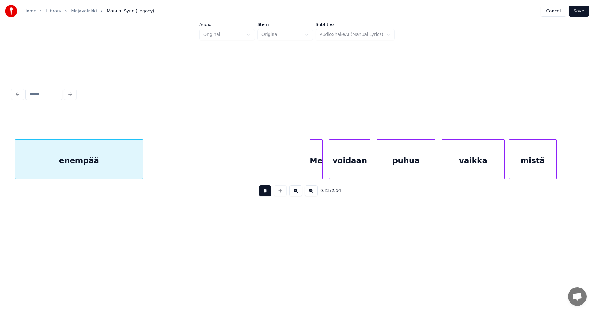
click at [264, 196] on button at bounding box center [265, 190] width 12 height 11
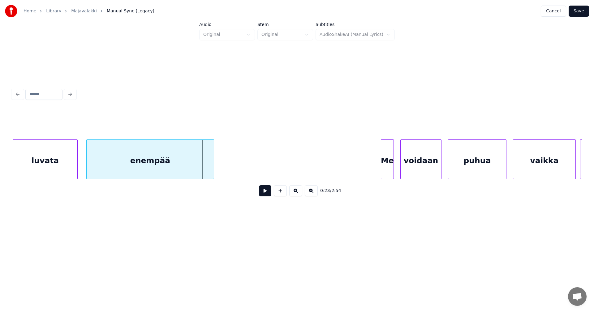
scroll to position [0, 2311]
click at [145, 166] on div "enempää" at bounding box center [150, 161] width 127 height 42
click at [389, 161] on div "Me" at bounding box center [390, 161] width 12 height 42
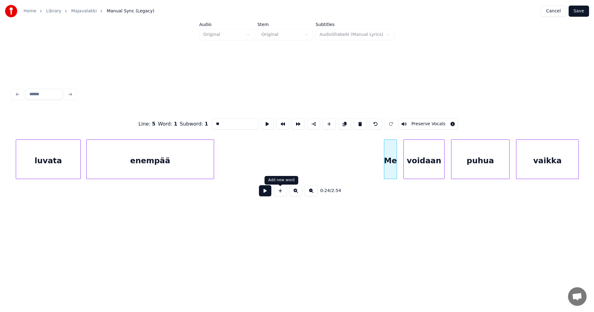
click at [267, 191] on button at bounding box center [265, 190] width 12 height 11
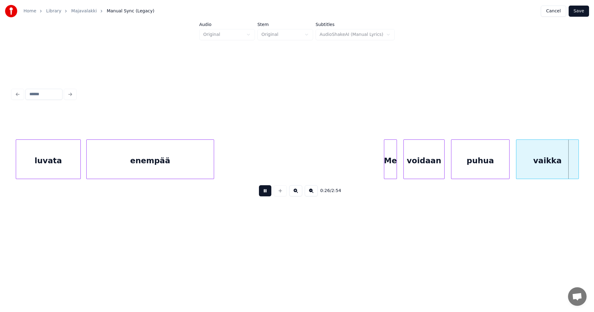
scroll to position [0, 2881]
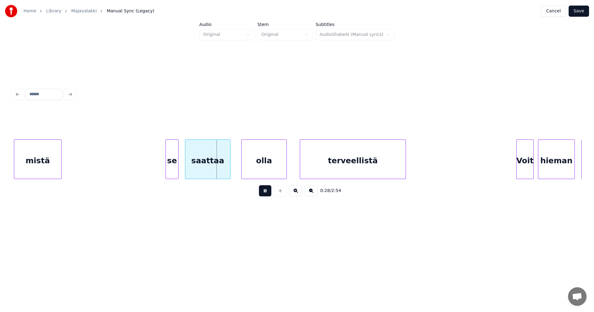
click at [268, 190] on button at bounding box center [265, 190] width 12 height 11
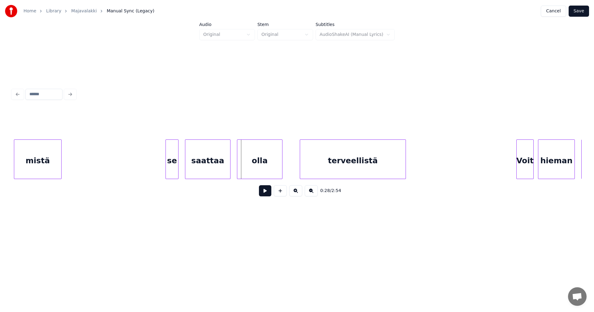
click at [267, 164] on div "olla" at bounding box center [259, 161] width 45 height 42
click at [269, 189] on button at bounding box center [265, 190] width 12 height 11
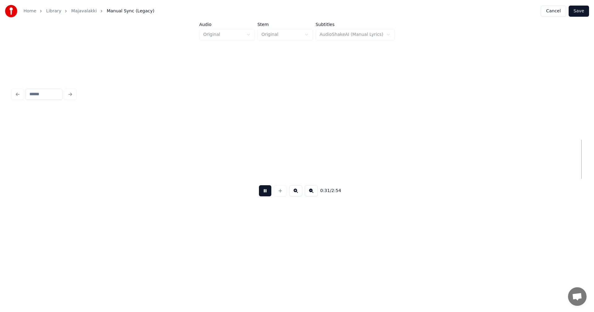
scroll to position [0, 3452]
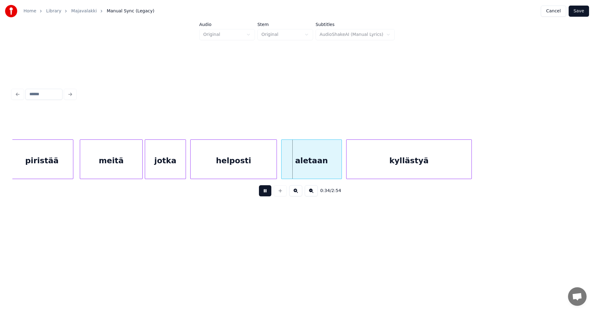
click at [268, 191] on button at bounding box center [265, 190] width 12 height 11
click at [247, 170] on div "helposti" at bounding box center [234, 161] width 86 height 42
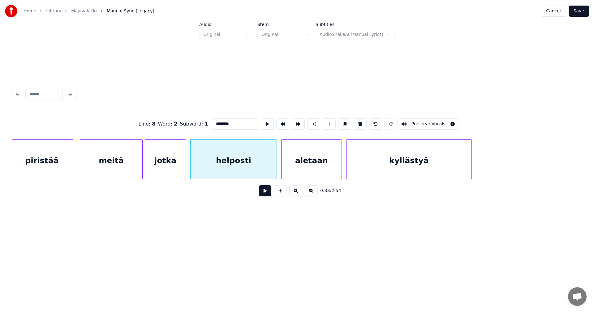
click at [267, 195] on button at bounding box center [265, 190] width 12 height 11
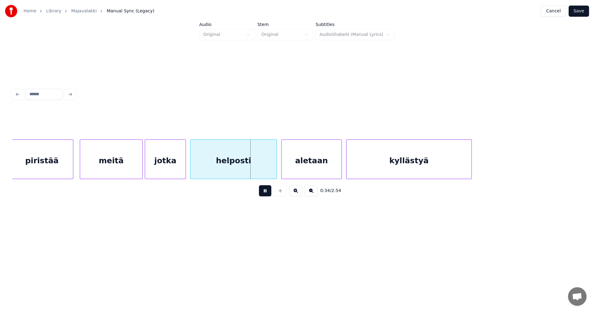
click at [266, 192] on button at bounding box center [265, 190] width 12 height 11
click at [267, 192] on button at bounding box center [265, 190] width 12 height 11
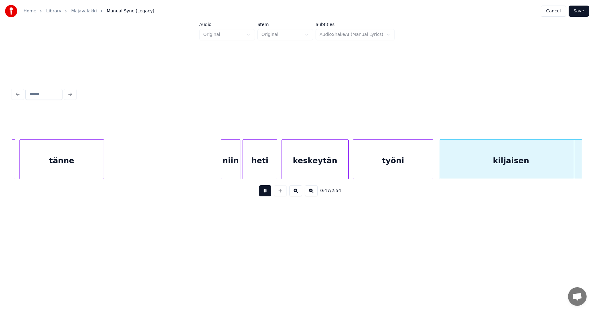
scroll to position [0, 5162]
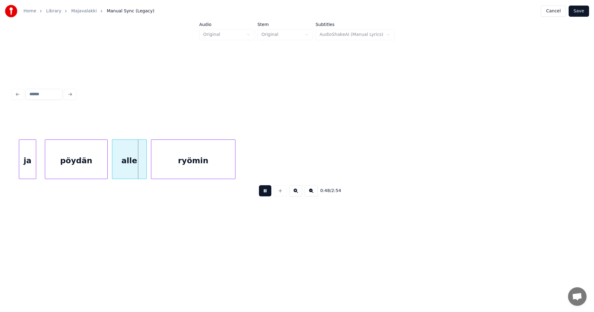
click at [267, 192] on button at bounding box center [265, 190] width 12 height 11
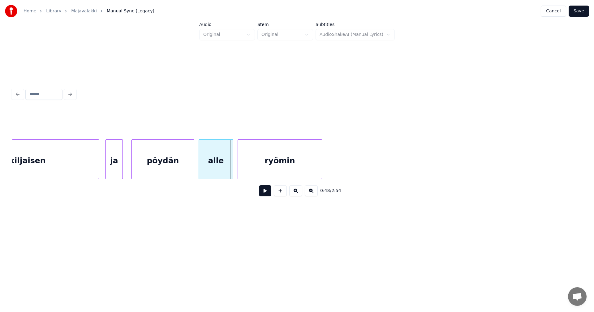
click at [67, 166] on div "kiljaisen" at bounding box center [27, 161] width 142 height 42
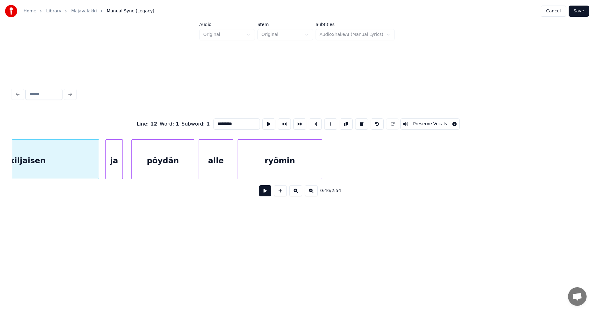
scroll to position [0, 5019]
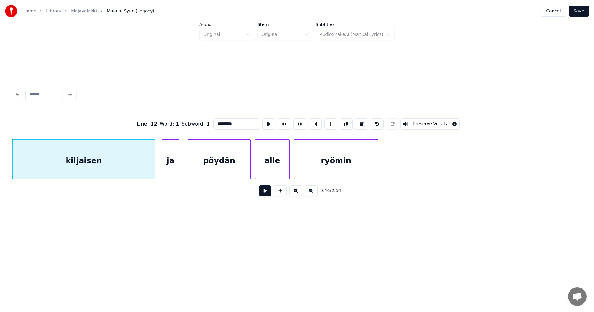
click at [266, 194] on button at bounding box center [265, 190] width 12 height 11
click at [262, 193] on button at bounding box center [265, 190] width 12 height 11
click at [261, 193] on button at bounding box center [265, 190] width 12 height 11
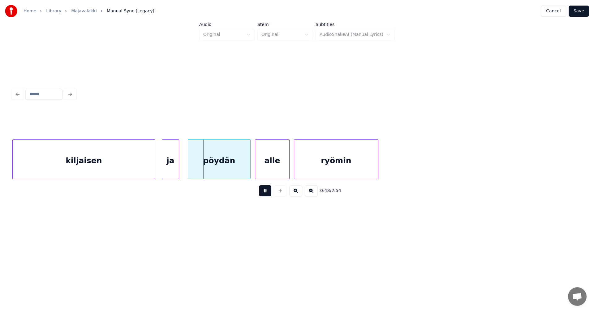
drag, startPoint x: 261, startPoint y: 193, endPoint x: 173, endPoint y: 184, distance: 88.3
click at [254, 193] on div "0:48 / 2:54" at bounding box center [297, 191] width 560 height 14
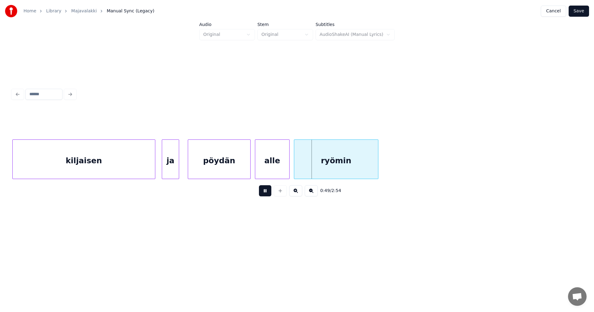
click at [263, 191] on button at bounding box center [265, 190] width 12 height 11
click at [176, 170] on div "ja" at bounding box center [170, 161] width 17 height 42
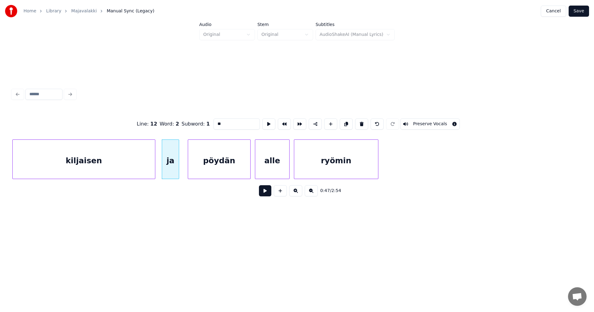
click at [265, 196] on button at bounding box center [265, 190] width 12 height 11
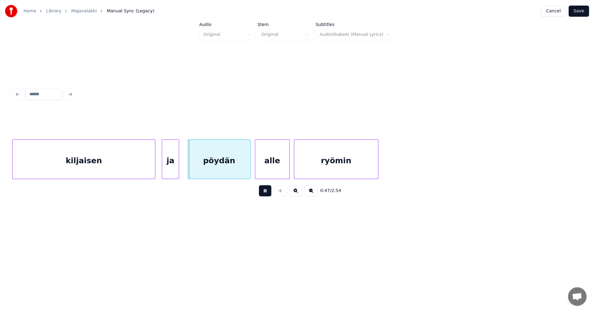
drag, startPoint x: 265, startPoint y: 196, endPoint x: 190, endPoint y: 180, distance: 76.7
click at [263, 195] on button at bounding box center [265, 190] width 12 height 11
click at [170, 168] on div "ja" at bounding box center [169, 161] width 17 height 42
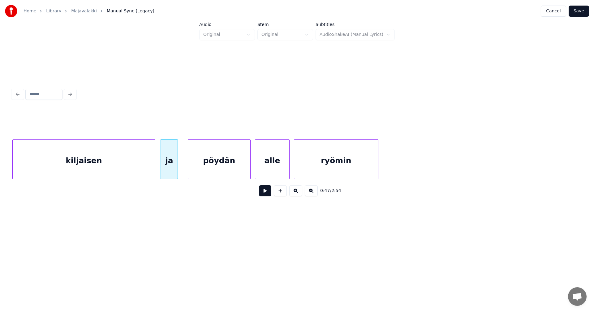
click at [269, 195] on button at bounding box center [265, 190] width 12 height 11
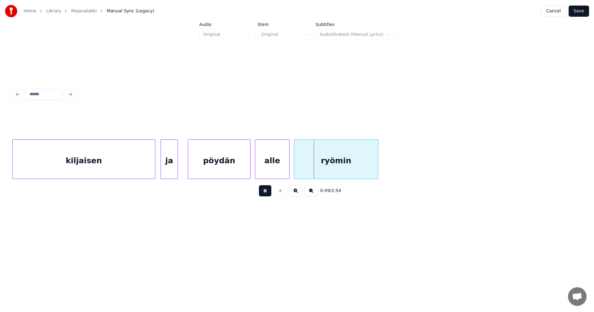
click at [268, 195] on button at bounding box center [265, 190] width 12 height 11
click at [234, 176] on div "pöydän" at bounding box center [219, 161] width 62 height 42
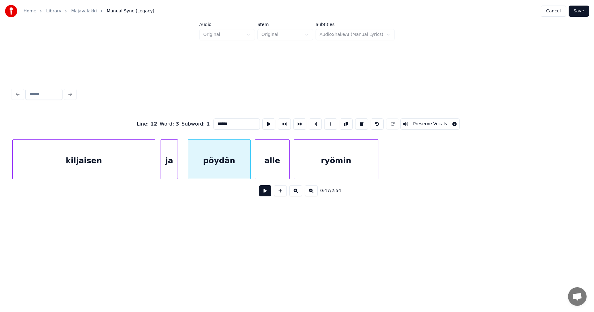
click at [263, 192] on button at bounding box center [265, 190] width 12 height 11
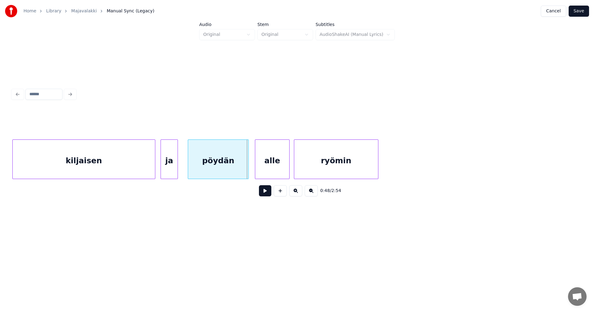
click at [247, 170] on div at bounding box center [248, 159] width 2 height 39
click at [260, 171] on div "alle" at bounding box center [268, 161] width 34 height 42
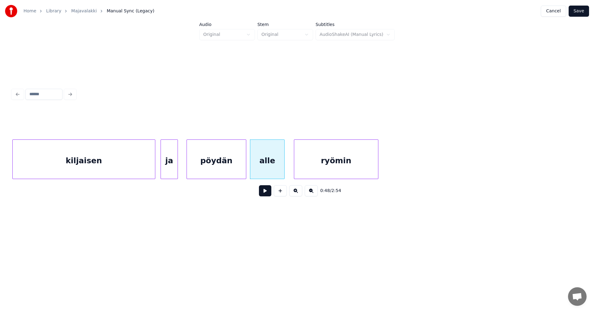
click at [246, 172] on div "pöydän" at bounding box center [217, 160] width 60 height 40
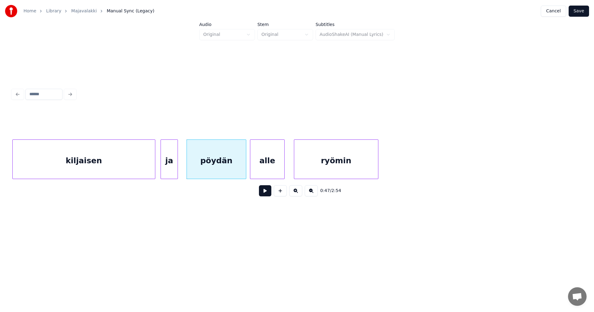
click at [264, 192] on button at bounding box center [265, 190] width 12 height 11
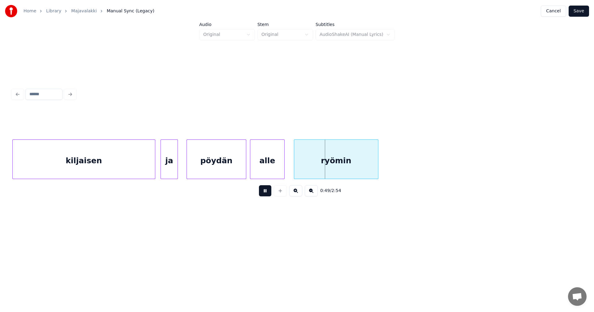
click at [264, 193] on button at bounding box center [265, 190] width 12 height 11
click at [272, 174] on div "alle" at bounding box center [267, 161] width 34 height 42
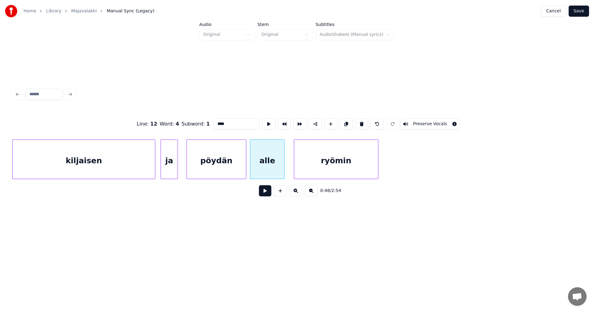
click at [261, 194] on button at bounding box center [265, 190] width 12 height 11
click at [263, 193] on button at bounding box center [265, 190] width 12 height 11
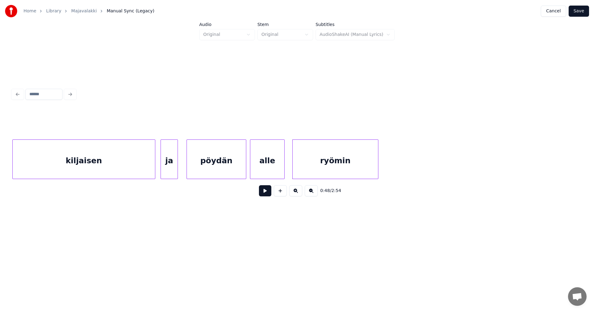
click at [294, 173] on div at bounding box center [294, 159] width 2 height 39
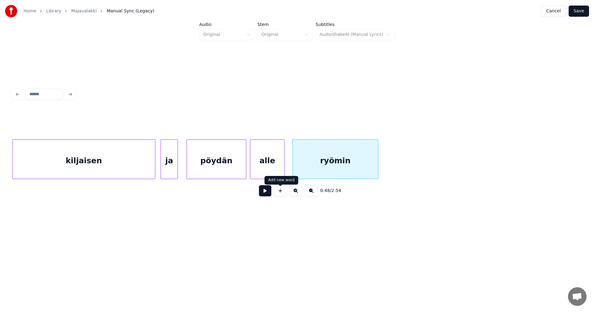
click at [270, 192] on button at bounding box center [265, 190] width 12 height 11
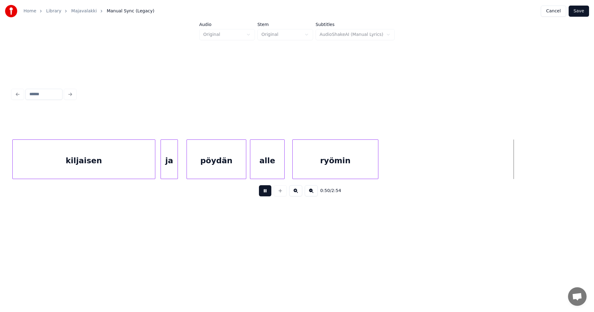
click at [267, 194] on button at bounding box center [265, 190] width 12 height 11
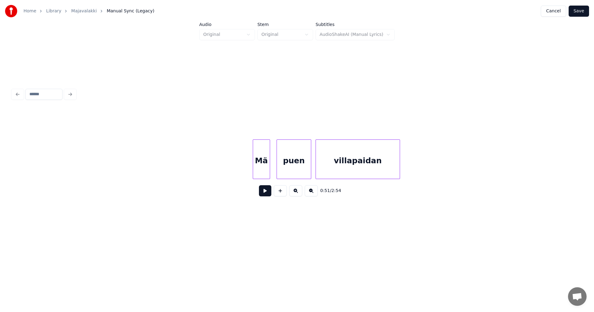
scroll to position [0, 6043]
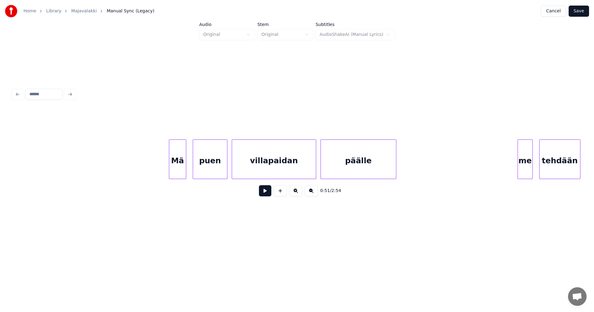
click at [183, 172] on div "Mä" at bounding box center [177, 161] width 17 height 42
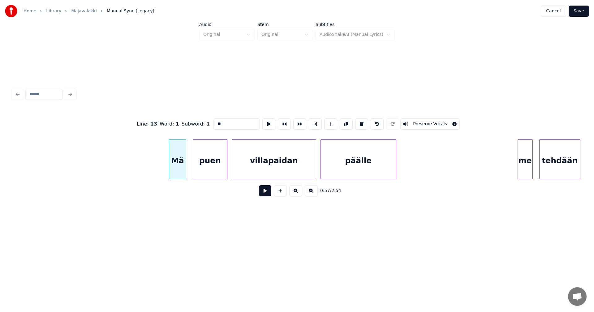
click at [262, 193] on button at bounding box center [265, 190] width 12 height 11
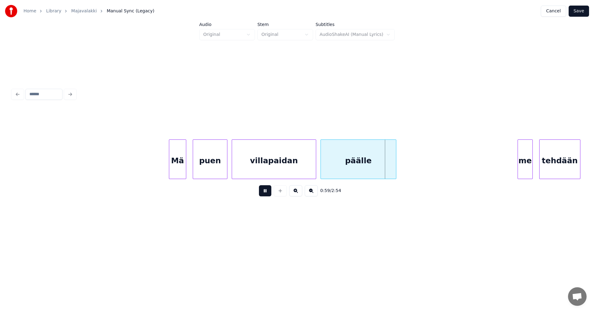
click at [265, 194] on button at bounding box center [265, 190] width 12 height 11
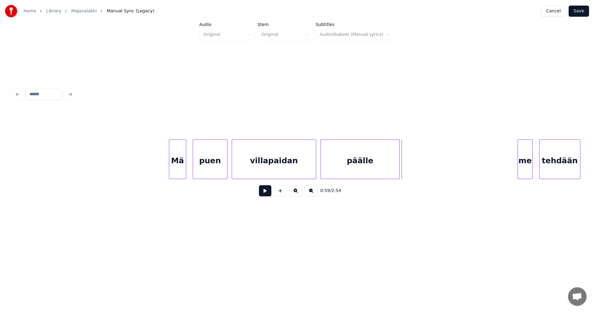
click at [399, 172] on div at bounding box center [399, 159] width 2 height 39
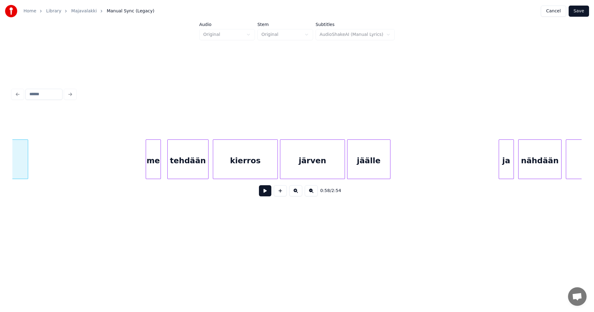
scroll to position [0, 6427]
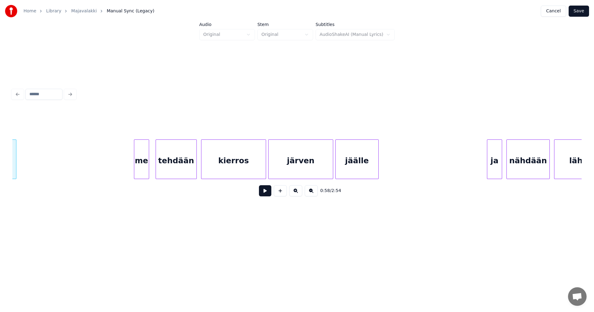
click at [146, 167] on div "me" at bounding box center [141, 161] width 15 height 42
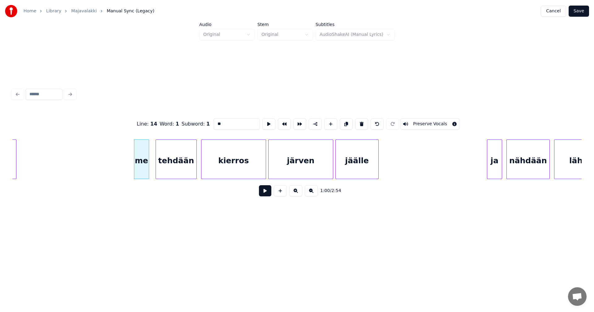
click at [262, 192] on button at bounding box center [265, 190] width 12 height 11
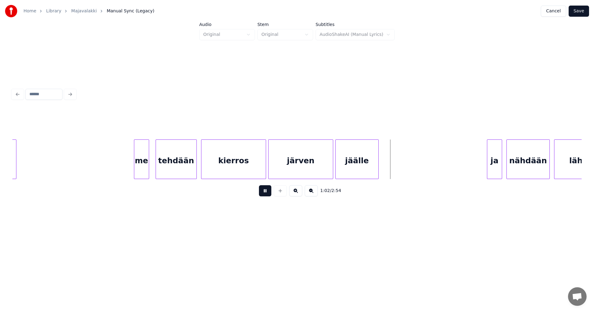
click at [262, 193] on button at bounding box center [265, 190] width 12 height 11
click at [379, 168] on div at bounding box center [378, 159] width 2 height 39
click at [493, 168] on div "ja" at bounding box center [495, 161] width 15 height 42
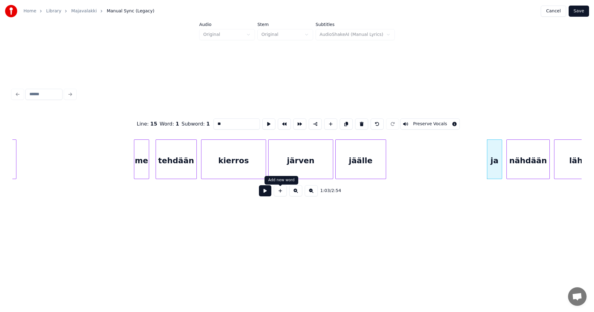
click at [268, 195] on button at bounding box center [265, 190] width 12 height 11
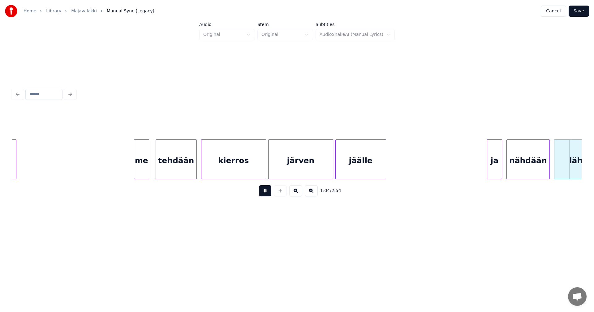
scroll to position [0, 6998]
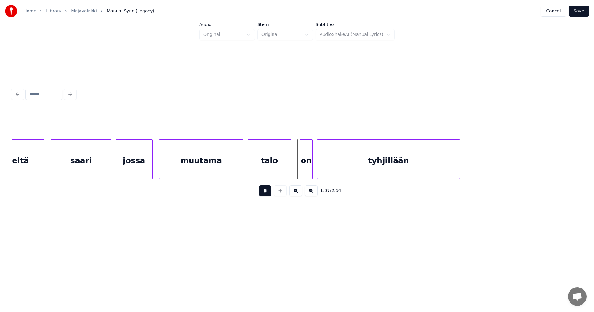
drag, startPoint x: 268, startPoint y: 195, endPoint x: 279, endPoint y: 173, distance: 24.6
click at [268, 193] on button at bounding box center [265, 190] width 12 height 11
click at [278, 169] on div "talo" at bounding box center [269, 161] width 43 height 42
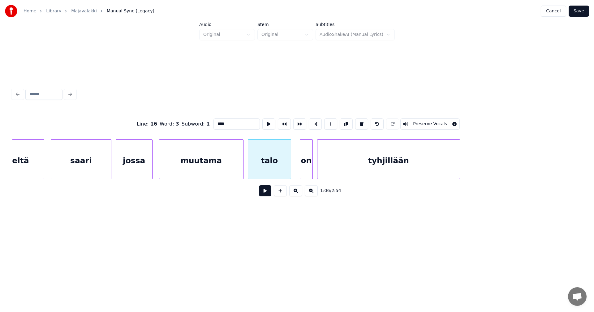
click at [268, 192] on button at bounding box center [265, 190] width 12 height 11
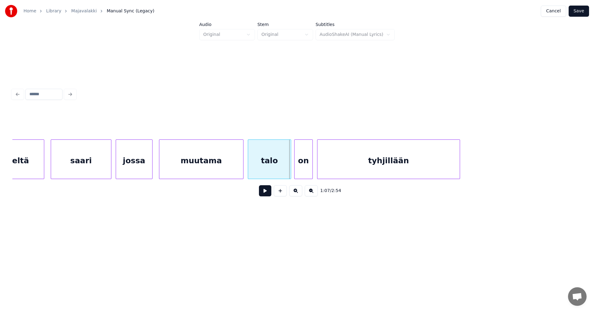
click at [295, 166] on div at bounding box center [296, 159] width 2 height 39
click at [310, 167] on div at bounding box center [311, 159] width 2 height 39
click at [266, 196] on button at bounding box center [265, 190] width 12 height 11
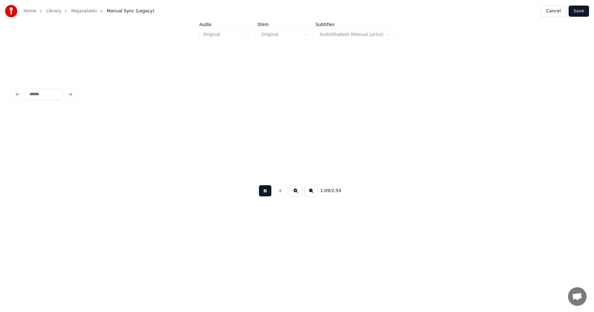
scroll to position [0, 7568]
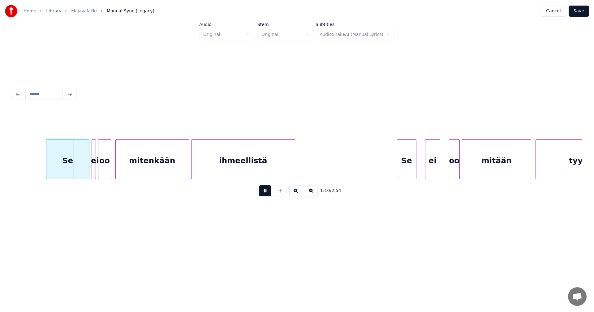
drag, startPoint x: 269, startPoint y: 193, endPoint x: 160, endPoint y: 187, distance: 108.9
click at [266, 193] on button at bounding box center [265, 190] width 12 height 11
click at [65, 167] on div "Se" at bounding box center [64, 161] width 43 height 42
click at [92, 168] on div at bounding box center [93, 159] width 2 height 39
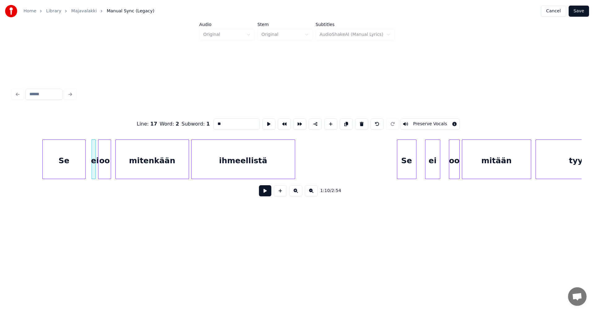
click at [76, 168] on div "Se" at bounding box center [64, 161] width 43 height 42
type input "**"
click at [263, 191] on button at bounding box center [265, 190] width 12 height 11
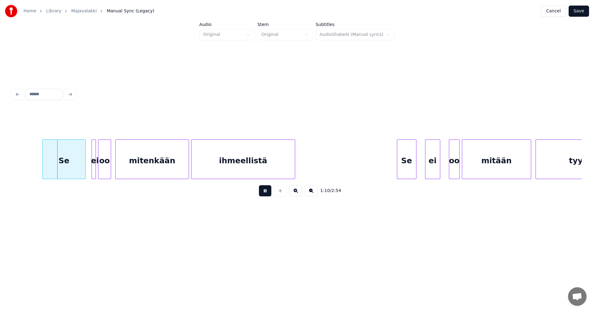
click at [263, 191] on button at bounding box center [265, 190] width 12 height 11
click at [75, 170] on div at bounding box center [74, 159] width 2 height 39
click at [79, 168] on div at bounding box center [80, 159] width 2 height 39
click at [72, 168] on div "Se" at bounding box center [59, 161] width 32 height 42
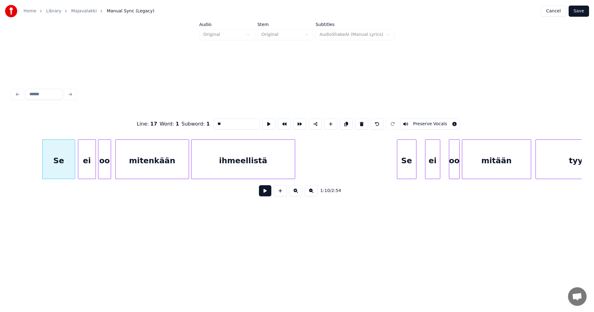
click at [266, 194] on button at bounding box center [265, 190] width 12 height 11
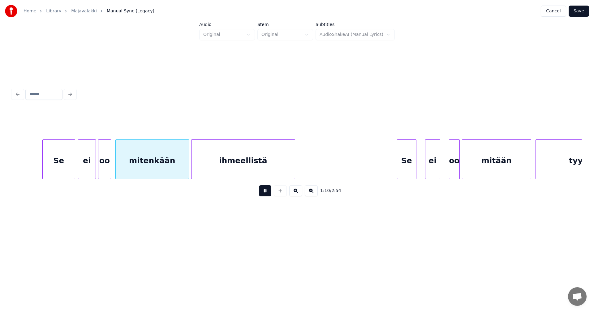
drag, startPoint x: 266, startPoint y: 194, endPoint x: 146, endPoint y: 181, distance: 119.9
click at [256, 193] on div "1:10 / 2:54" at bounding box center [297, 191] width 560 height 14
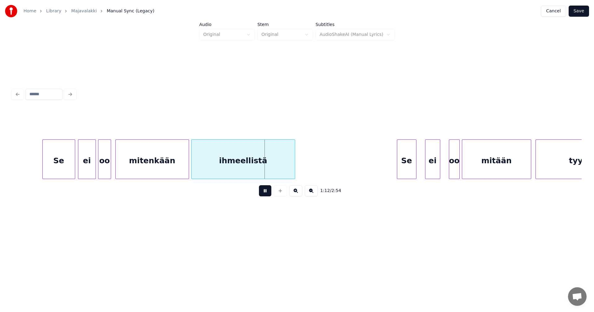
drag, startPoint x: 264, startPoint y: 194, endPoint x: 242, endPoint y: 190, distance: 22.3
click at [263, 193] on button at bounding box center [265, 190] width 12 height 11
click at [107, 173] on div "oo" at bounding box center [104, 161] width 12 height 42
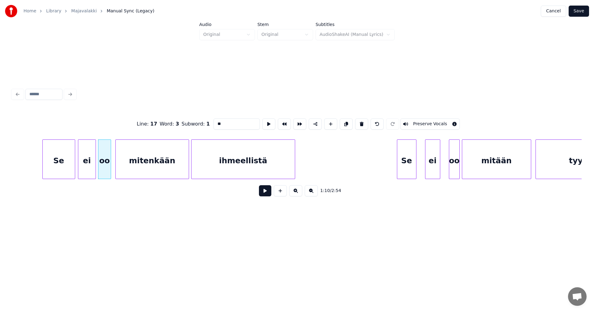
click at [263, 196] on button at bounding box center [265, 190] width 12 height 11
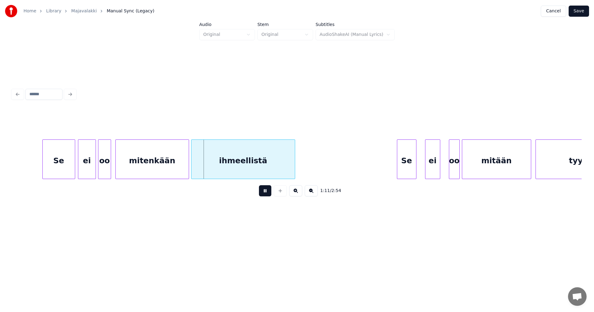
drag, startPoint x: 263, startPoint y: 196, endPoint x: 170, endPoint y: 186, distance: 93.4
click at [263, 195] on button at bounding box center [265, 190] width 12 height 11
click at [67, 171] on div "Se" at bounding box center [58, 161] width 32 height 42
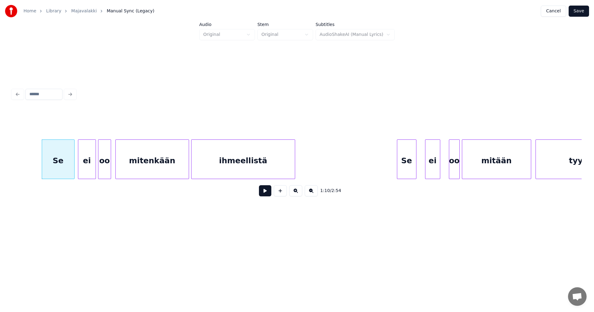
click at [261, 193] on button at bounding box center [265, 190] width 12 height 11
click at [258, 193] on div "1:10 / 2:54" at bounding box center [297, 191] width 560 height 14
click at [260, 194] on button at bounding box center [265, 190] width 12 height 11
click at [260, 195] on button at bounding box center [265, 190] width 12 height 11
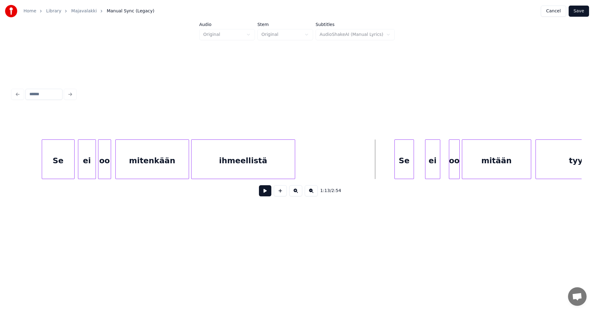
click at [407, 167] on div "Se" at bounding box center [404, 161] width 19 height 42
click at [423, 167] on div "ei" at bounding box center [428, 161] width 15 height 42
click at [437, 167] on div at bounding box center [437, 159] width 2 height 39
click at [447, 165] on div "oo" at bounding box center [450, 161] width 10 height 42
click at [456, 164] on div at bounding box center [456, 159] width 2 height 39
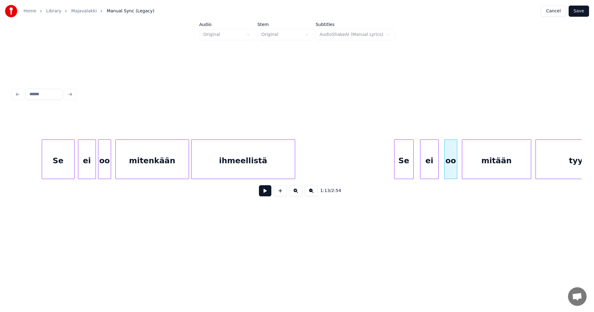
click at [406, 168] on div "Se" at bounding box center [404, 161] width 19 height 42
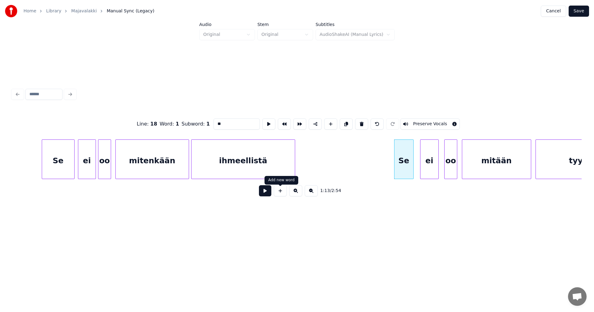
click at [271, 192] on button at bounding box center [265, 190] width 12 height 11
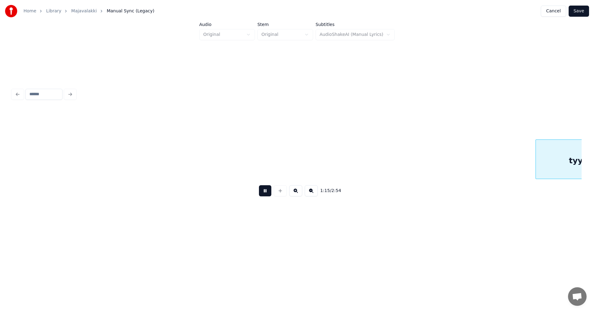
scroll to position [0, 8139]
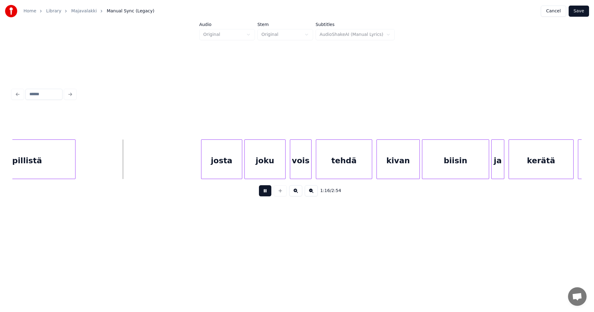
click at [267, 194] on button at bounding box center [265, 190] width 12 height 11
click at [226, 174] on div "josta" at bounding box center [216, 161] width 41 height 42
click at [259, 170] on div "joku" at bounding box center [263, 161] width 41 height 42
click at [229, 171] on div "josta" at bounding box center [215, 161] width 41 height 42
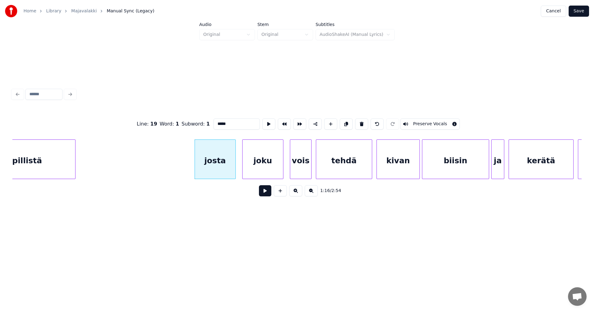
click at [266, 189] on button at bounding box center [265, 190] width 12 height 11
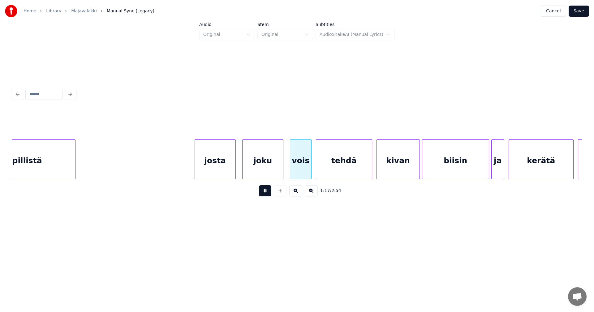
click at [267, 191] on button at bounding box center [265, 190] width 12 height 11
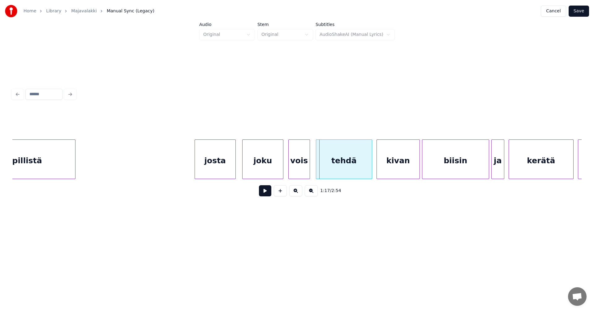
click at [294, 172] on div "vois" at bounding box center [299, 161] width 21 height 42
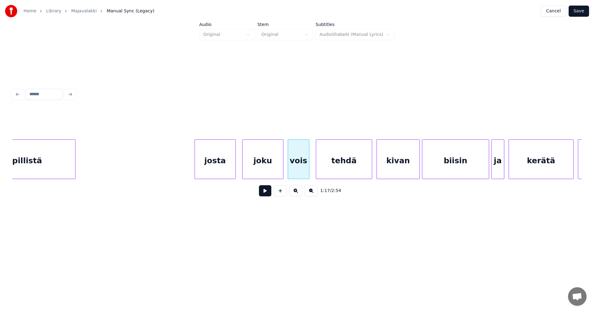
click at [266, 194] on button at bounding box center [265, 190] width 12 height 11
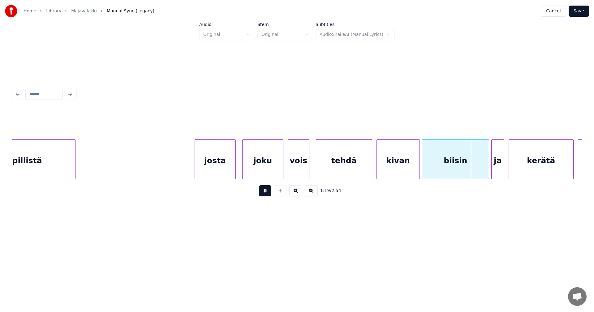
click at [267, 193] on button at bounding box center [265, 190] width 12 height 11
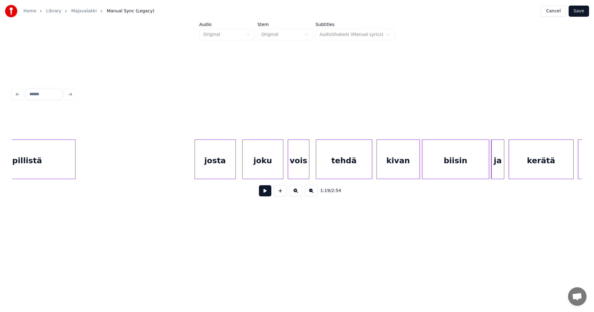
click at [267, 193] on button at bounding box center [265, 190] width 12 height 11
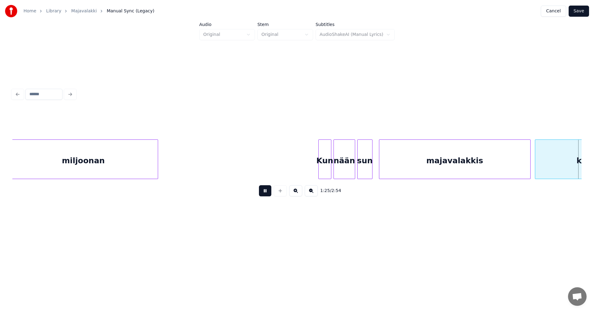
scroll to position [0, 9279]
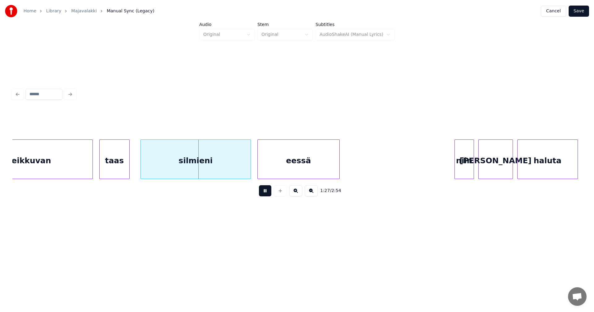
click at [267, 193] on button at bounding box center [265, 190] width 12 height 11
click at [125, 173] on div "taas" at bounding box center [115, 161] width 30 height 42
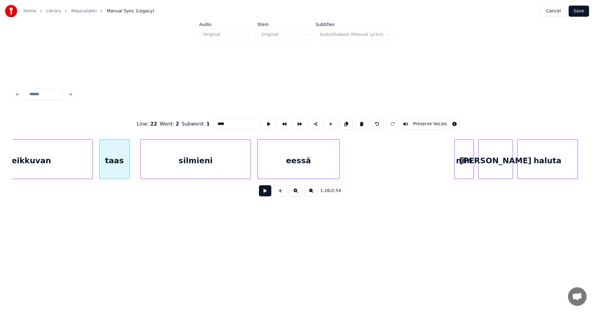
click at [267, 193] on button at bounding box center [265, 190] width 12 height 11
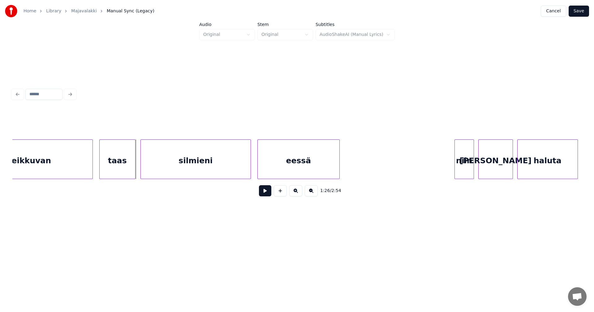
click at [135, 167] on div at bounding box center [134, 159] width 2 height 39
click at [266, 195] on button at bounding box center [265, 190] width 12 height 11
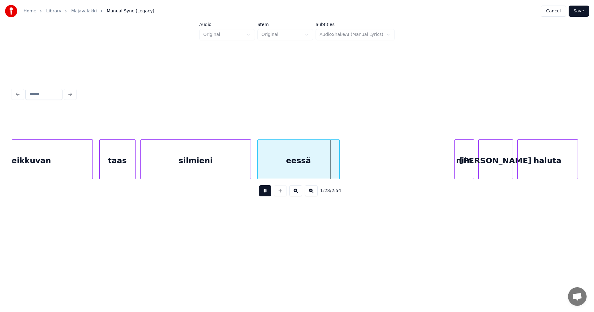
click at [269, 195] on button at bounding box center [265, 190] width 12 height 11
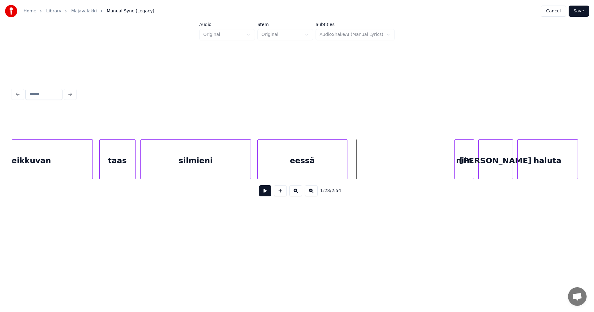
click at [347, 172] on div at bounding box center [346, 159] width 2 height 39
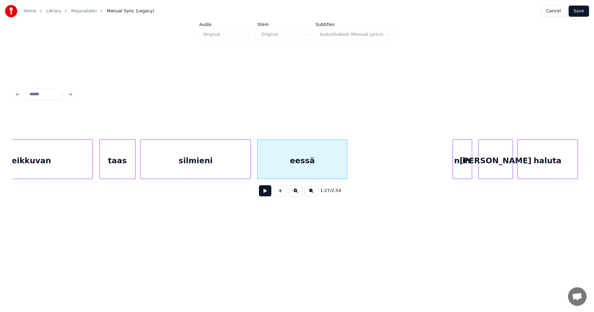
click at [457, 167] on div "niin" at bounding box center [462, 161] width 19 height 42
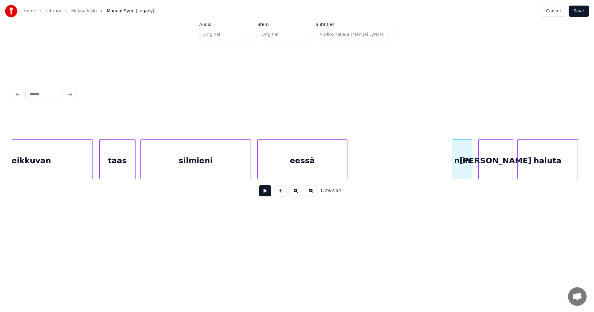
click at [269, 195] on button at bounding box center [265, 190] width 12 height 11
drag, startPoint x: 269, startPoint y: 195, endPoint x: 408, endPoint y: 163, distance: 143.1
click at [271, 195] on div "1:30 / 2:54" at bounding box center [297, 191] width 560 height 14
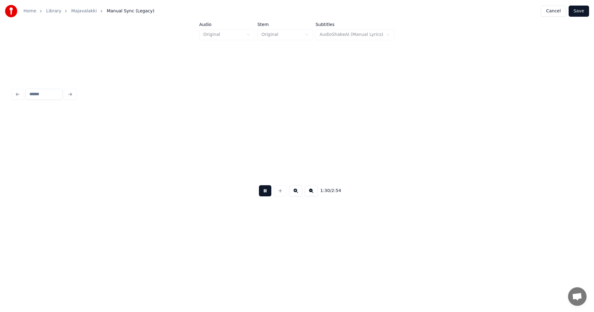
scroll to position [0, 9849]
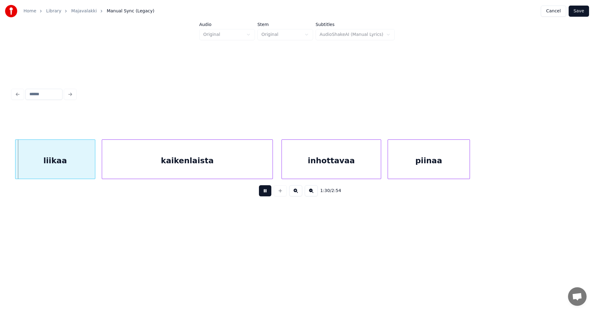
click at [265, 193] on button at bounding box center [265, 190] width 12 height 11
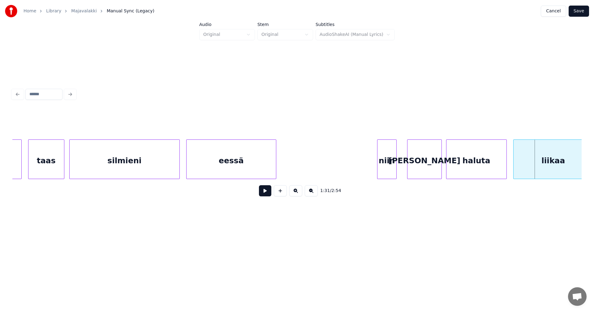
click at [389, 166] on div "niin" at bounding box center [387, 161] width 19 height 42
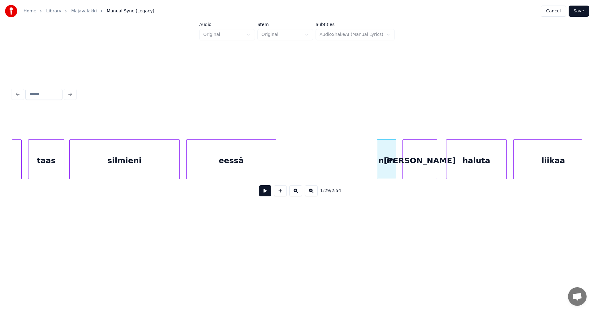
click at [415, 166] on div "[PERSON_NAME]" at bounding box center [420, 161] width 34 height 42
click at [460, 167] on div "haluta" at bounding box center [475, 161] width 60 height 42
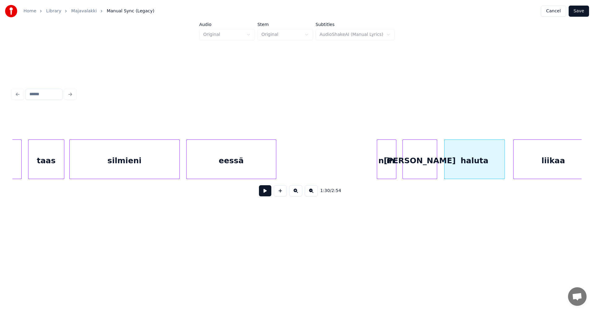
click at [390, 172] on div "niin" at bounding box center [386, 161] width 19 height 42
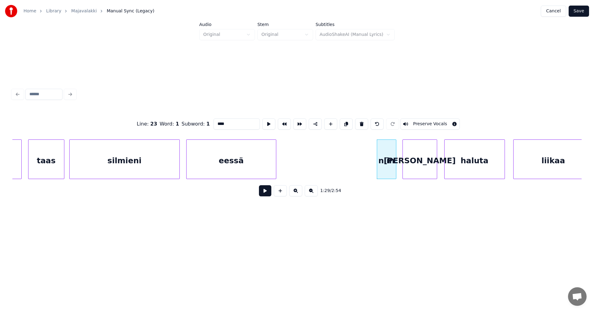
click at [267, 195] on button at bounding box center [265, 190] width 12 height 11
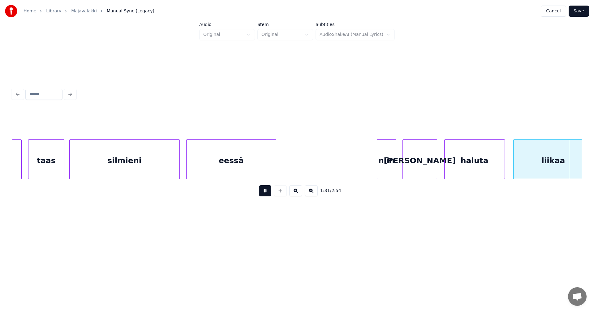
scroll to position [0, 9921]
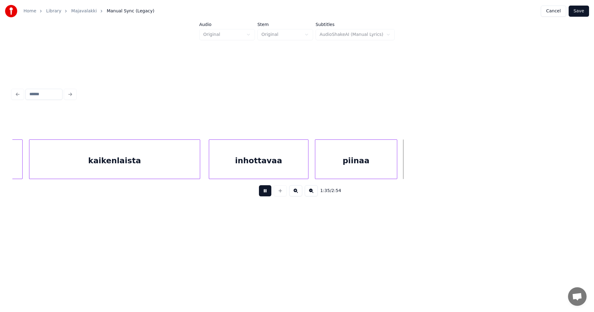
click at [267, 195] on button at bounding box center [265, 190] width 12 height 11
click at [410, 168] on div at bounding box center [411, 159] width 2 height 39
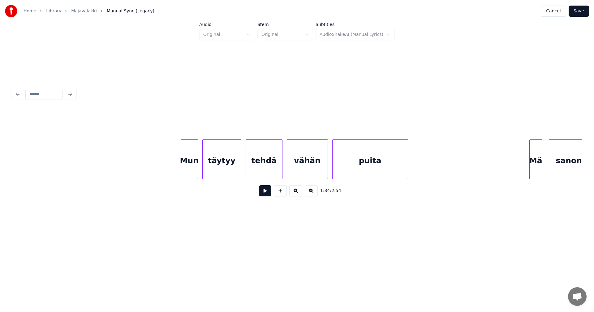
scroll to position [0, 12317]
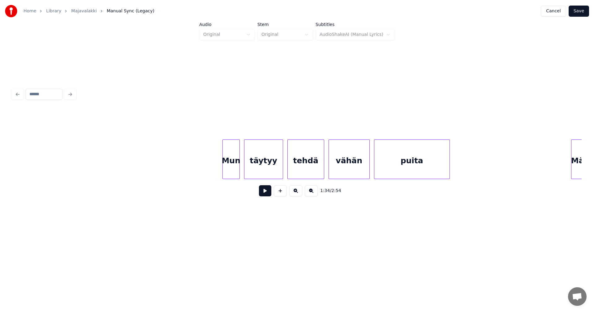
click at [238, 172] on div at bounding box center [239, 159] width 2 height 39
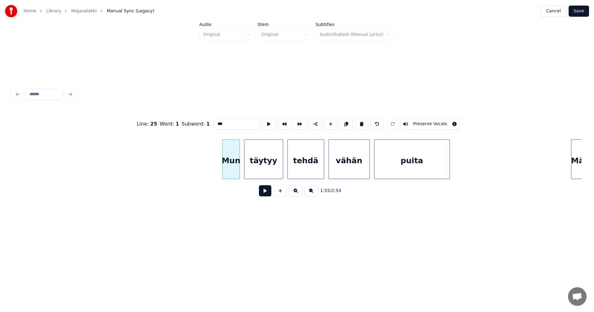
click at [270, 192] on button at bounding box center [265, 190] width 12 height 11
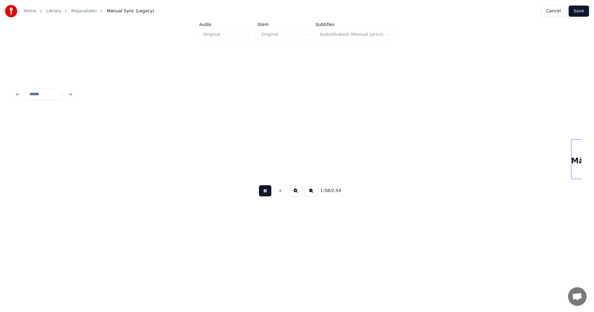
scroll to position [0, 12888]
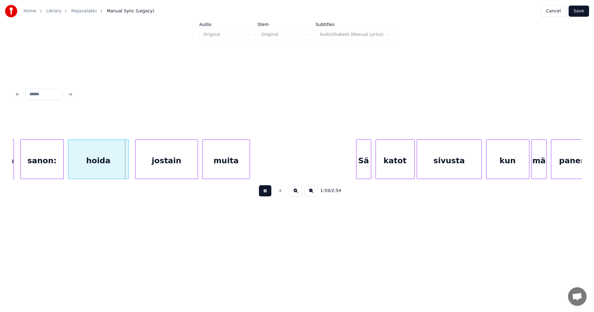
click at [269, 193] on button at bounding box center [265, 190] width 12 height 11
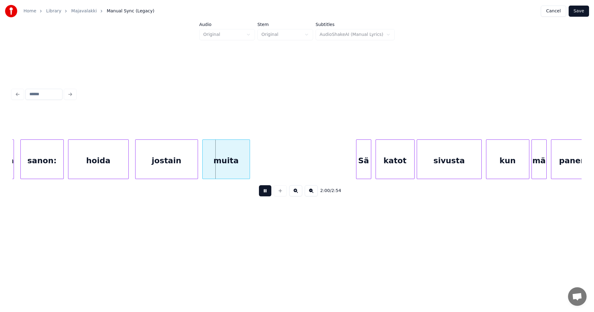
click at [270, 193] on button at bounding box center [265, 190] width 12 height 11
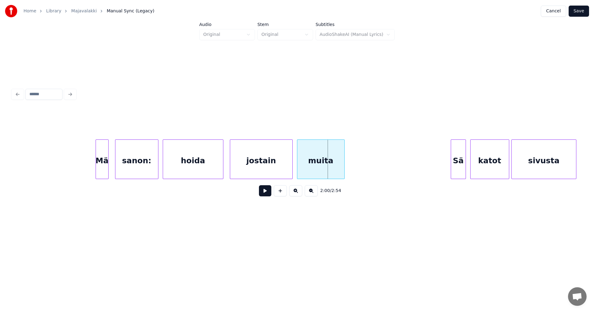
scroll to position [0, 12789]
click at [115, 167] on div at bounding box center [115, 159] width 2 height 39
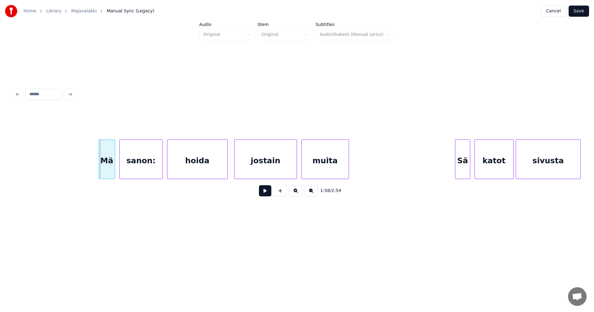
click at [107, 167] on div "Mä" at bounding box center [107, 161] width 16 height 42
click at [122, 169] on div at bounding box center [122, 159] width 2 height 39
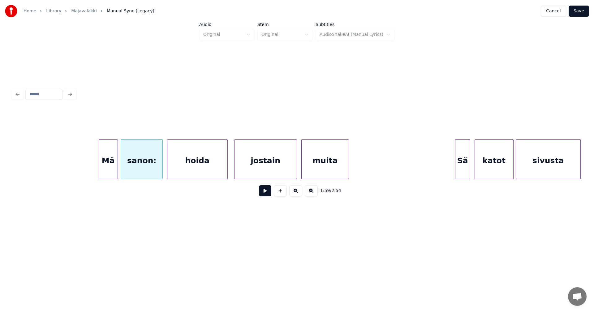
click at [117, 169] on div at bounding box center [117, 159] width 2 height 39
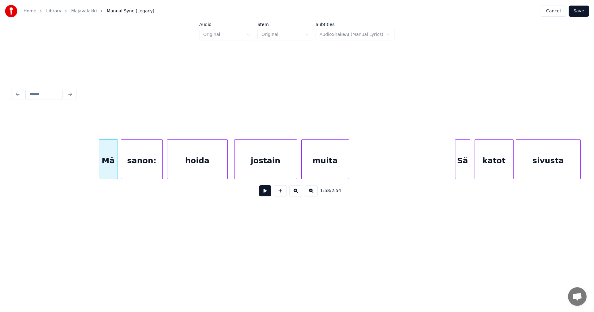
click at [263, 194] on button at bounding box center [265, 190] width 12 height 11
click at [265, 194] on button at bounding box center [265, 190] width 12 height 11
click at [454, 169] on div "Sä" at bounding box center [458, 161] width 15 height 42
click at [465, 168] on div at bounding box center [466, 159] width 2 height 39
click at [265, 195] on button at bounding box center [265, 190] width 12 height 11
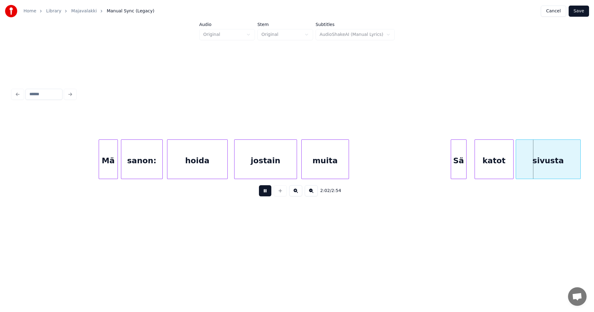
click at [265, 195] on button at bounding box center [265, 190] width 12 height 11
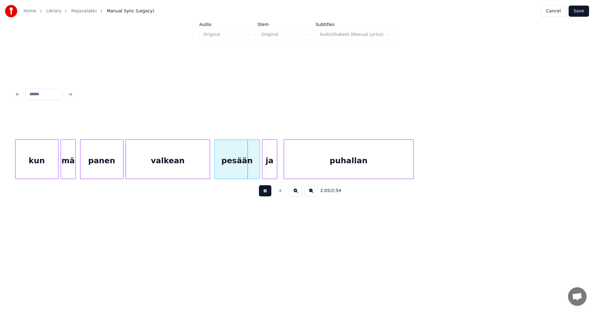
click at [265, 195] on button at bounding box center [265, 190] width 12 height 11
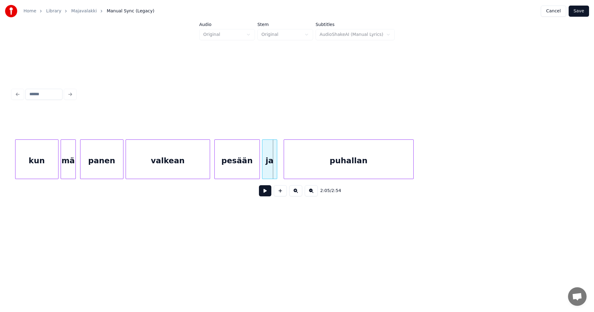
click at [257, 175] on div "pesään" at bounding box center [237, 161] width 45 height 42
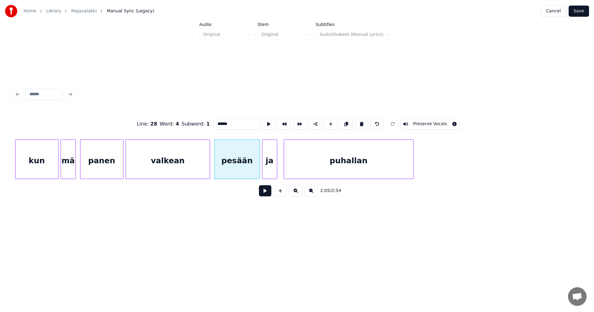
click at [265, 194] on button at bounding box center [265, 190] width 12 height 11
click at [256, 167] on div at bounding box center [257, 159] width 2 height 39
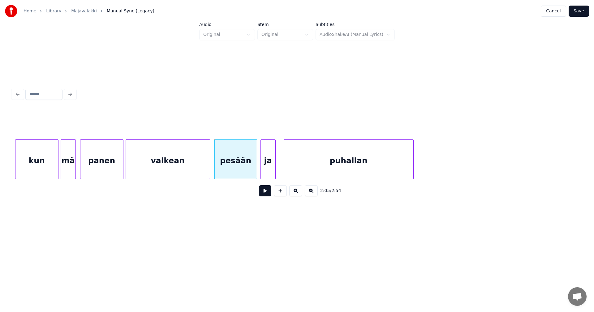
click at [267, 166] on div "ja" at bounding box center [268, 161] width 15 height 42
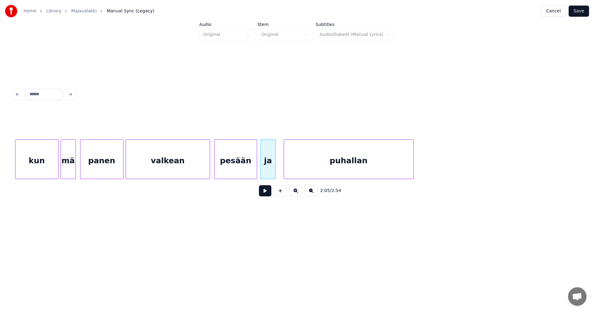
click at [270, 195] on button at bounding box center [265, 190] width 12 height 11
click at [269, 194] on button at bounding box center [265, 190] width 12 height 11
click at [266, 196] on button at bounding box center [265, 190] width 12 height 11
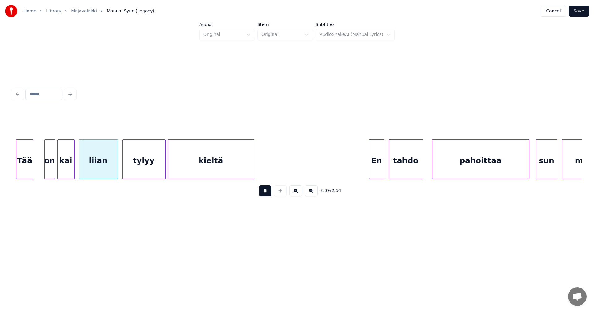
click at [266, 196] on button at bounding box center [265, 190] width 12 height 11
click at [38, 171] on div at bounding box center [39, 159] width 2 height 39
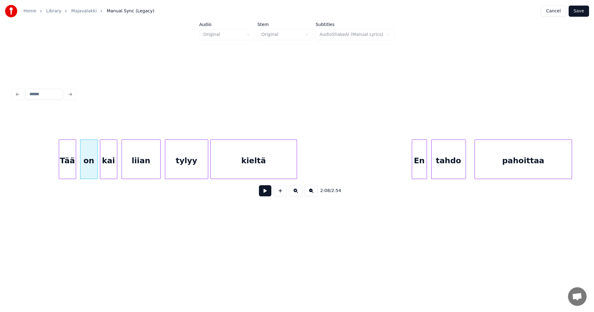
scroll to position [0, 13881]
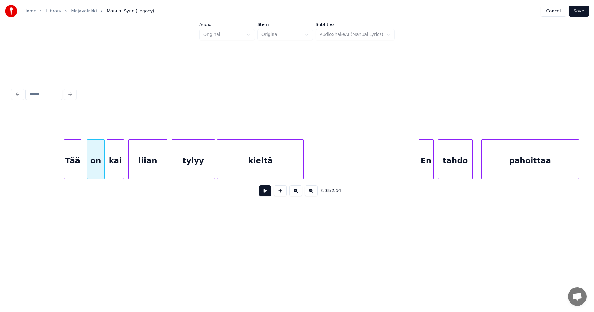
click at [71, 166] on div "Tää" at bounding box center [72, 161] width 17 height 42
click at [91, 165] on div "on" at bounding box center [93, 161] width 17 height 42
click at [76, 169] on div "Tää" at bounding box center [72, 161] width 17 height 42
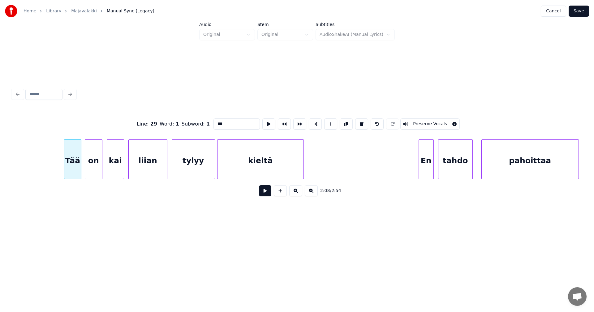
click at [267, 195] on button at bounding box center [265, 190] width 12 height 11
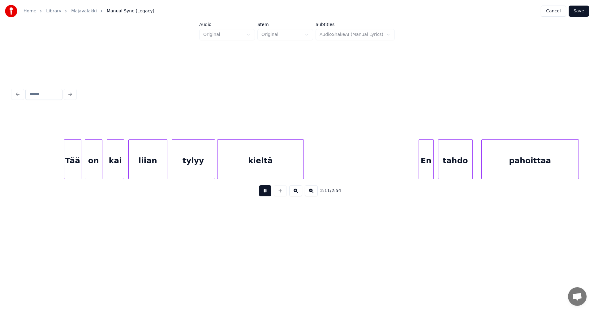
drag, startPoint x: 267, startPoint y: 195, endPoint x: 373, endPoint y: 184, distance: 106.2
click at [267, 195] on button at bounding box center [265, 190] width 12 height 11
click at [422, 168] on div "En" at bounding box center [424, 161] width 15 height 42
click at [265, 195] on button at bounding box center [265, 190] width 12 height 11
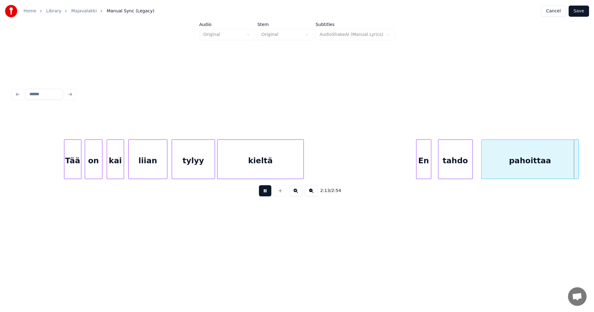
scroll to position [0, 14452]
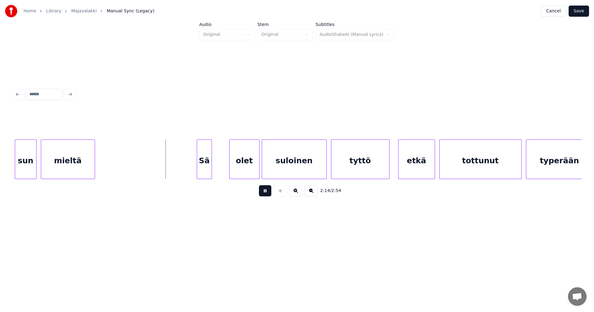
click at [264, 195] on button at bounding box center [265, 190] width 12 height 11
click at [196, 175] on div at bounding box center [197, 159] width 2 height 39
click at [228, 173] on div "olet" at bounding box center [234, 161] width 30 height 42
click at [213, 173] on div at bounding box center [213, 159] width 2 height 39
click at [265, 193] on button at bounding box center [265, 190] width 12 height 11
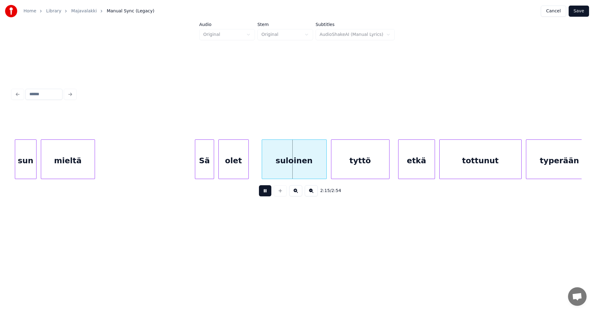
drag, startPoint x: 265, startPoint y: 193, endPoint x: 268, endPoint y: 177, distance: 16.2
click at [265, 192] on button at bounding box center [265, 190] width 12 height 11
click at [269, 175] on div "suloinen" at bounding box center [289, 161] width 64 height 42
click at [265, 192] on button at bounding box center [265, 190] width 12 height 11
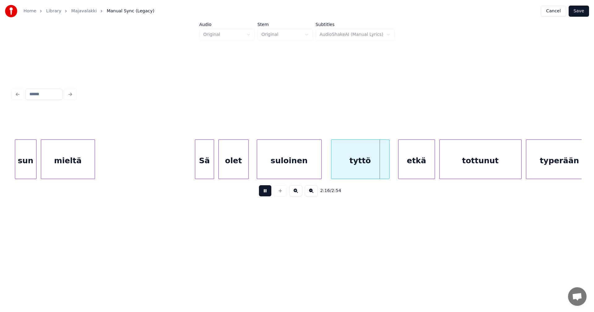
click at [265, 192] on button at bounding box center [265, 190] width 12 height 11
click at [406, 167] on div "etkä" at bounding box center [414, 161] width 36 height 42
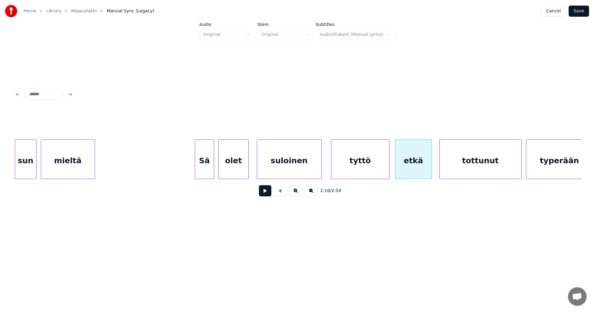
click at [269, 193] on button at bounding box center [265, 190] width 12 height 11
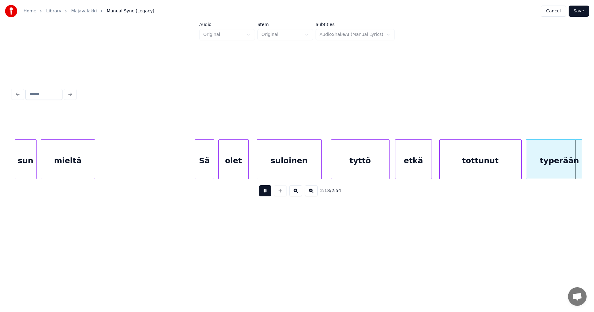
scroll to position [0, 15022]
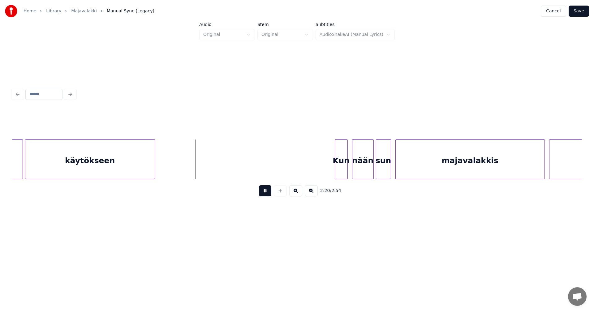
drag, startPoint x: 269, startPoint y: 193, endPoint x: 162, endPoint y: 205, distance: 107.8
click at [264, 193] on button at bounding box center [265, 190] width 12 height 11
click at [20, 173] on div at bounding box center [20, 159] width 2 height 39
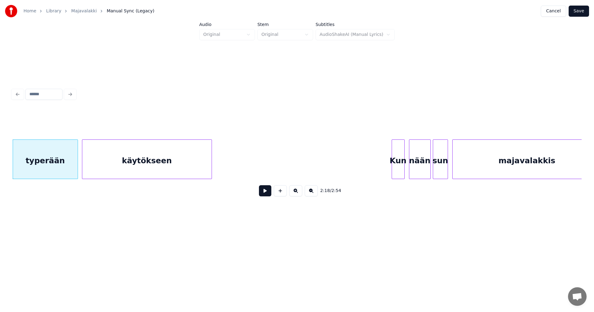
click at [397, 163] on div "Kun" at bounding box center [398, 161] width 12 height 42
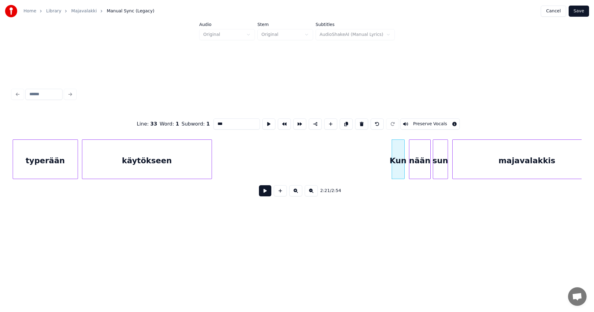
click at [263, 195] on button at bounding box center [265, 190] width 12 height 11
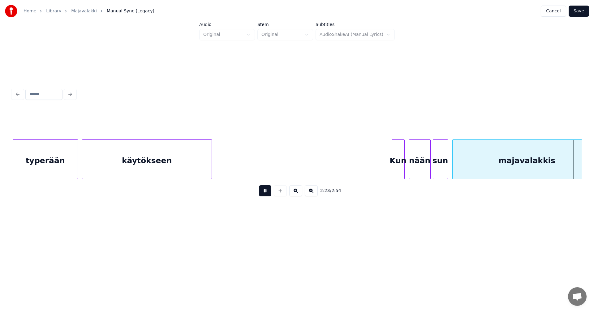
scroll to position [0, 15536]
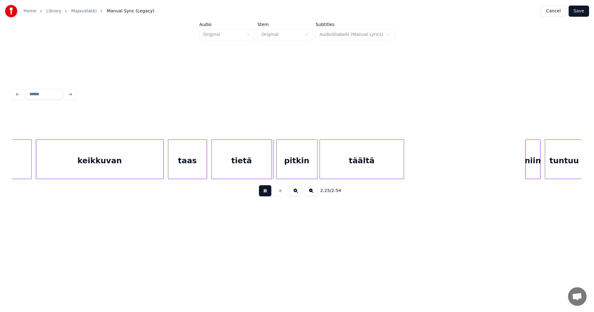
click at [263, 195] on button at bounding box center [265, 190] width 12 height 11
click at [257, 172] on div "tietä" at bounding box center [242, 161] width 60 height 42
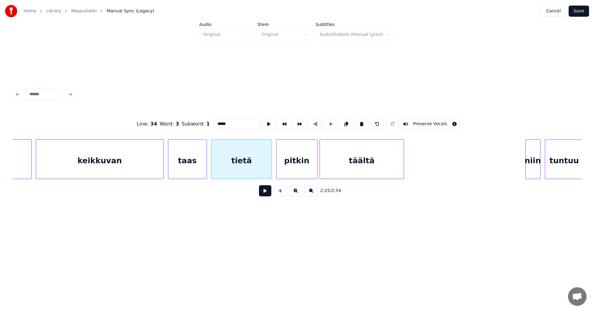
click at [269, 194] on button at bounding box center [265, 190] width 12 height 11
click at [268, 193] on button at bounding box center [265, 190] width 12 height 11
click at [267, 192] on button at bounding box center [265, 190] width 12 height 11
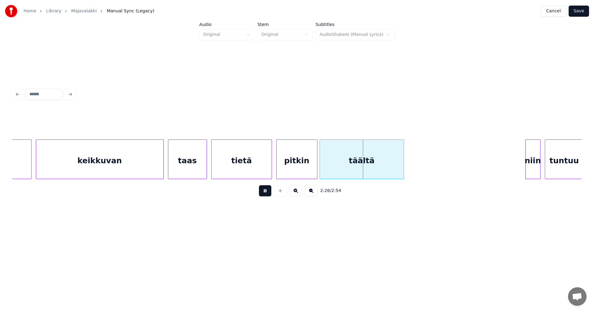
click at [269, 193] on button at bounding box center [265, 190] width 12 height 11
click at [265, 192] on button at bounding box center [265, 190] width 12 height 11
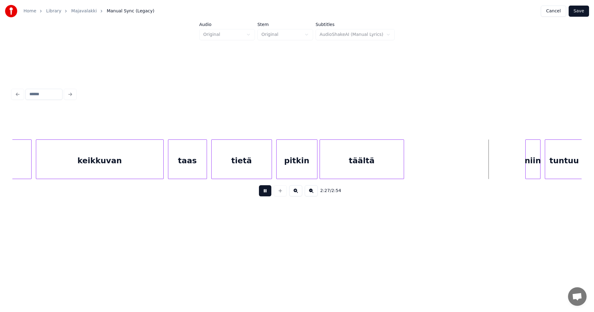
click at [265, 192] on button at bounding box center [265, 190] width 12 height 11
click at [533, 165] on div "niin" at bounding box center [530, 161] width 15 height 42
click at [522, 166] on div at bounding box center [523, 159] width 2 height 39
click at [267, 195] on button at bounding box center [265, 190] width 12 height 11
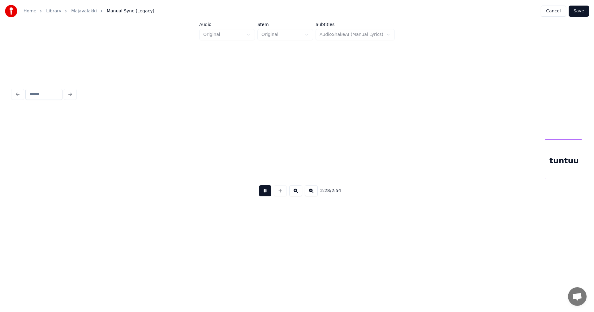
scroll to position [0, 16107]
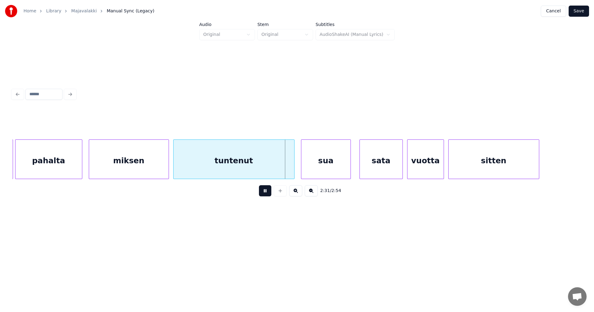
click at [267, 195] on button at bounding box center [265, 190] width 12 height 11
click at [288, 174] on div at bounding box center [289, 159] width 2 height 39
click at [307, 171] on div "sua" at bounding box center [320, 161] width 49 height 42
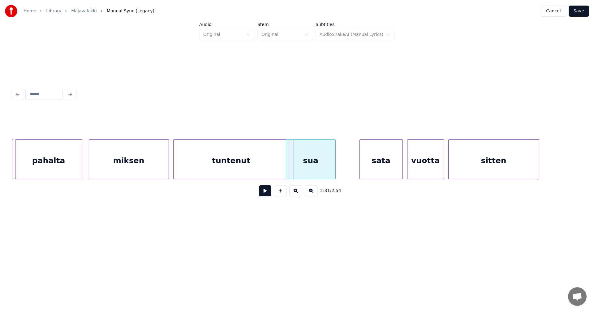
click at [336, 170] on div "sua" at bounding box center [311, 160] width 50 height 40
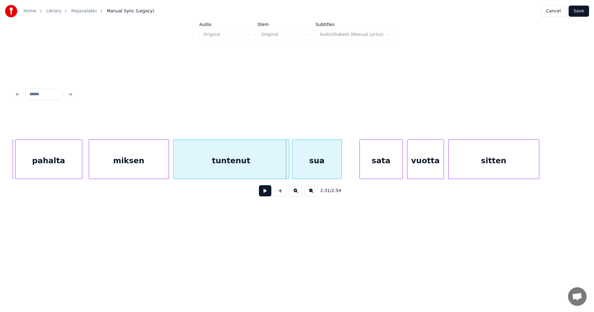
click at [325, 169] on div "sua" at bounding box center [317, 161] width 49 height 42
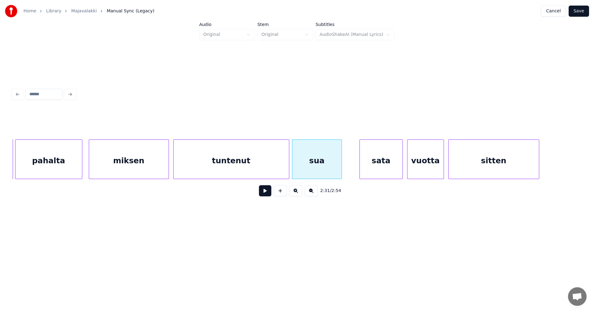
click at [267, 197] on button at bounding box center [265, 190] width 12 height 11
click at [334, 175] on div at bounding box center [335, 159] width 2 height 39
click at [367, 171] on div "sata" at bounding box center [377, 161] width 43 height 42
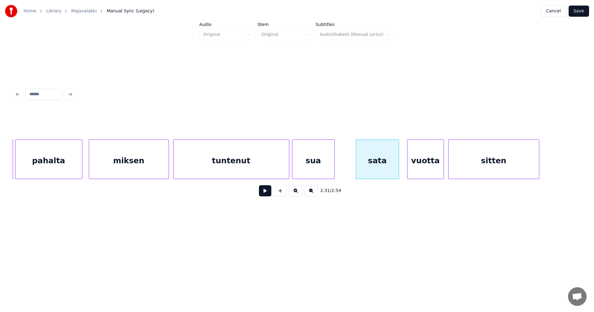
click at [270, 175] on div "tuntenut" at bounding box center [231, 161] width 115 height 42
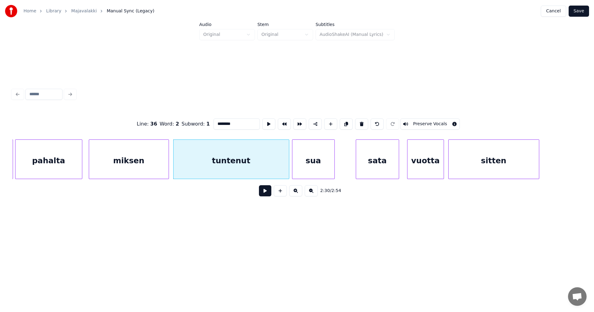
click at [265, 193] on button at bounding box center [265, 190] width 12 height 11
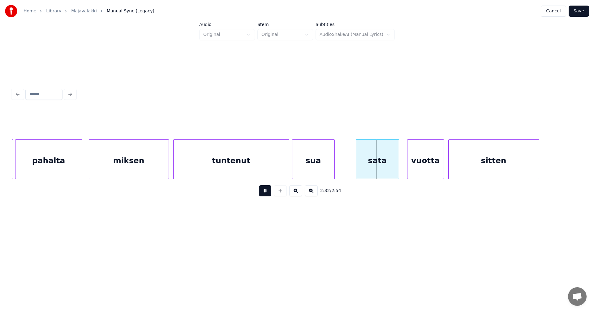
click at [266, 193] on button at bounding box center [265, 190] width 12 height 11
click at [374, 163] on div "sata" at bounding box center [375, 161] width 43 height 42
click at [350, 168] on div at bounding box center [351, 159] width 2 height 39
click at [268, 197] on button at bounding box center [265, 190] width 12 height 11
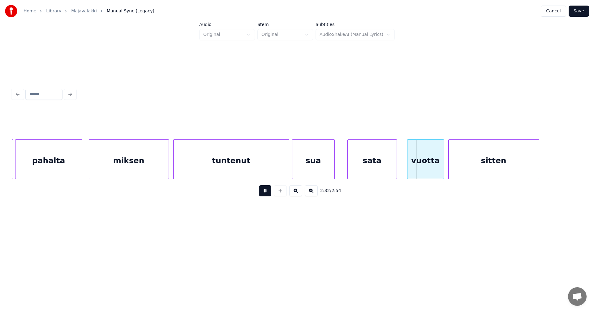
drag, startPoint x: 268, startPoint y: 197, endPoint x: 294, endPoint y: 193, distance: 26.4
click at [270, 197] on button at bounding box center [265, 190] width 12 height 11
click at [398, 167] on div at bounding box center [398, 159] width 2 height 39
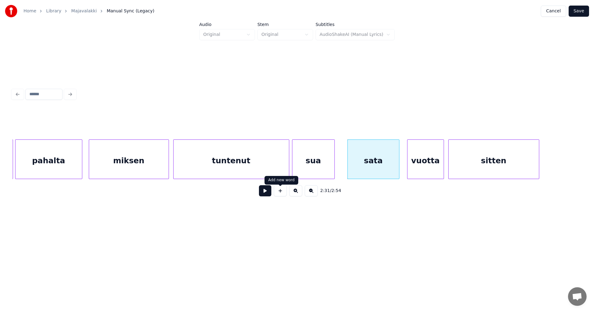
click at [280, 173] on div "tuntenut" at bounding box center [231, 161] width 115 height 42
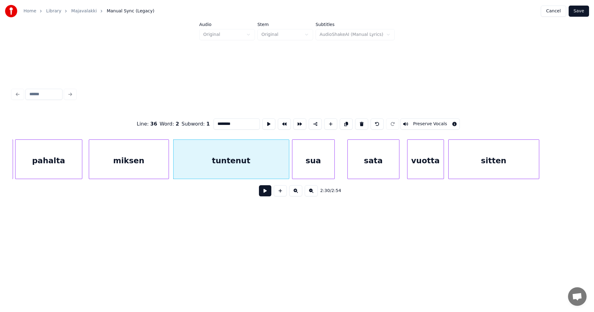
click at [268, 193] on button at bounding box center [265, 190] width 12 height 11
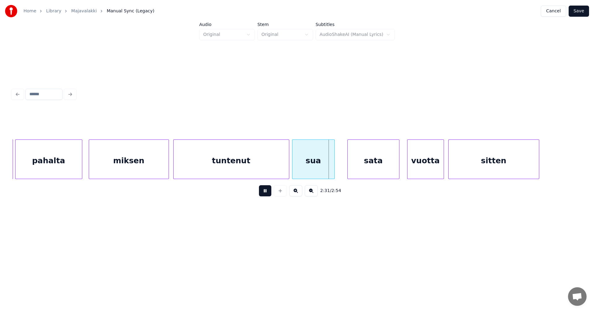
click at [268, 195] on button at bounding box center [265, 190] width 12 height 11
click at [269, 195] on button at bounding box center [265, 190] width 12 height 11
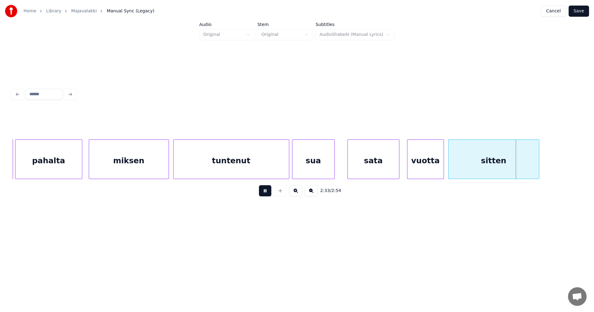
drag, startPoint x: 269, startPoint y: 195, endPoint x: 323, endPoint y: 187, distance: 54.4
click at [269, 195] on button at bounding box center [265, 190] width 12 height 11
click at [420, 163] on div "vuotta" at bounding box center [426, 161] width 36 height 42
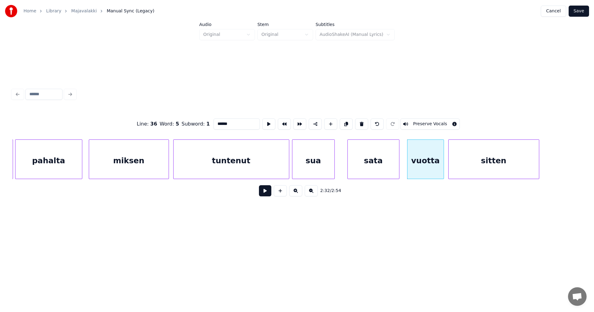
click at [267, 196] on button at bounding box center [265, 190] width 12 height 11
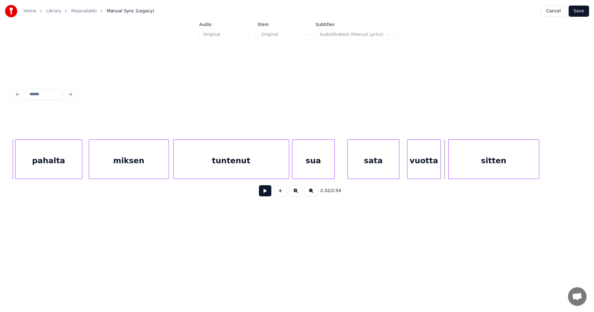
click at [440, 165] on div at bounding box center [440, 159] width 2 height 39
click at [447, 167] on div at bounding box center [448, 159] width 2 height 39
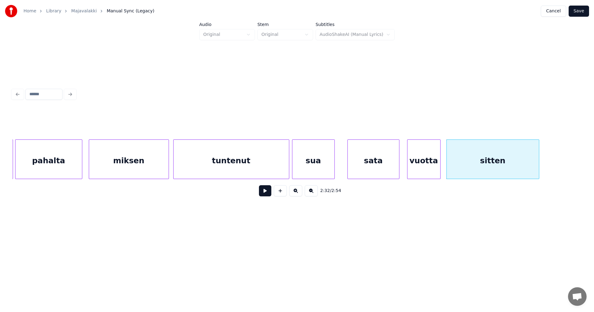
click at [270, 195] on button at bounding box center [265, 190] width 12 height 11
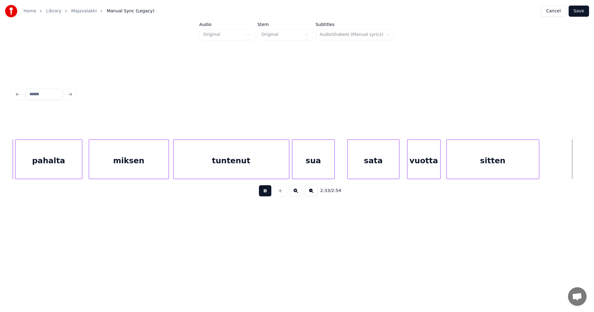
scroll to position [0, 16678]
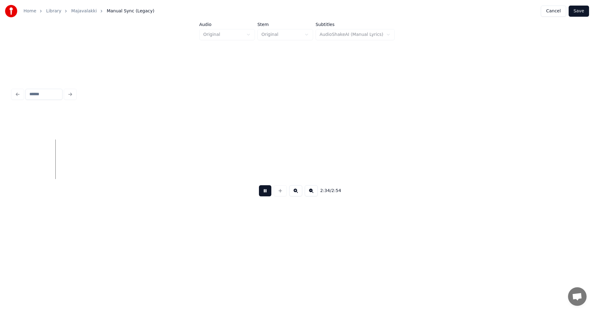
click at [270, 195] on button at bounding box center [265, 190] width 12 height 11
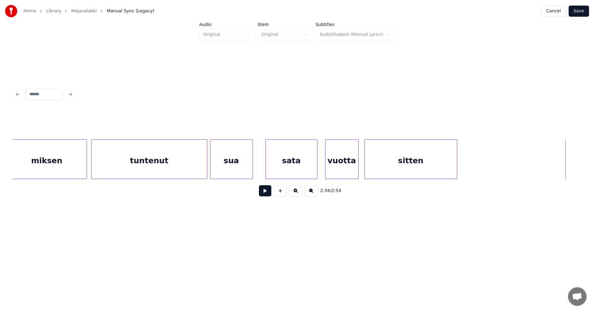
scroll to position [0, 16241]
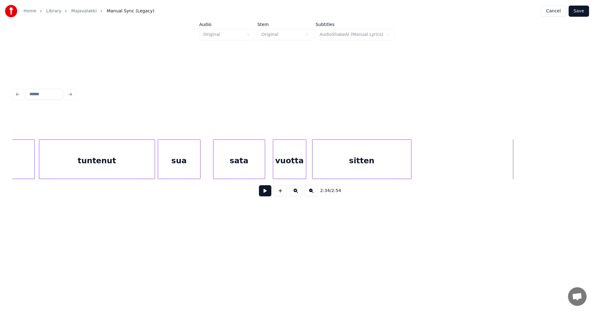
click at [411, 169] on div at bounding box center [411, 159] width 2 height 39
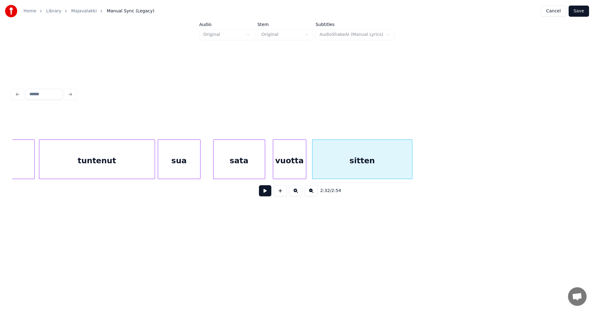
click at [267, 195] on button at bounding box center [265, 190] width 12 height 11
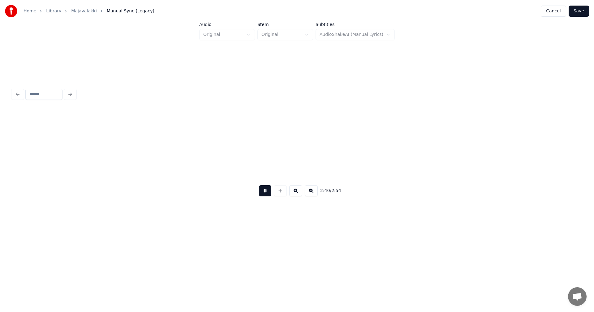
scroll to position [0, 17380]
drag, startPoint x: 271, startPoint y: 193, endPoint x: 293, endPoint y: 190, distance: 22.2
click at [271, 193] on button at bounding box center [265, 190] width 12 height 11
click at [576, 12] on button "Save" at bounding box center [579, 11] width 20 height 11
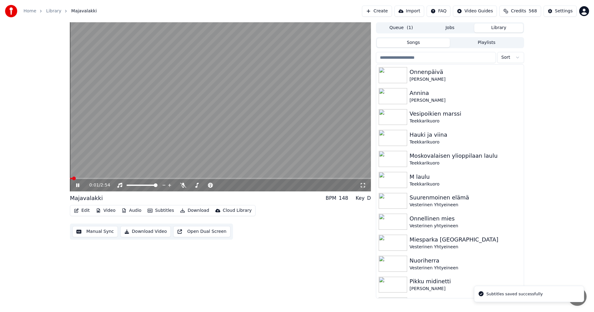
click at [78, 186] on icon at bounding box center [82, 185] width 15 height 5
click at [189, 210] on button "Download" at bounding box center [195, 210] width 34 height 9
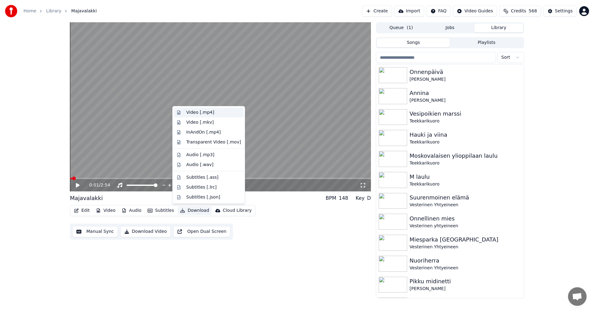
drag, startPoint x: 209, startPoint y: 114, endPoint x: 219, endPoint y: 115, distance: 9.9
click at [209, 114] on div "Video [.mp4]" at bounding box center [200, 113] width 28 height 6
